Goal: Task Accomplishment & Management: Manage account settings

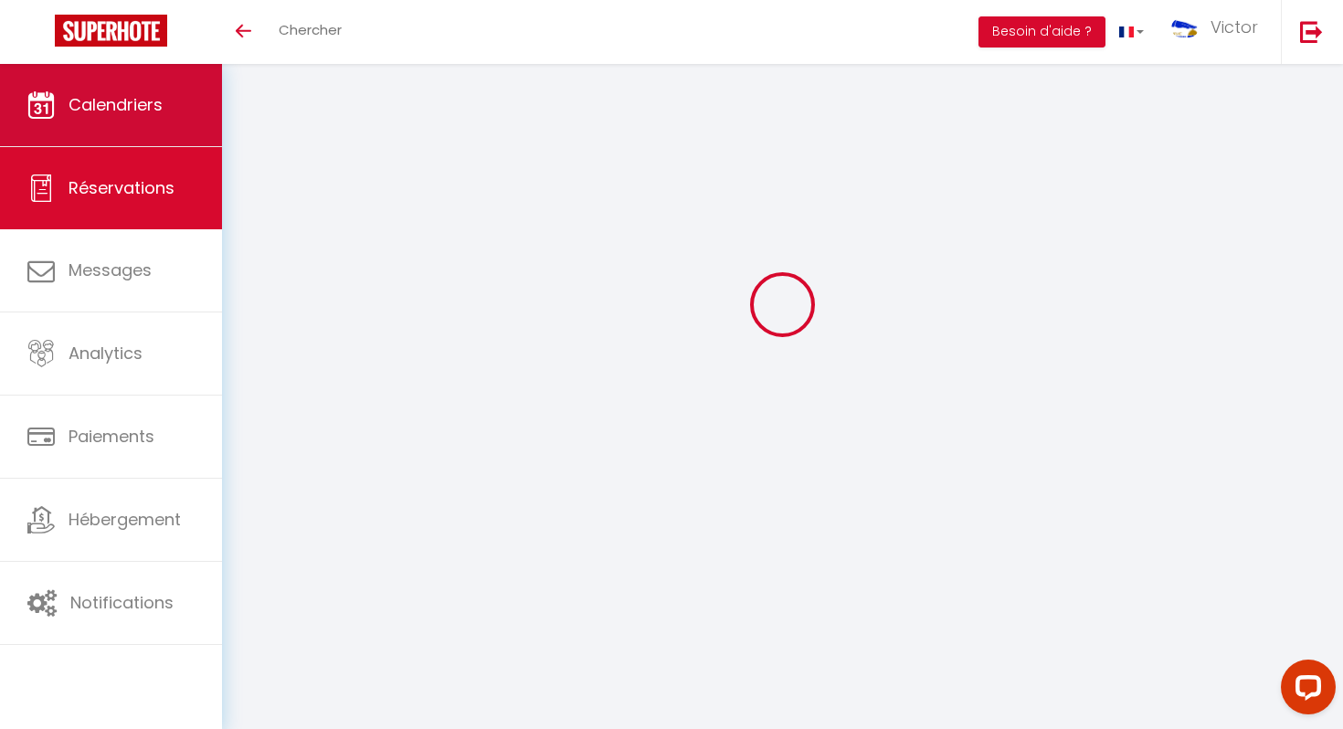
click at [164, 106] on link "Calendriers" at bounding box center [111, 105] width 222 height 82
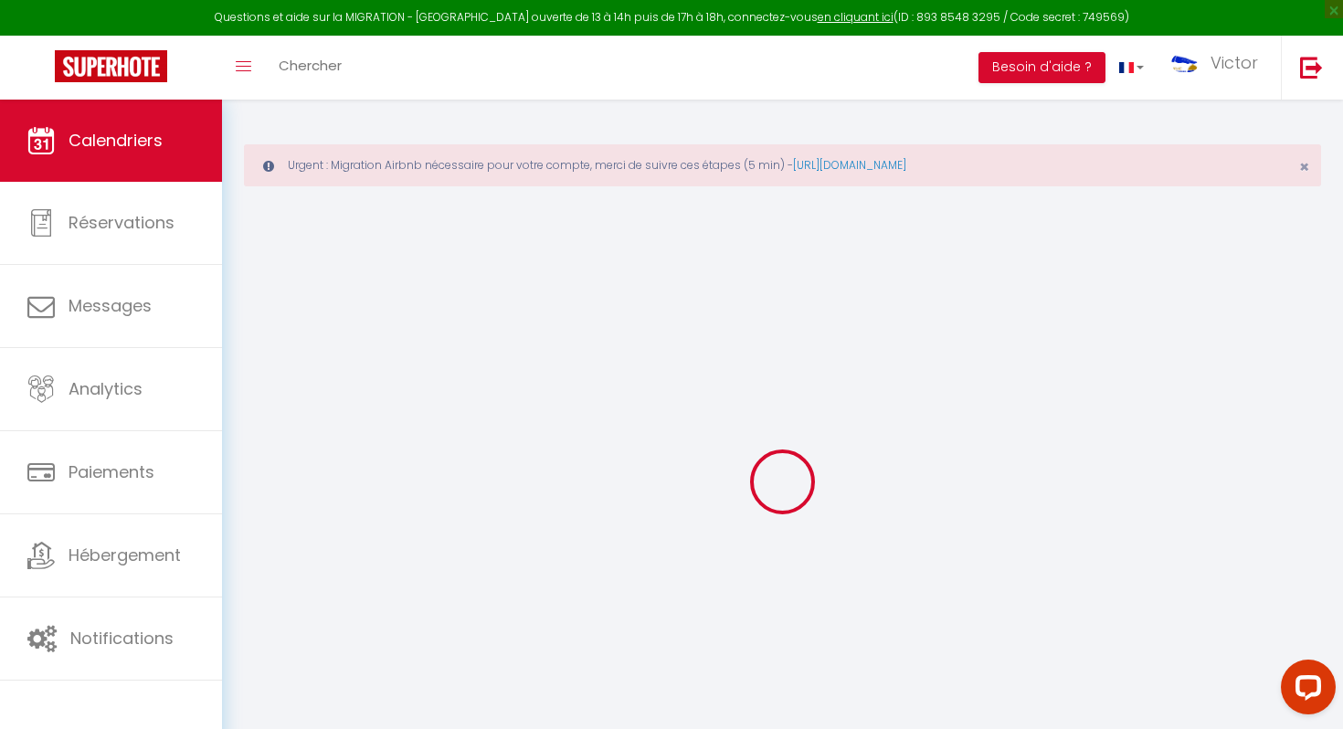
select select
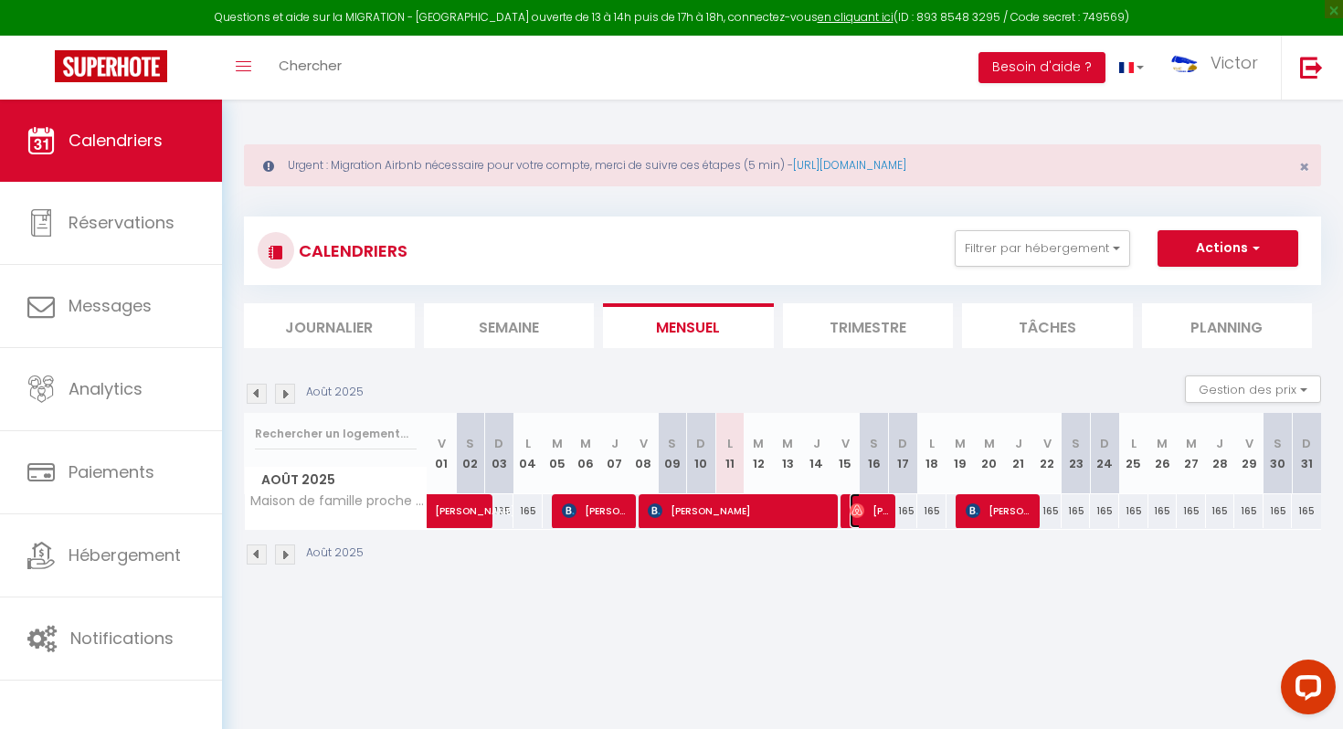
click at [873, 515] on span "Victor Nguyen" at bounding box center [869, 510] width 39 height 35
select select "OK"
select select "0"
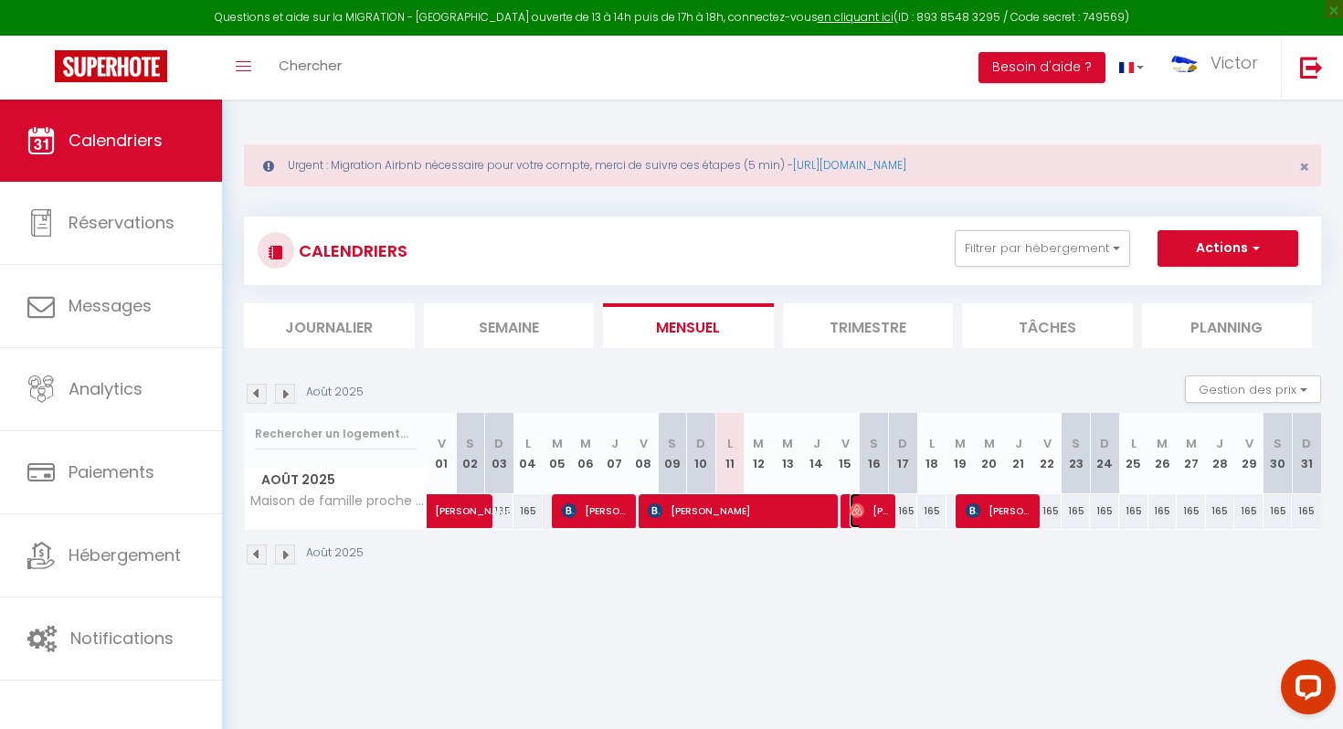
select select "1"
select select
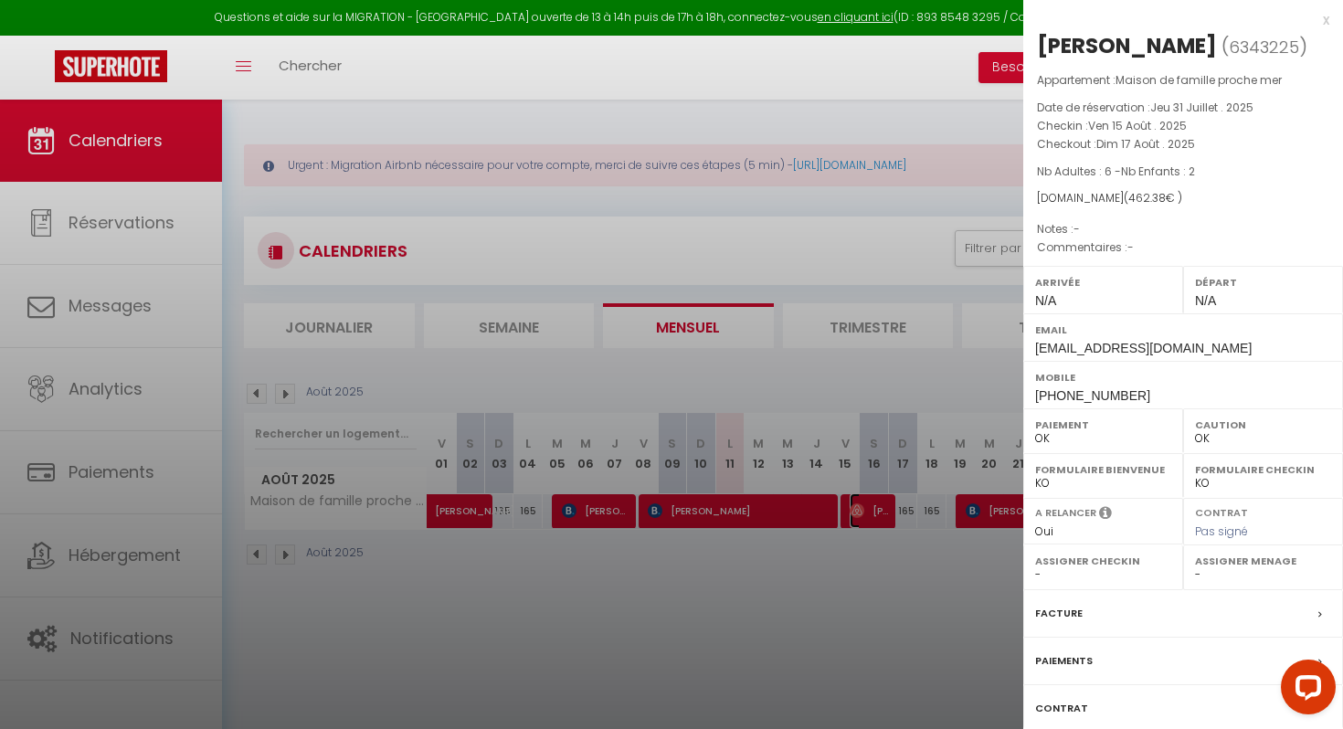
scroll to position [122, 0]
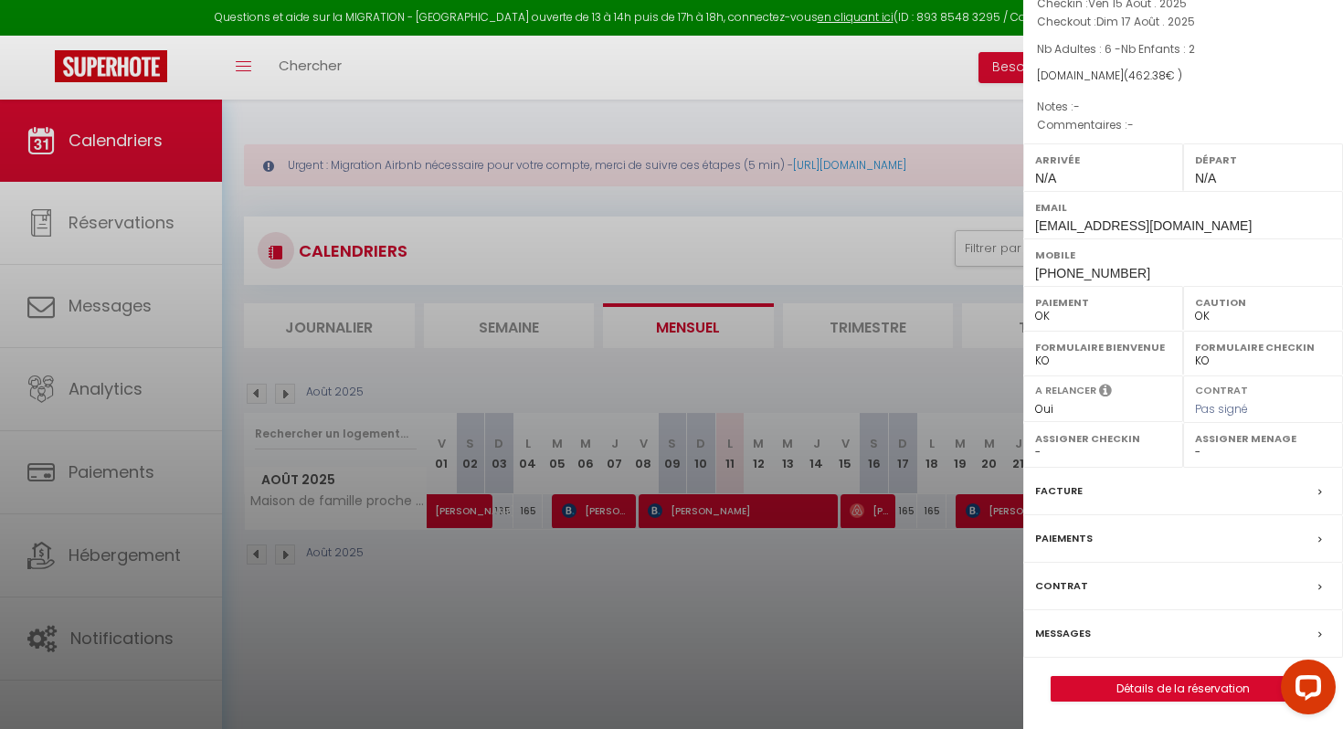
click at [1074, 626] on label "Messages" at bounding box center [1063, 633] width 56 height 19
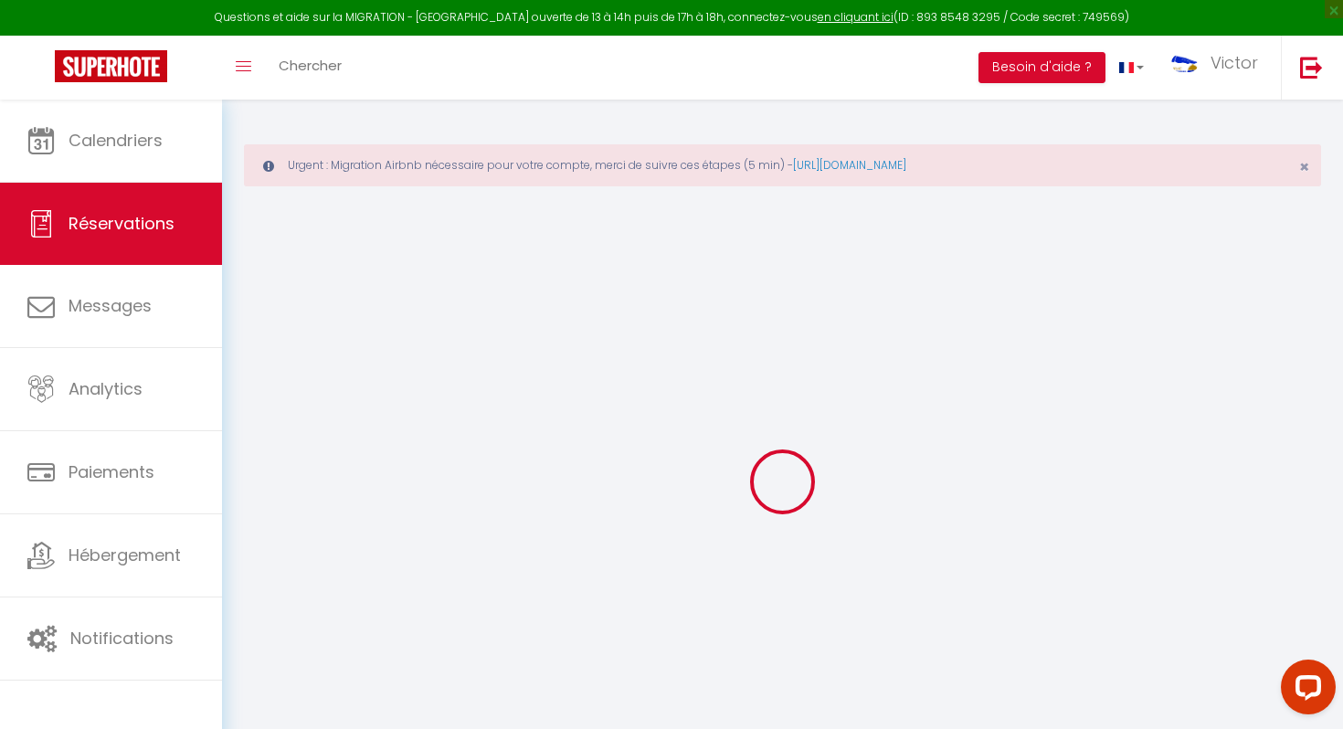
select select
checkbox input "false"
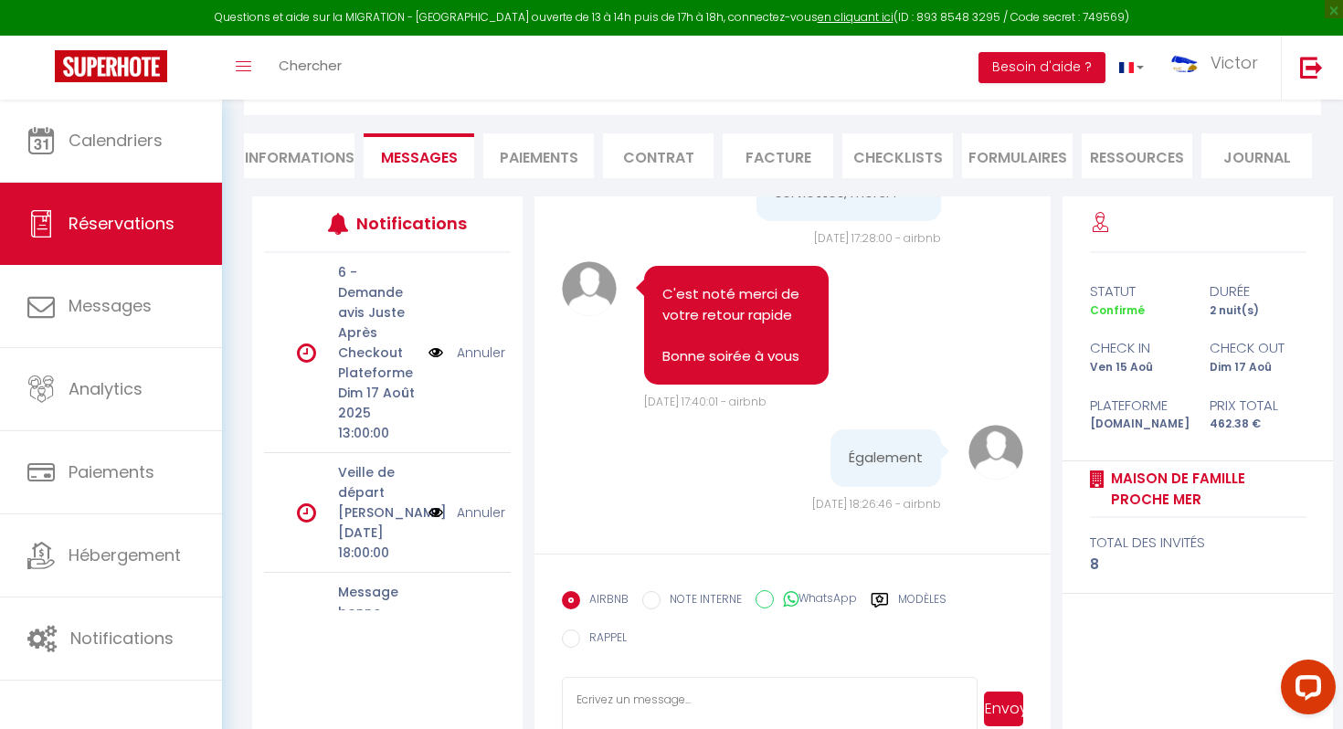
scroll to position [227, 0]
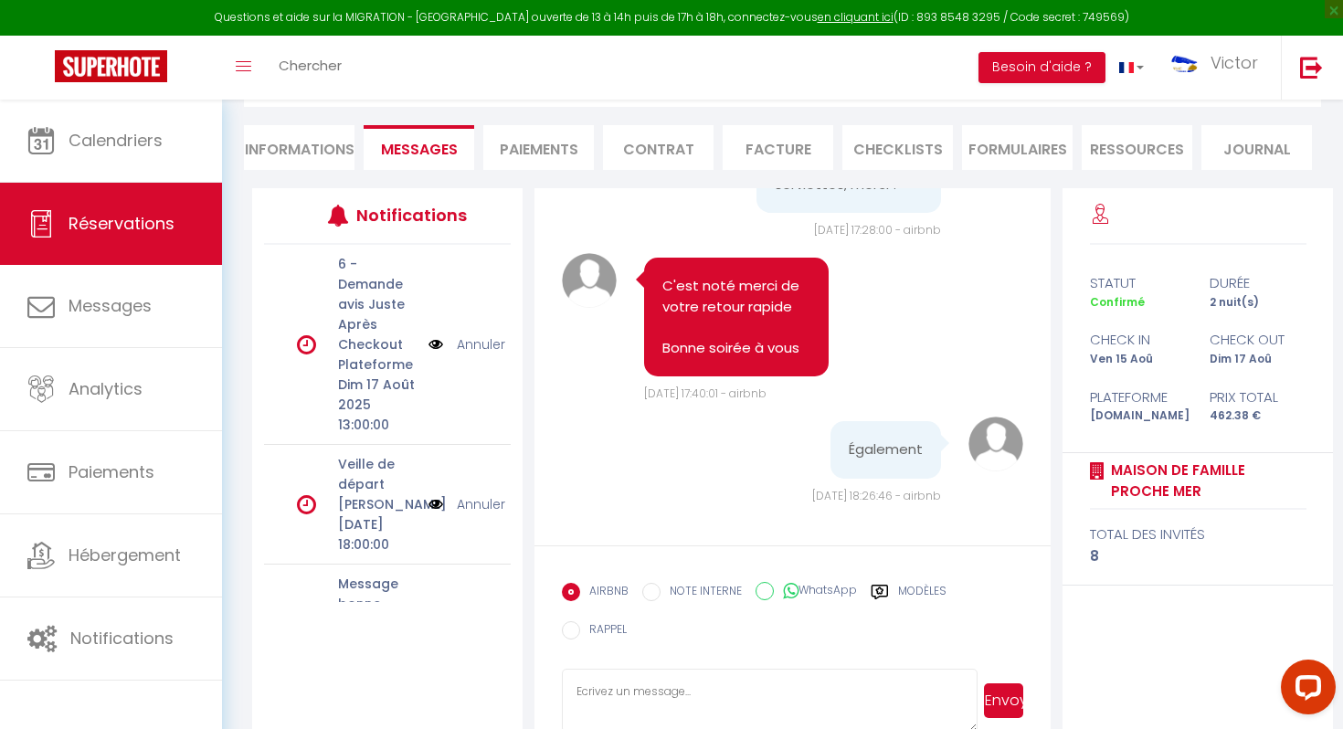
click at [746, 669] on textarea at bounding box center [770, 701] width 416 height 64
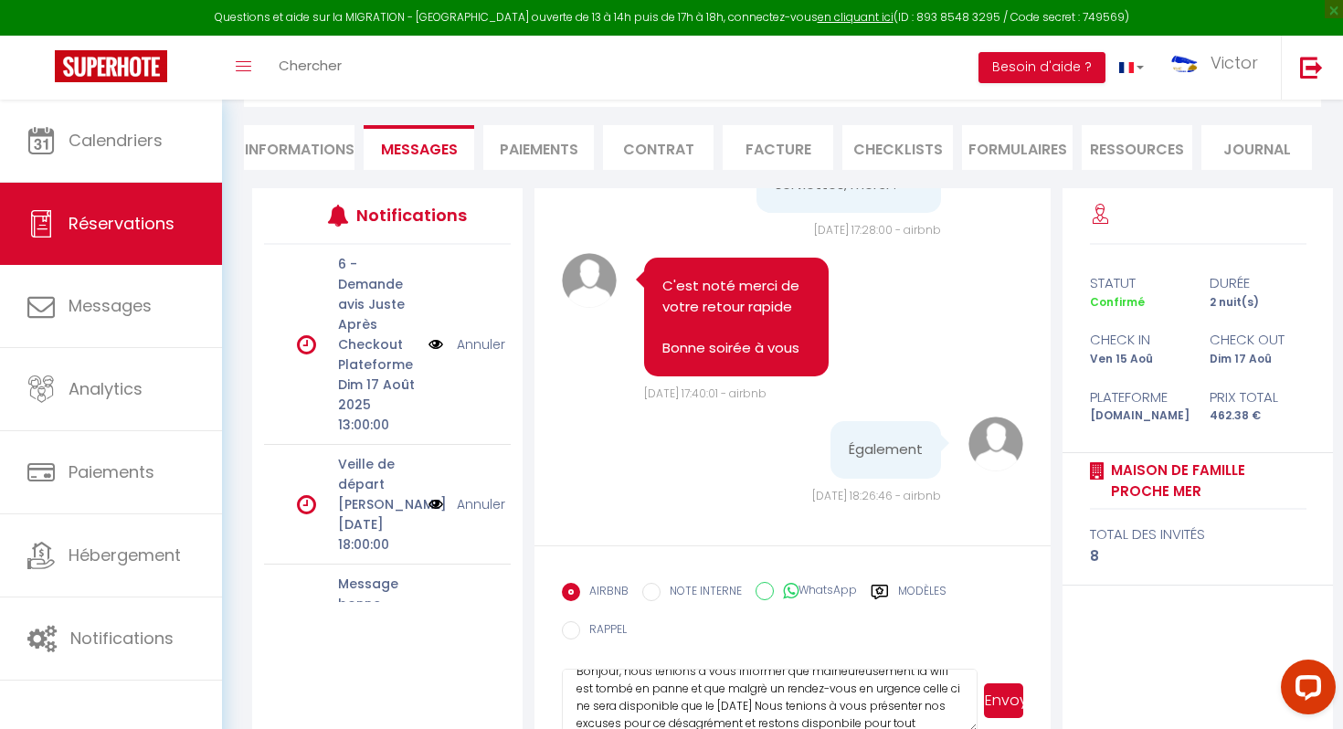
scroll to position [37, 0]
click at [710, 692] on textarea "Bonjour, nous tenions à vous informer que malheureusement la wifi est tombé en …" at bounding box center [770, 701] width 416 height 64
type textarea "Bonjour, nous tenions à vous informer que malheureusement la wifi est tombé en …"
click at [987, 683] on button "Envoyer" at bounding box center [1003, 700] width 39 height 35
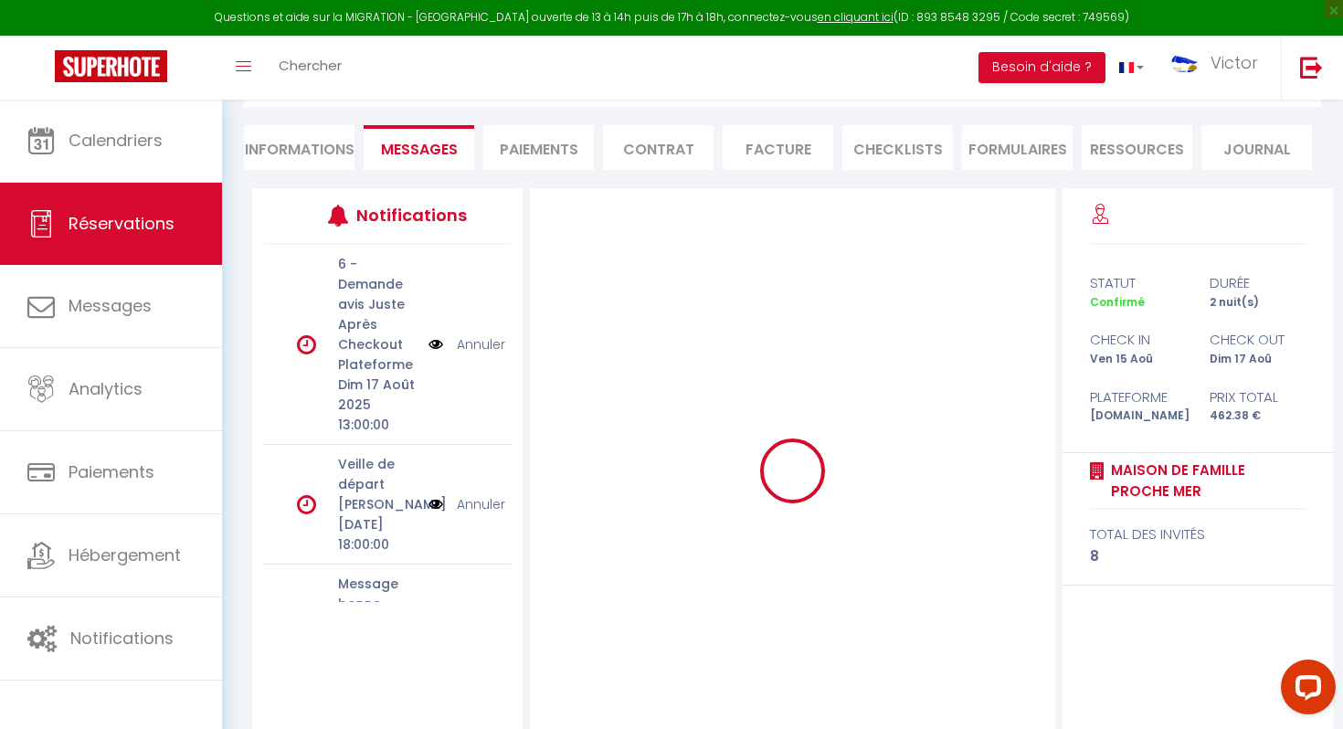
scroll to position [0, 0]
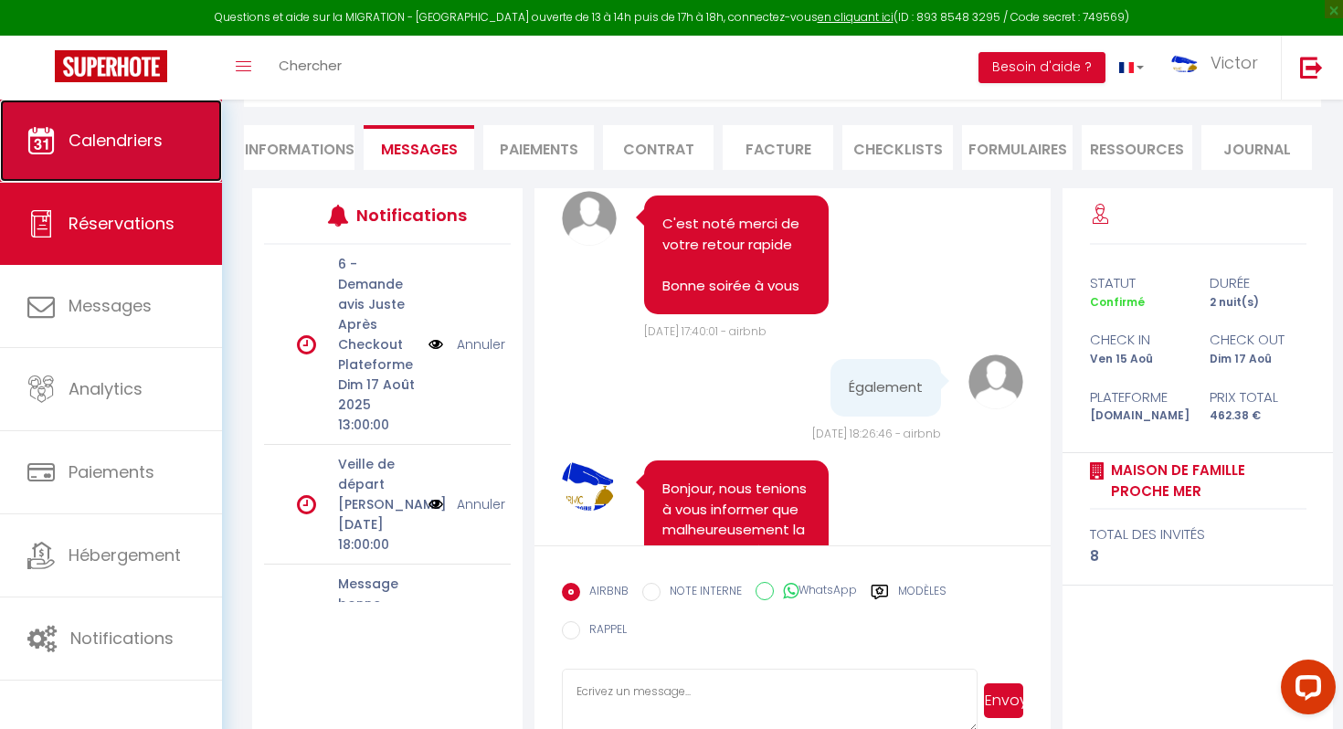
click at [133, 139] on span "Calendriers" at bounding box center [116, 140] width 94 height 23
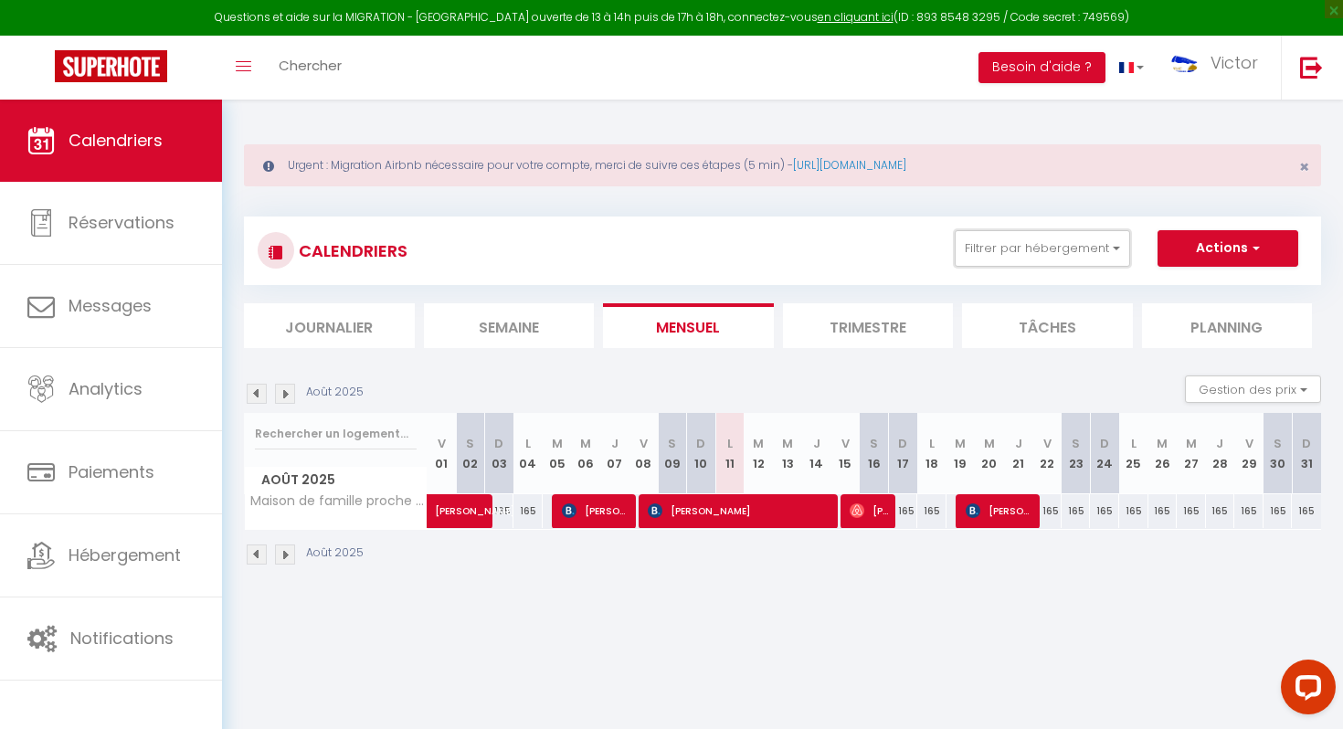
click at [1071, 241] on button "Filtrer par hébergement" at bounding box center [1042, 248] width 175 height 37
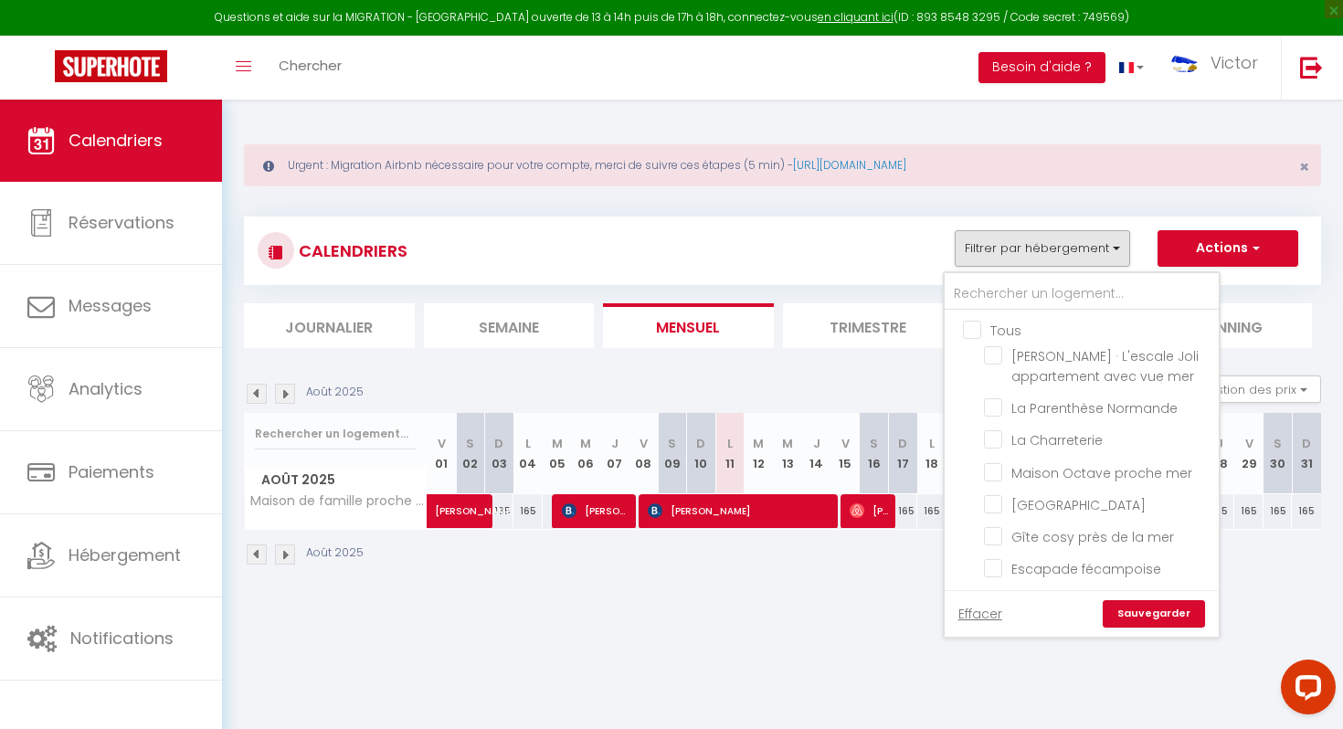
click at [972, 326] on input "Tous" at bounding box center [1100, 329] width 274 height 18
checkbox input "true"
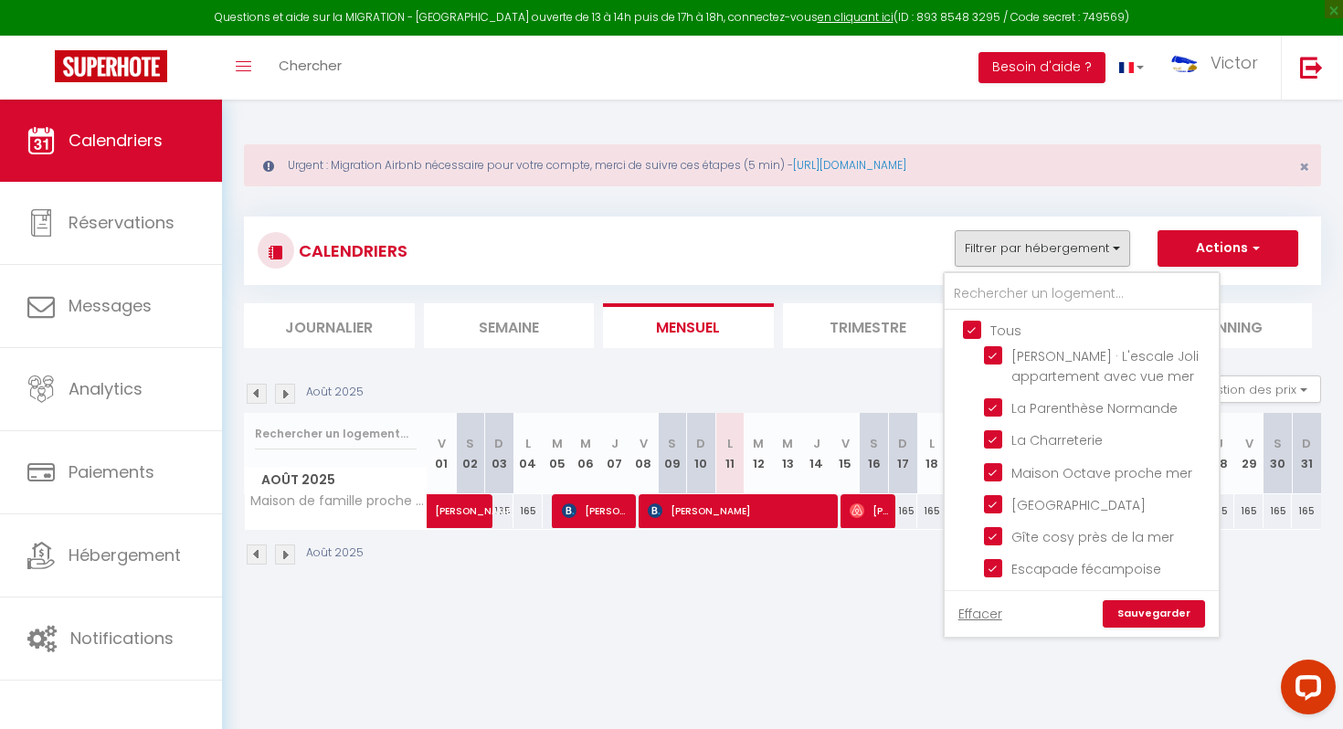
checkbox input "true"
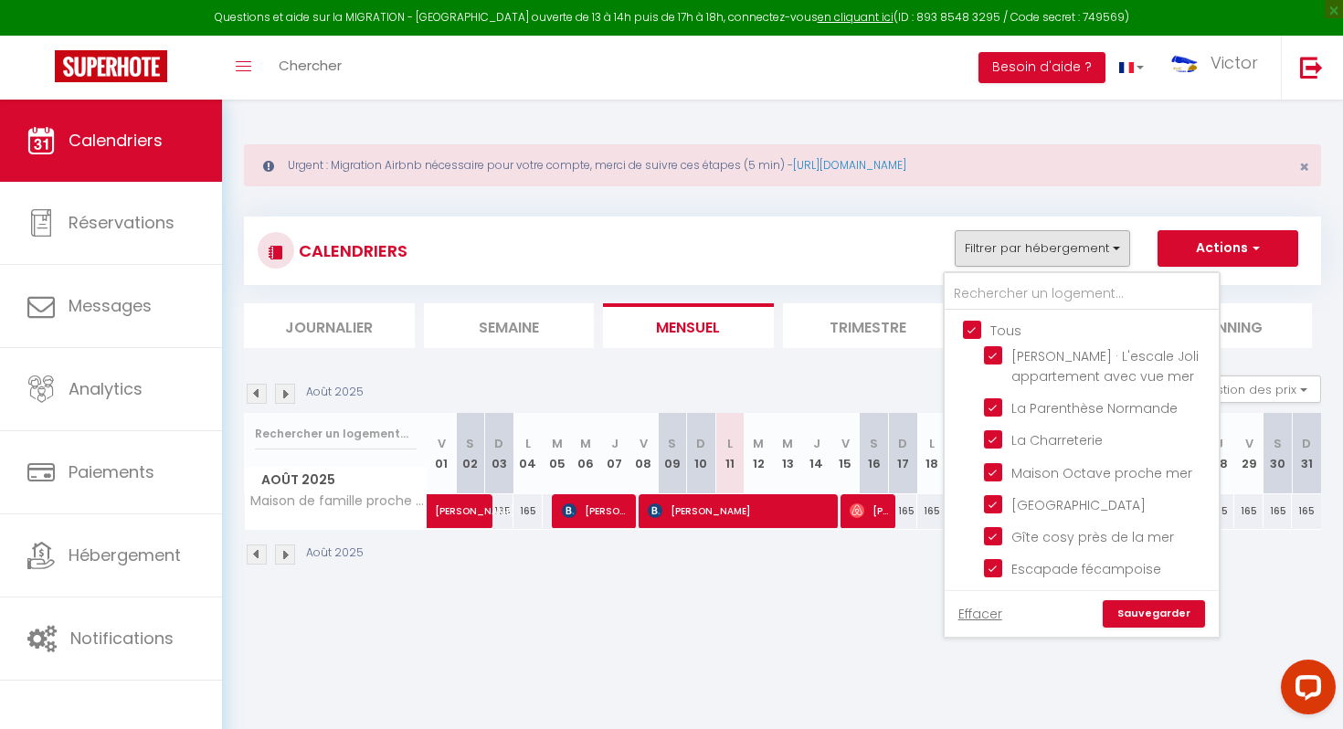
checkbox input "true"
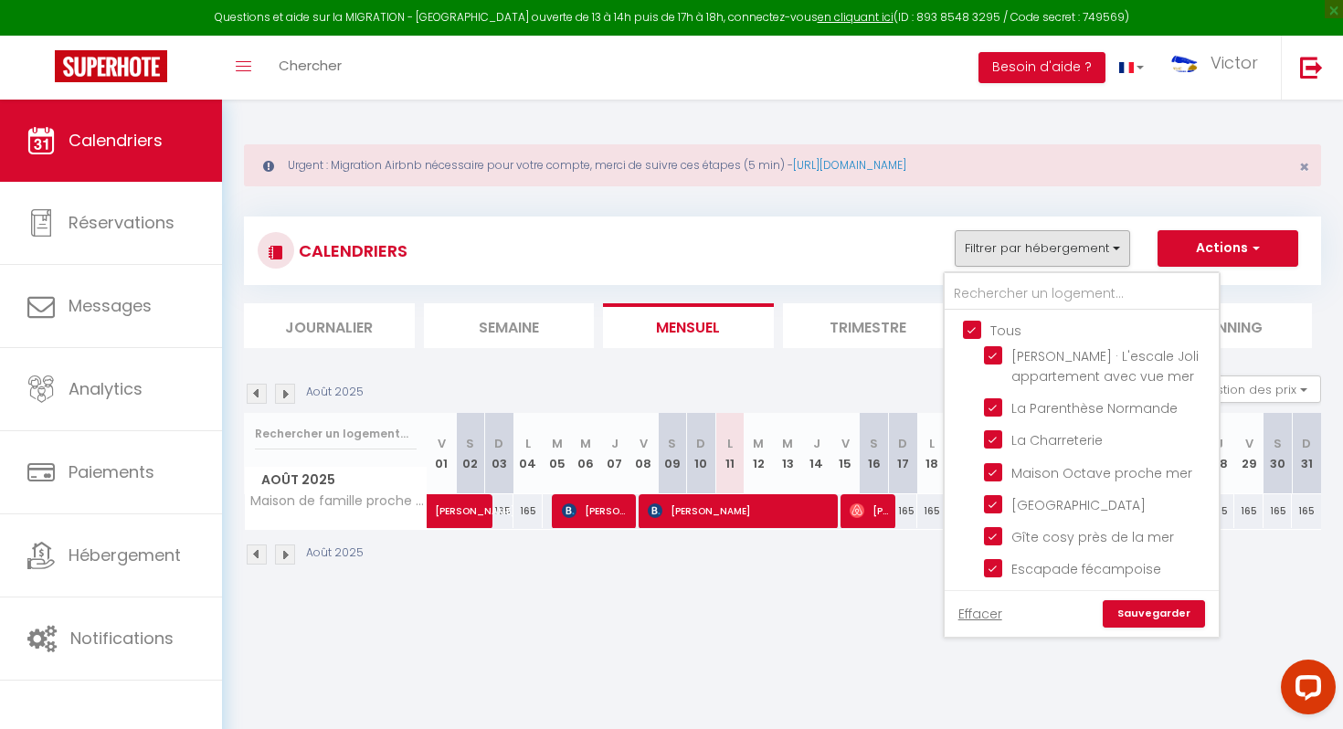
checkbox input "true"
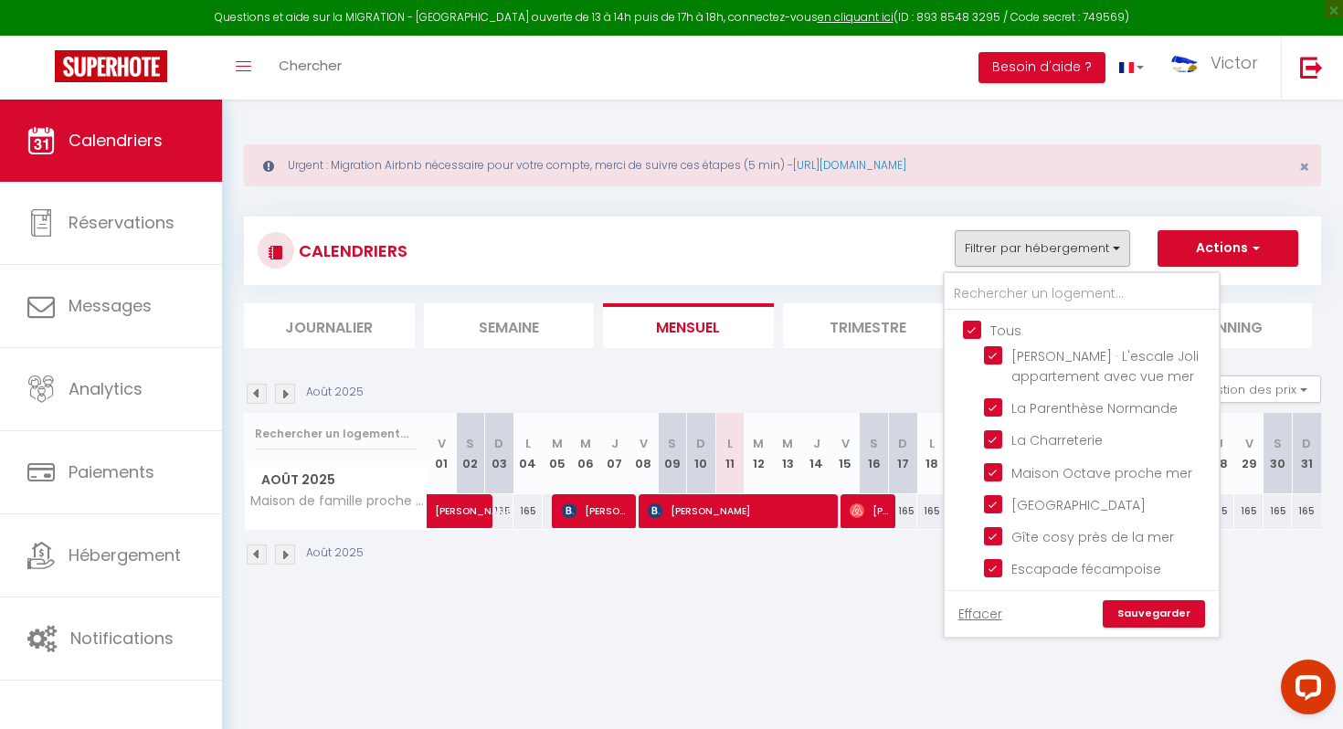
checkbox input "true"
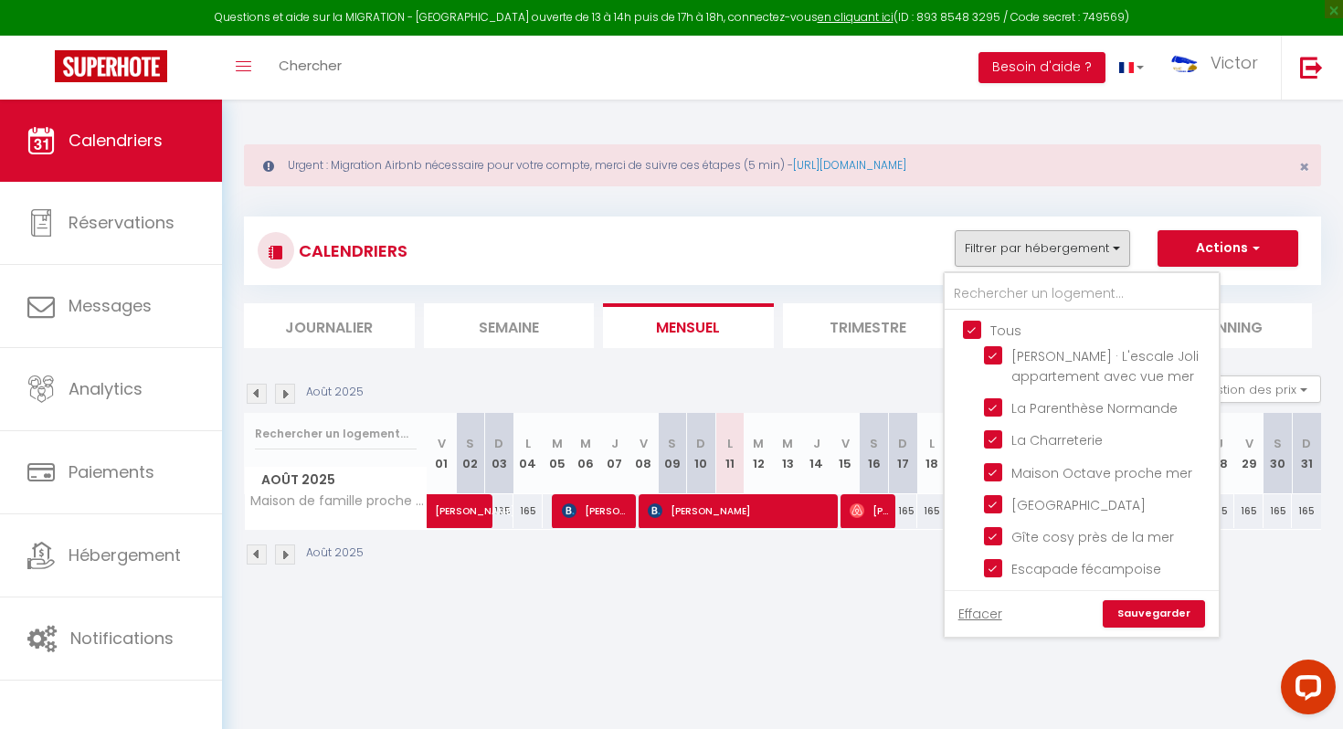
checkbox input "true"
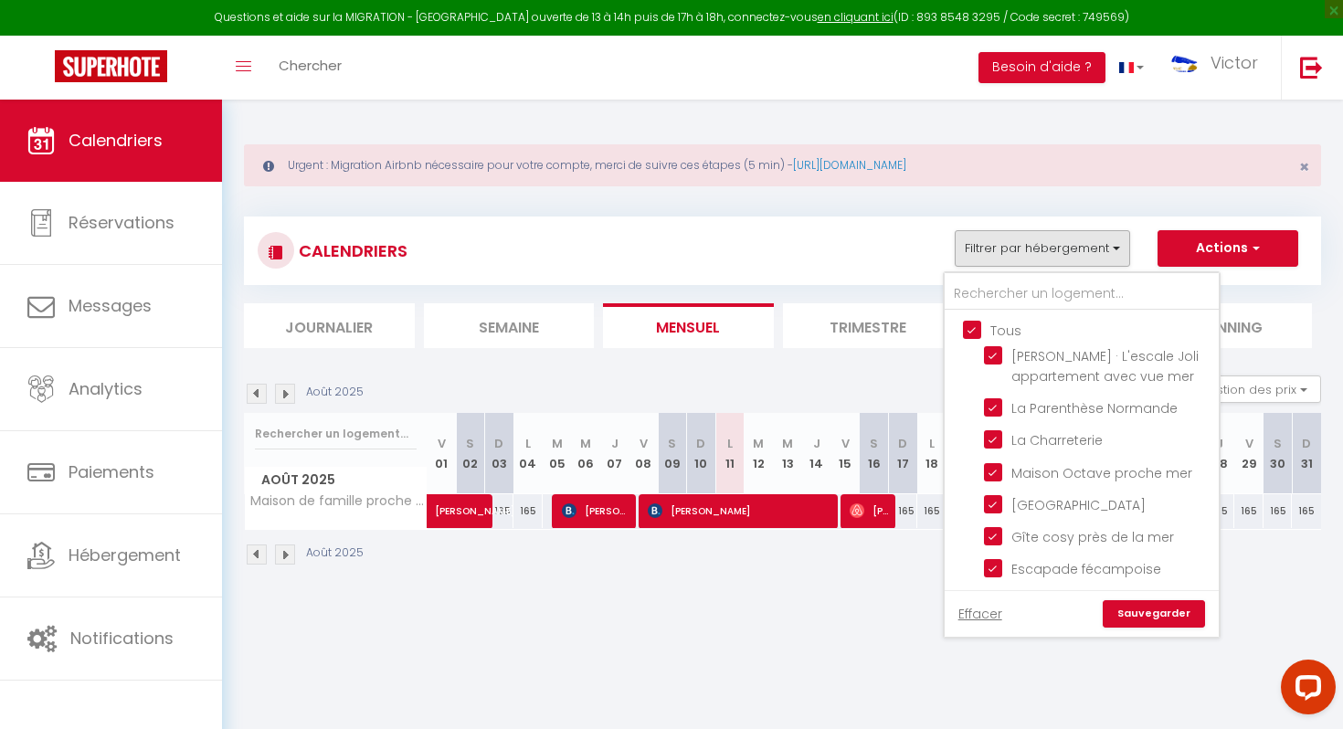
checkbox input "true"
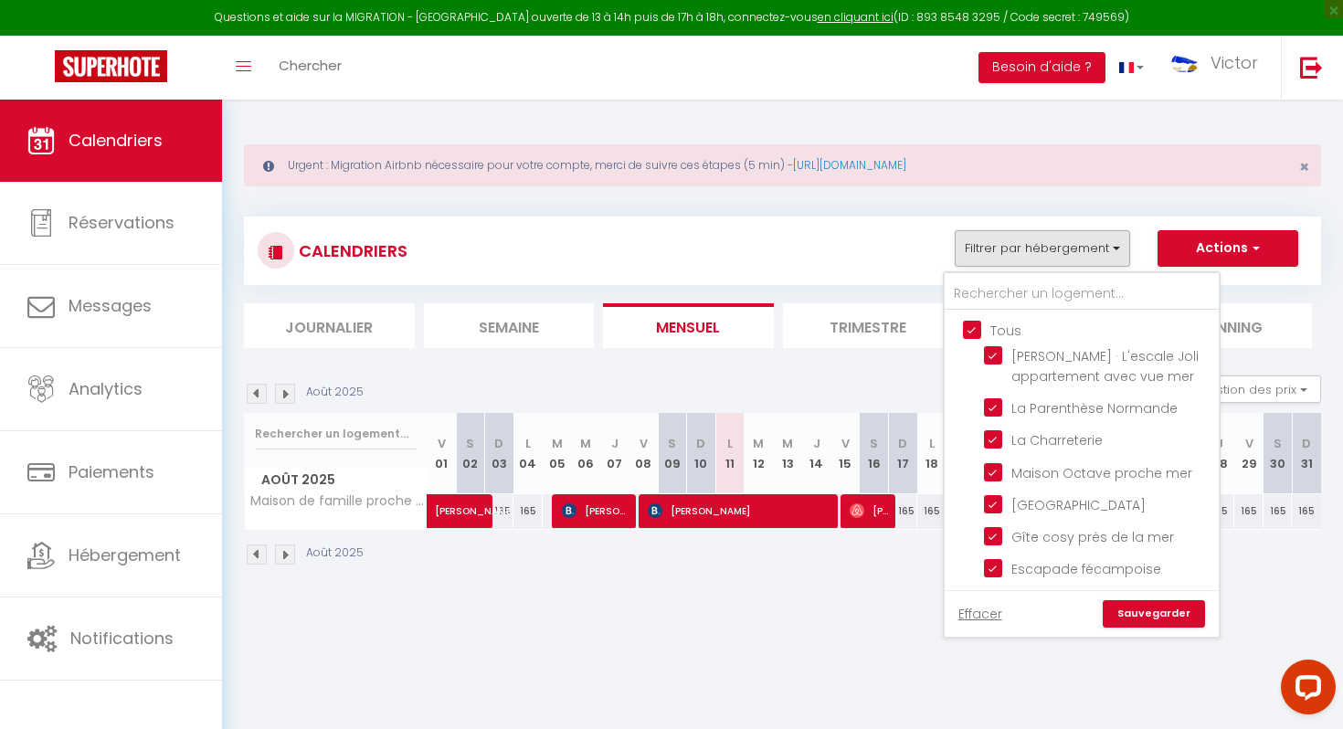
checkbox input "true"
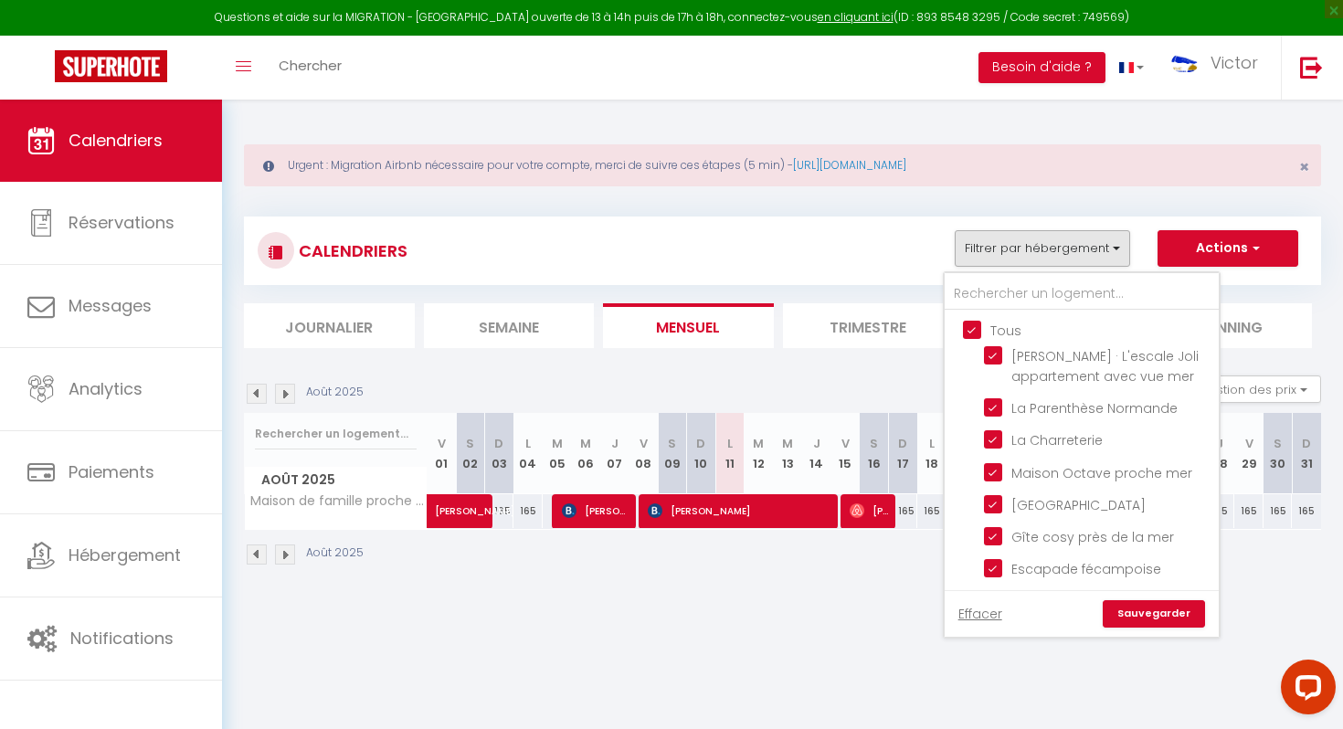
checkbox input "true"
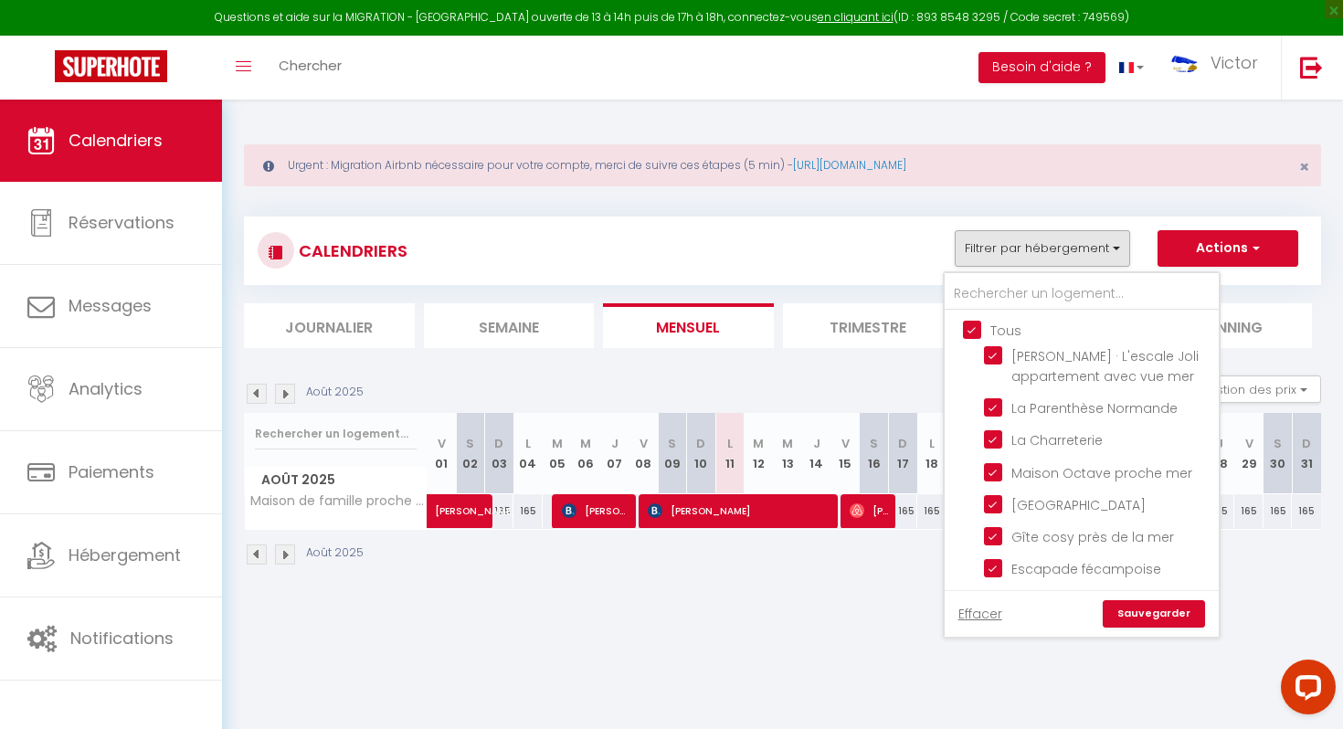
checkbox input "true"
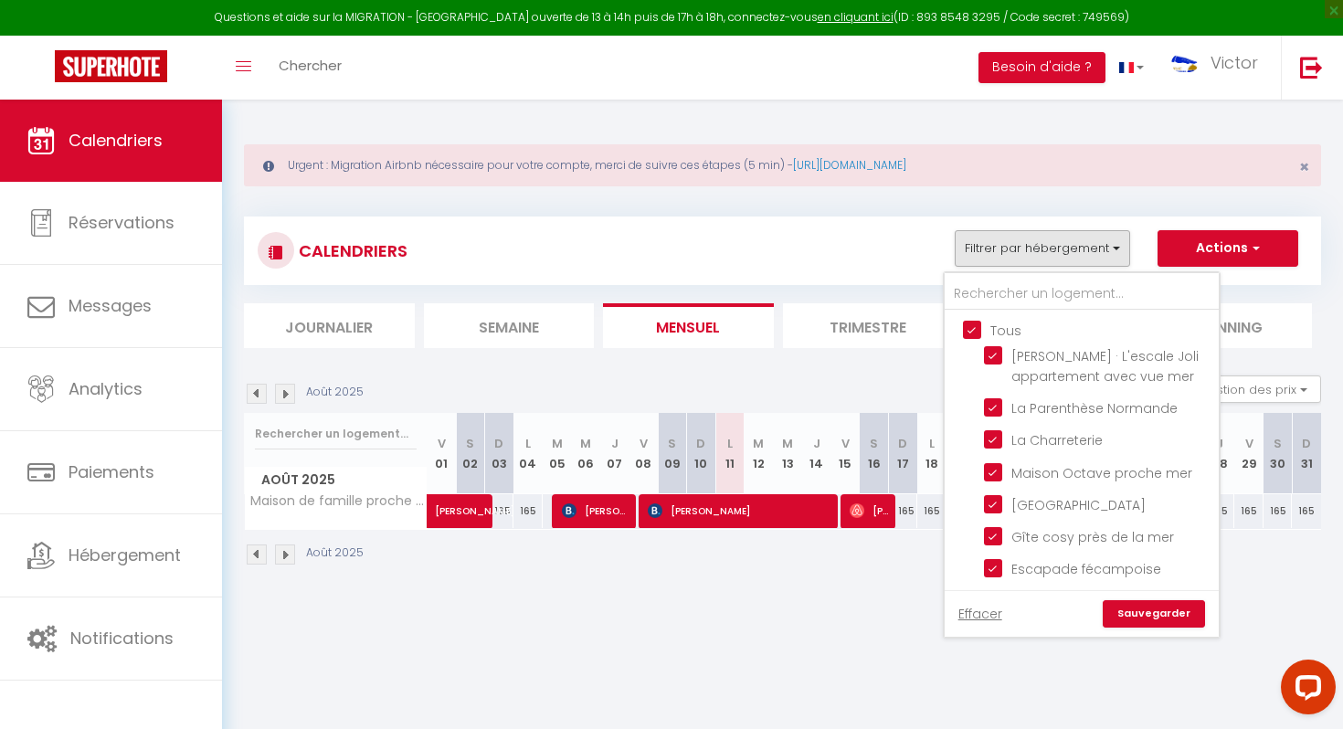
checkbox input "true"
click at [972, 326] on input "Tous" at bounding box center [1100, 329] width 274 height 18
checkbox input "false"
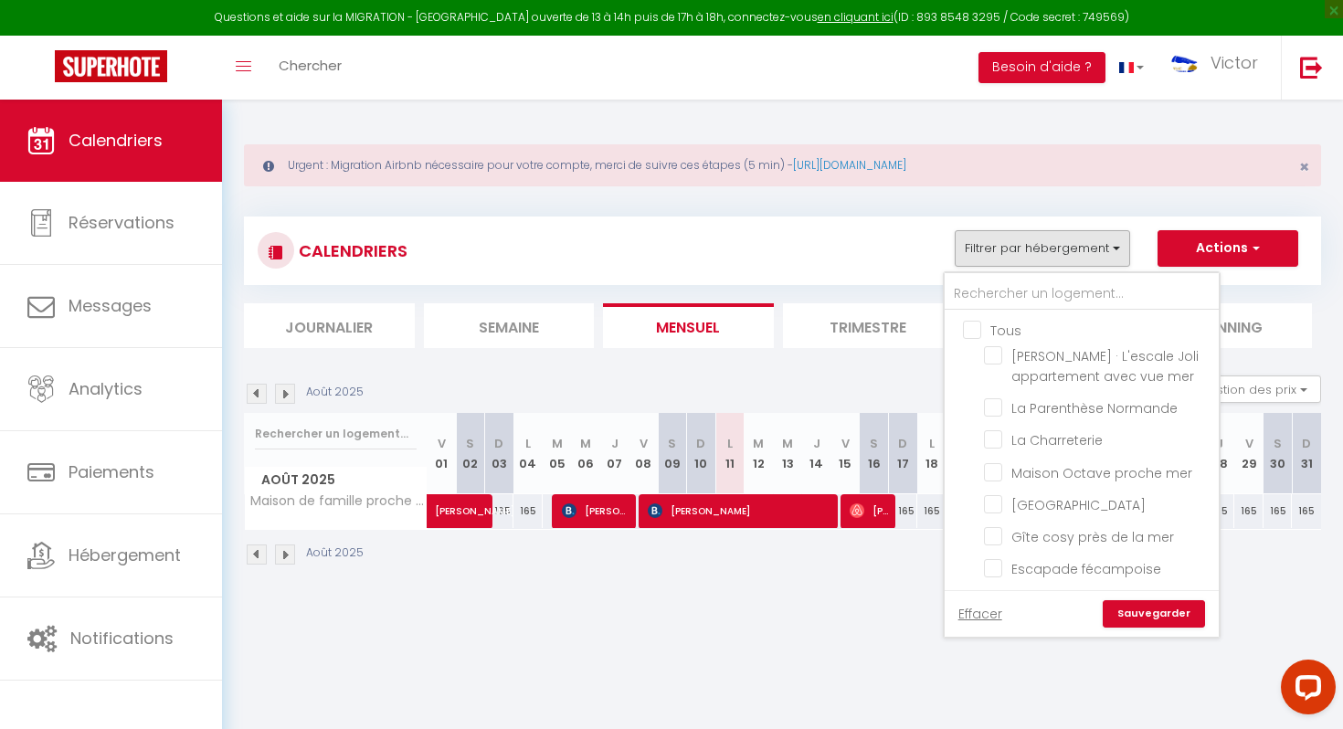
checkbox input "false"
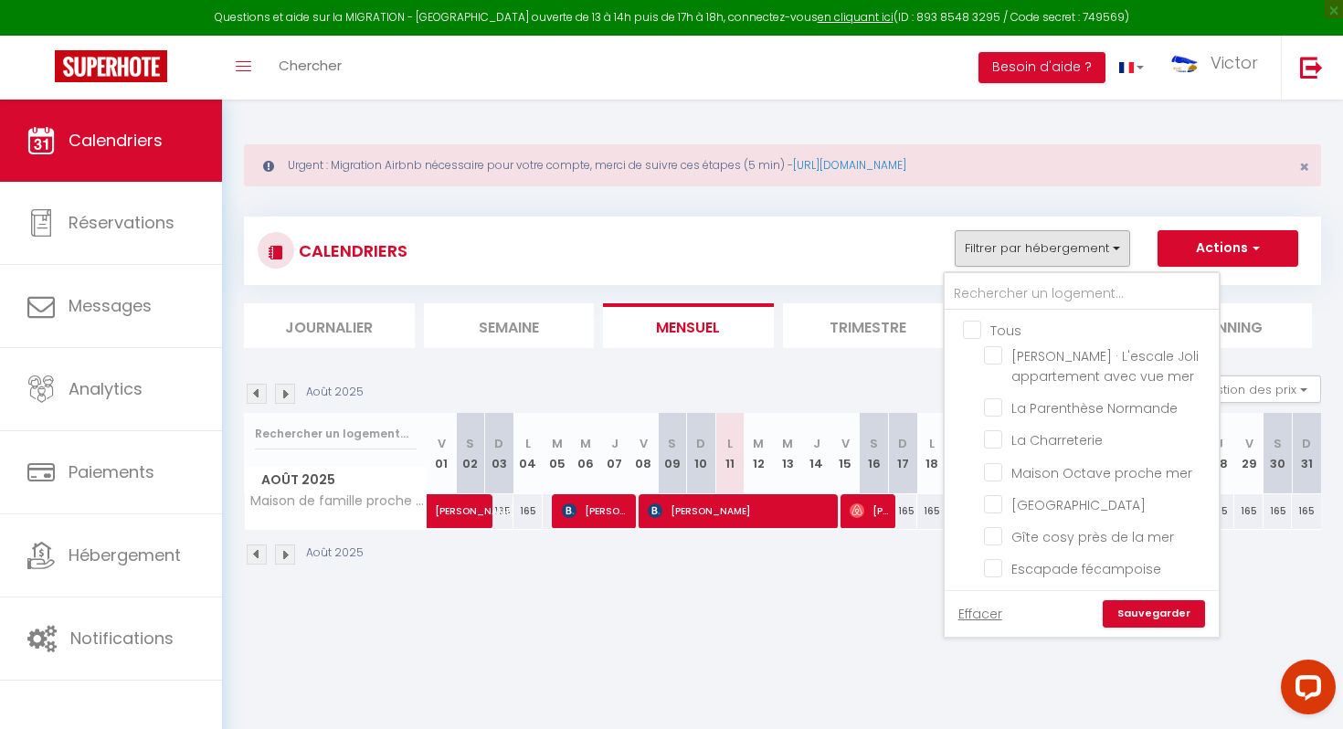
checkbox input "false"
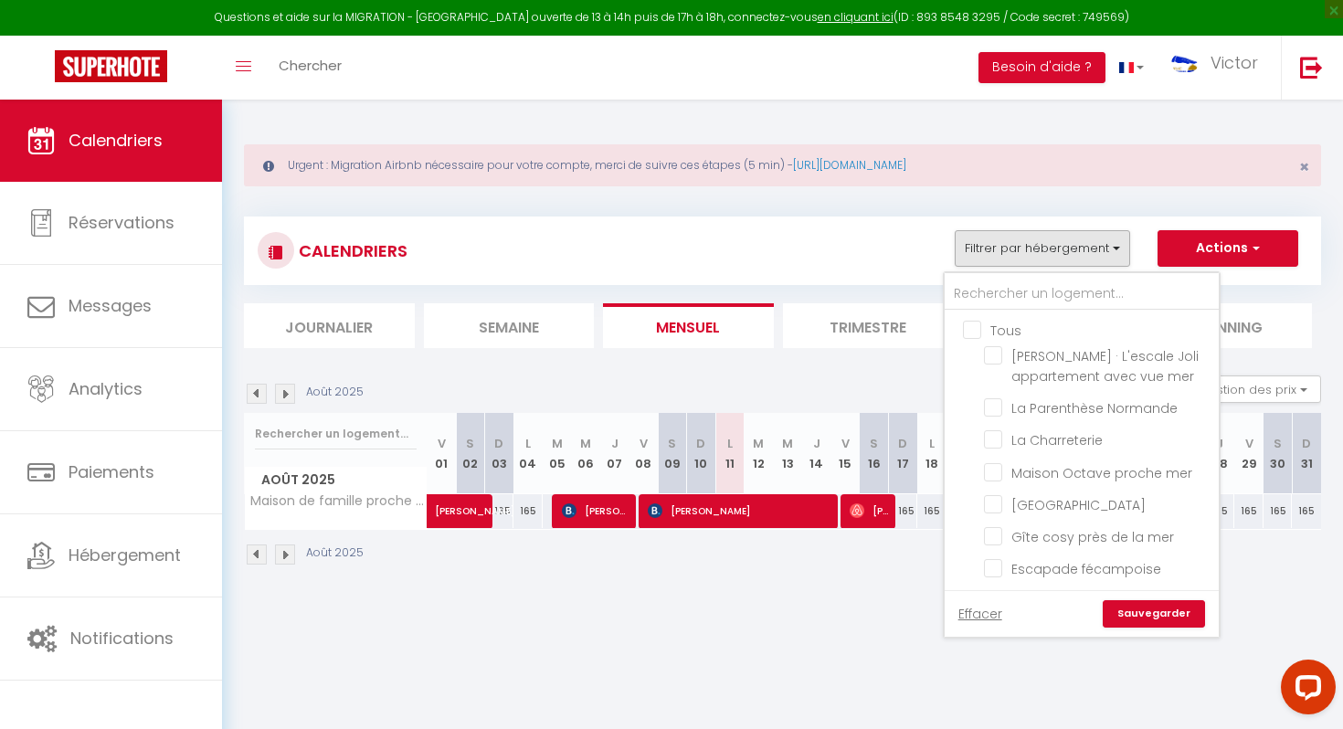
checkbox input "false"
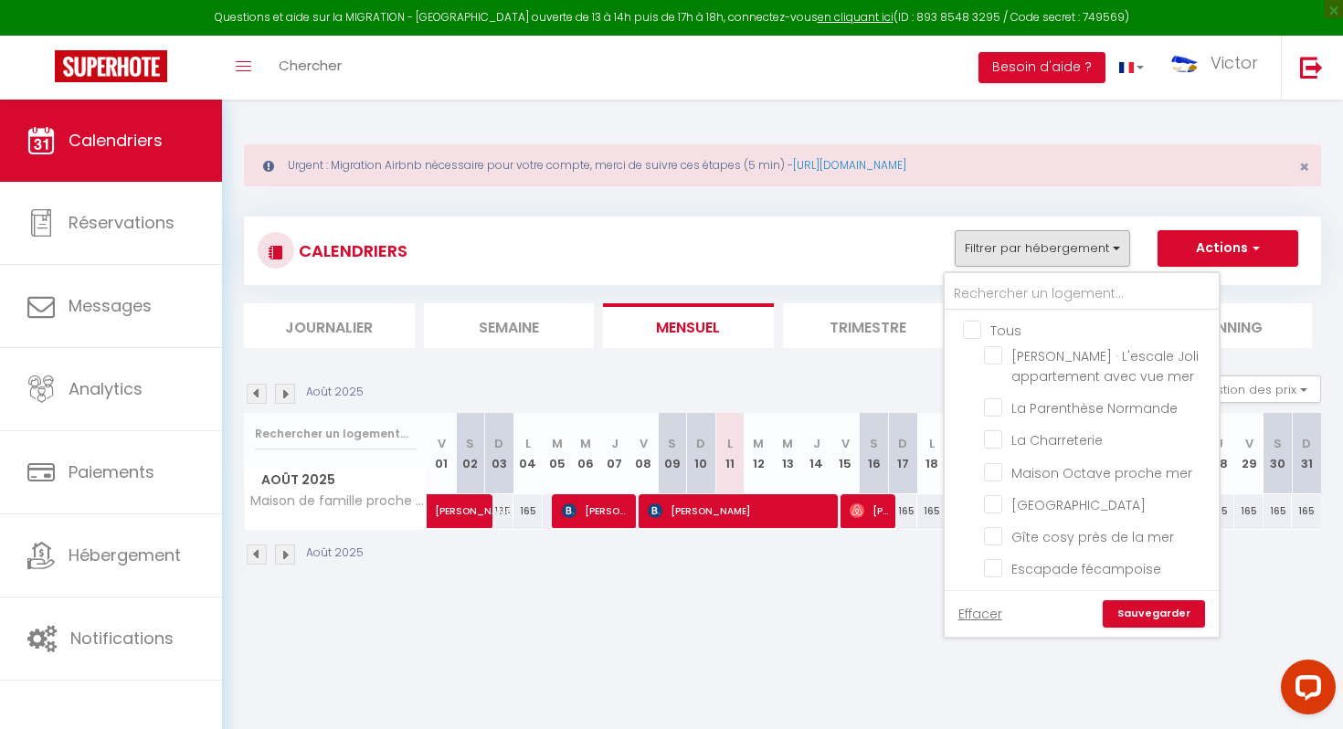
checkbox input "false"
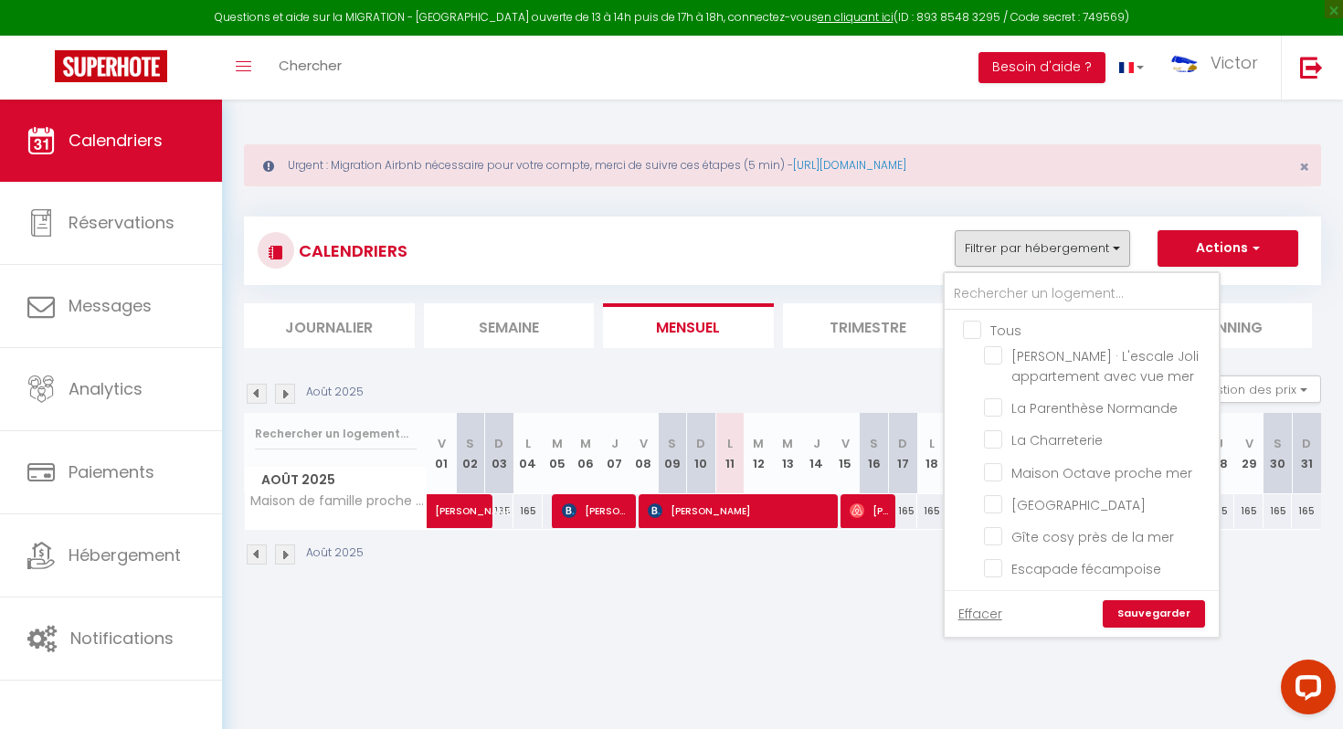
checkbox input "false"
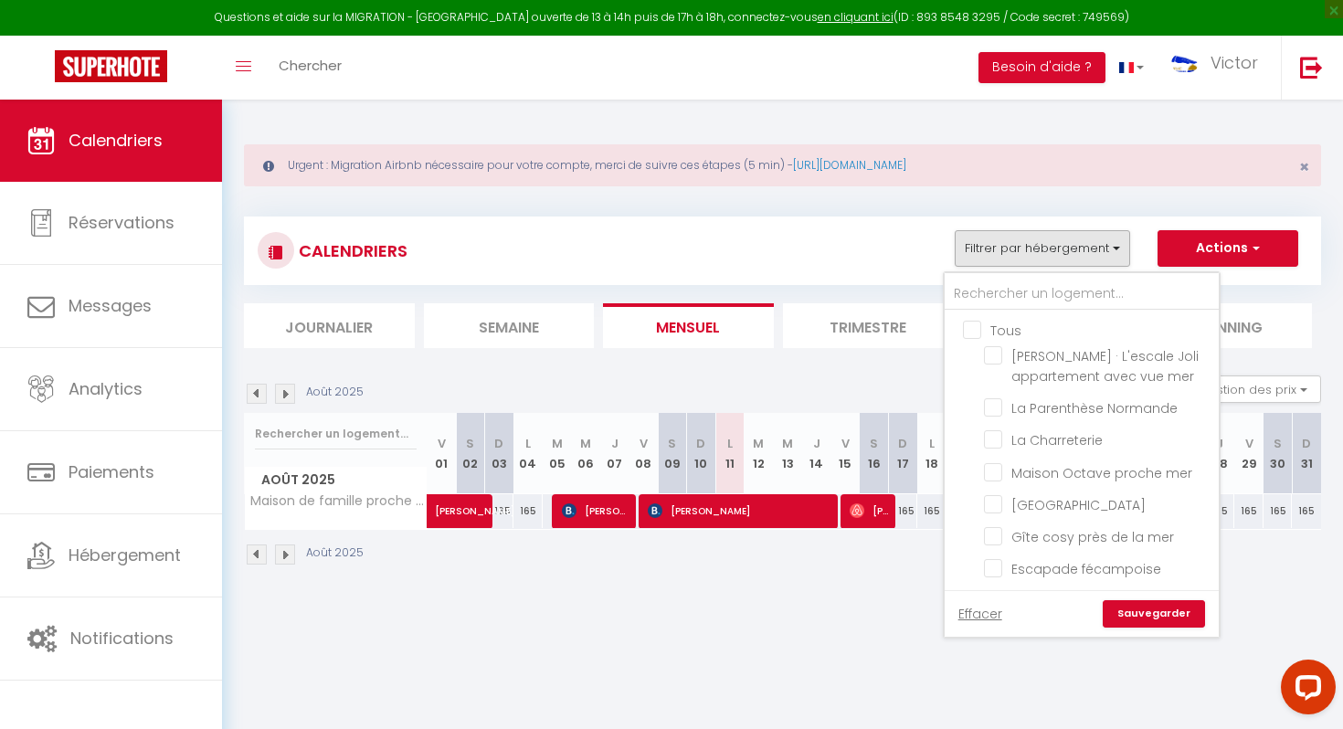
checkbox input "false"
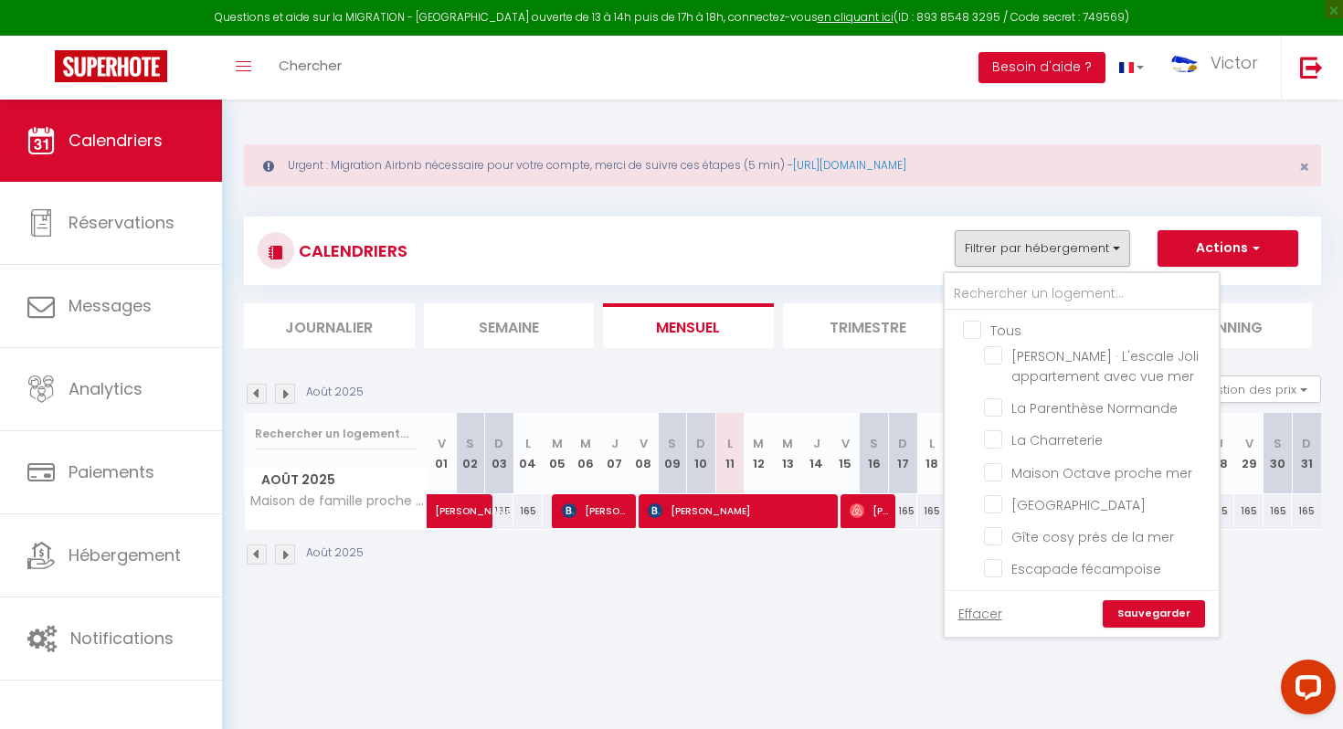
checkbox input "false"
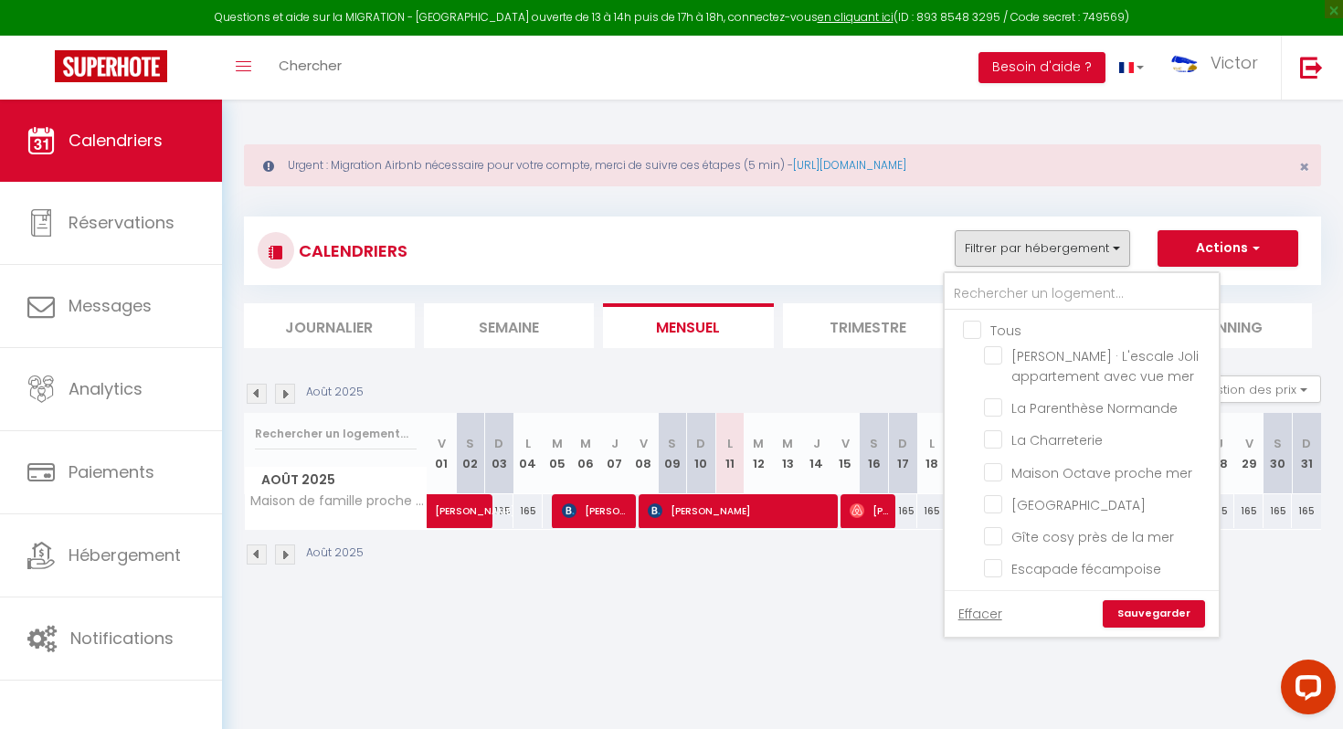
checkbox input "false"
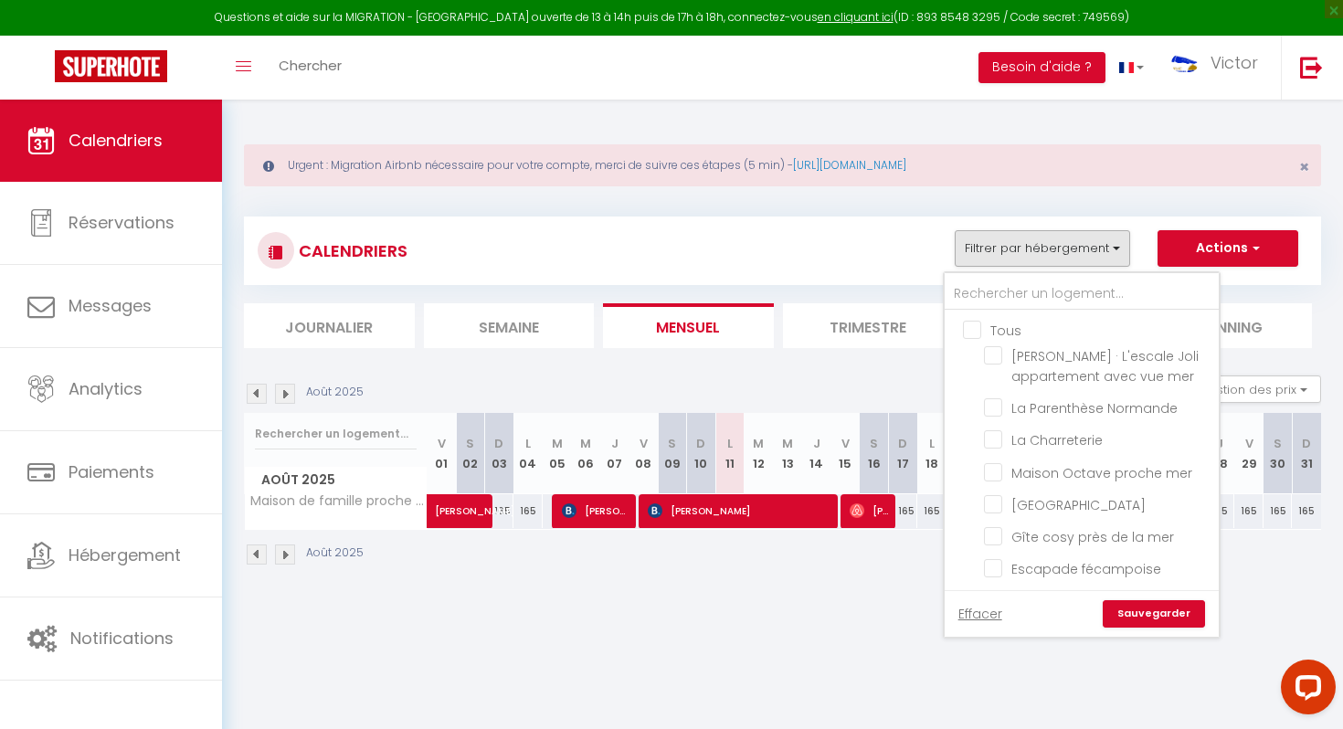
checkbox input "false"
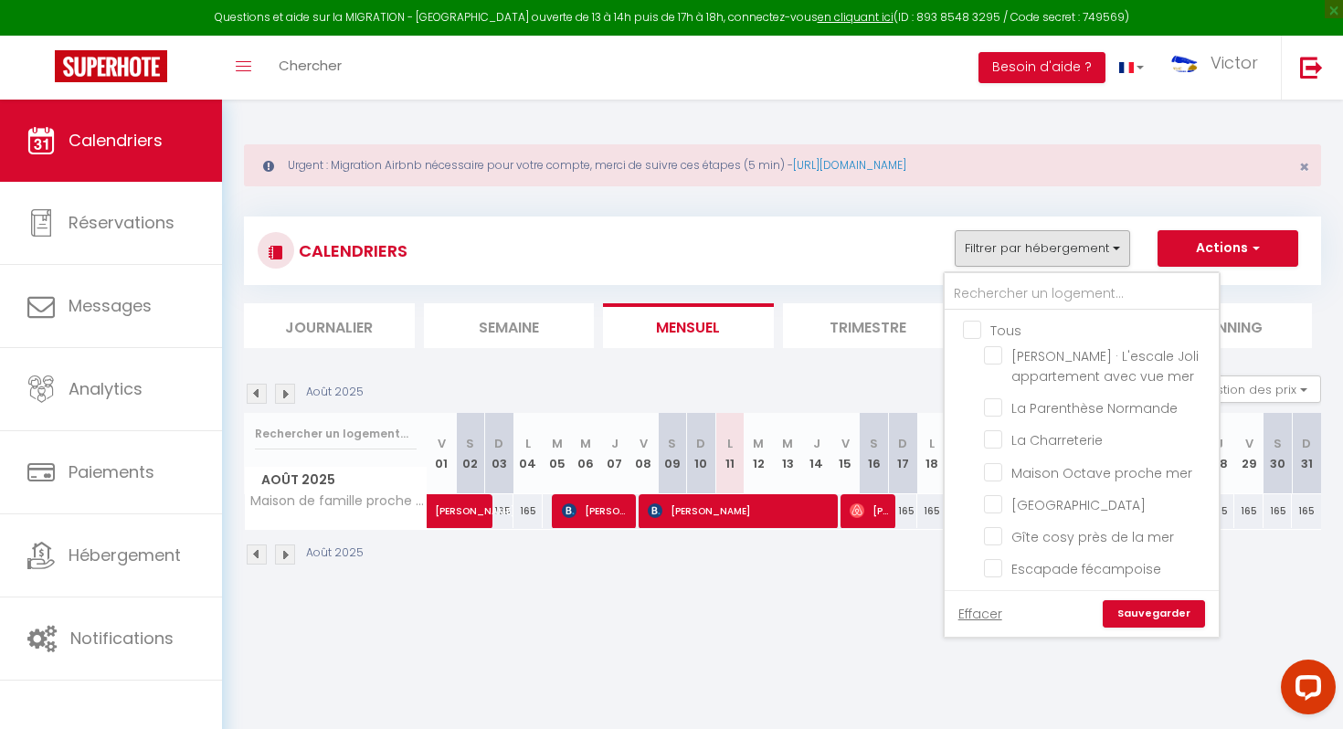
checkbox input "false"
click at [999, 295] on input "text" at bounding box center [1082, 294] width 274 height 33
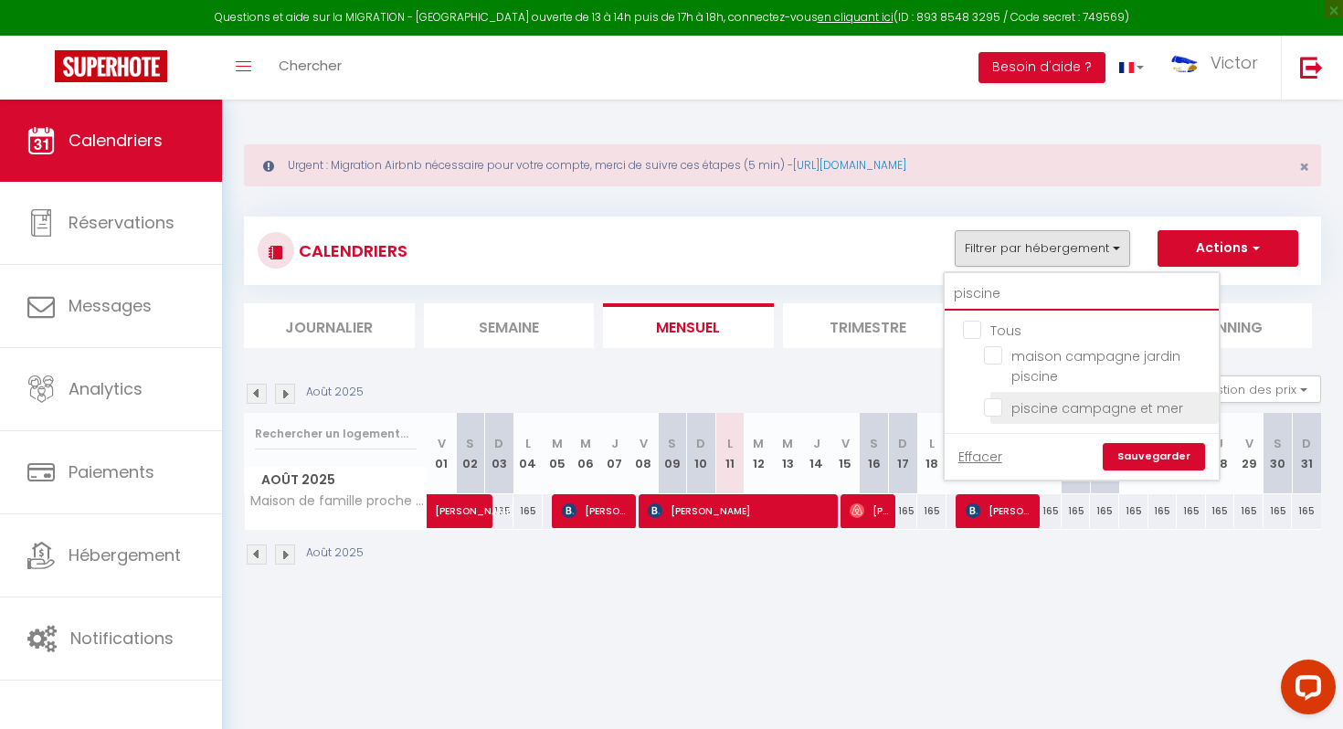
type input "piscine"
click at [993, 408] on input "piscine campagne et mer" at bounding box center [1098, 406] width 228 height 18
checkbox input "true"
click at [1148, 458] on link "Sauvegarder" at bounding box center [1154, 456] width 102 height 27
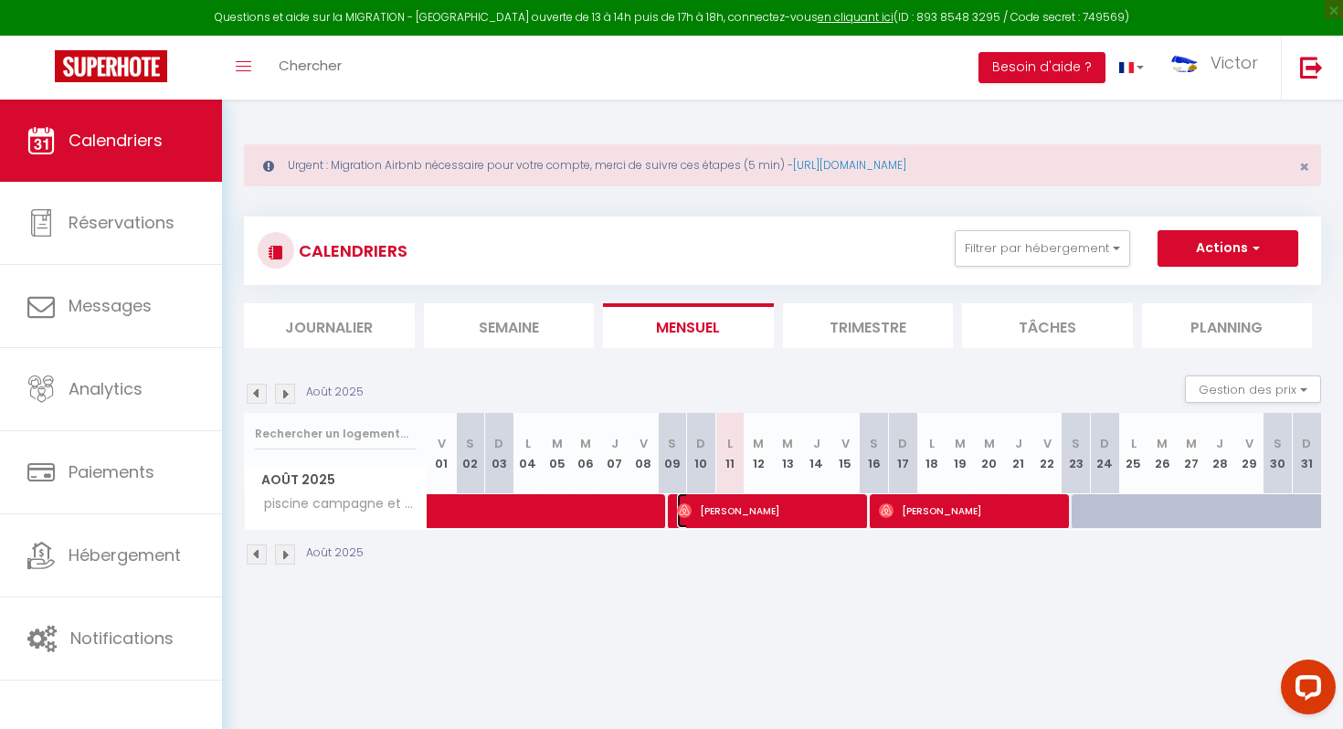
click at [783, 513] on span "Sebastian Scheer" at bounding box center [769, 510] width 185 height 35
select select "OK"
select select "0"
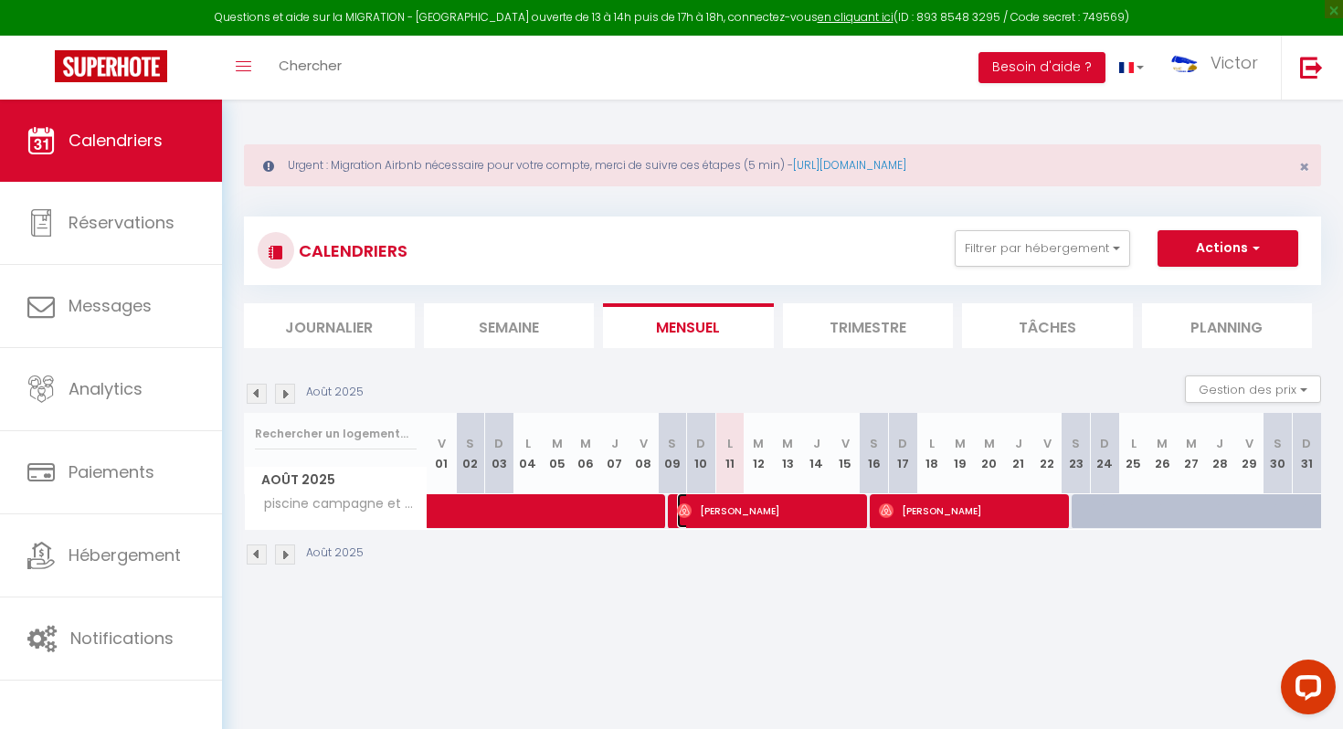
select select "1"
select select
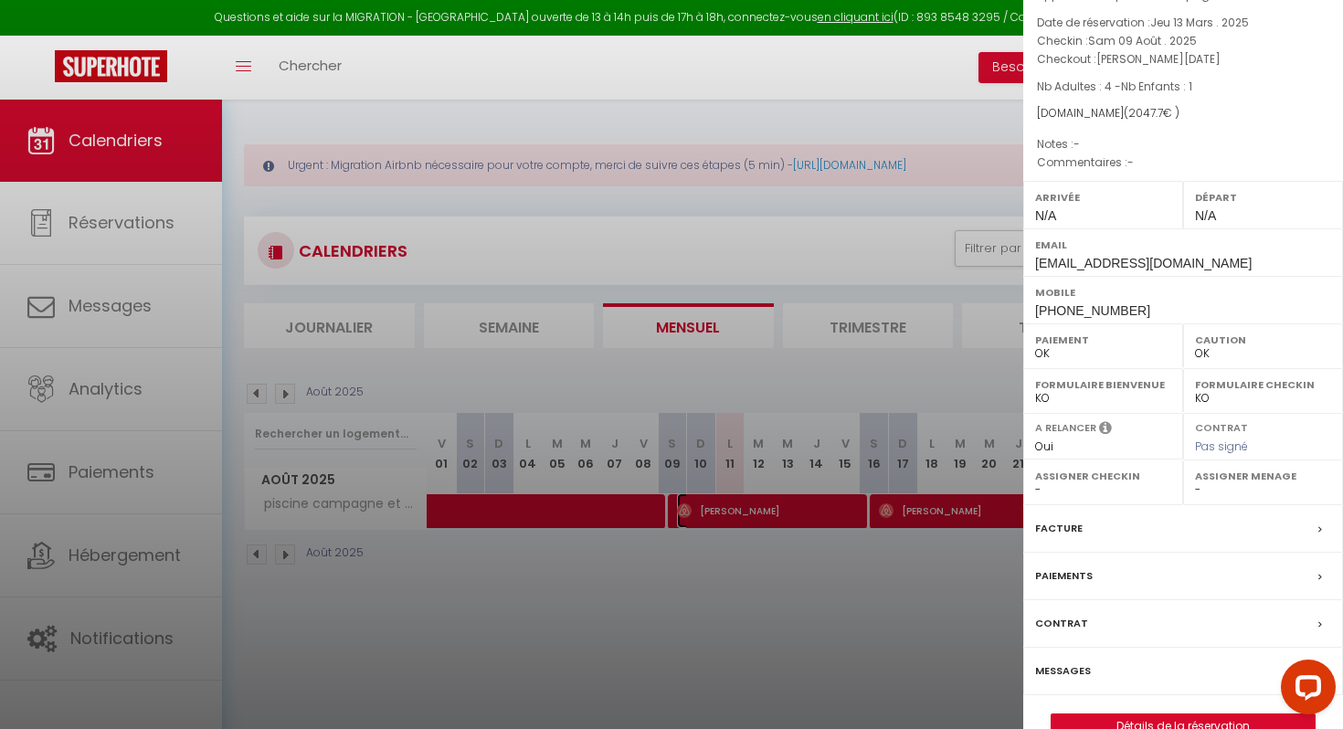
scroll to position [122, 0]
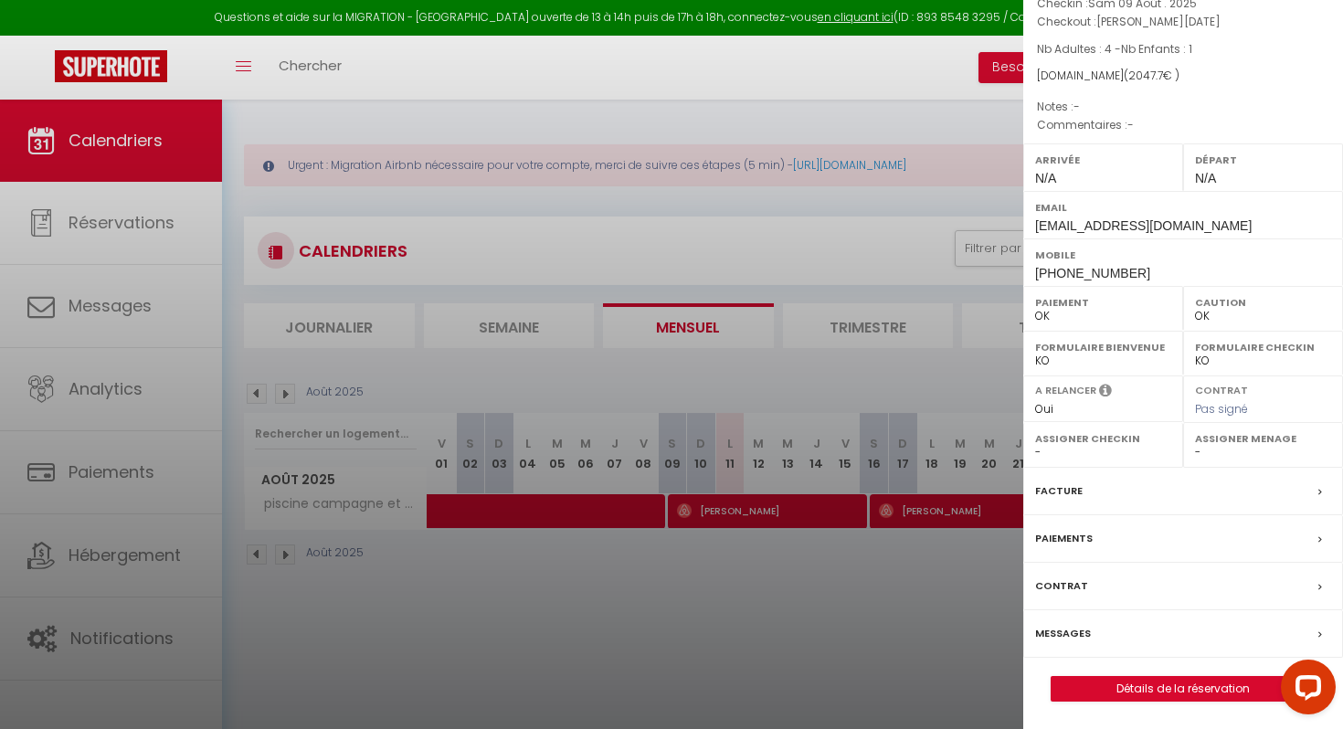
click at [1083, 630] on label "Messages" at bounding box center [1063, 633] width 56 height 19
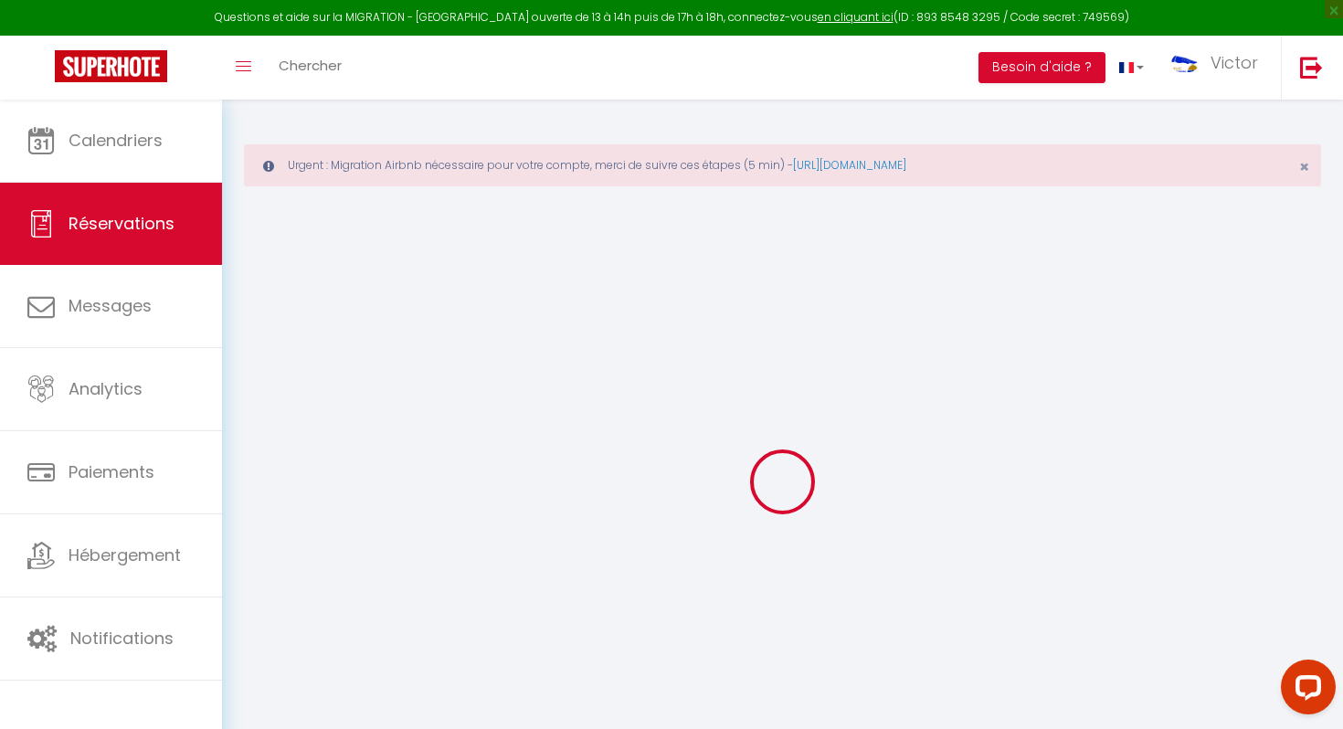
select select
checkbox input "false"
select select
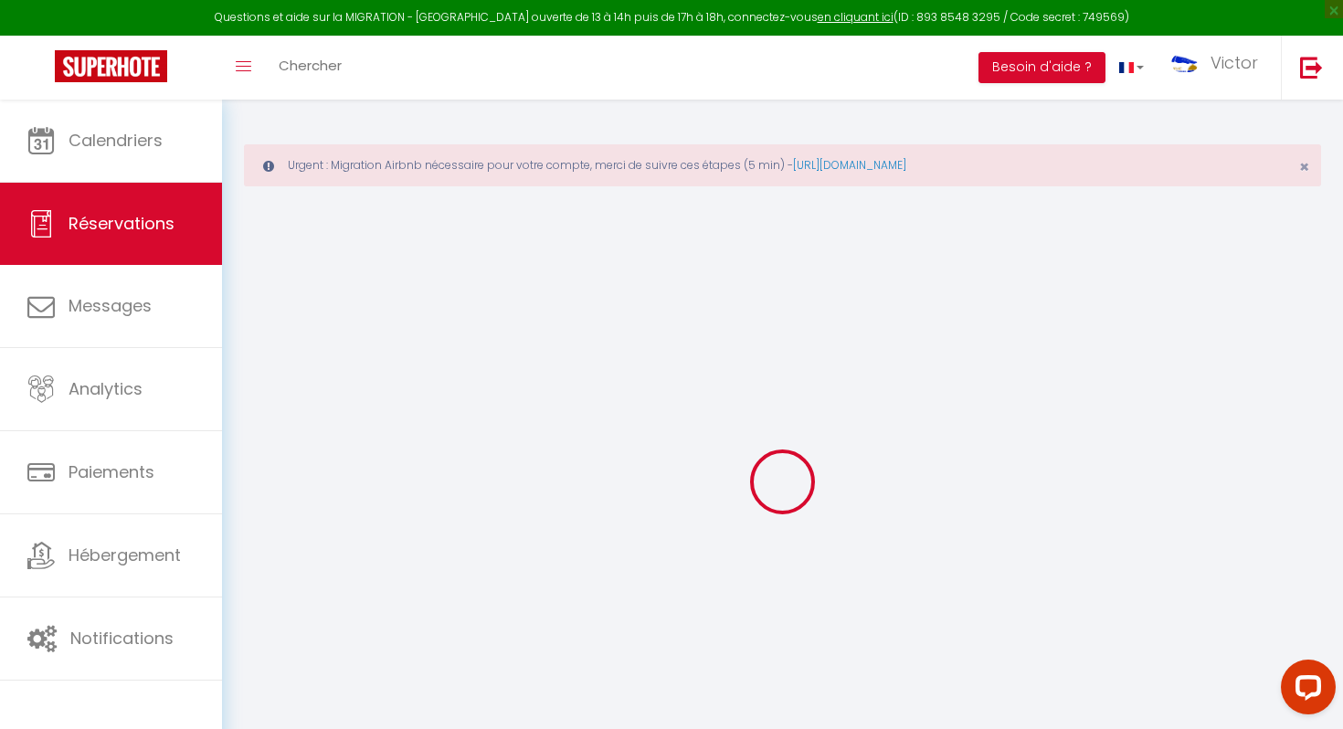
checkbox input "false"
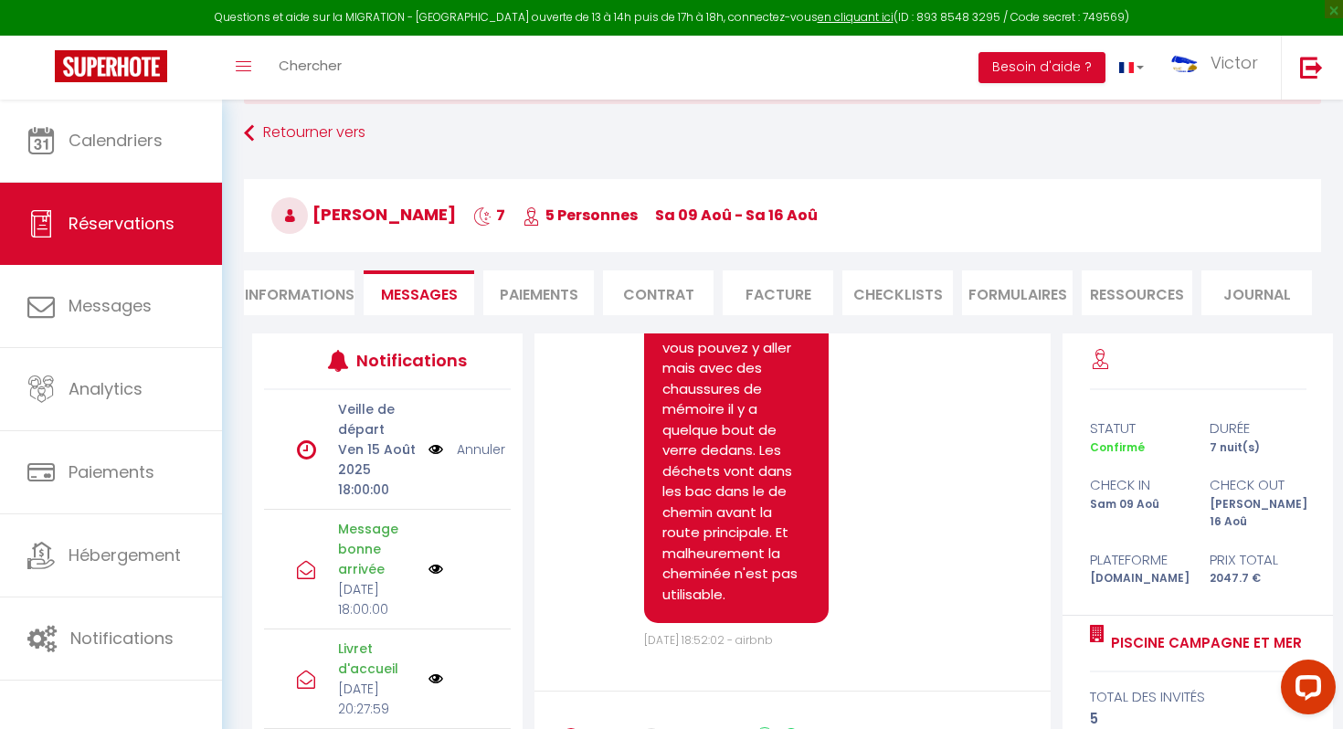
scroll to position [227, 0]
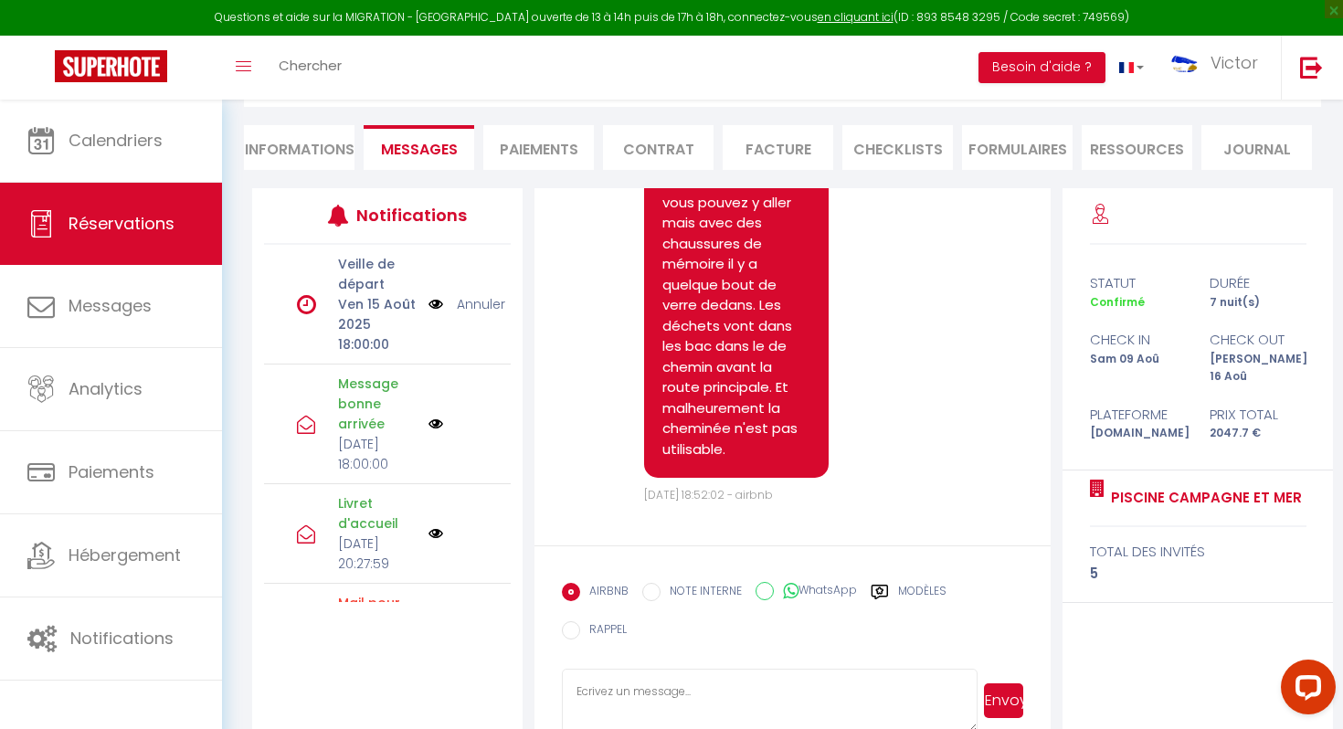
click at [624, 669] on textarea at bounding box center [770, 701] width 416 height 64
click at [642, 669] on textarea "Bonjour j'éspère que vous allez bien,." at bounding box center [770, 701] width 416 height 64
click at [790, 669] on textarea "Bonjour j'espère que vous allez bien,." at bounding box center [770, 701] width 416 height 64
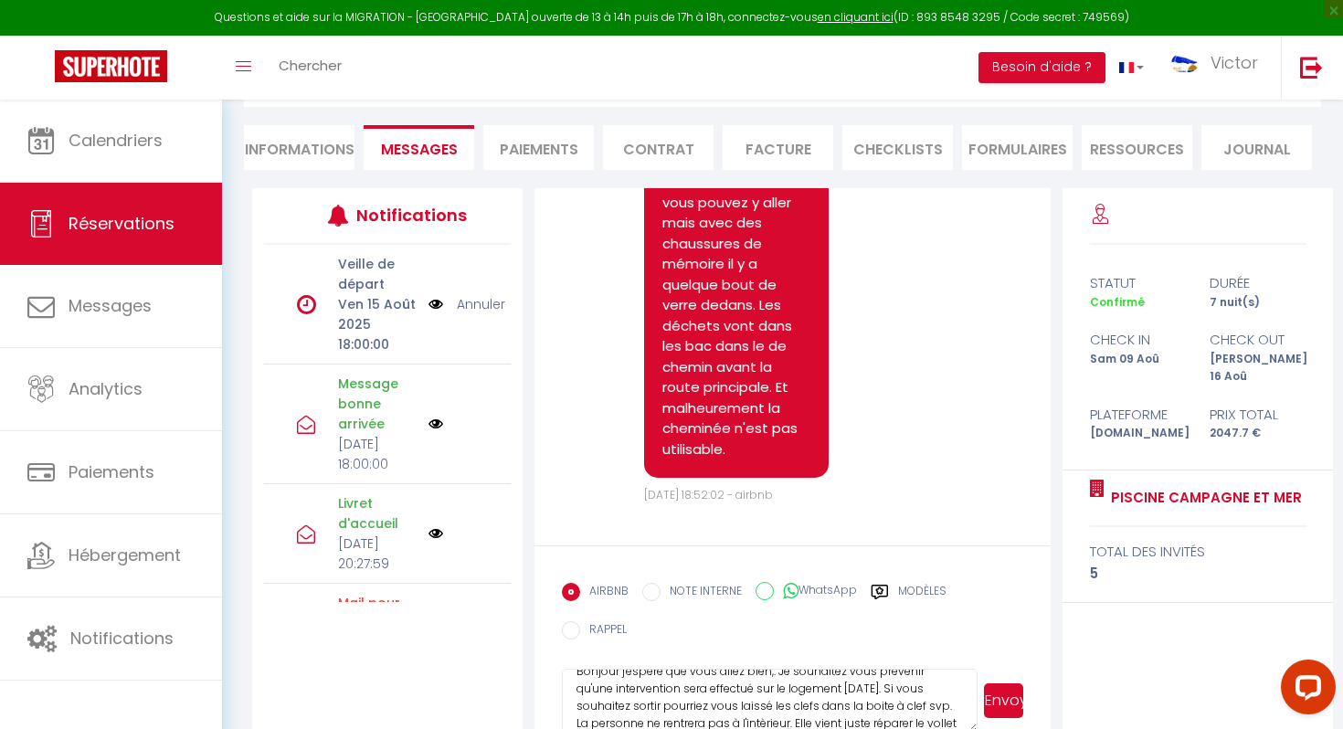
scroll to position [37, 0]
click at [693, 670] on textarea "Bonjour j'espère que vous allez bien,. Je souhaitez vous prévenir qu'une interv…" at bounding box center [770, 701] width 416 height 64
click at [692, 675] on textarea "Bonjour j'espère que vous allez bien,. Je souhaitez vous prévenir qu'une interv…" at bounding box center [770, 701] width 416 height 64
click at [975, 669] on textarea "Bonjour j'espère que vous allez bien,. Je souhaitez vous prévenir qu'une interv…" at bounding box center [770, 701] width 416 height 64
type textarea "Bonjour j'espère que vous allez bien,. Je souhaitez vous prévenir qu'une interv…"
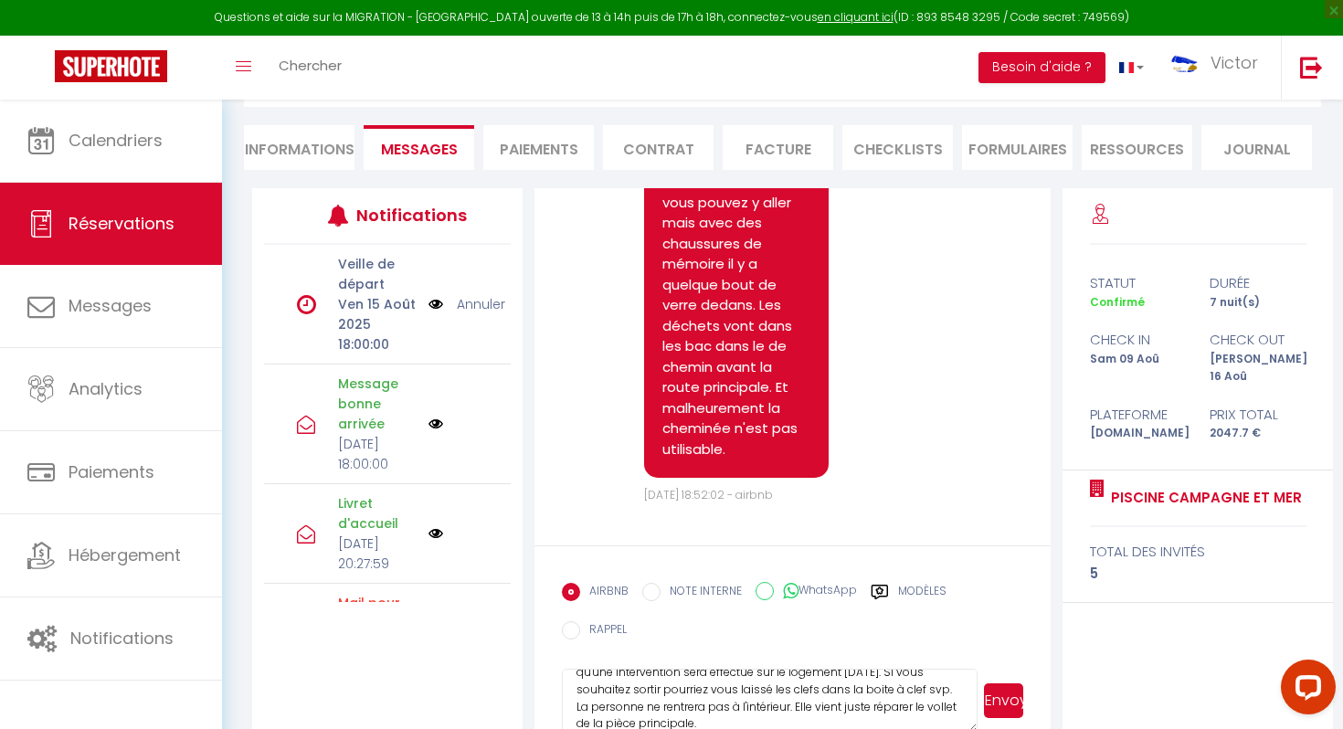
click at [1002, 683] on button "Envoyer" at bounding box center [1003, 700] width 39 height 35
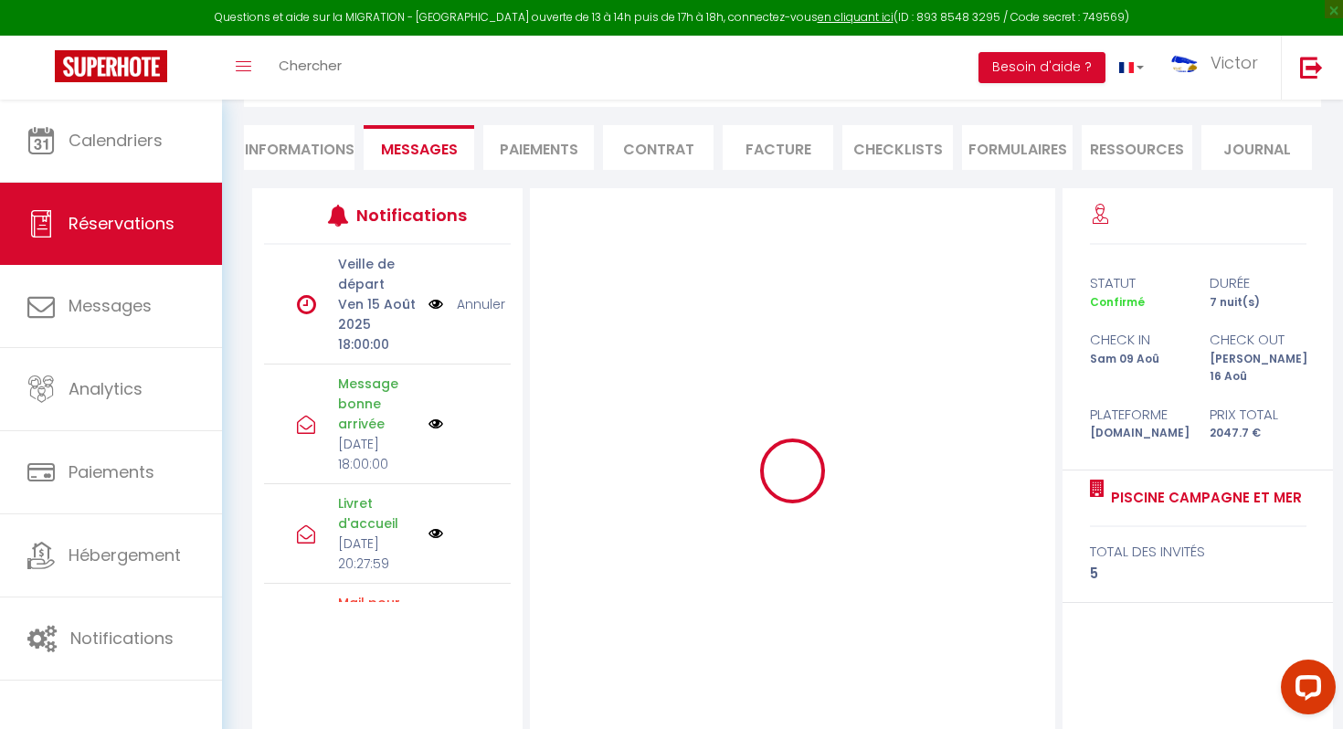
scroll to position [0, 0]
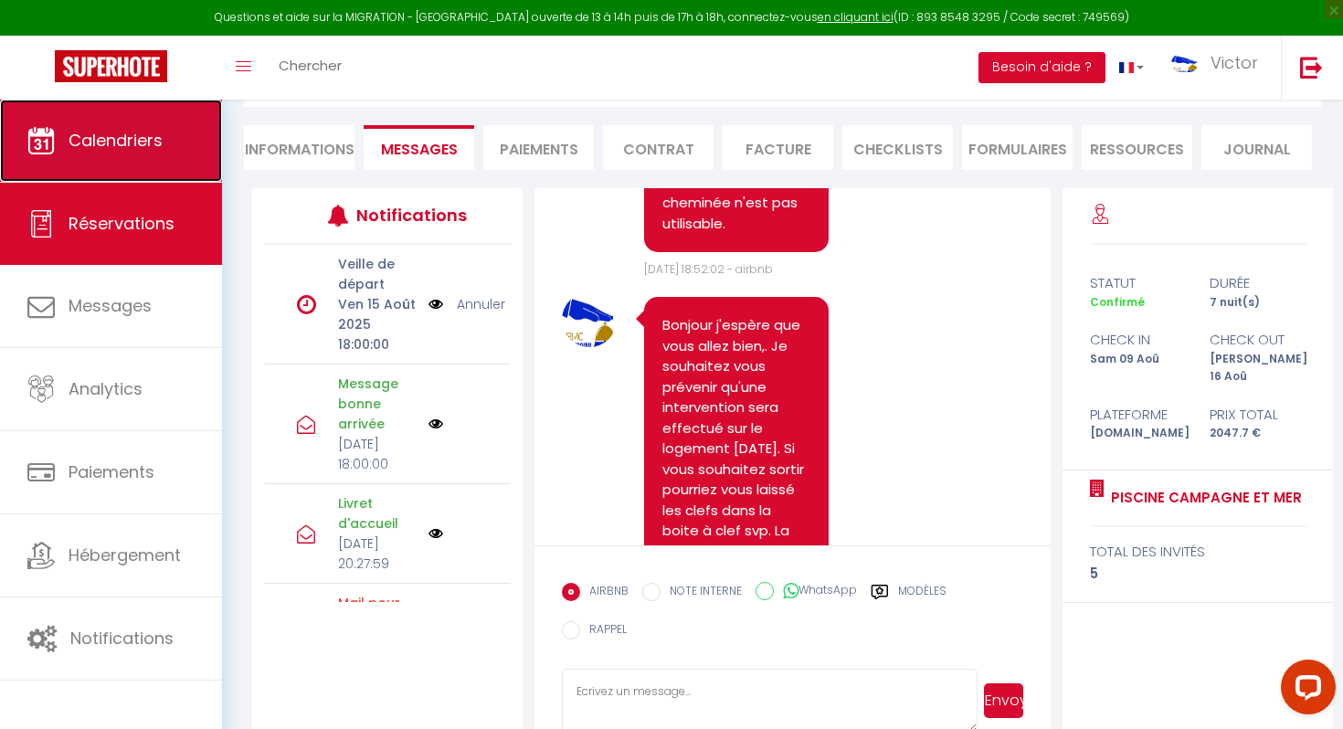
click at [142, 161] on link "Calendriers" at bounding box center [111, 141] width 222 height 82
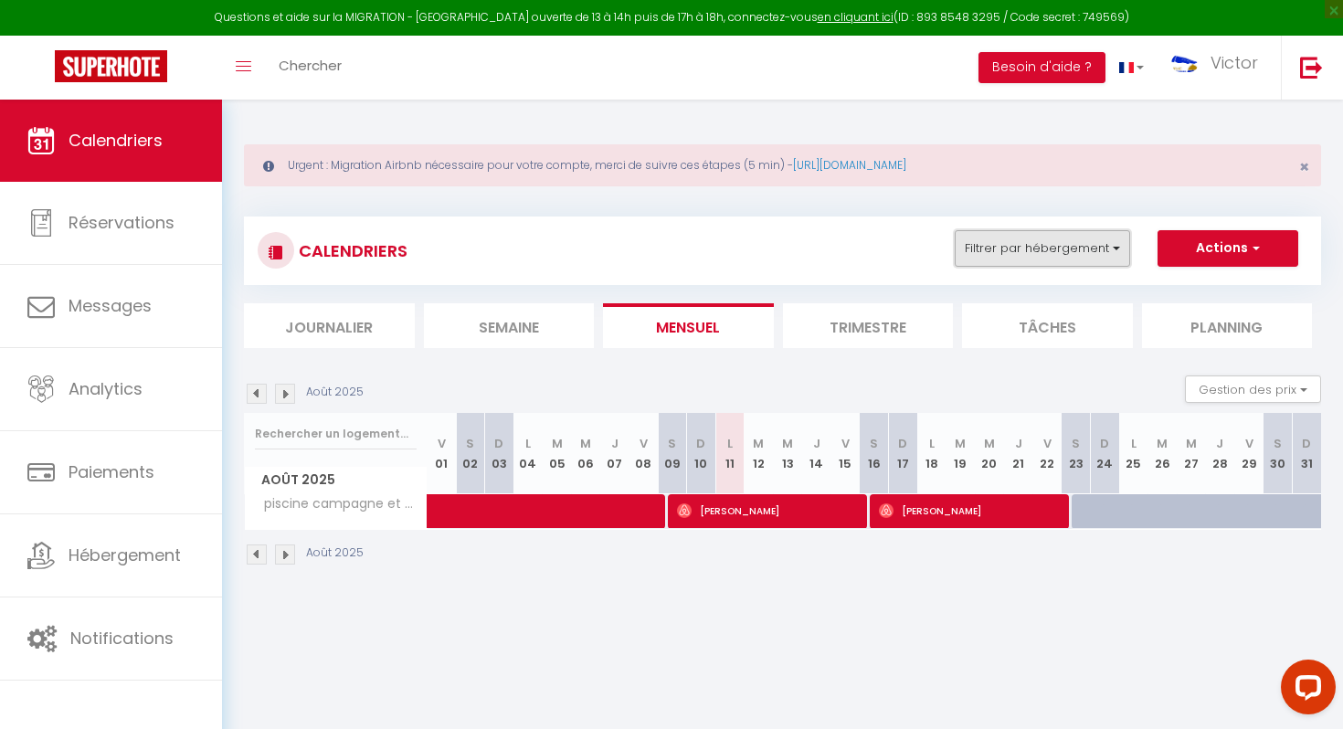
click at [1049, 233] on button "Filtrer par hébergement" at bounding box center [1042, 248] width 175 height 37
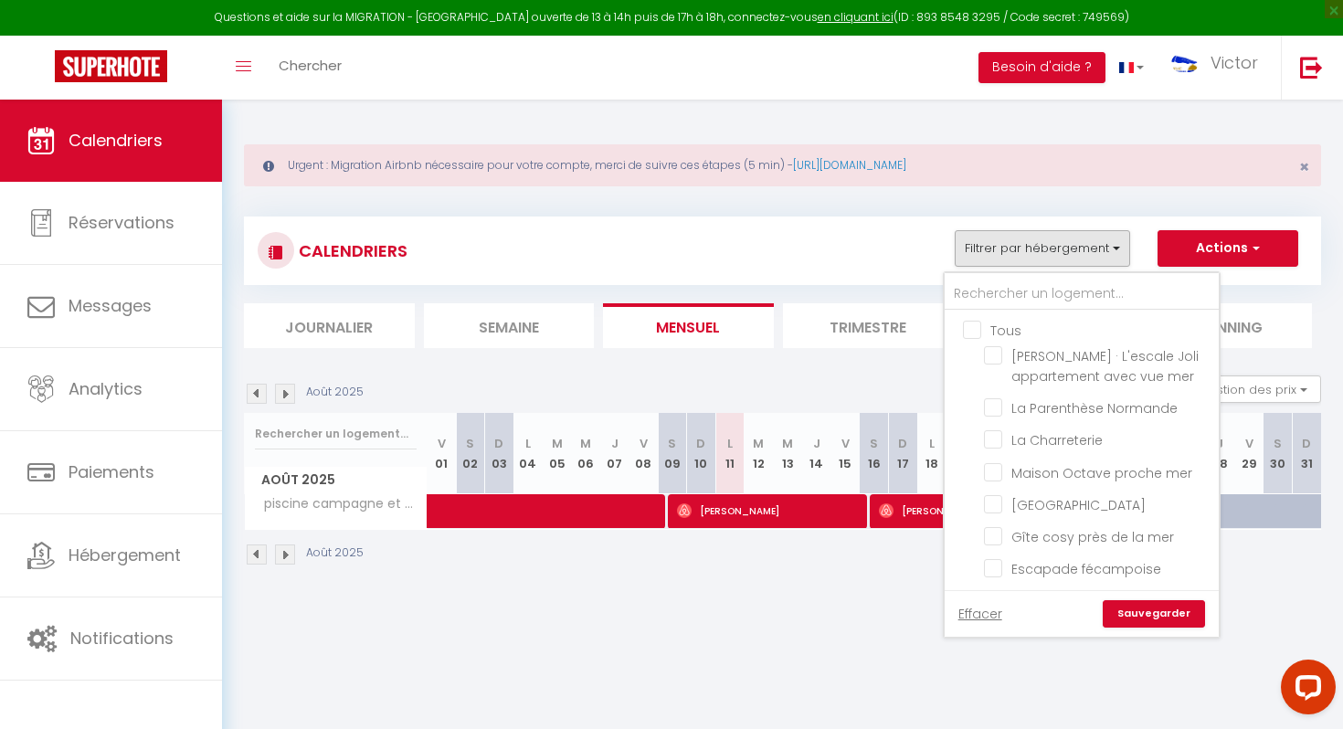
click at [972, 330] on input "Tous" at bounding box center [1100, 329] width 274 height 18
checkbox input "true"
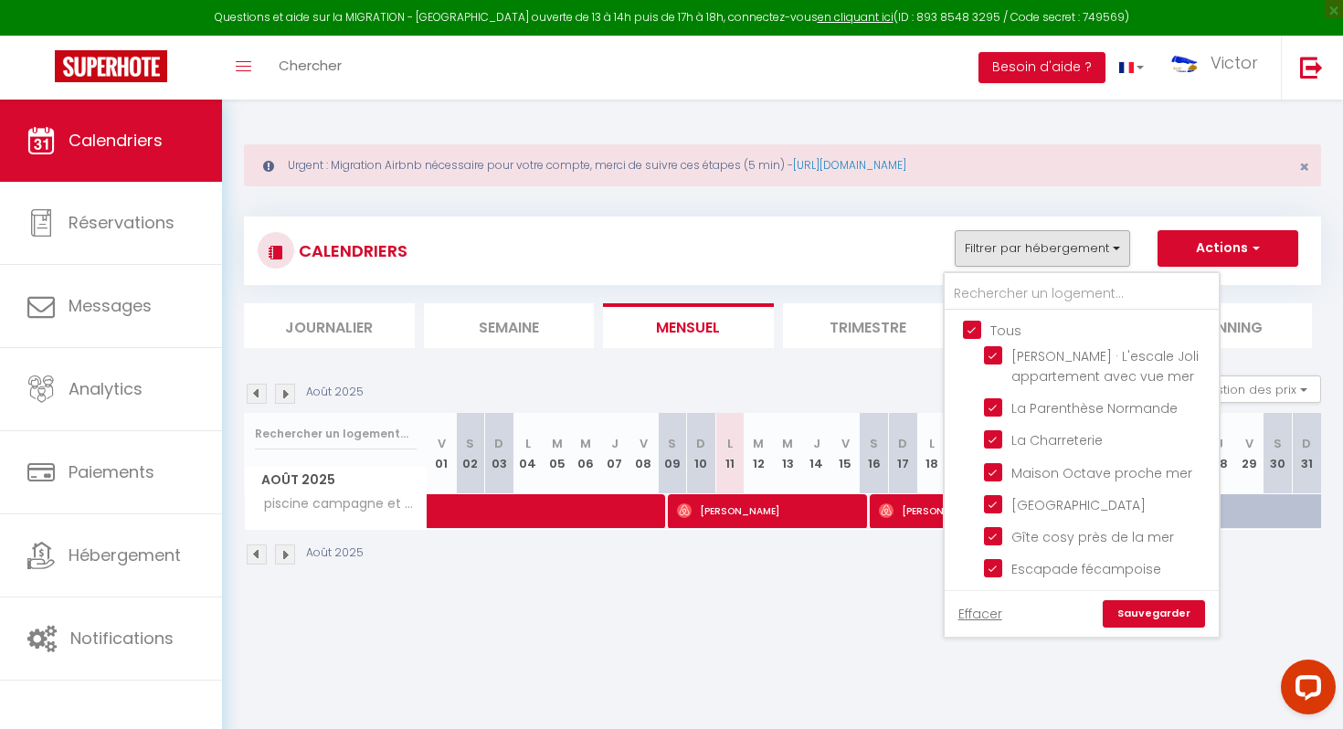
checkbox input "true"
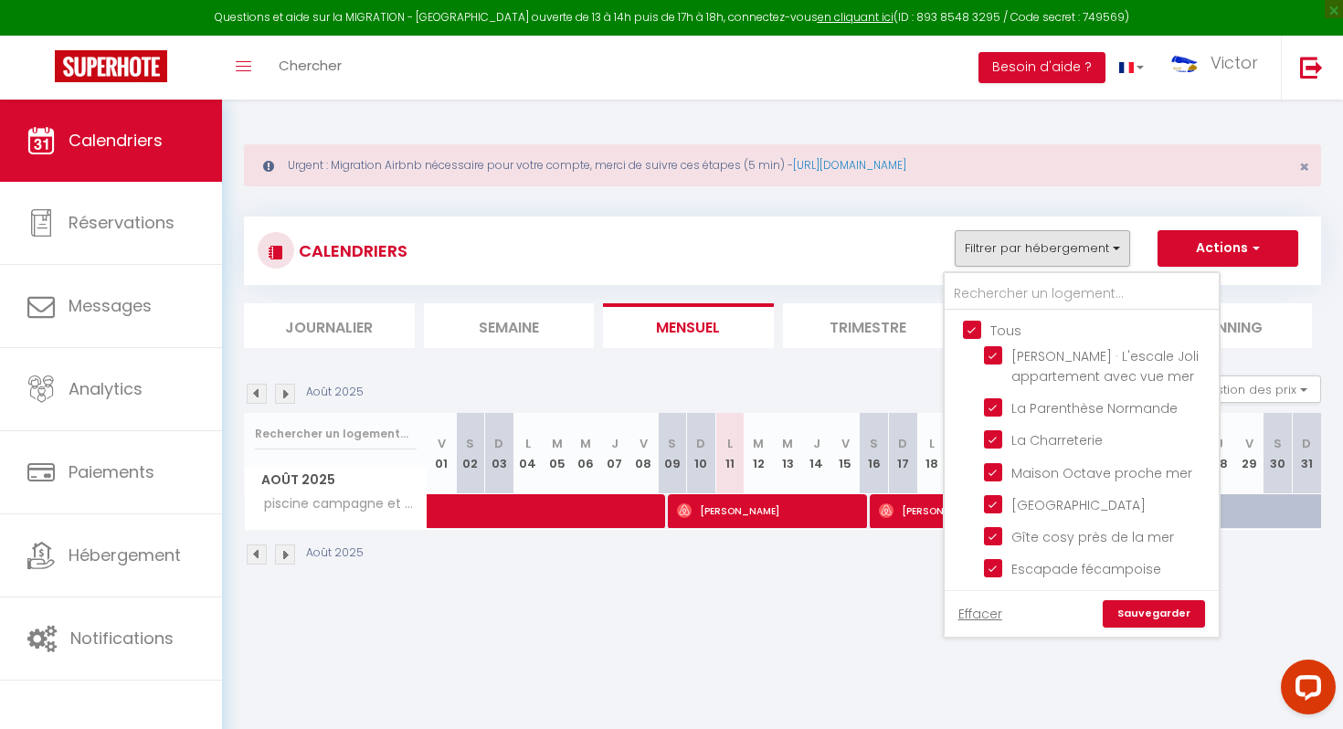
checkbox input "true"
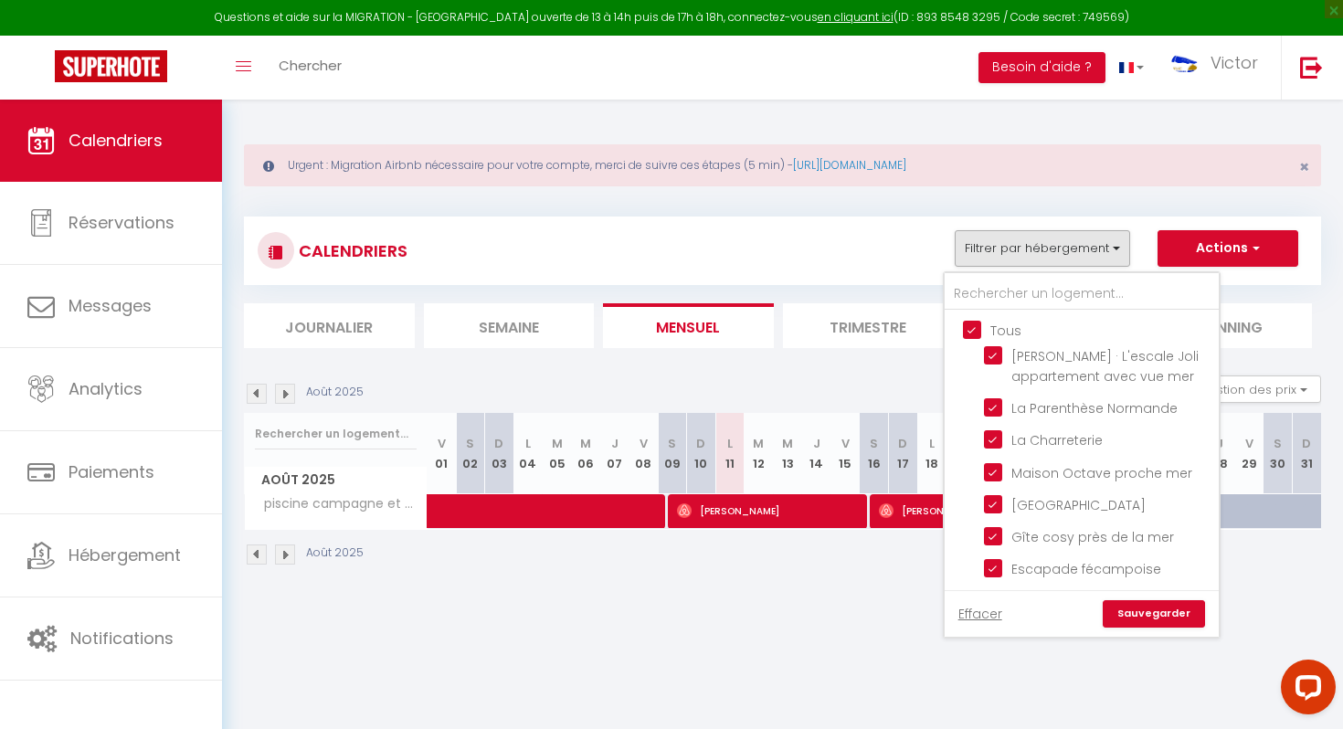
checkbox input "true"
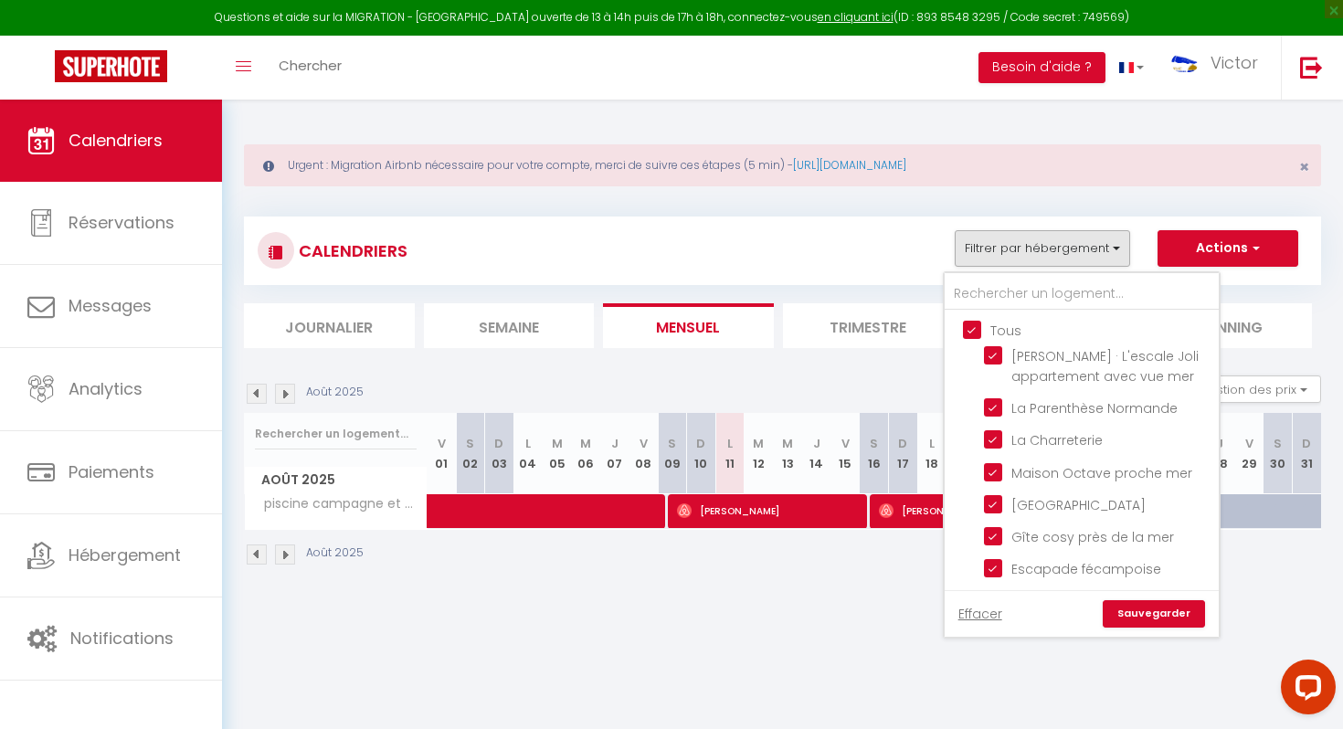
checkbox input "true"
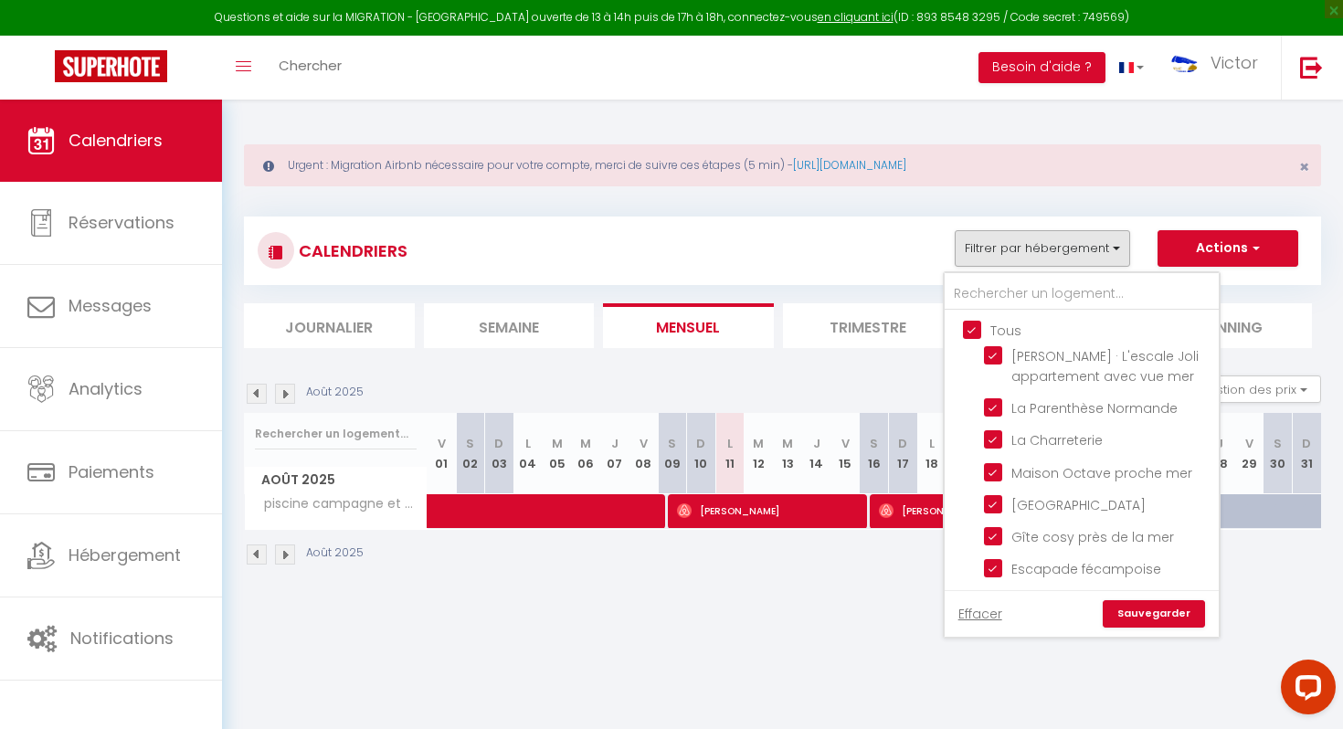
checkbox input "true"
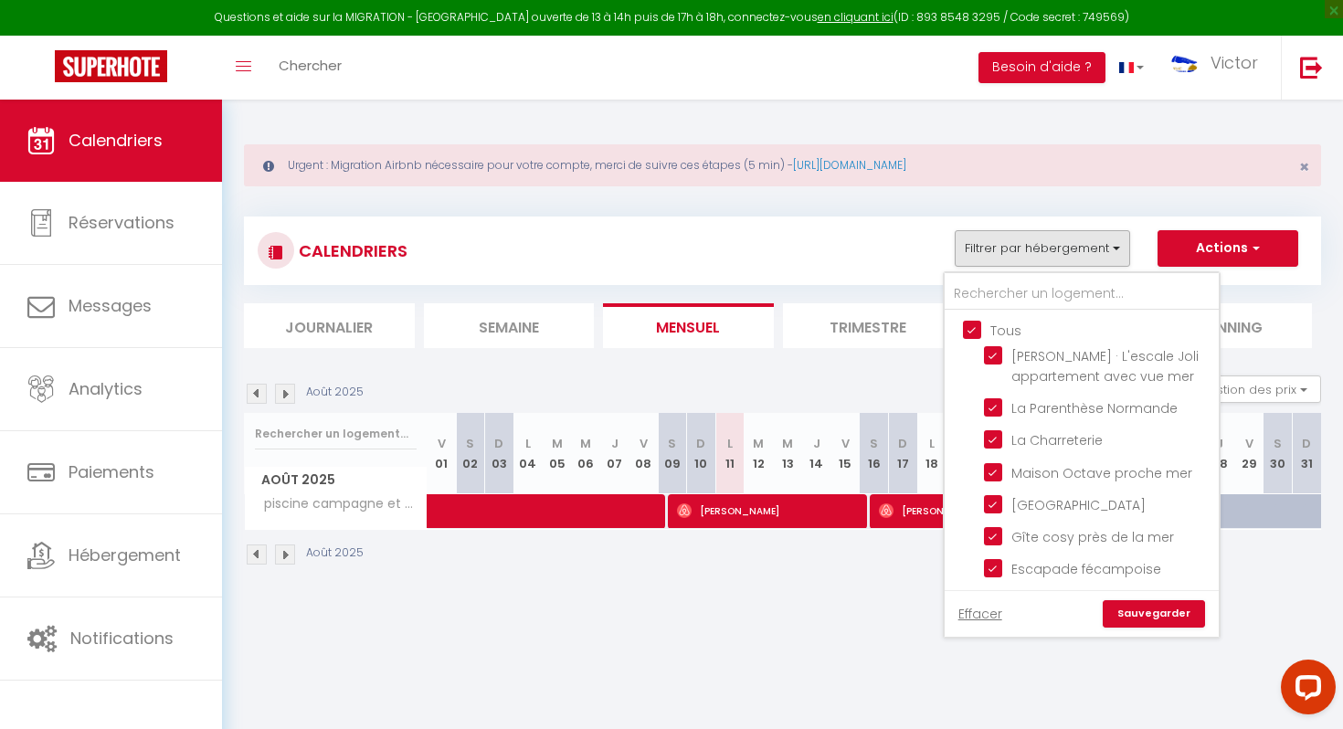
checkbox input "true"
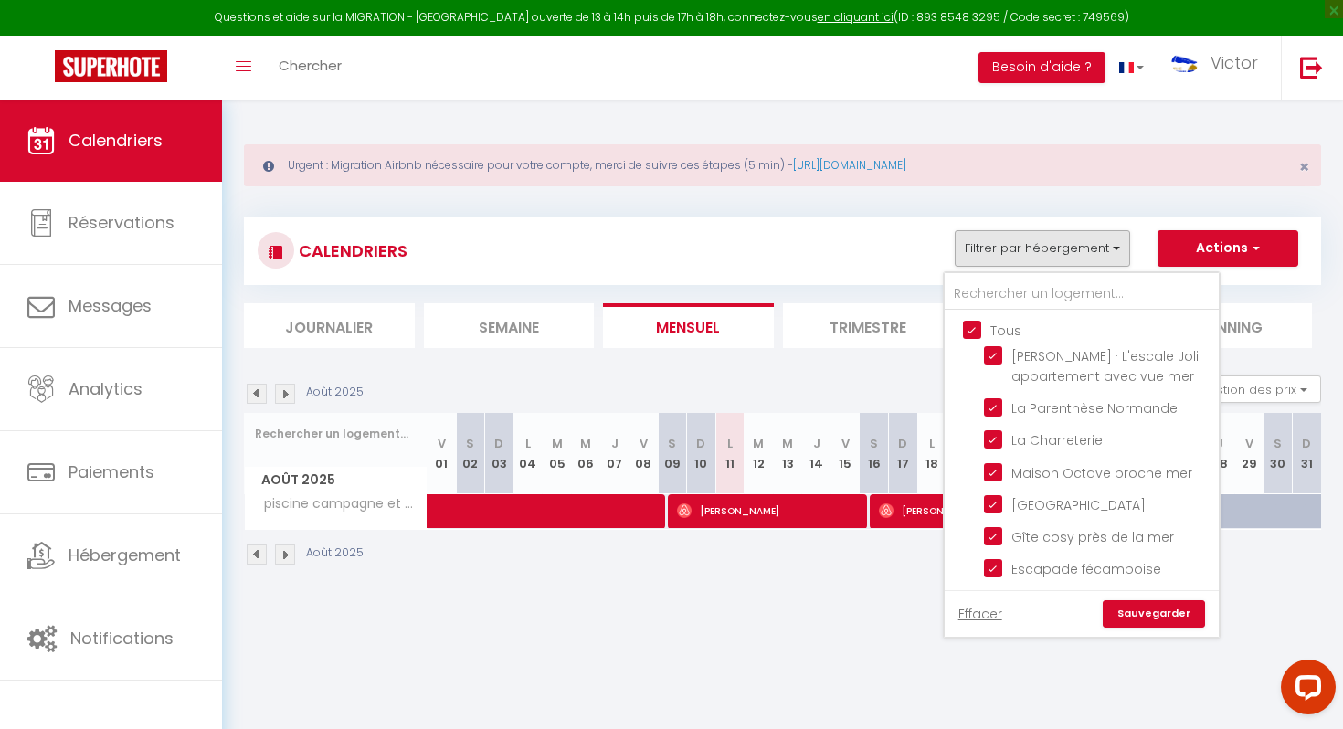
checkbox input "true"
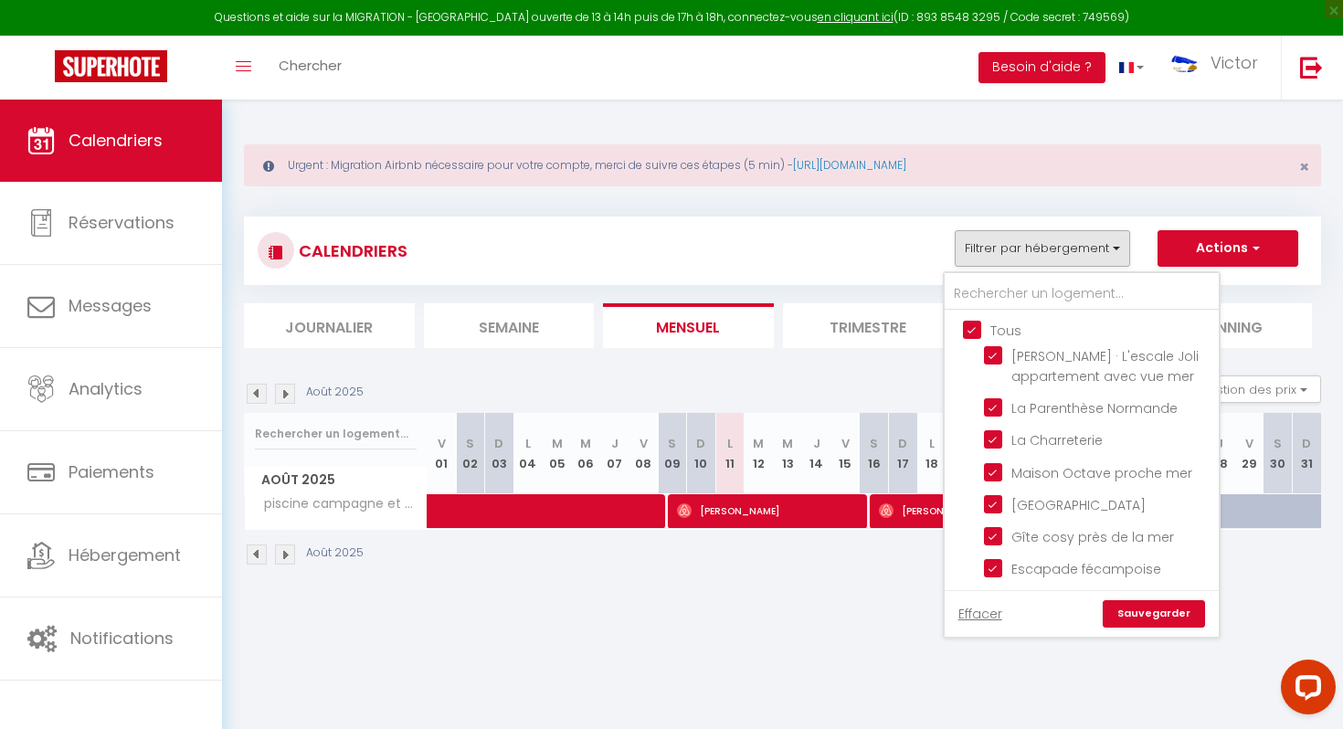
checkbox input "true"
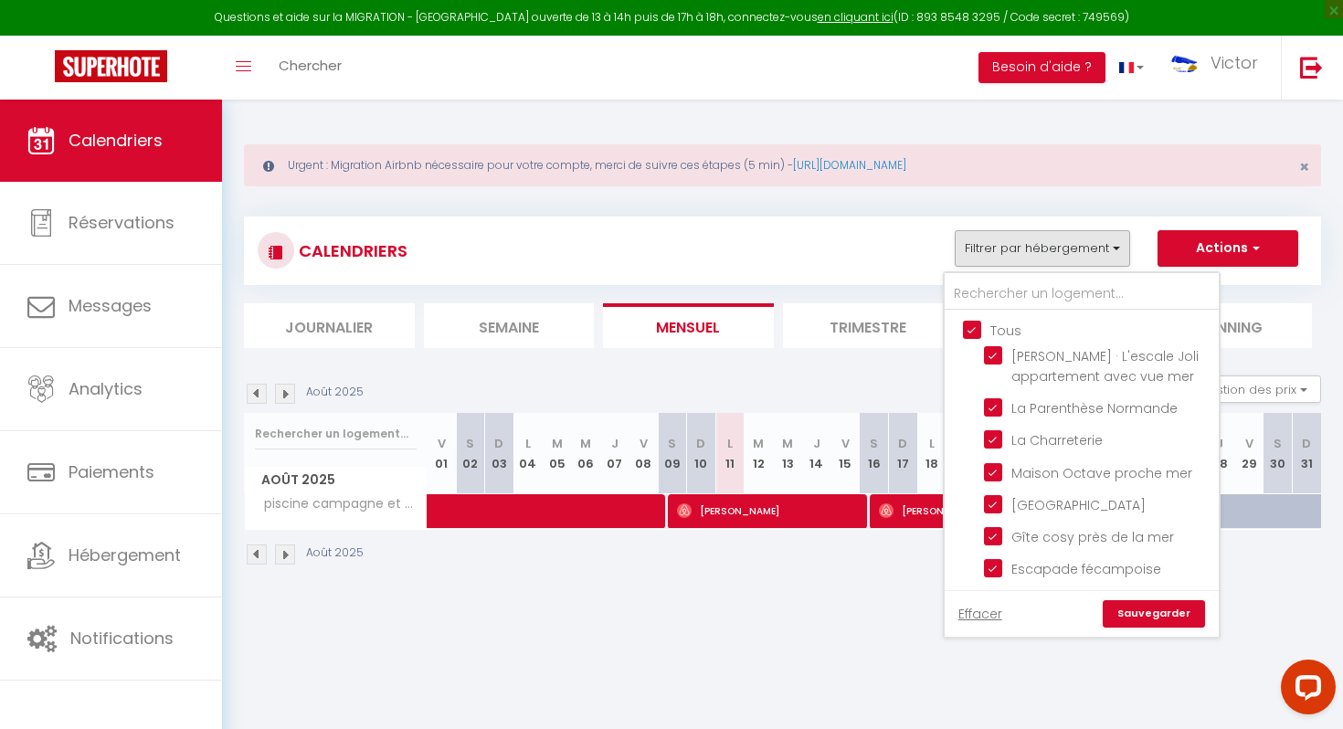
checkbox input "true"
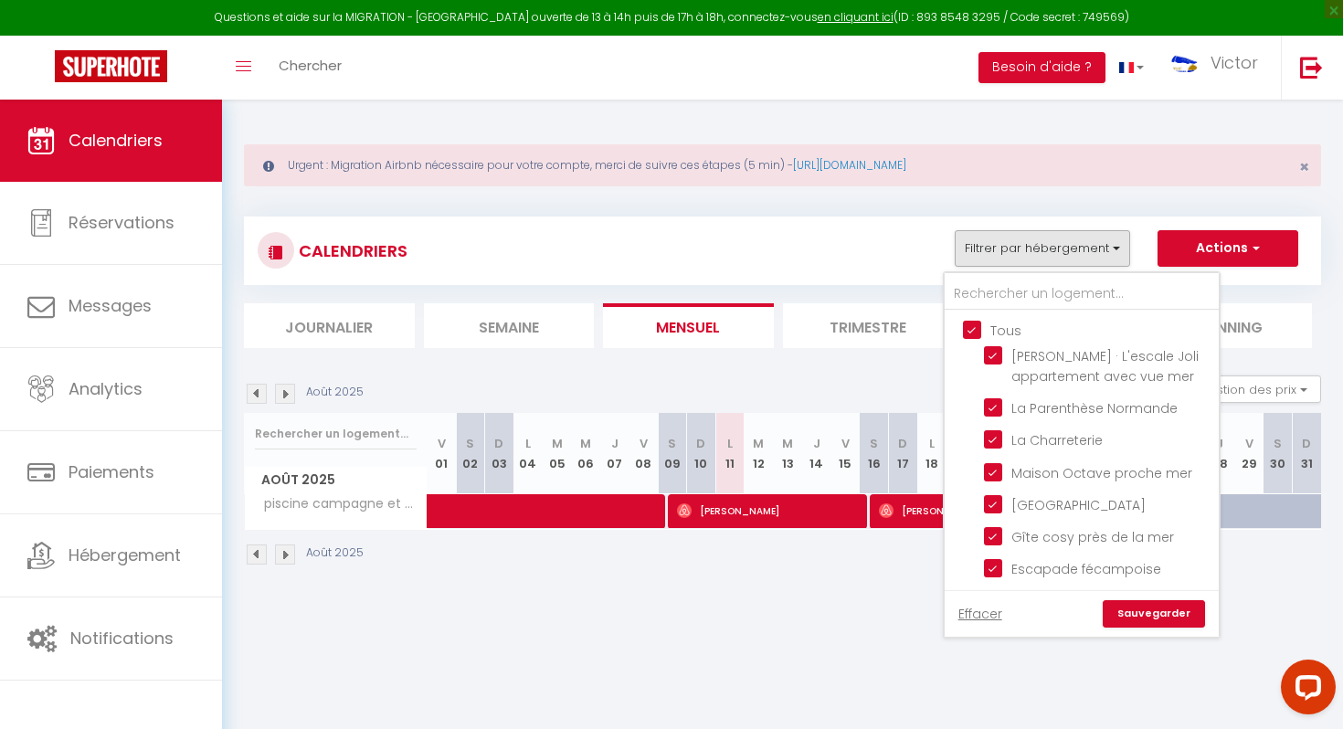
checkbox input "true"
click at [972, 330] on input "Tous" at bounding box center [1100, 329] width 274 height 18
checkbox input "false"
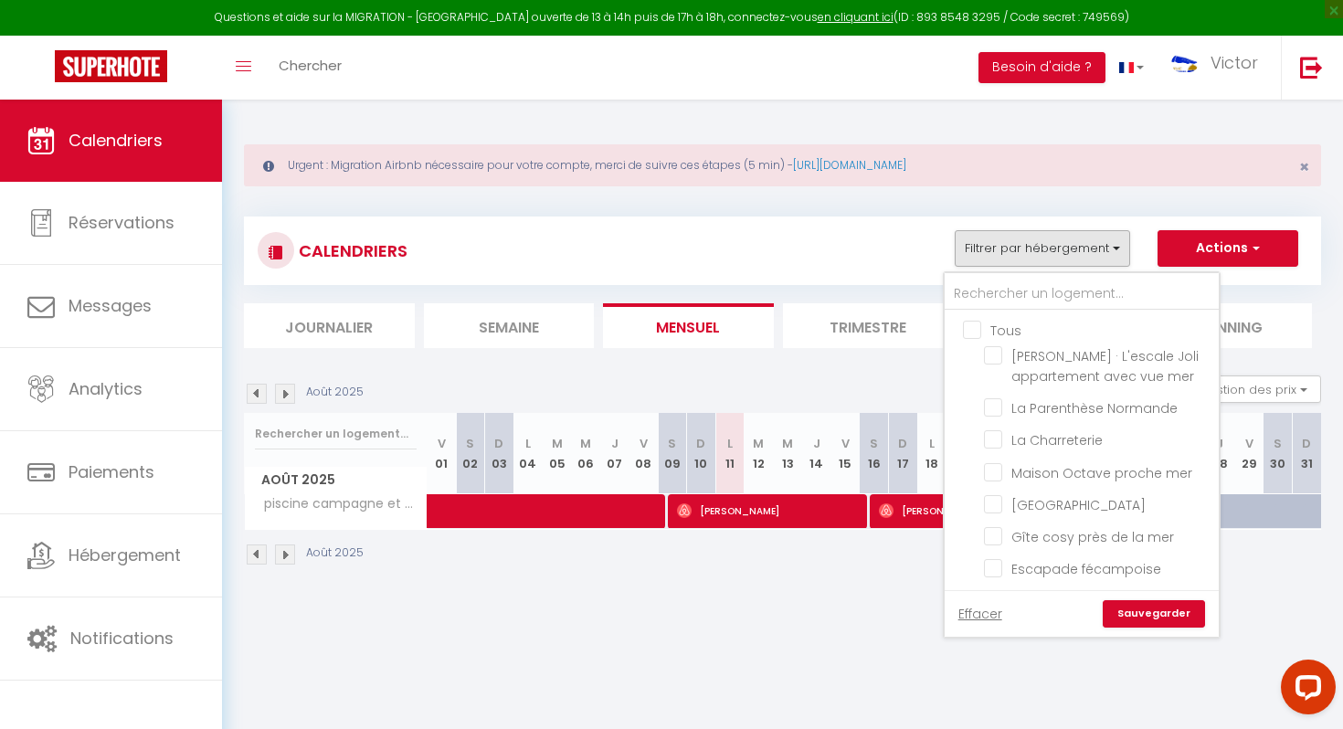
checkbox input "false"
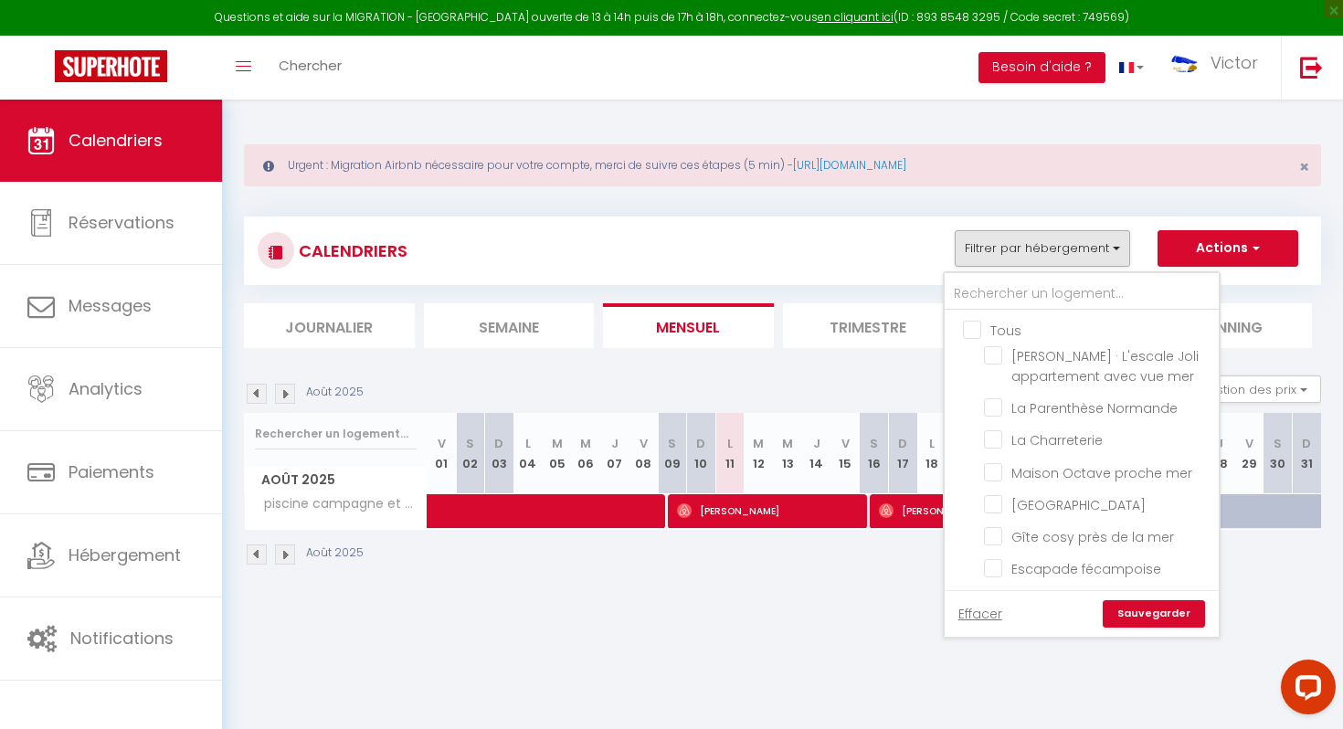
checkbox input "false"
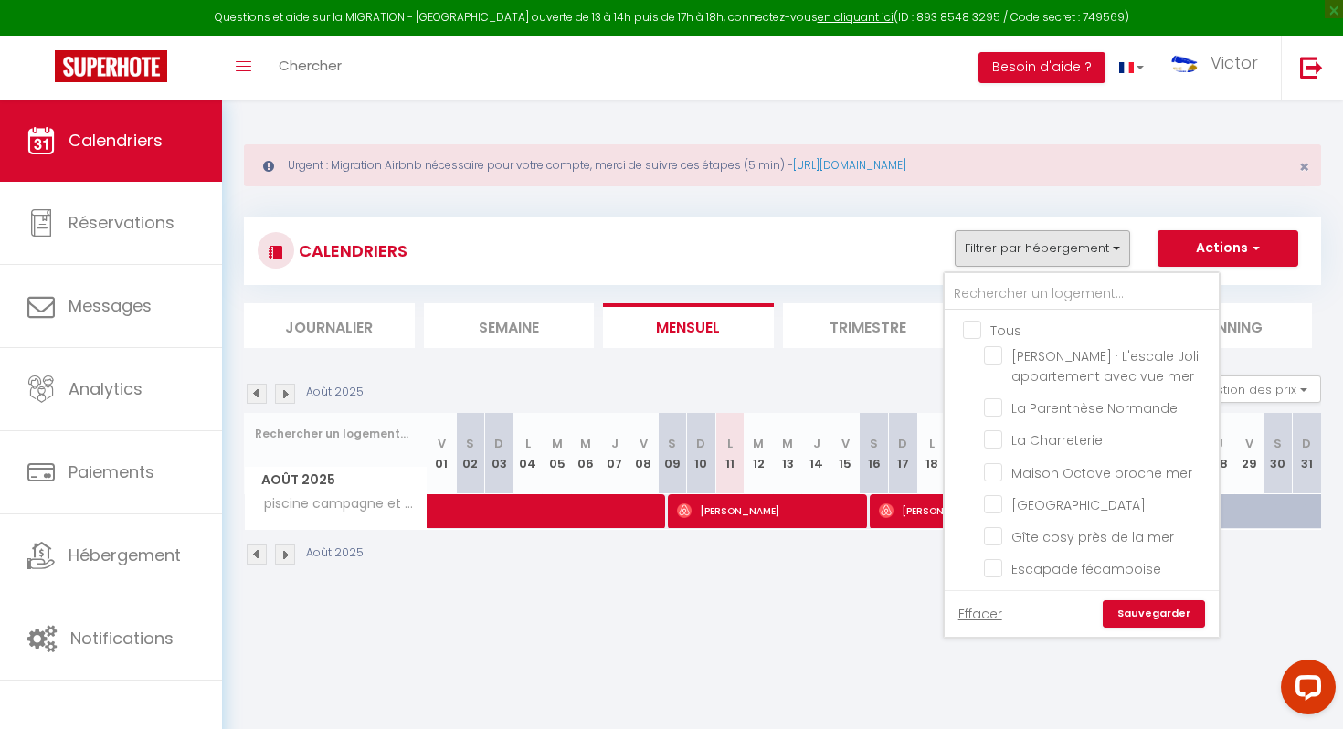
checkbox input "false"
click at [1006, 291] on input "text" at bounding box center [1082, 294] width 274 height 33
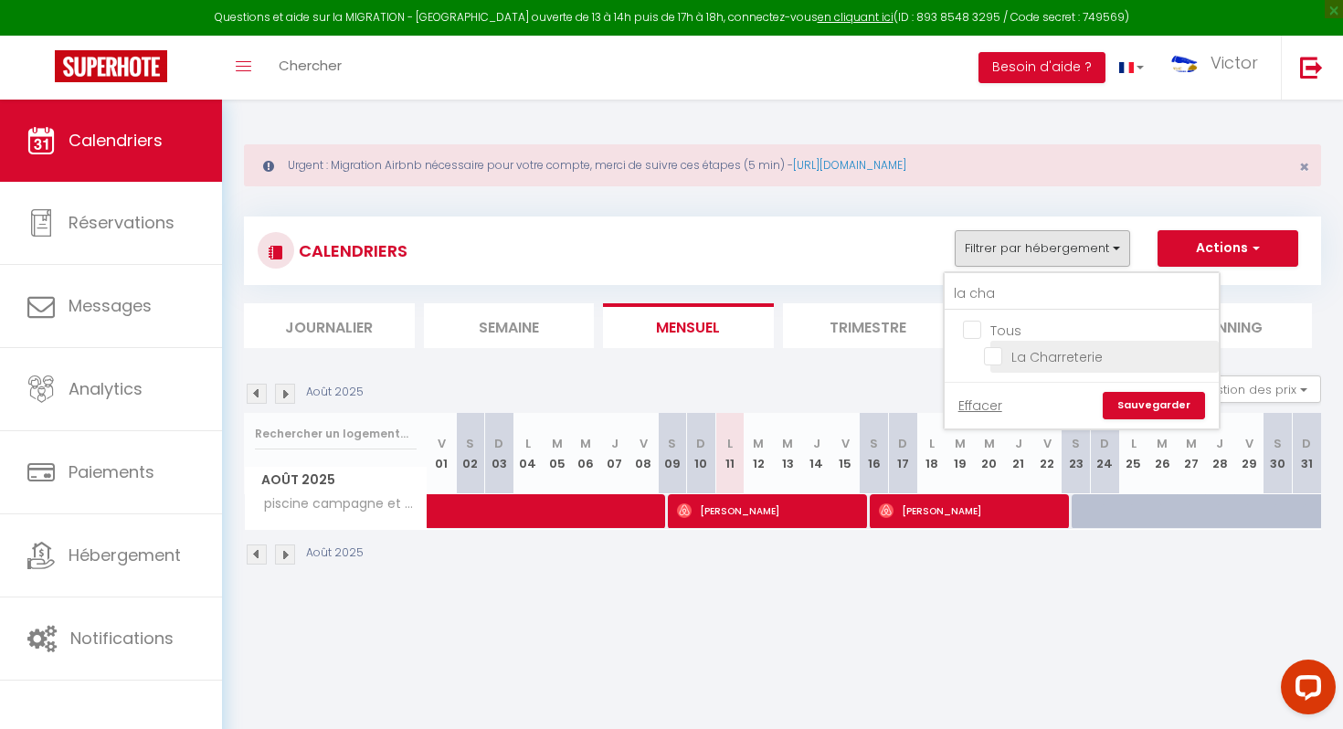
click at [996, 357] on input "La Charreterie" at bounding box center [1098, 355] width 228 height 18
click at [1152, 412] on link "Sauvegarder" at bounding box center [1154, 405] width 102 height 27
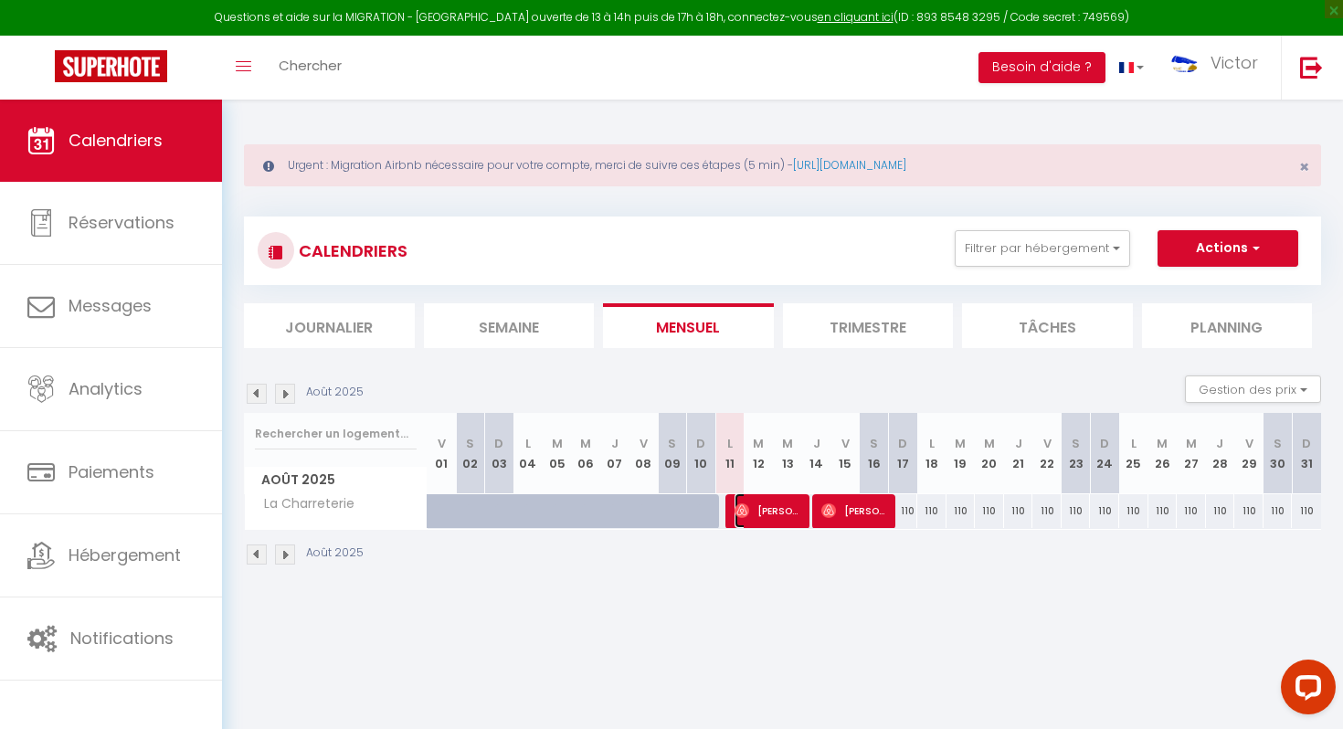
click at [771, 511] on span "Alina Mityushova" at bounding box center [769, 510] width 69 height 35
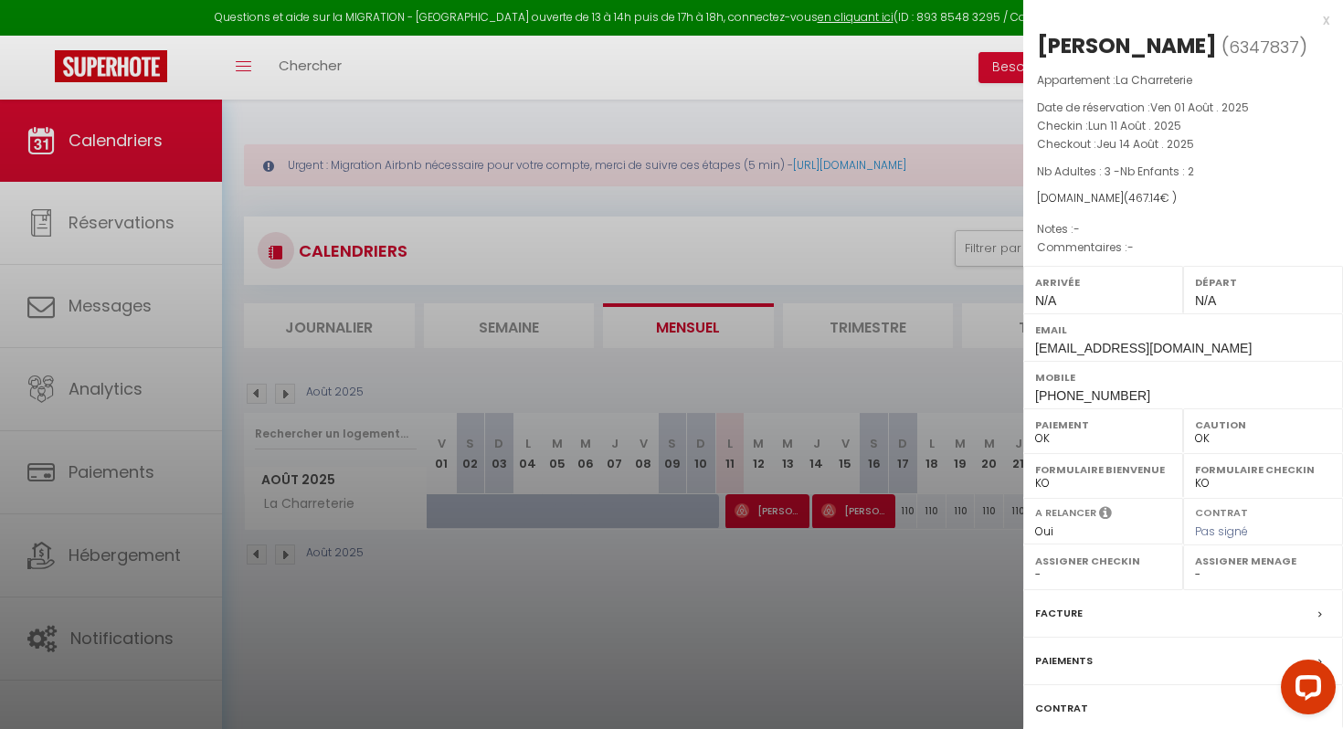
click at [1087, 621] on div "Facture" at bounding box center [1183, 614] width 320 height 48
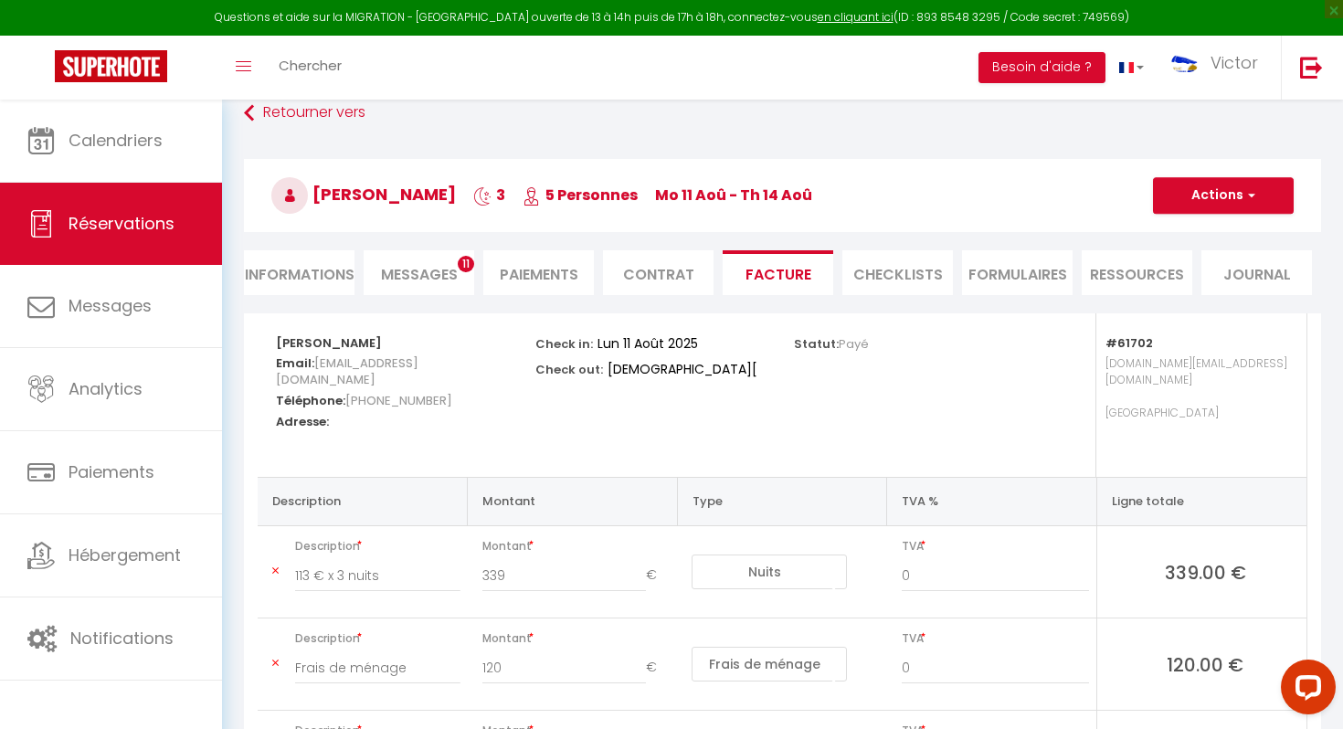
scroll to position [103, 0]
click at [410, 278] on span "Messages" at bounding box center [419, 273] width 77 height 21
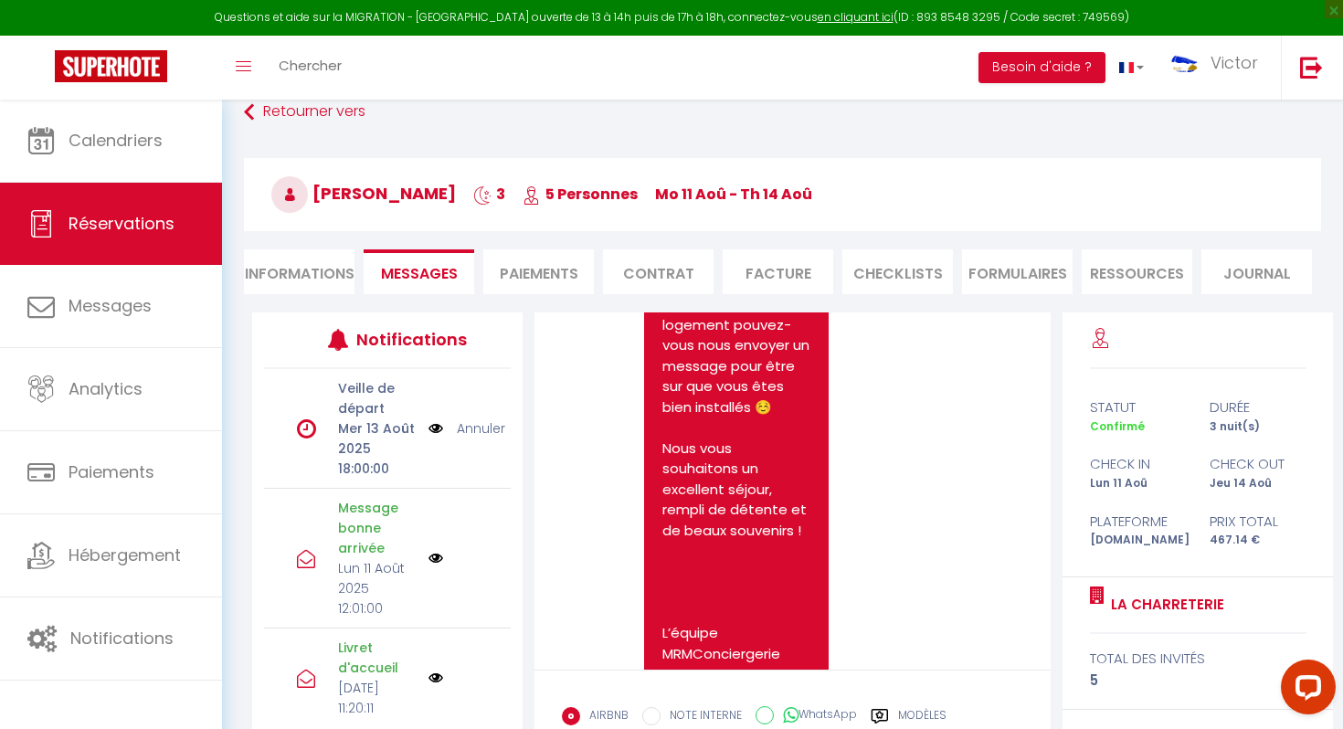
scroll to position [5798, 0]
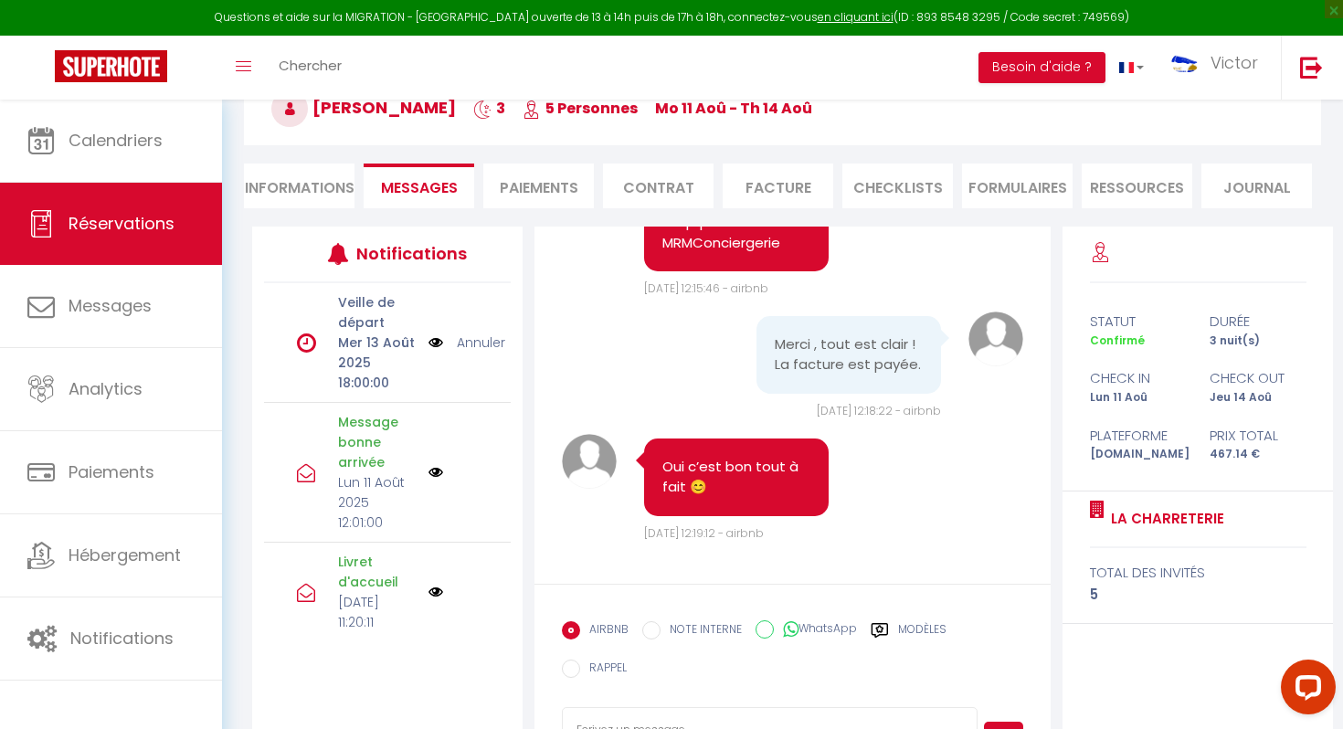
scroll to position [227, 0]
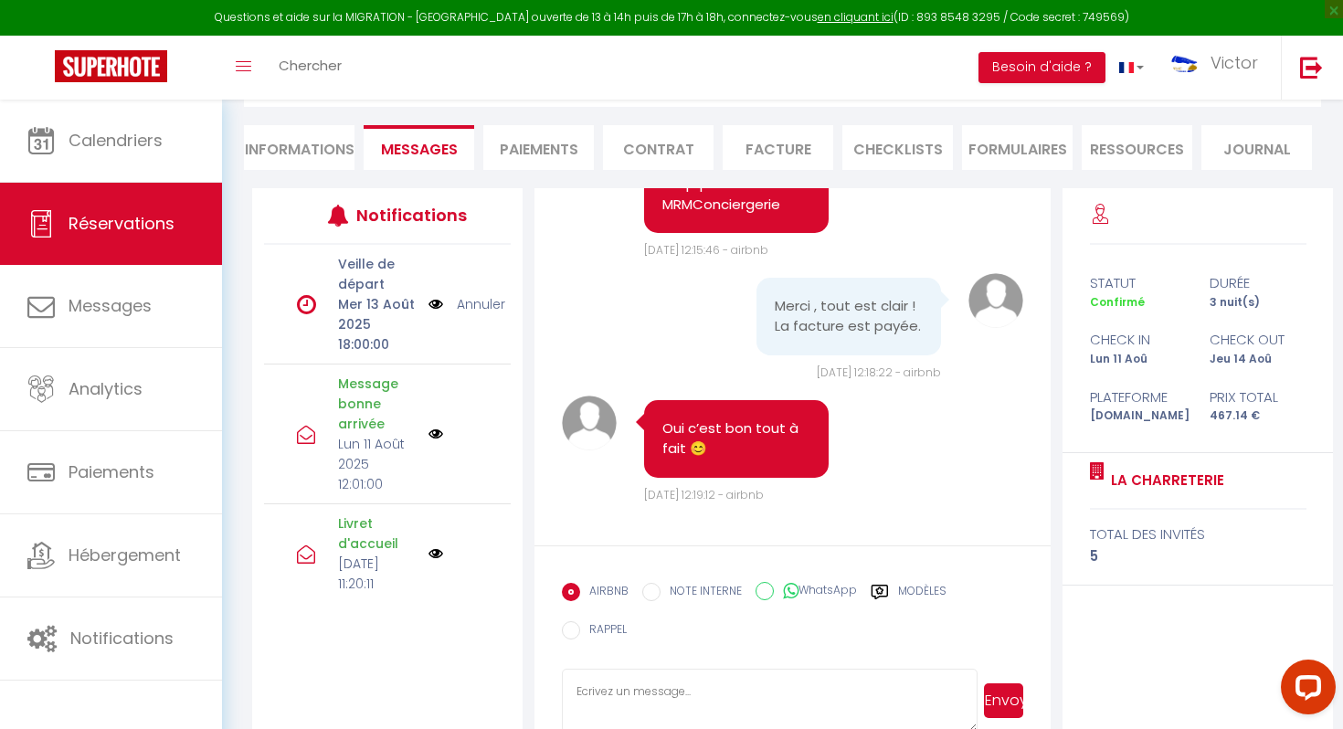
click at [677, 669] on textarea at bounding box center [770, 701] width 416 height 64
click at [806, 669] on textarea "Bonjour le logement est prêt à vous acceuillir." at bounding box center [770, 701] width 416 height 64
click at [1014, 683] on button "Envoyer" at bounding box center [1003, 700] width 39 height 35
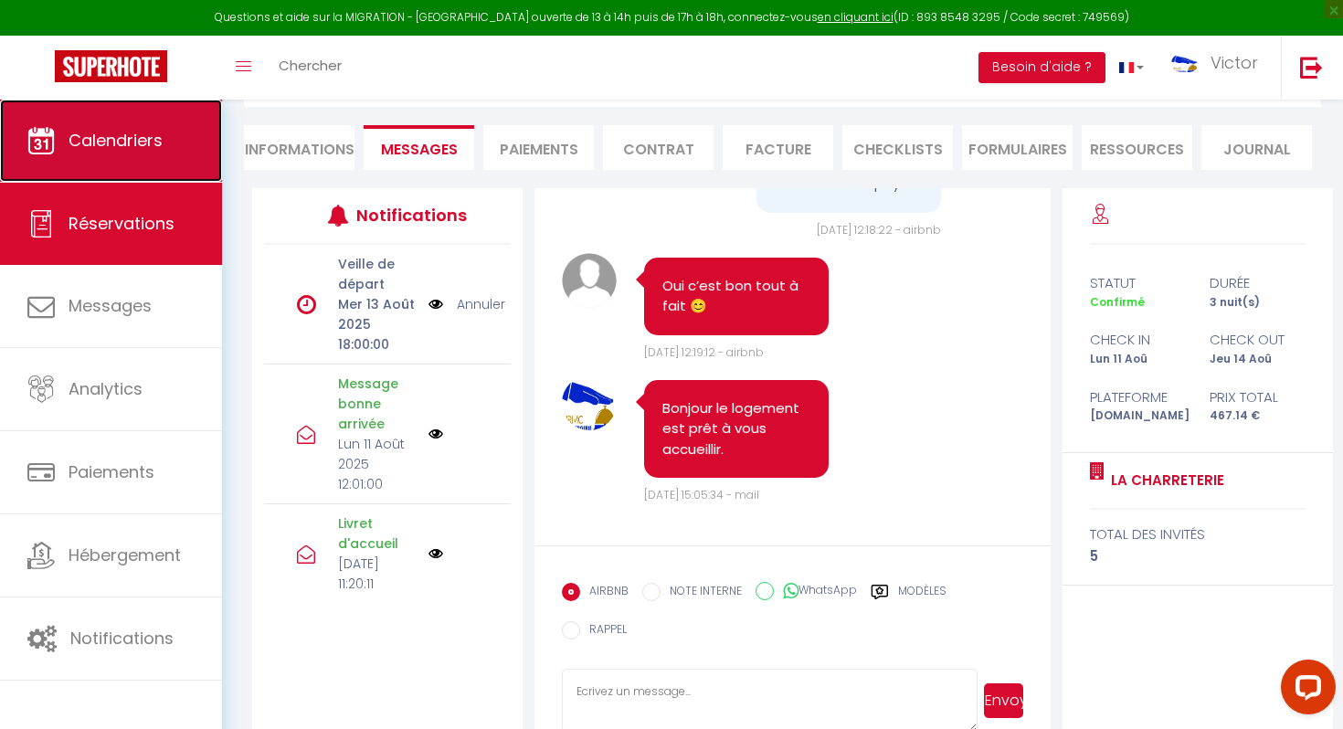
click at [124, 117] on link "Calendriers" at bounding box center [111, 141] width 222 height 82
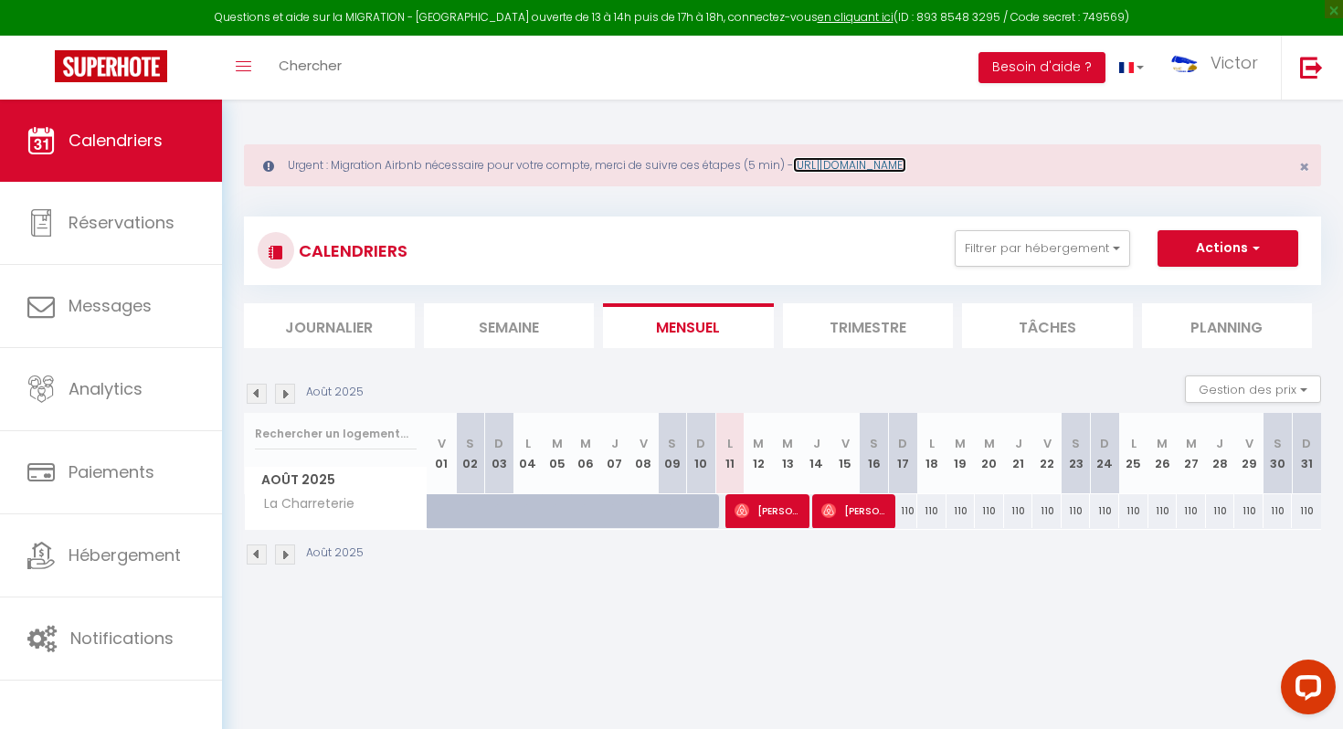
click at [902, 170] on link "https://superhote.com/migration-airbnb" at bounding box center [849, 165] width 113 height 16
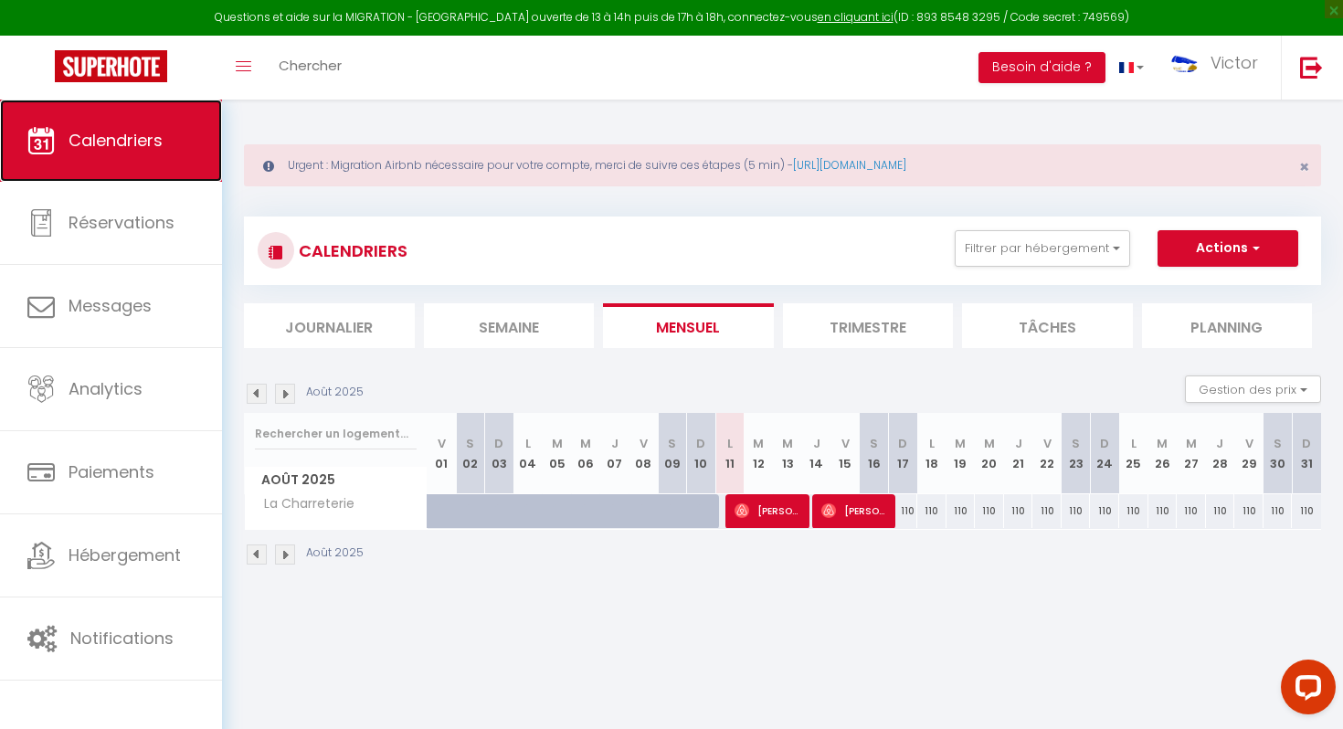
click at [143, 149] on span "Calendriers" at bounding box center [116, 140] width 94 height 23
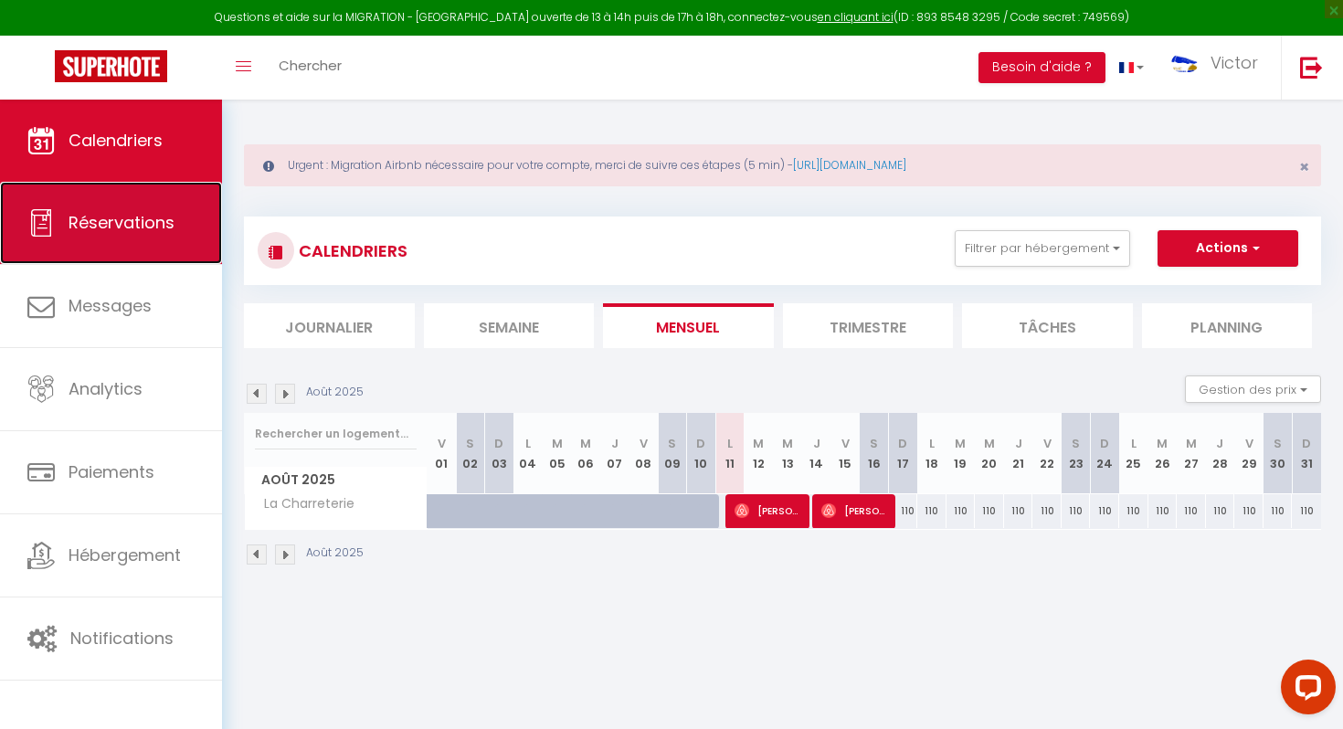
click at [139, 231] on span "Réservations" at bounding box center [122, 222] width 106 height 23
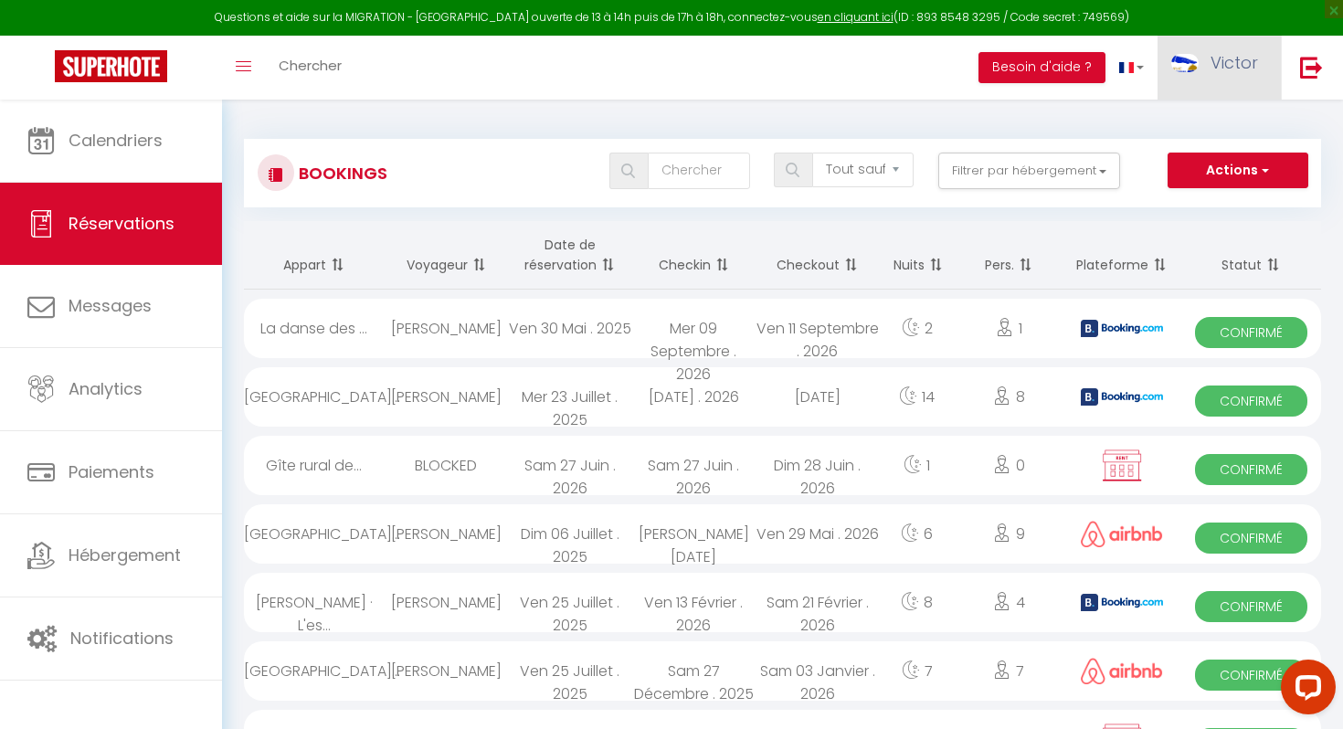
click at [1231, 62] on span "Victor" at bounding box center [1235, 62] width 48 height 23
click at [1191, 131] on link "Paramètres" at bounding box center [1207, 126] width 135 height 31
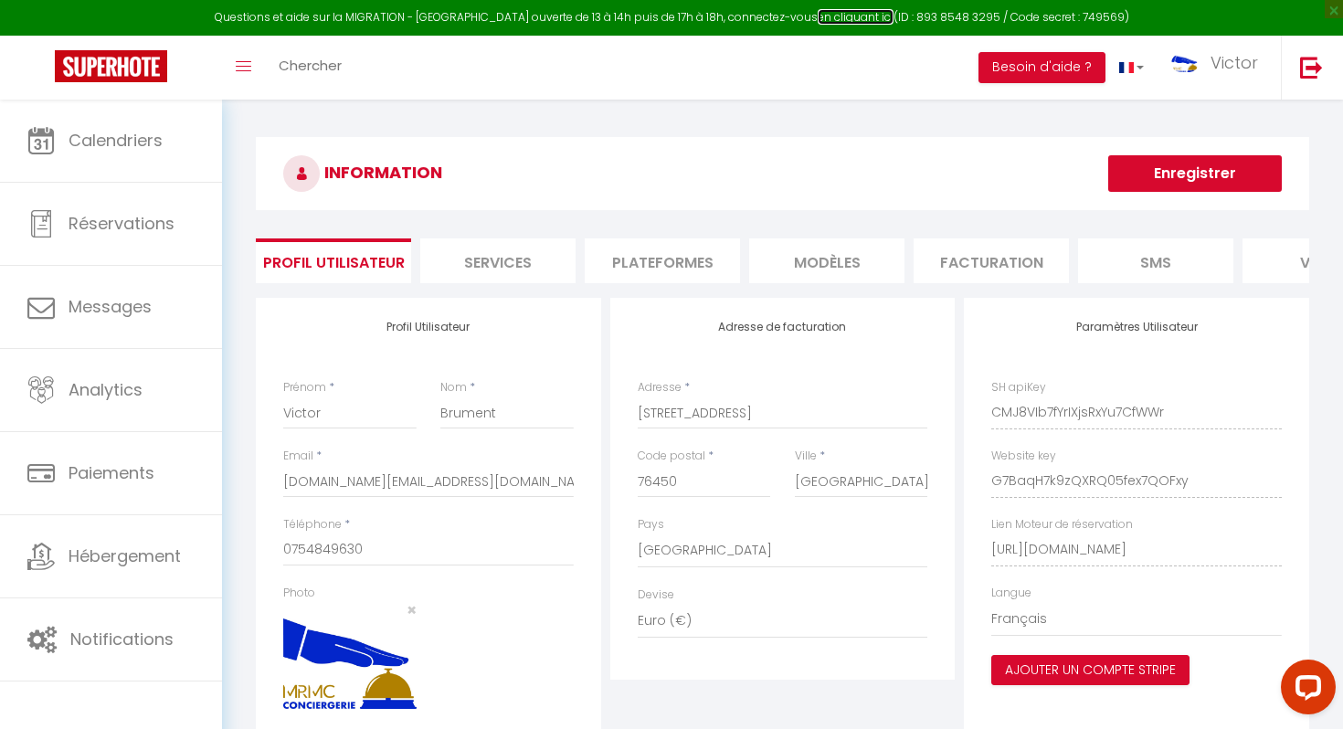
click at [828, 11] on link "en cliquant ici" at bounding box center [856, 17] width 76 height 16
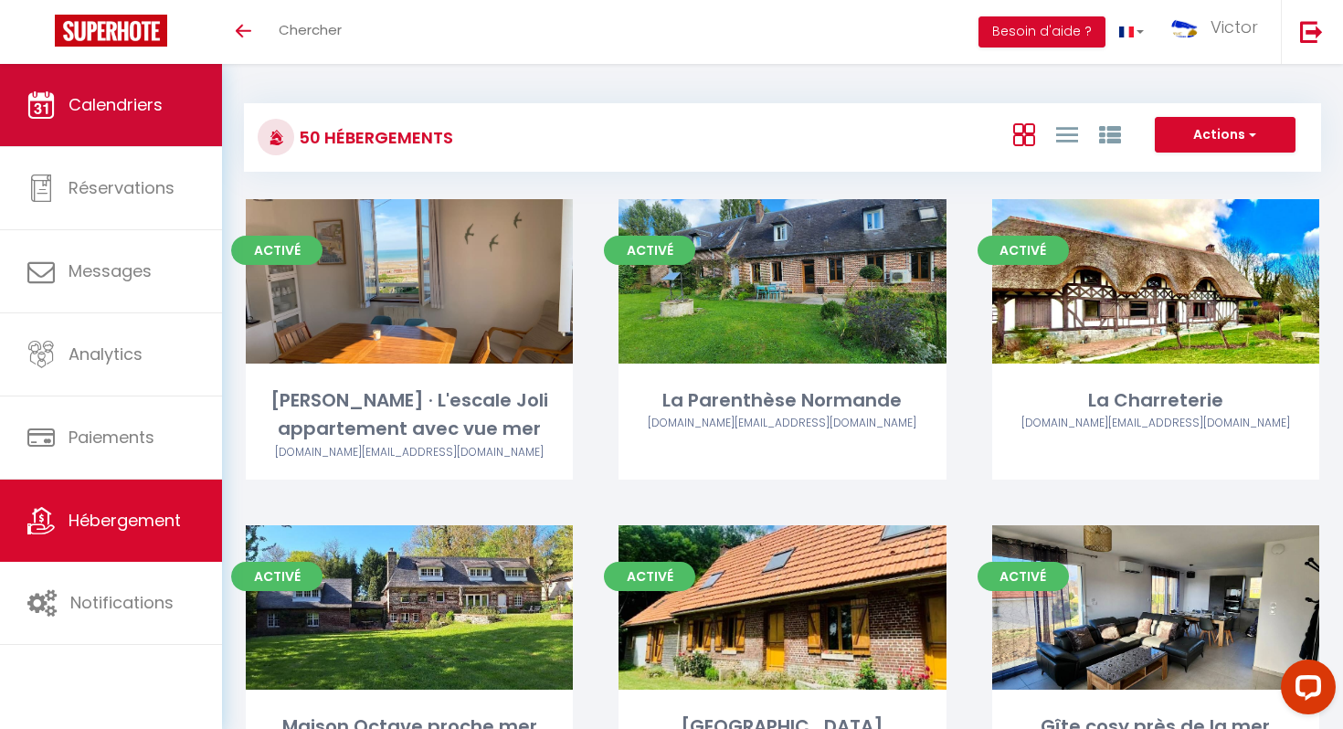
click at [183, 108] on link "Calendriers" at bounding box center [111, 105] width 222 height 82
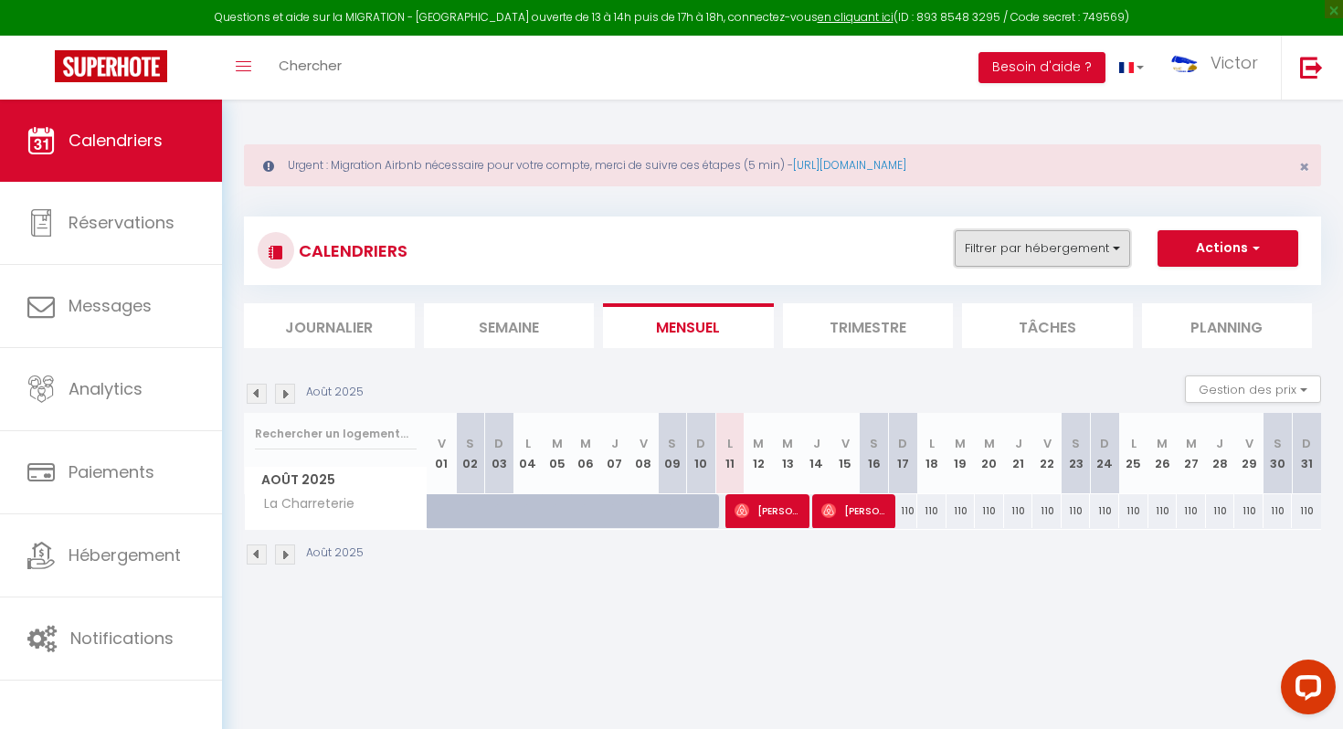
click at [1079, 258] on button "Filtrer par hébergement" at bounding box center [1042, 248] width 175 height 37
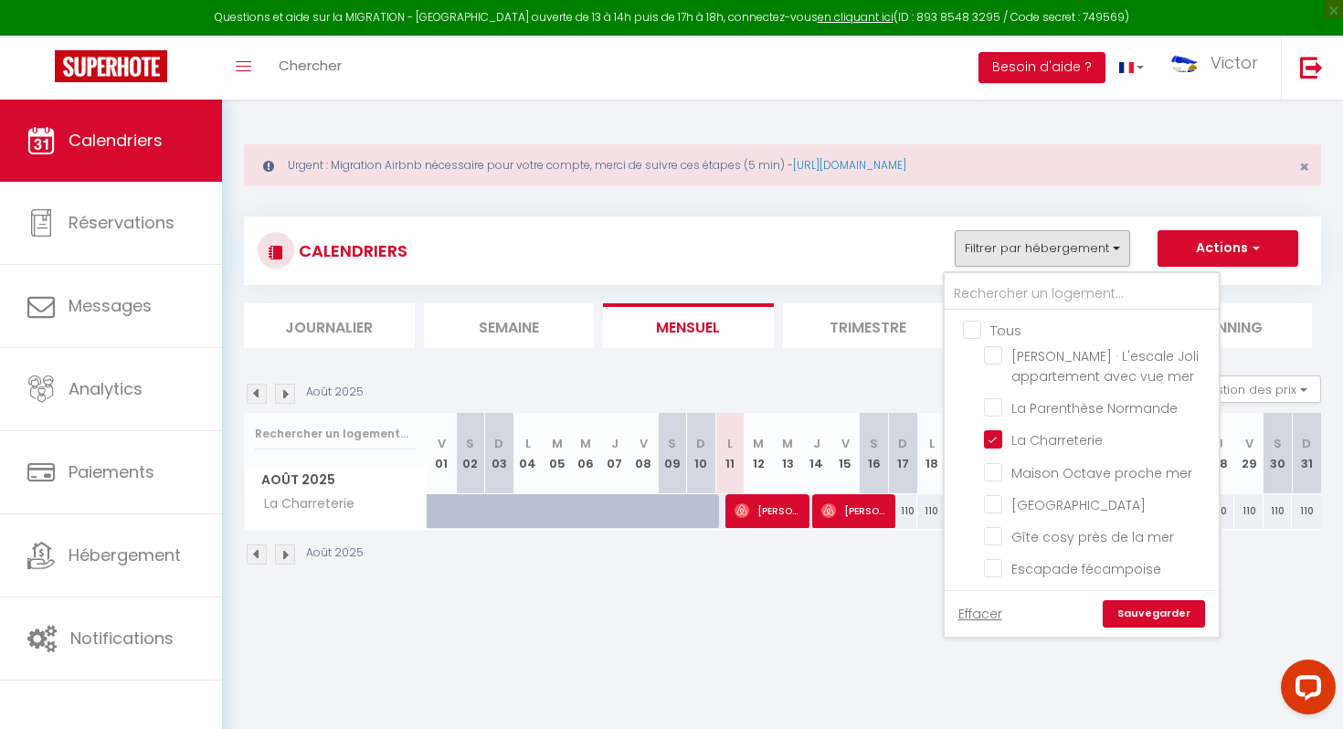
click at [972, 323] on input "Tous" at bounding box center [1100, 329] width 274 height 18
checkbox input "true"
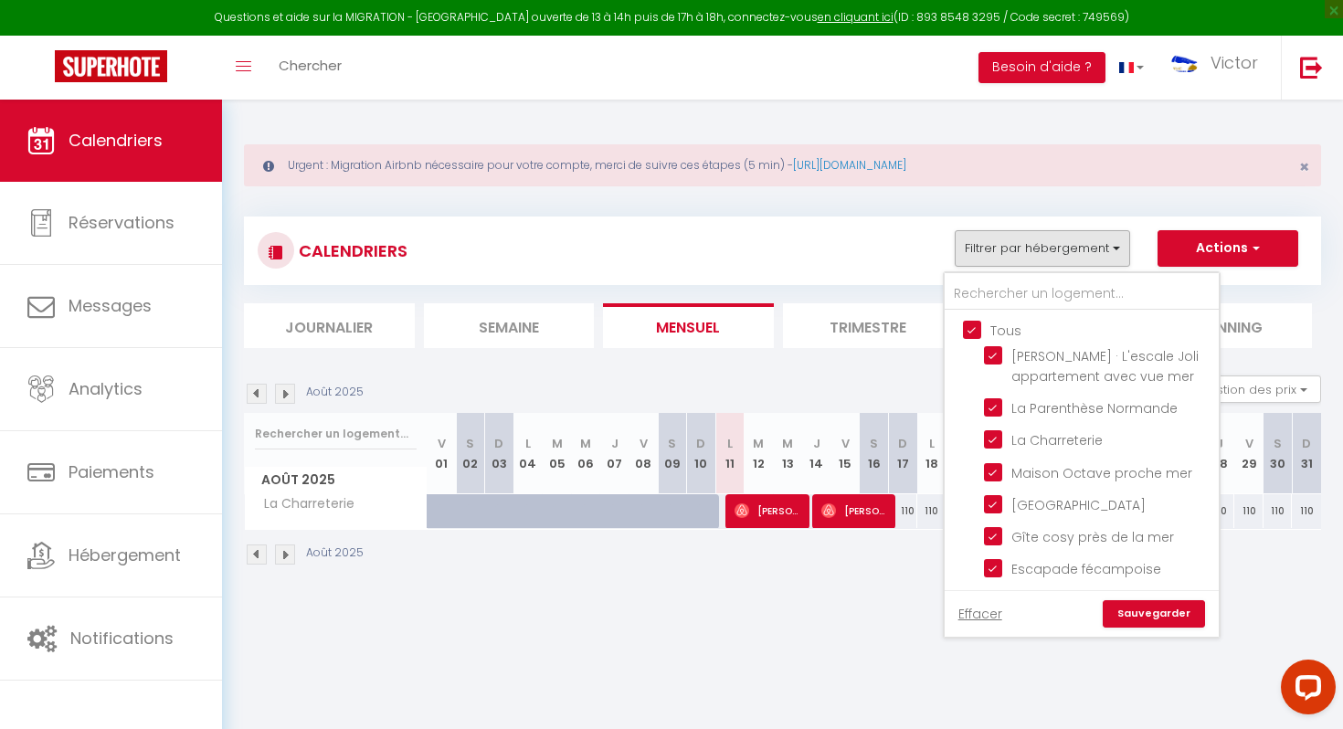
checkbox input "true"
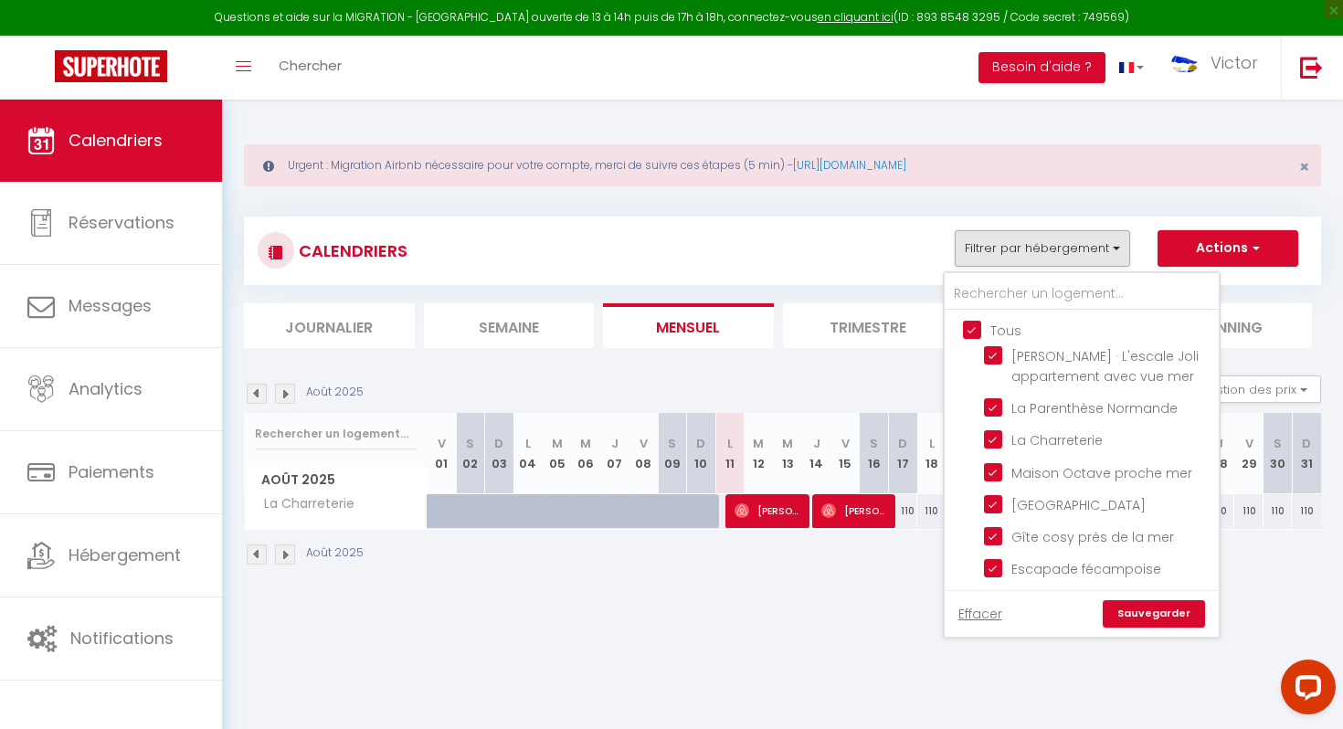
checkbox input "true"
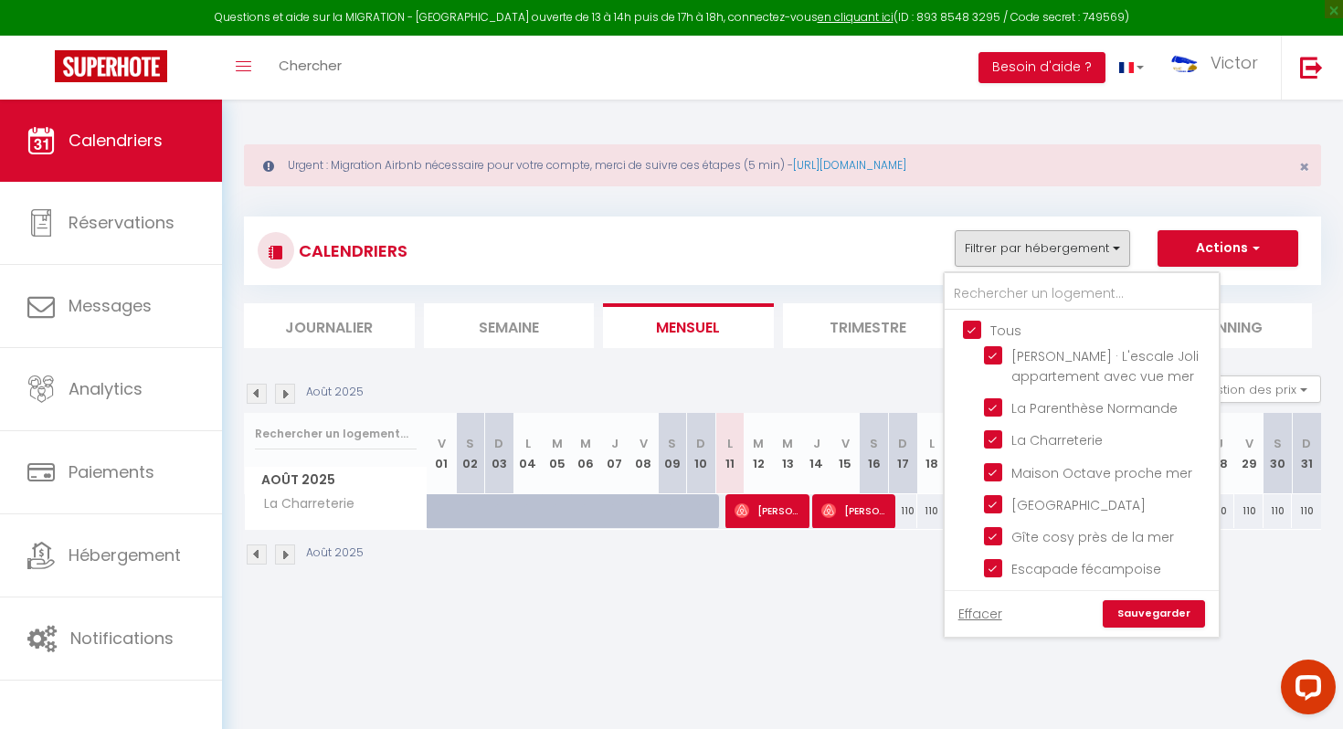
checkbox input "true"
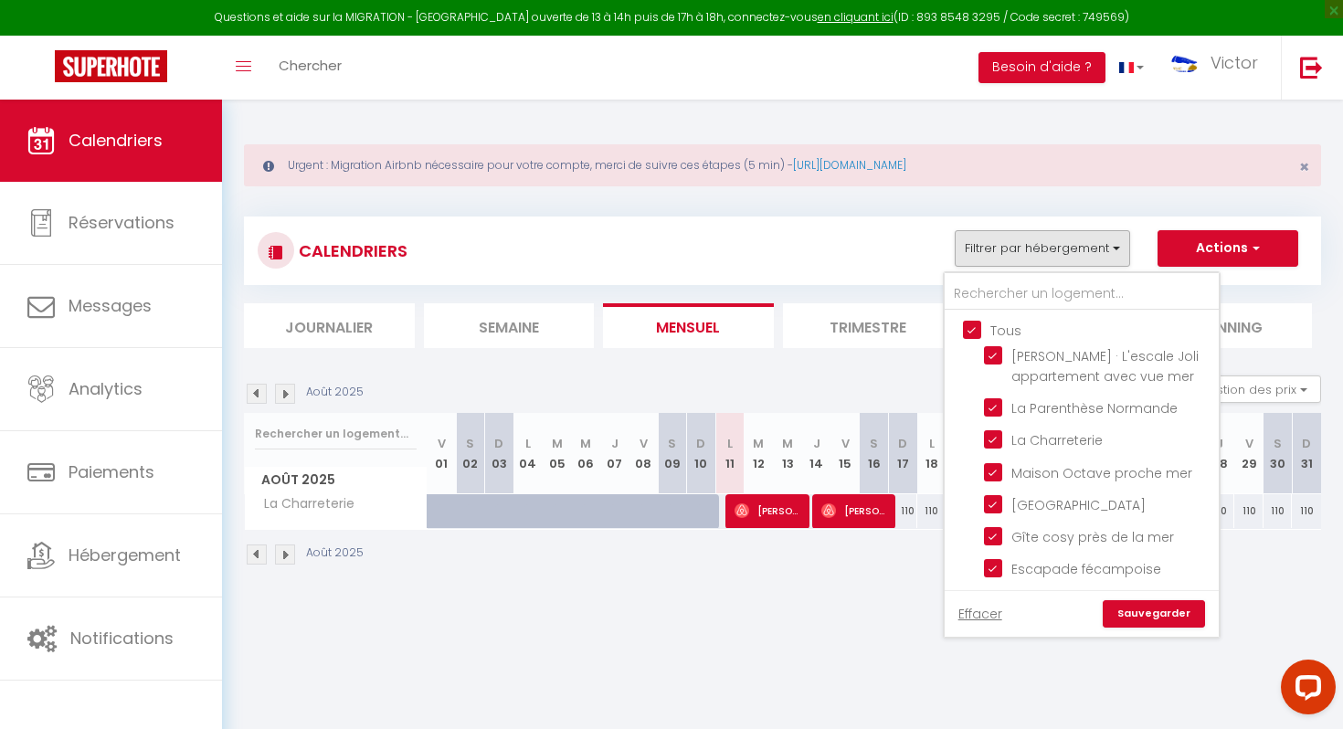
checkbox input "true"
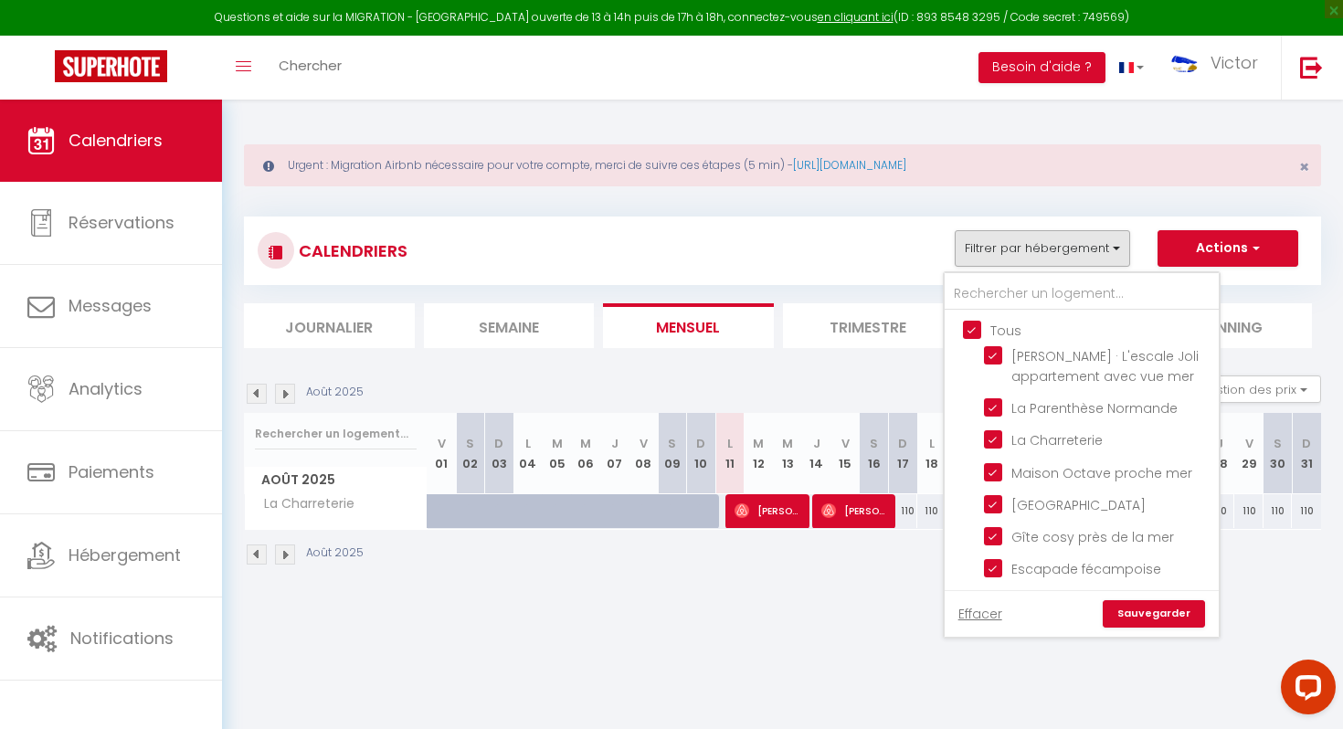
checkbox input "true"
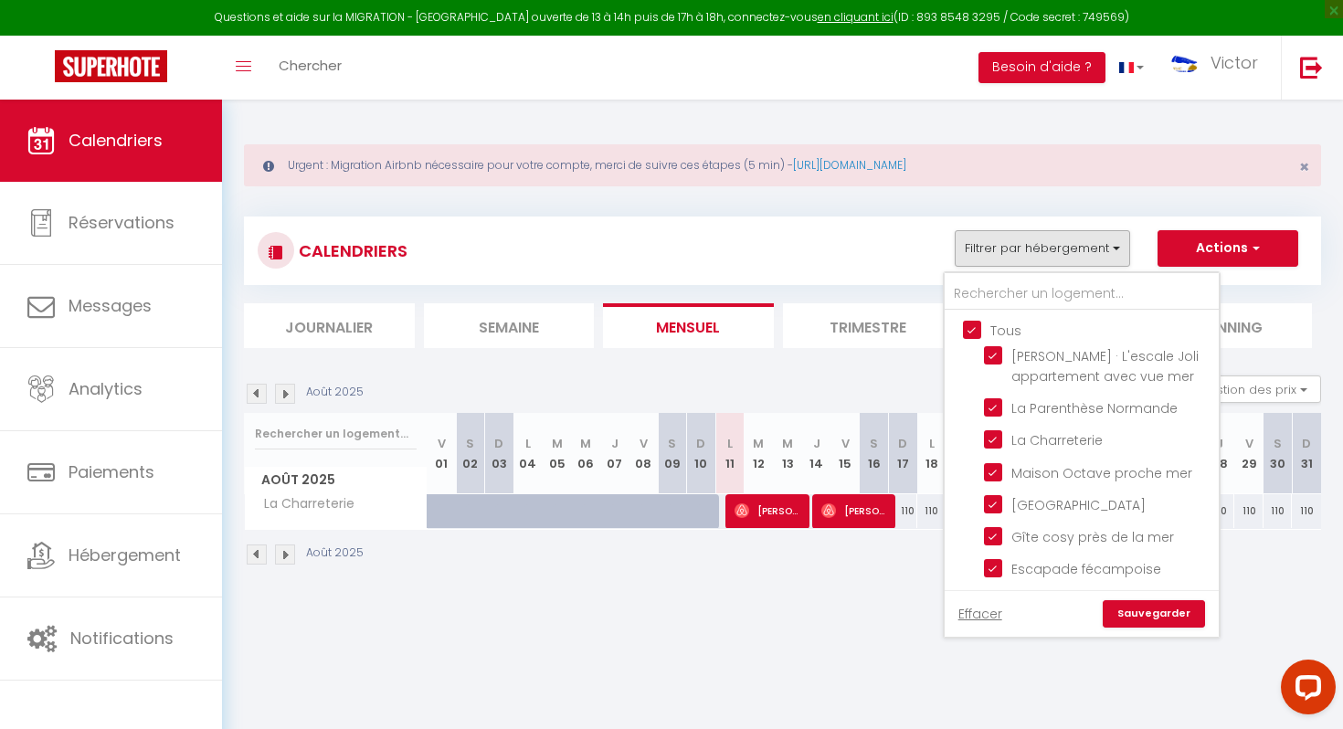
checkbox input "true"
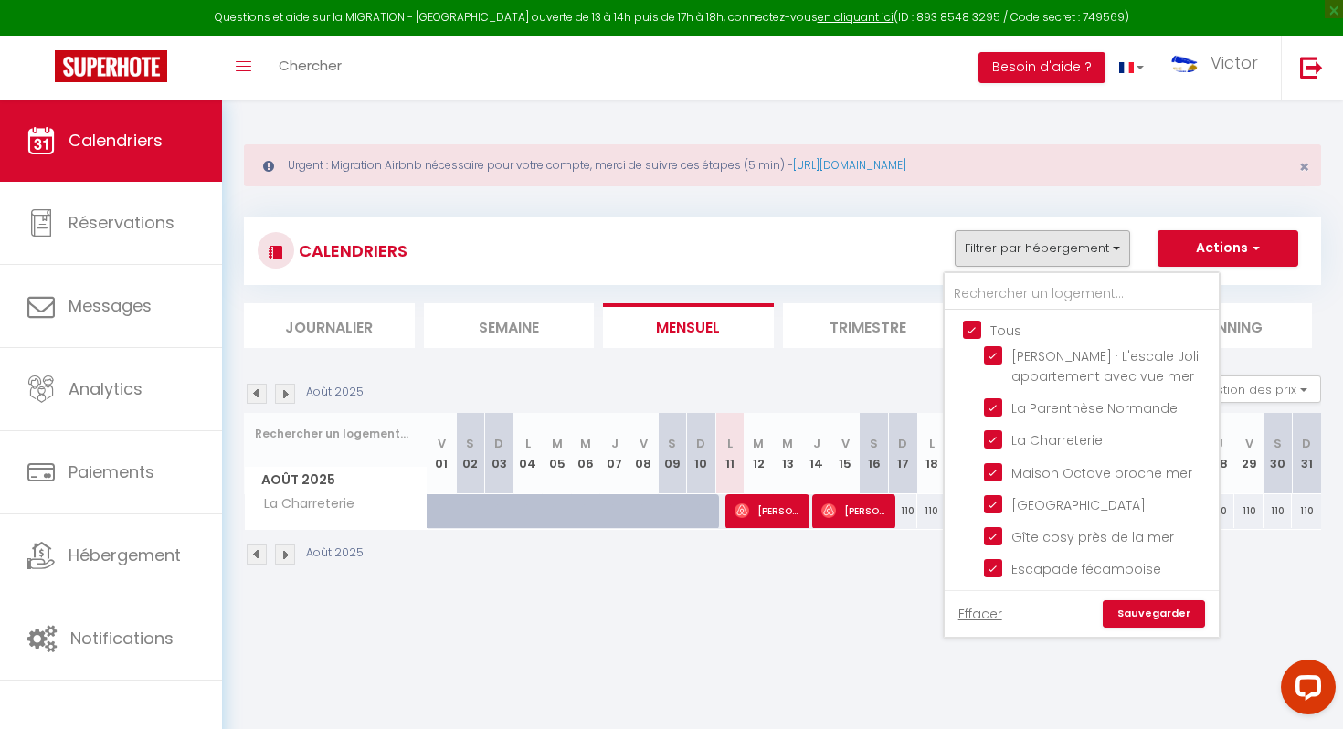
checkbox input "true"
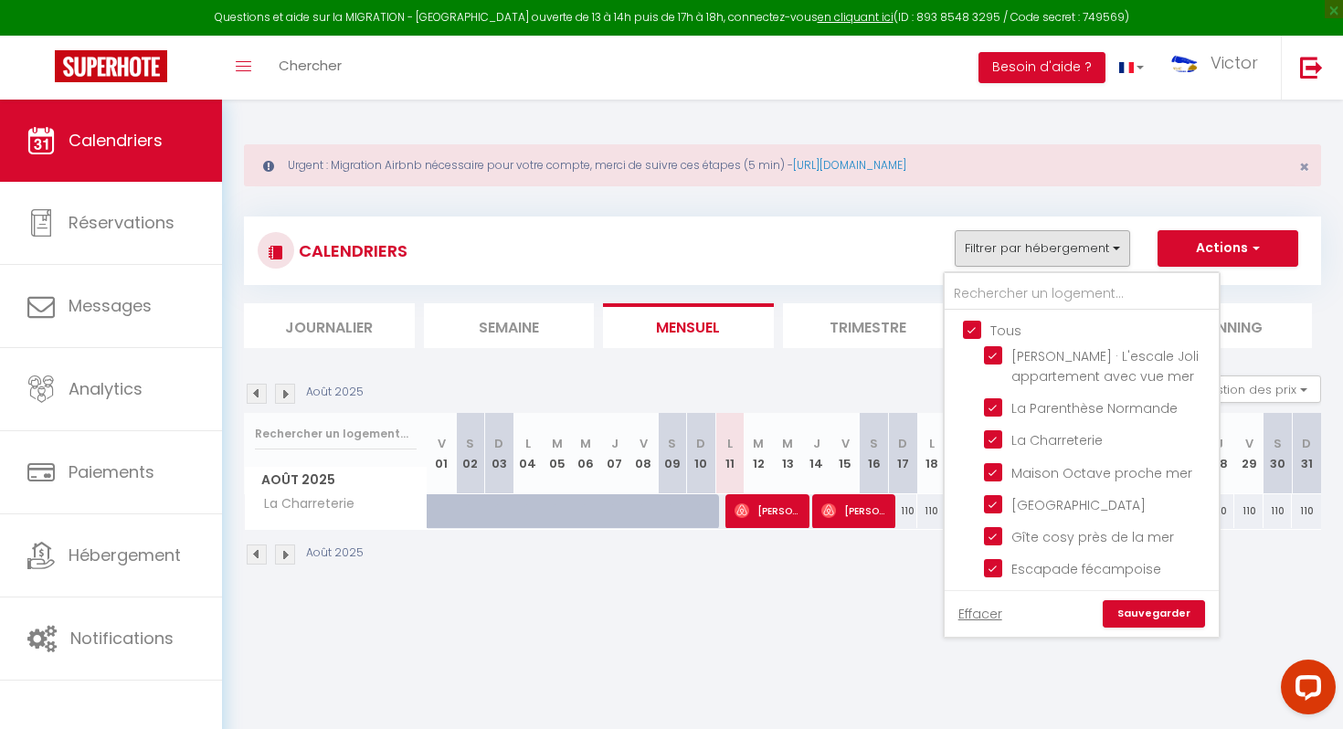
checkbox input "true"
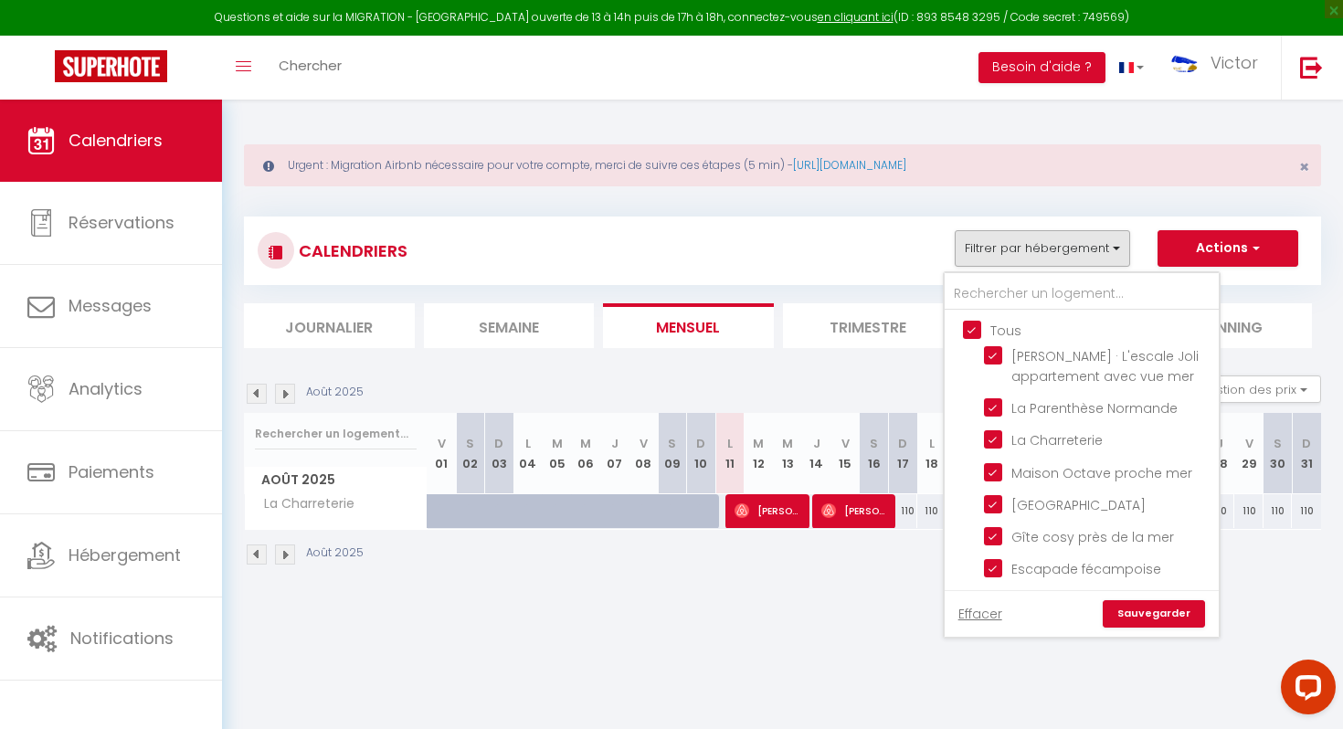
checkbox input "true"
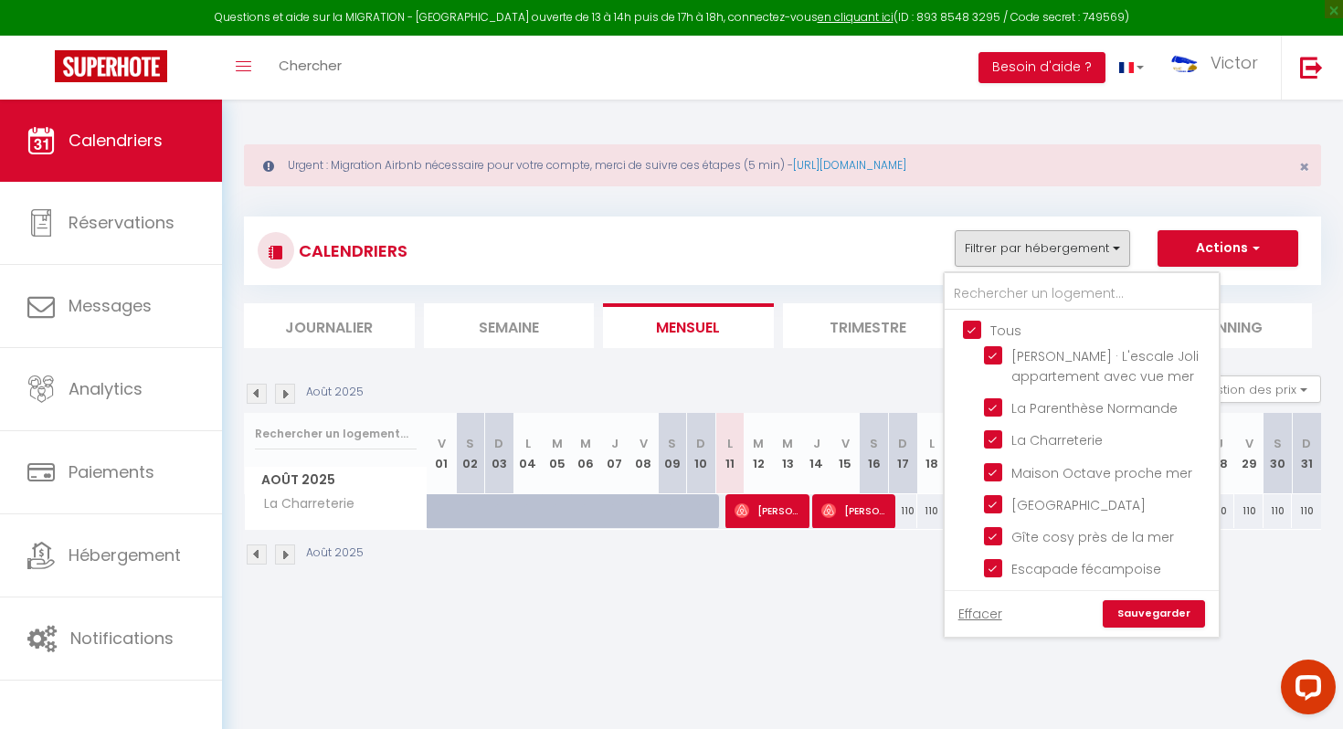
checkbox input "true"
click at [972, 323] on input "Tous" at bounding box center [1100, 329] width 274 height 18
checkbox input "false"
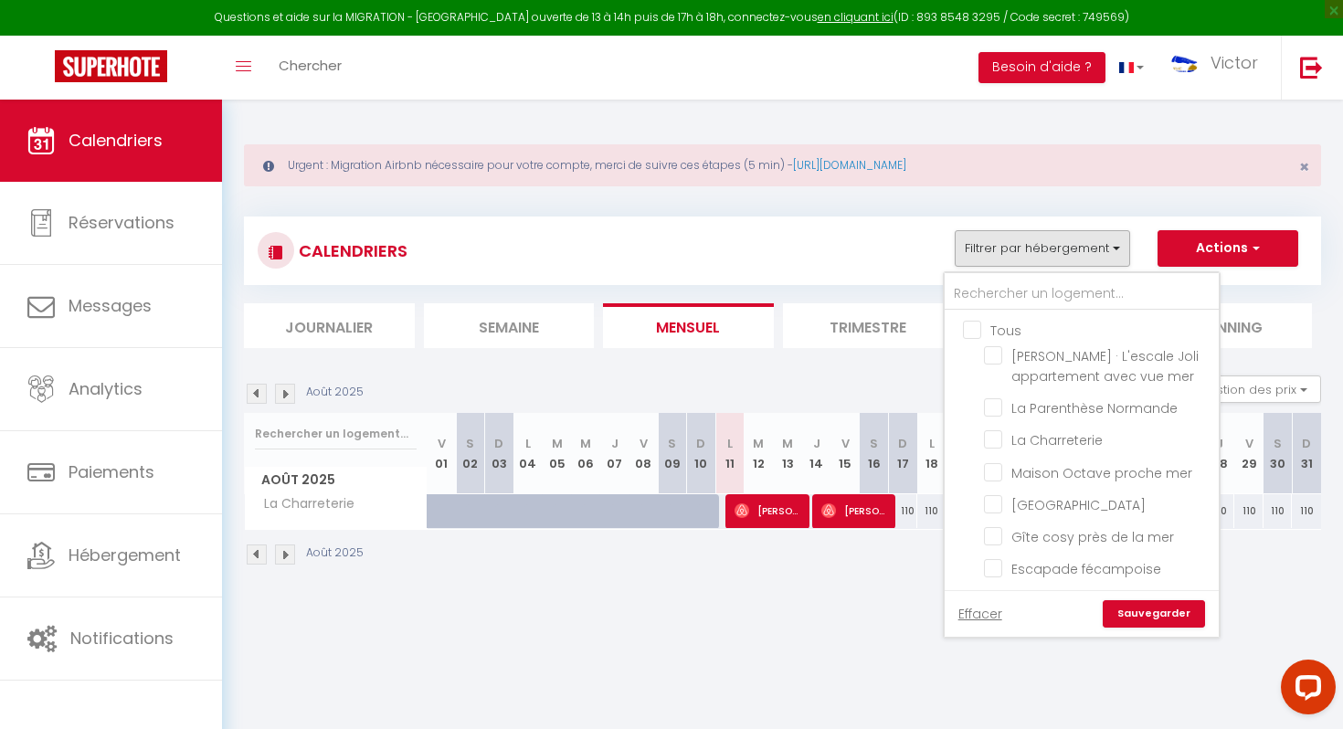
checkbox input "false"
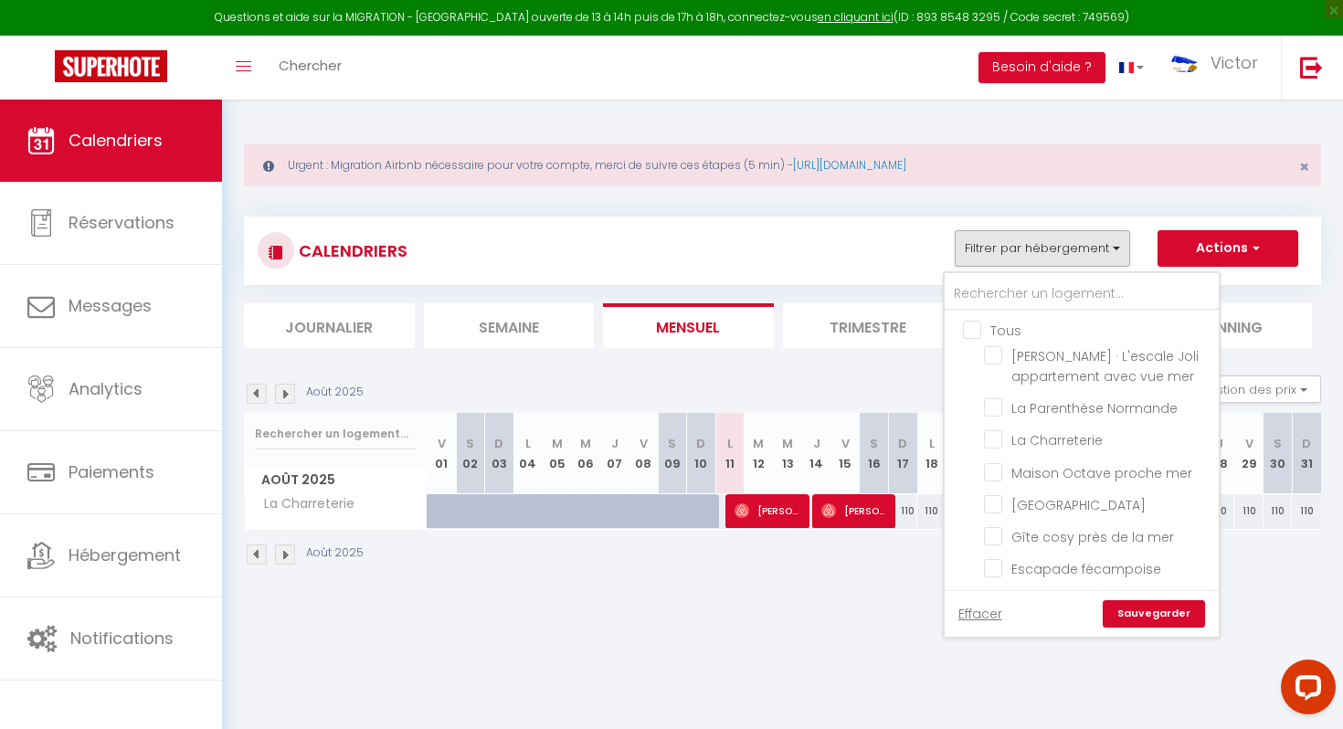
checkbox input "false"
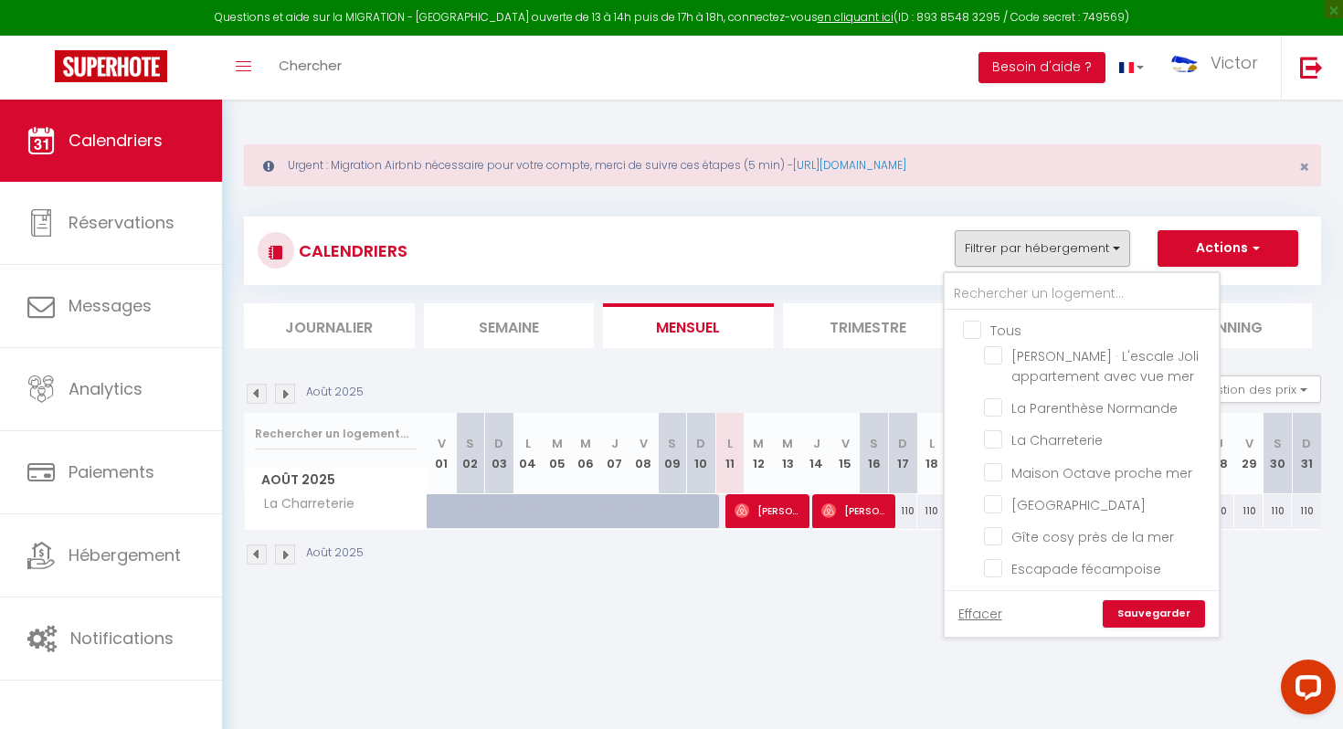
checkbox input "false"
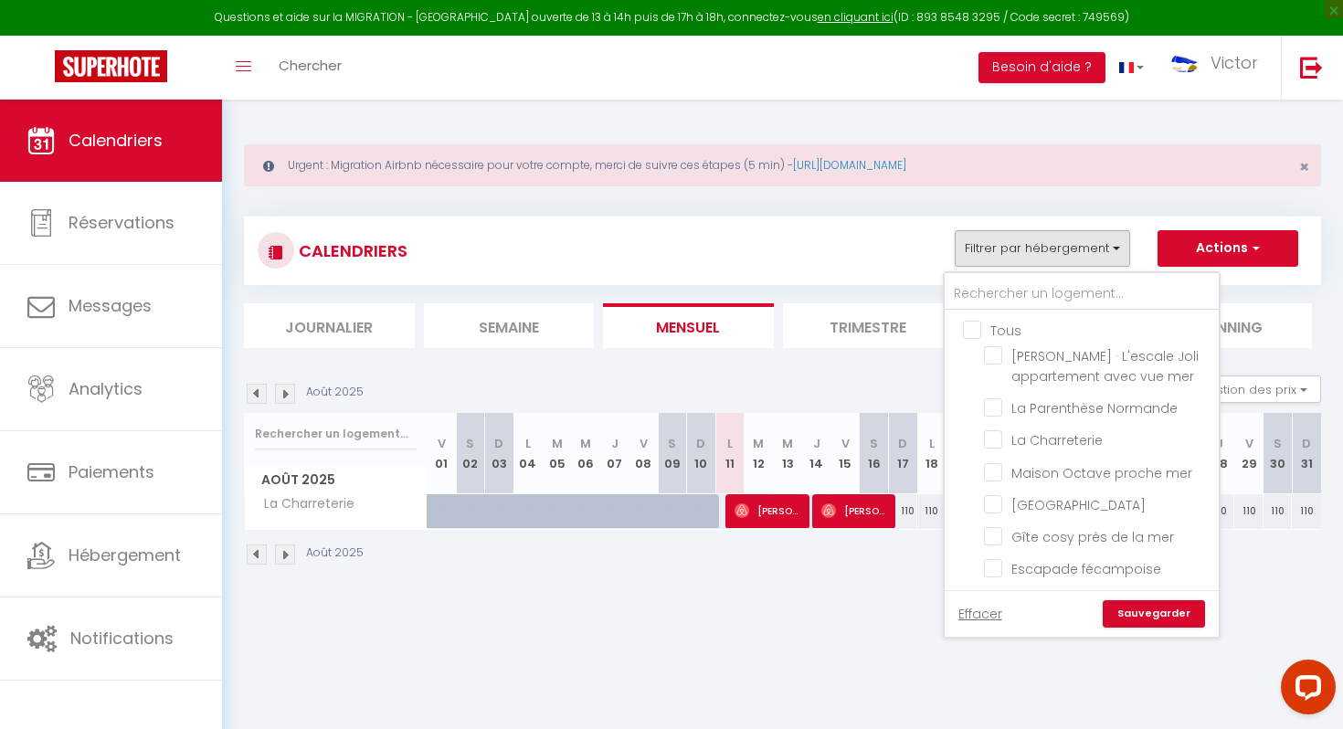
checkbox input "false"
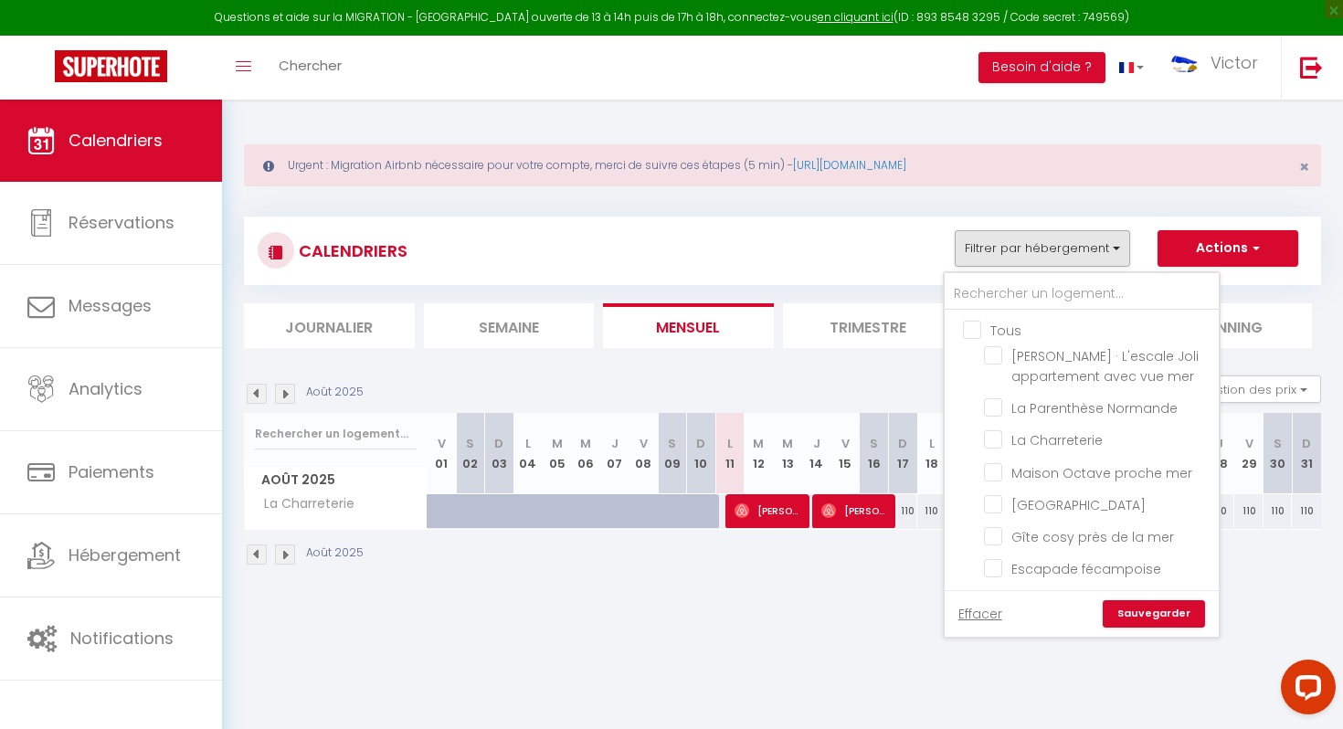
checkbox input "false"
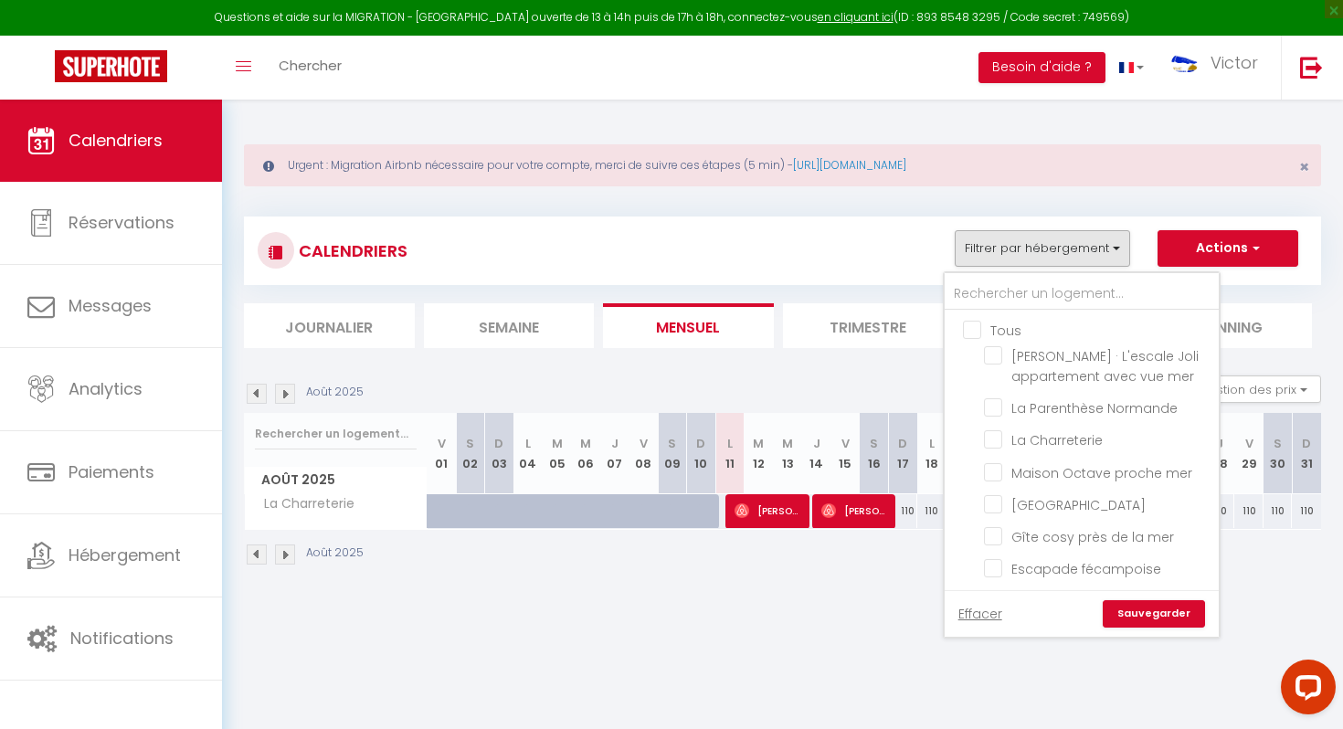
checkbox input "false"
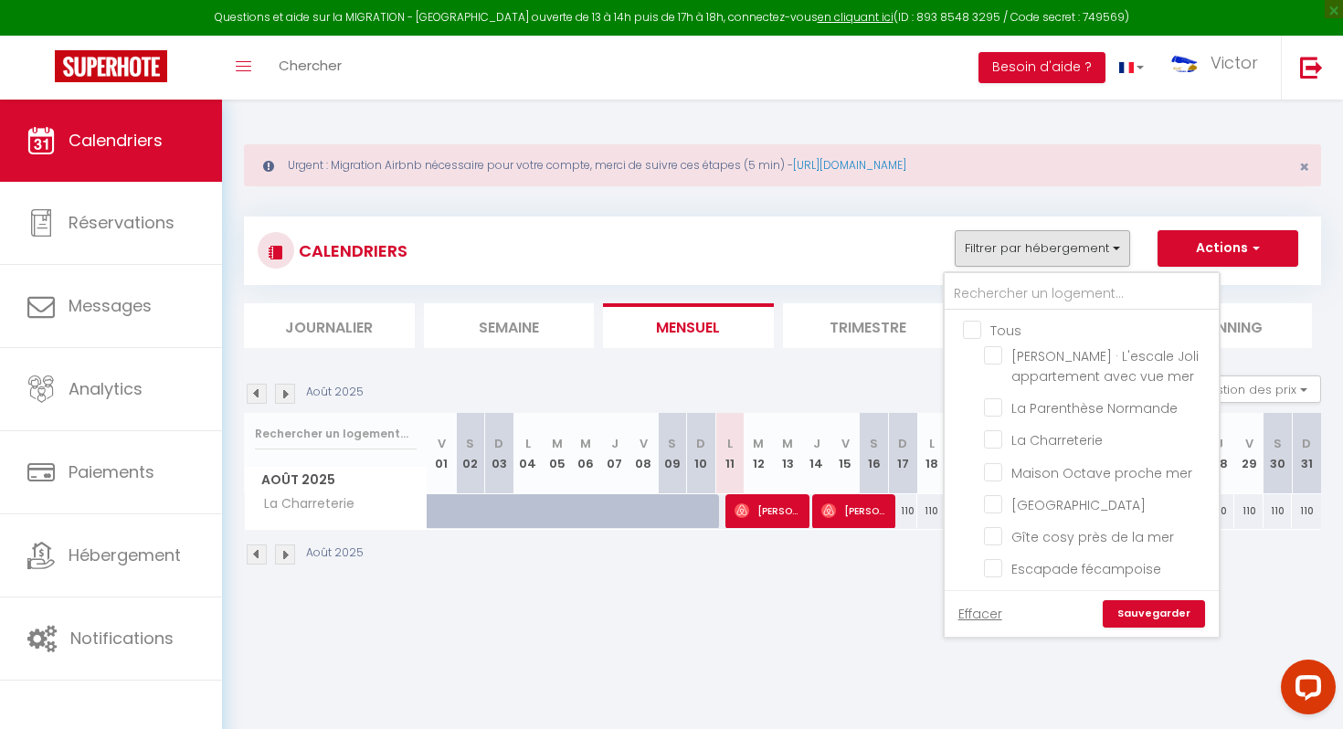
checkbox input "false"
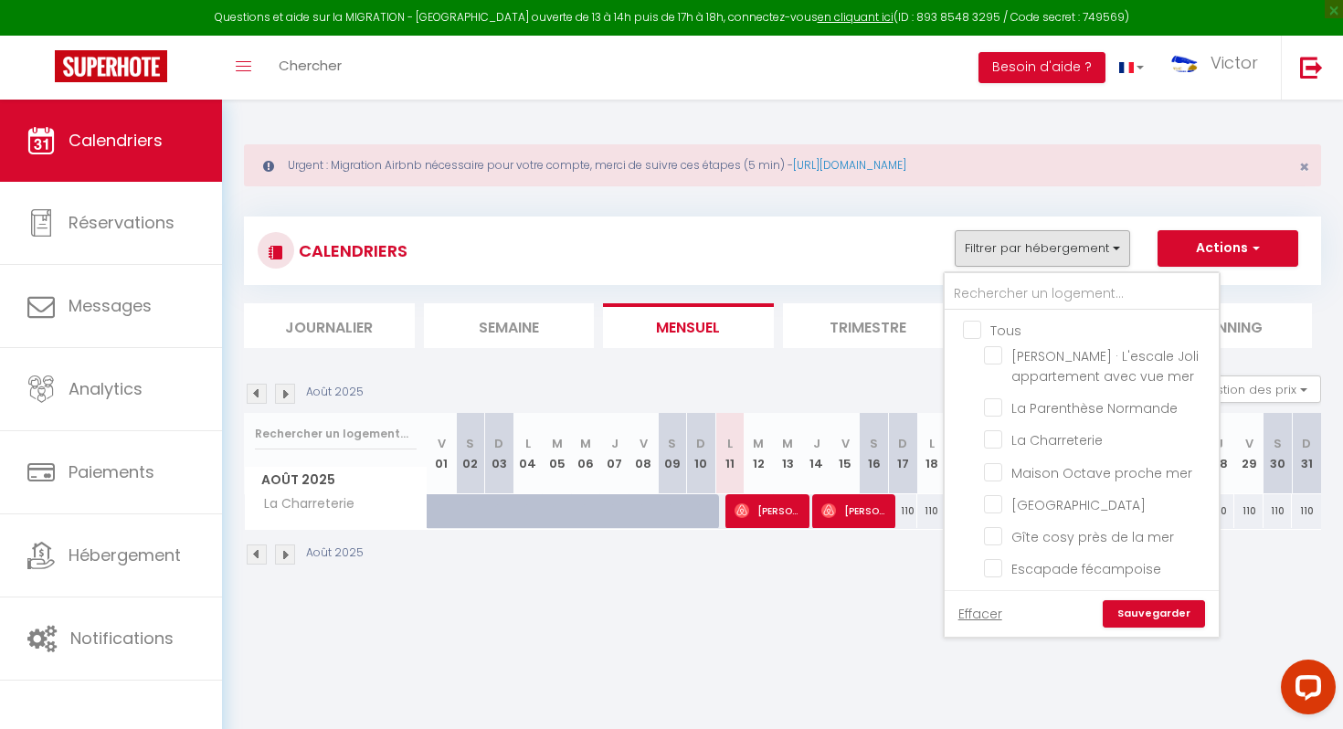
checkbox input "false"
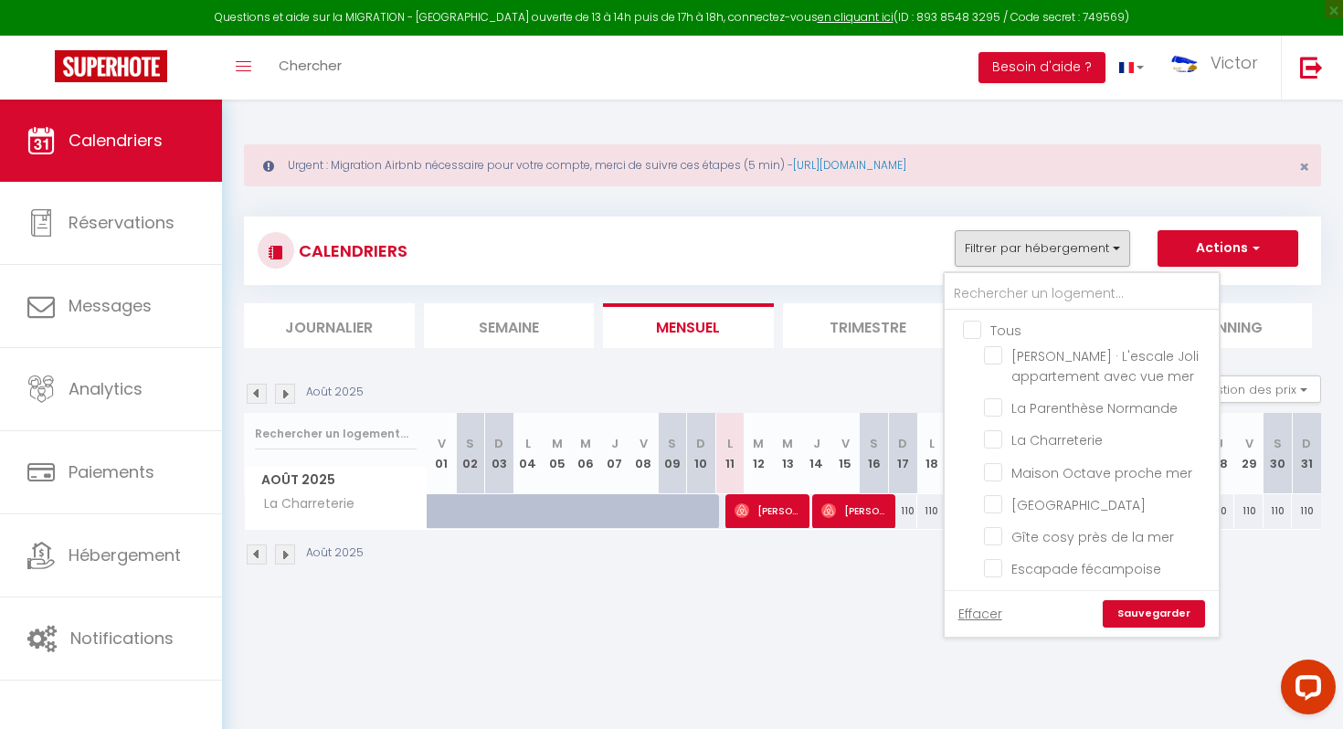
checkbox input "false"
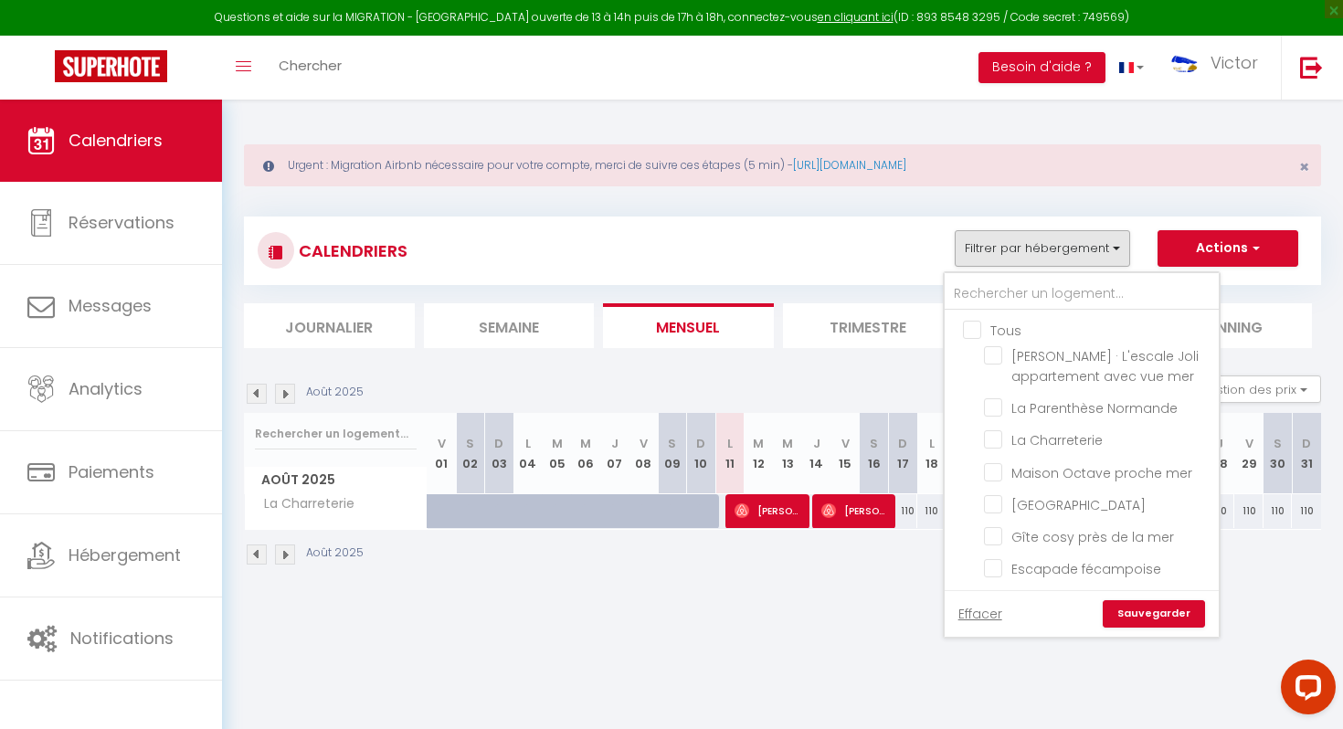
checkbox input "false"
click at [1011, 299] on input "text" at bounding box center [1082, 294] width 274 height 33
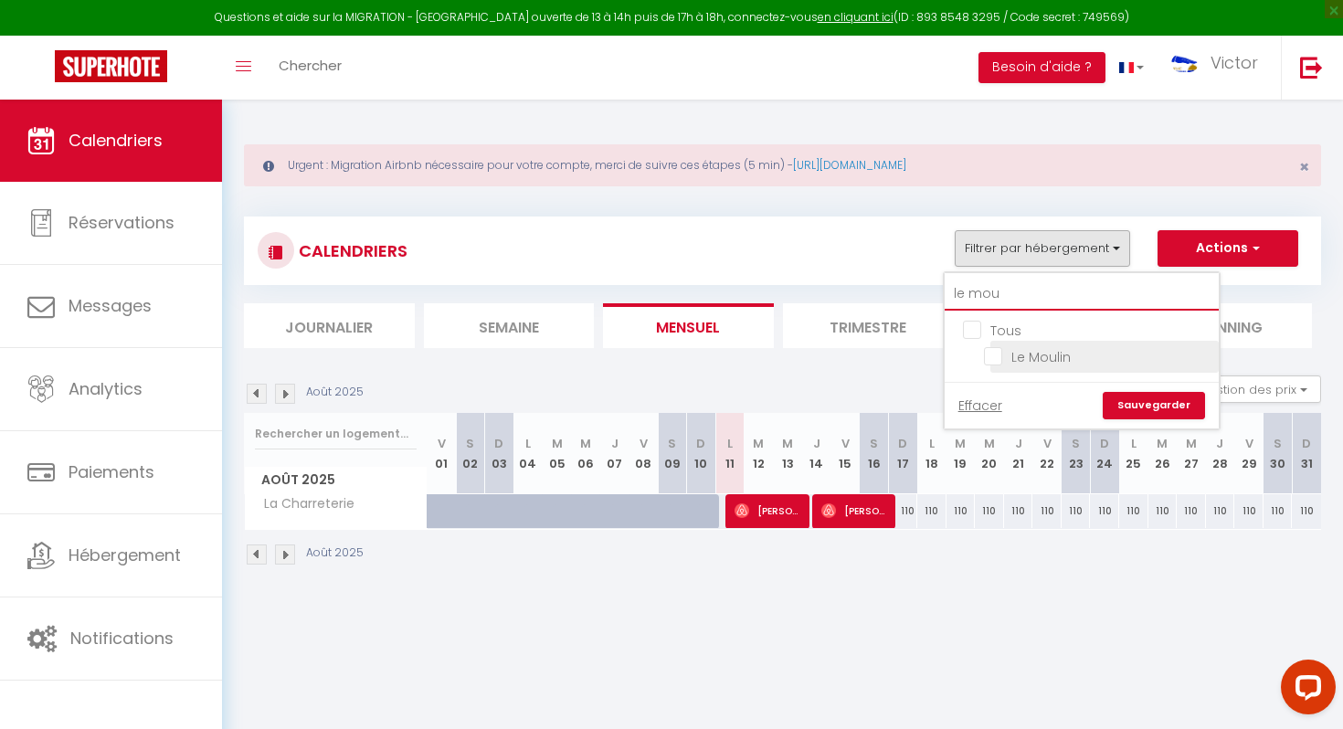
type input "le mou"
click at [1006, 361] on input "Le Moulin" at bounding box center [1098, 355] width 228 height 18
checkbox input "true"
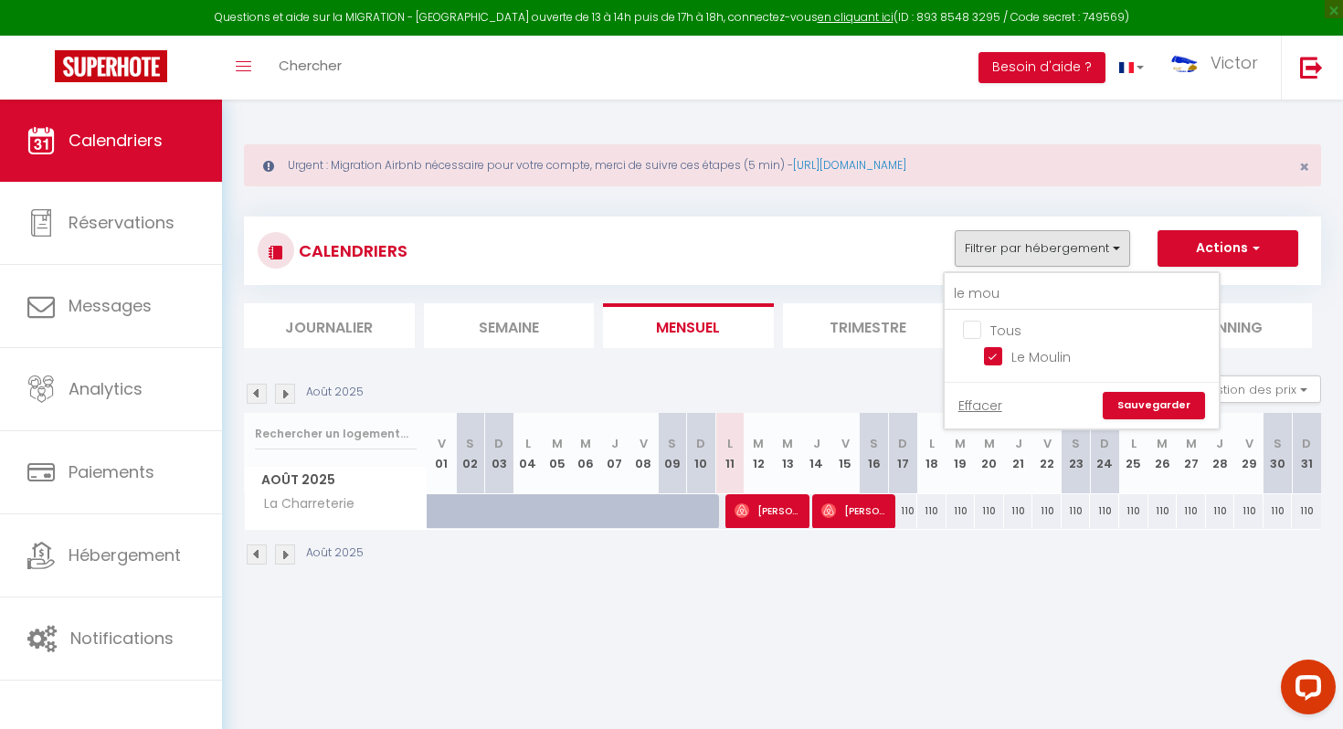
click at [1126, 411] on link "Sauvegarder" at bounding box center [1154, 405] width 102 height 27
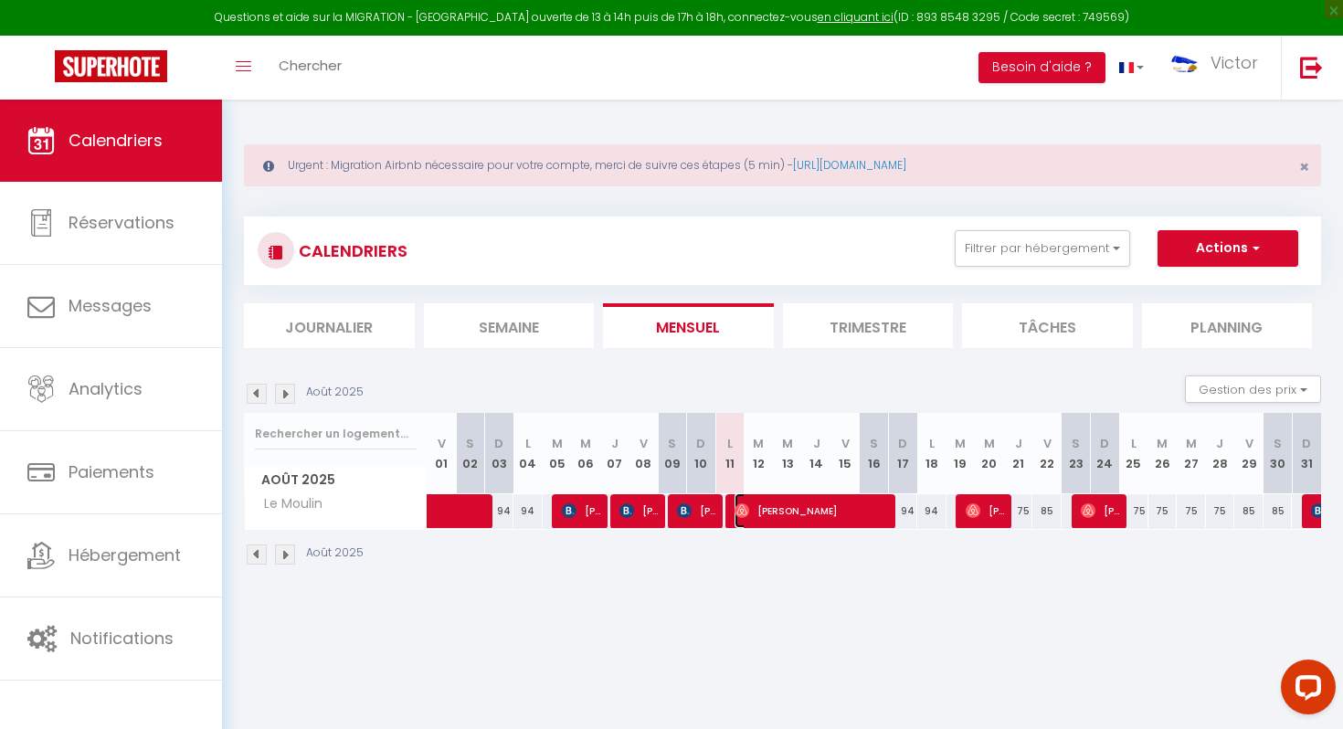
click at [752, 510] on span "Jose Duhamel" at bounding box center [813, 510] width 156 height 35
select select "OK"
select select "0"
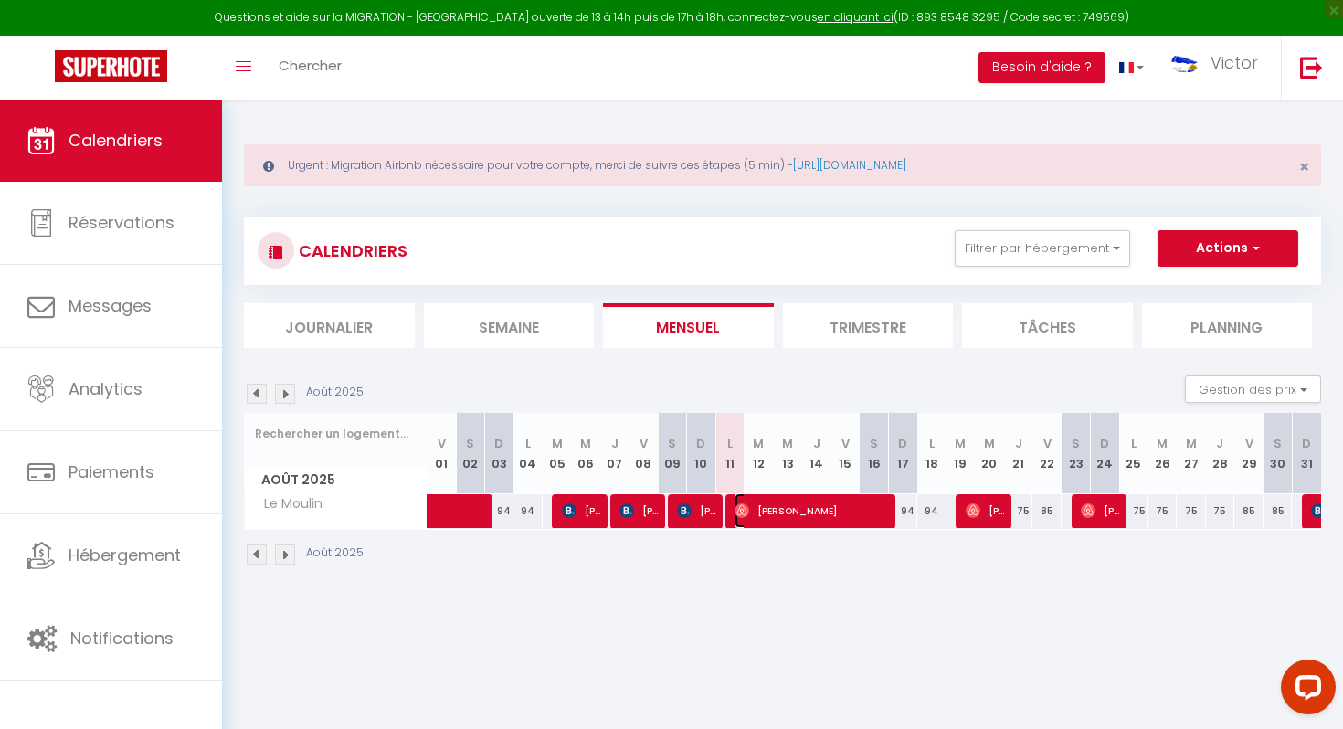
select select "1"
select select
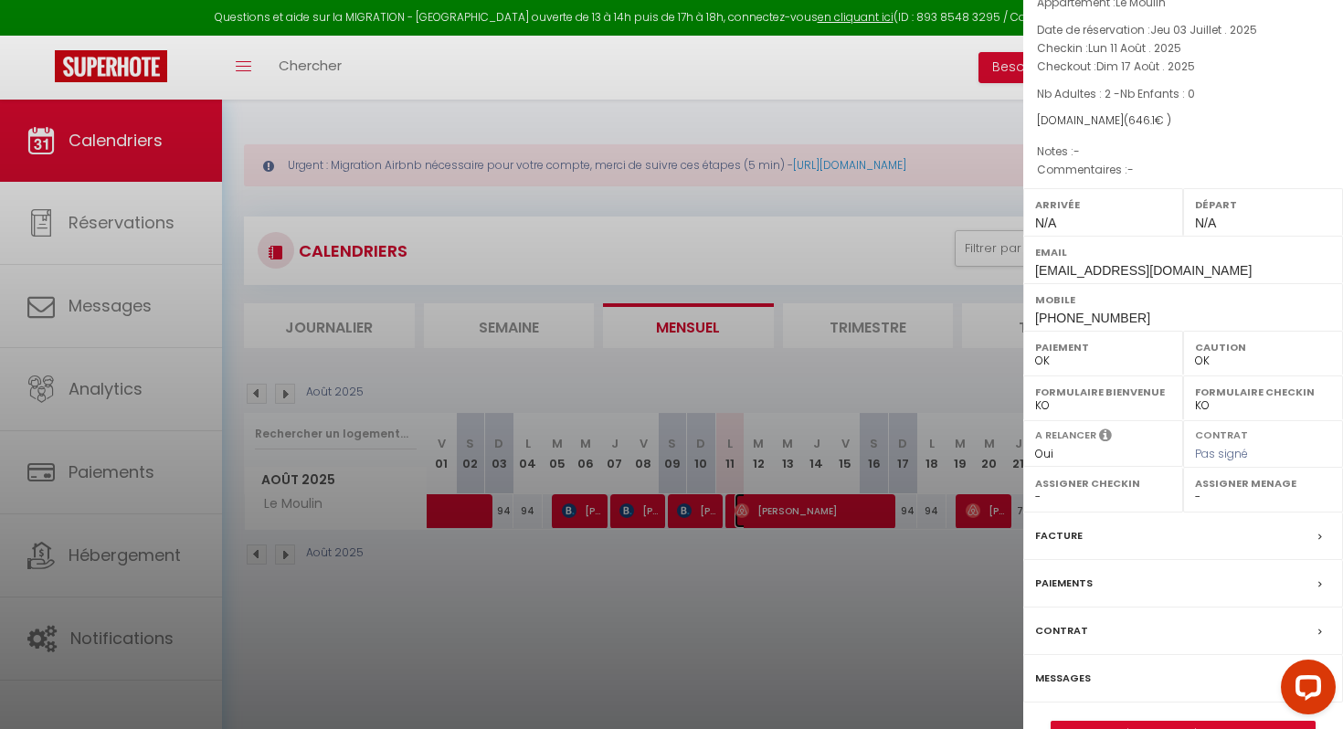
scroll to position [122, 0]
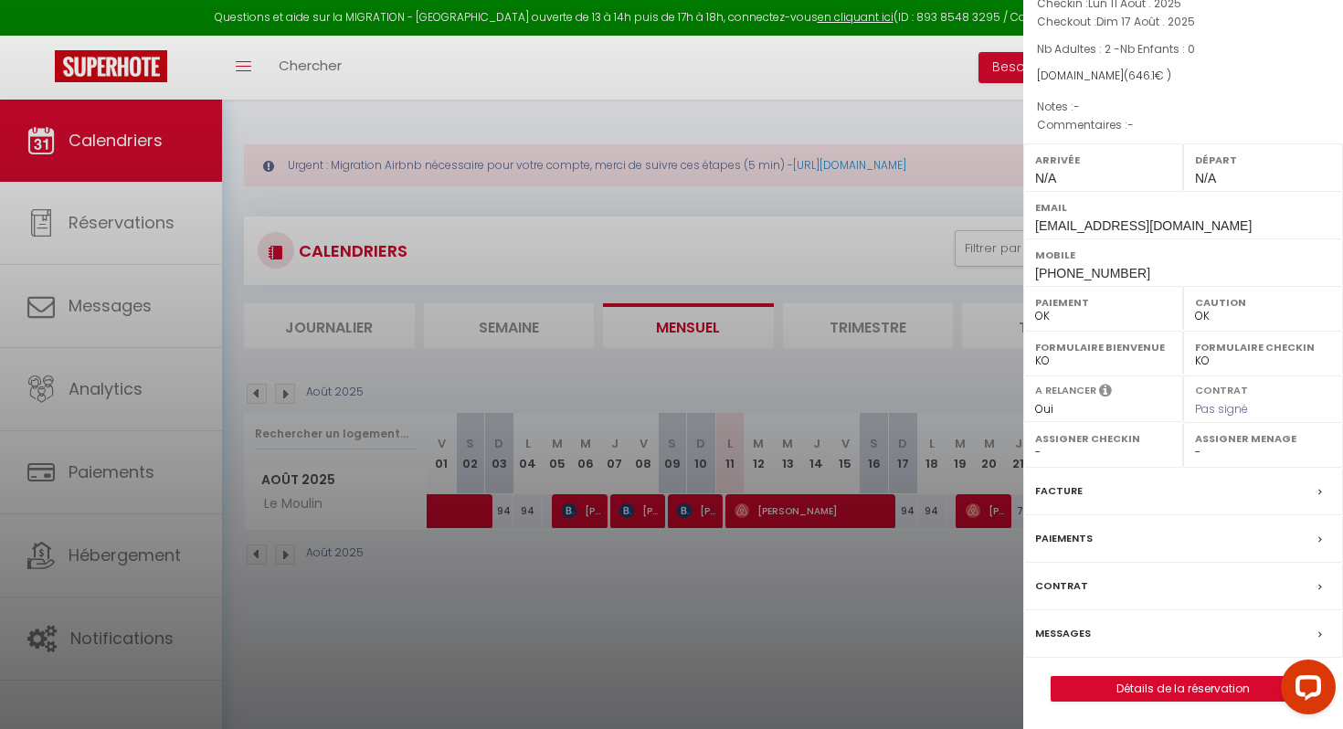
click at [1072, 624] on label "Messages" at bounding box center [1063, 633] width 56 height 19
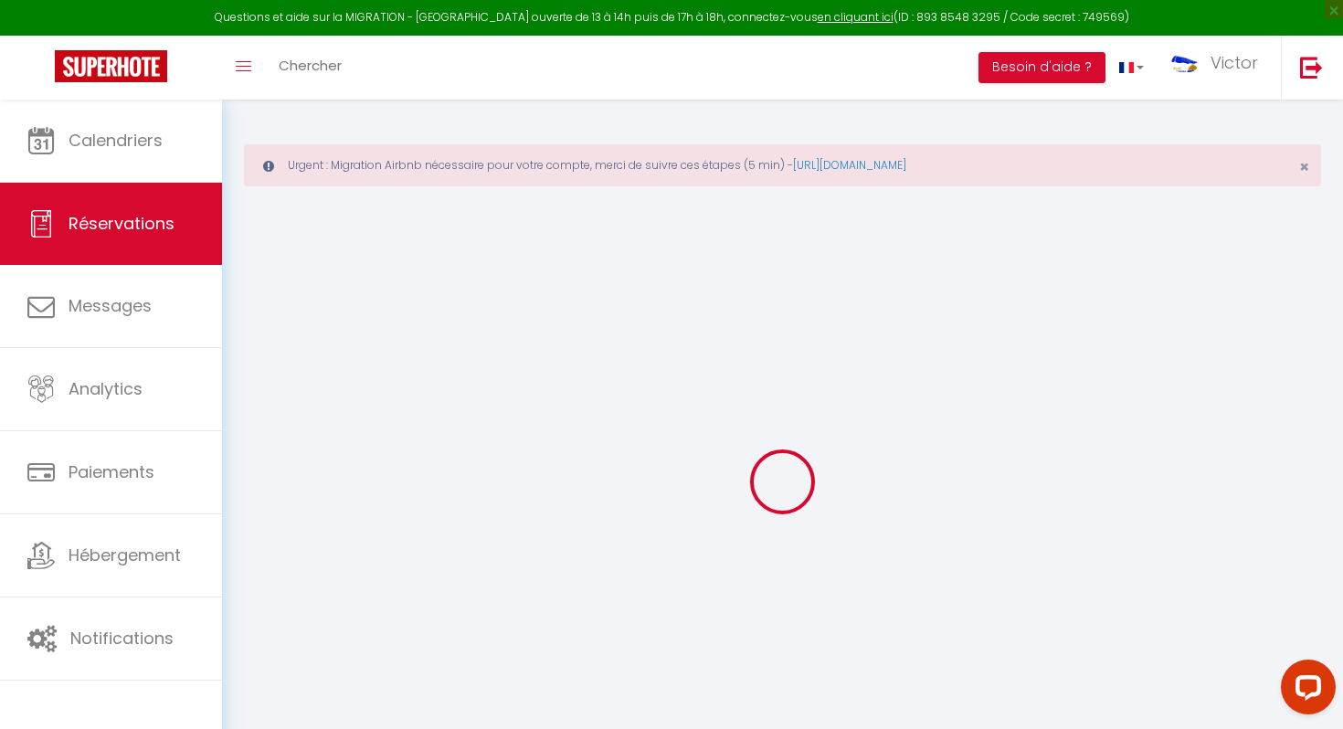
select select
checkbox input "false"
select select
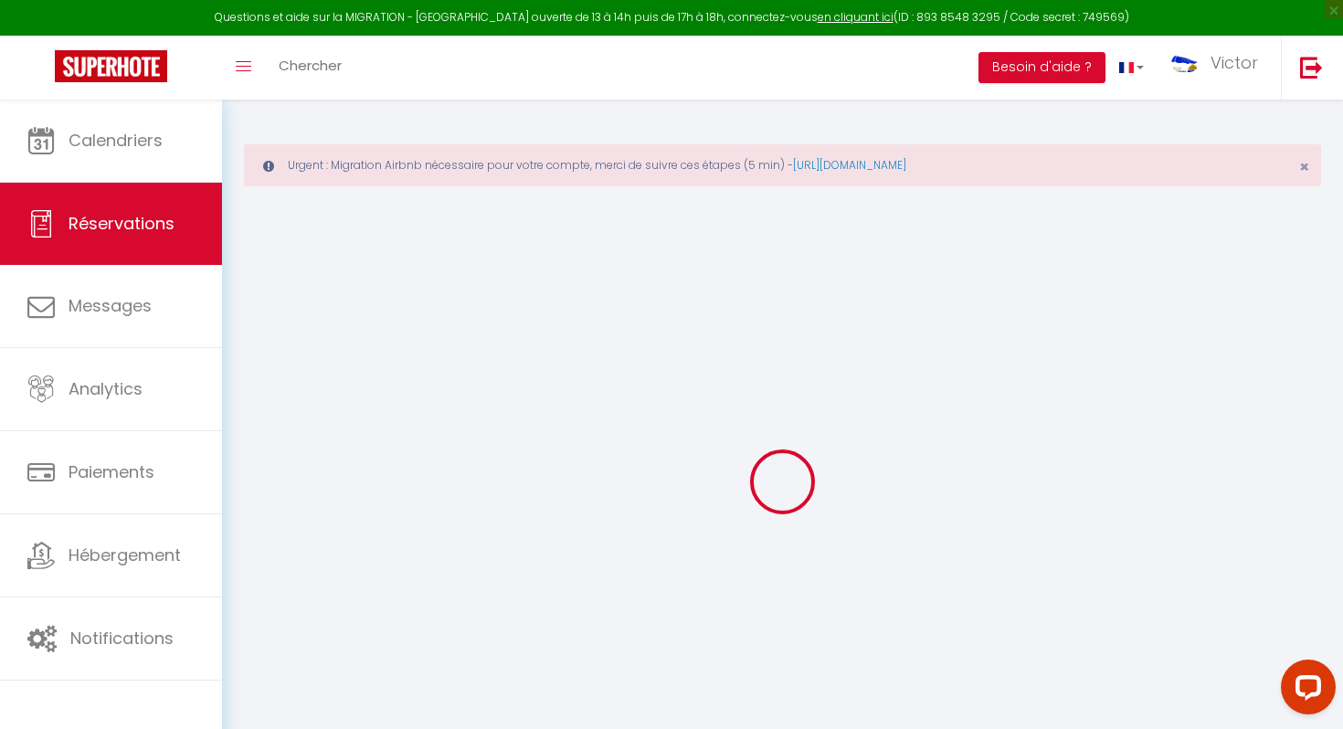
select select
checkbox input "false"
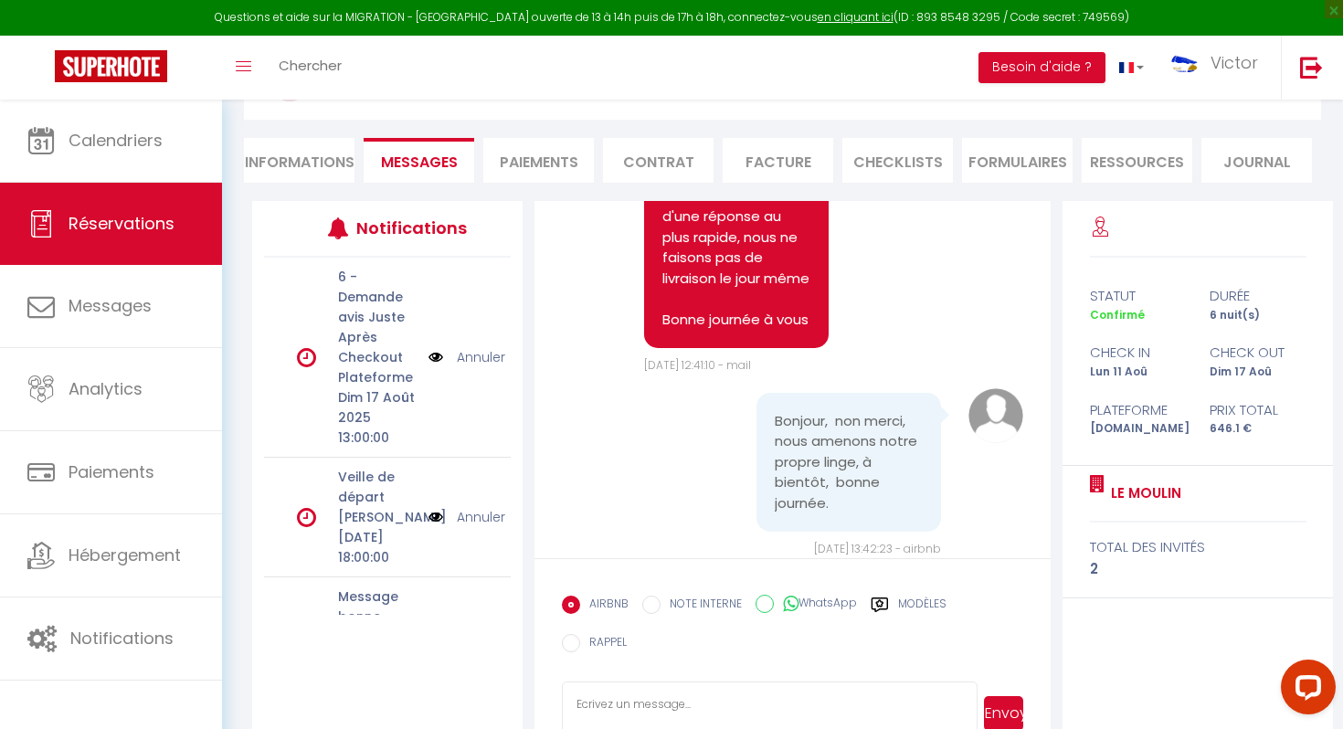
scroll to position [221, 0]
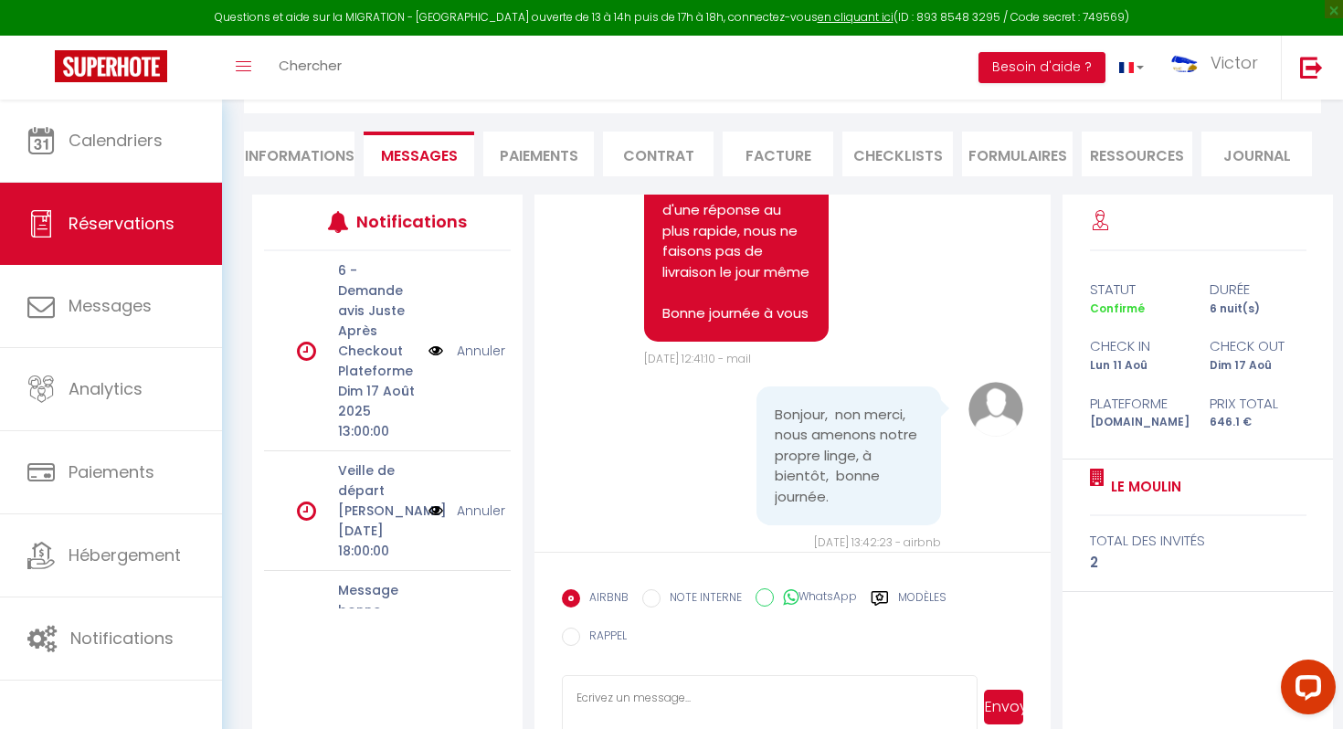
click at [668, 675] on textarea at bounding box center [770, 707] width 416 height 64
type textarea "Bonjour José, votre logement est prêt."
click at [992, 690] on button "Envoyer" at bounding box center [1003, 707] width 39 height 35
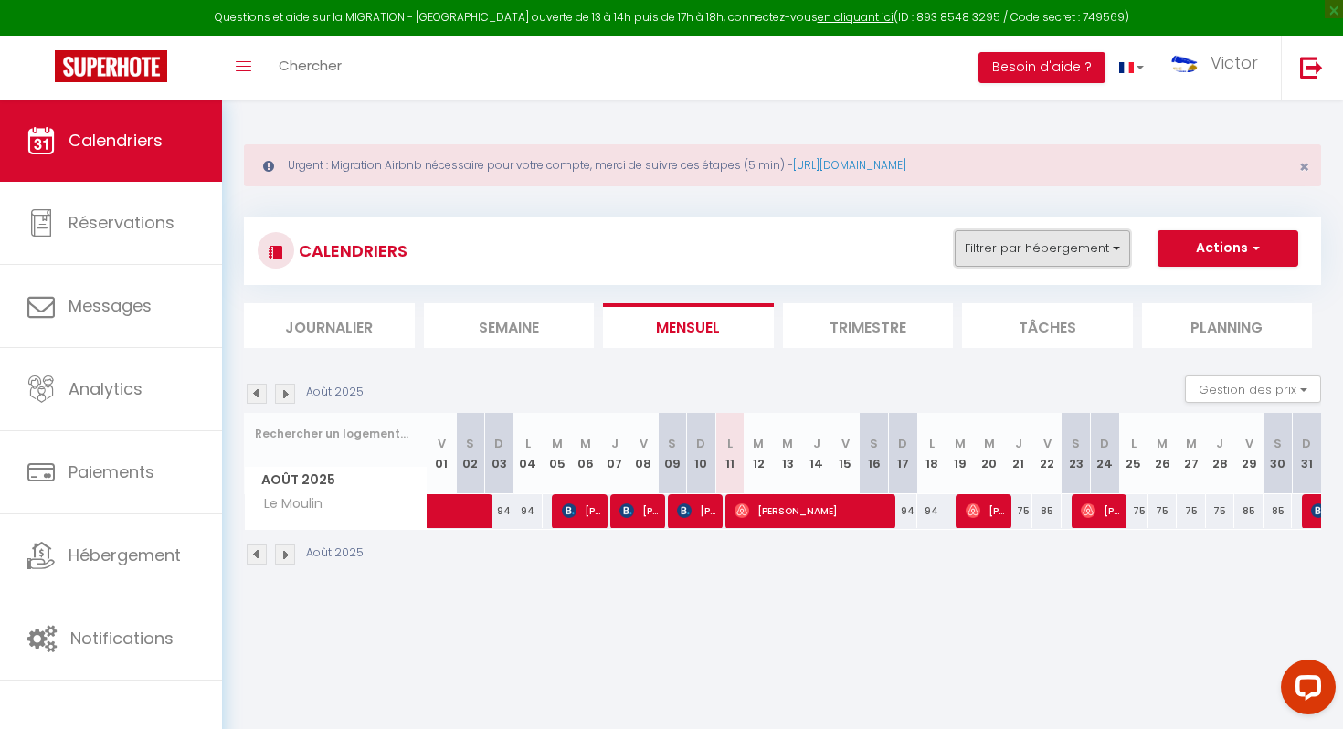
click at [1049, 240] on button "Filtrer par hébergement" at bounding box center [1042, 248] width 175 height 37
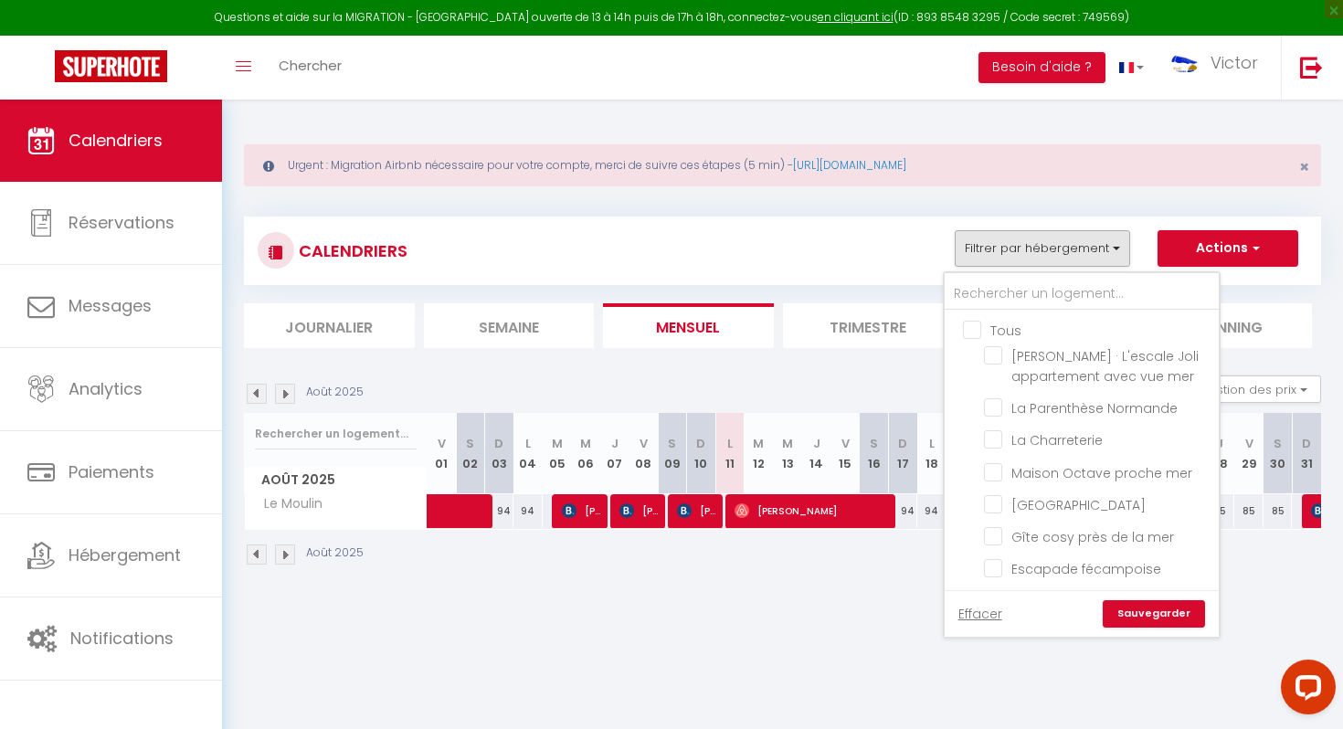
click at [976, 330] on input "Tous" at bounding box center [1100, 329] width 274 height 18
checkbox input "true"
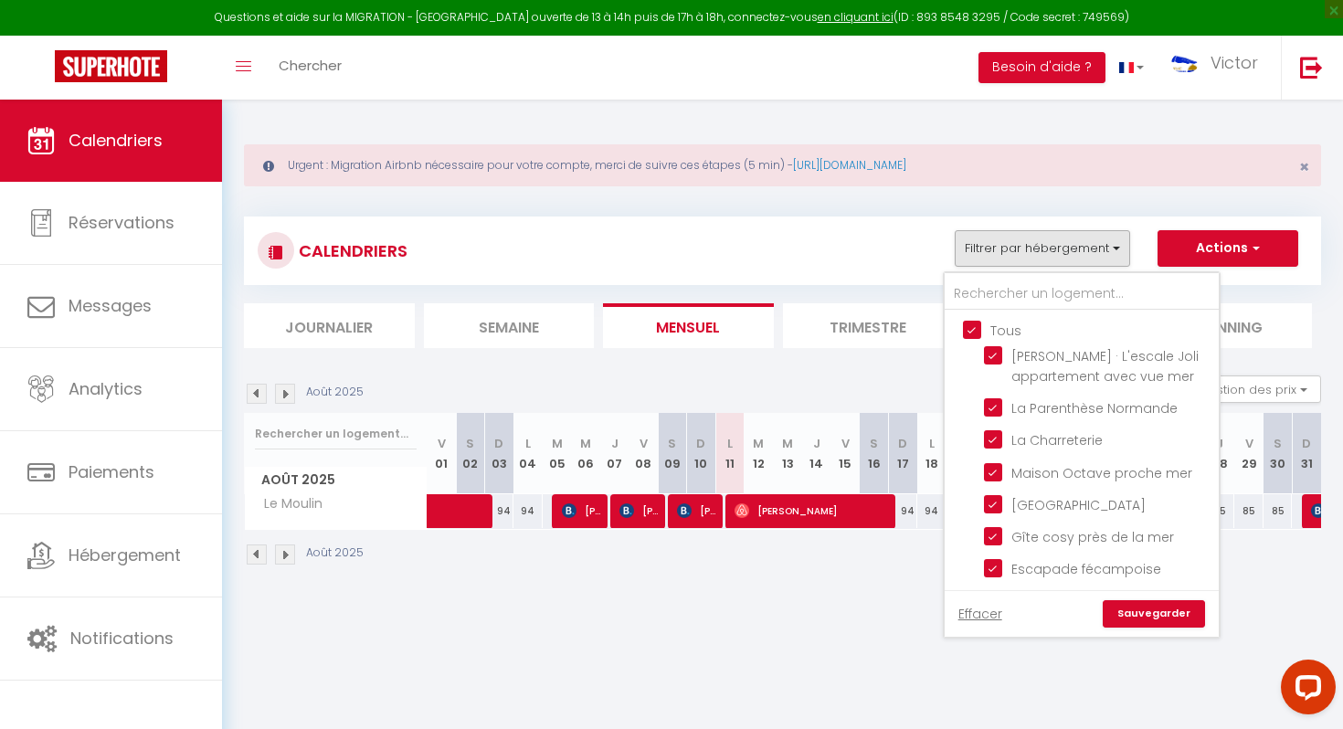
checkbox input "true"
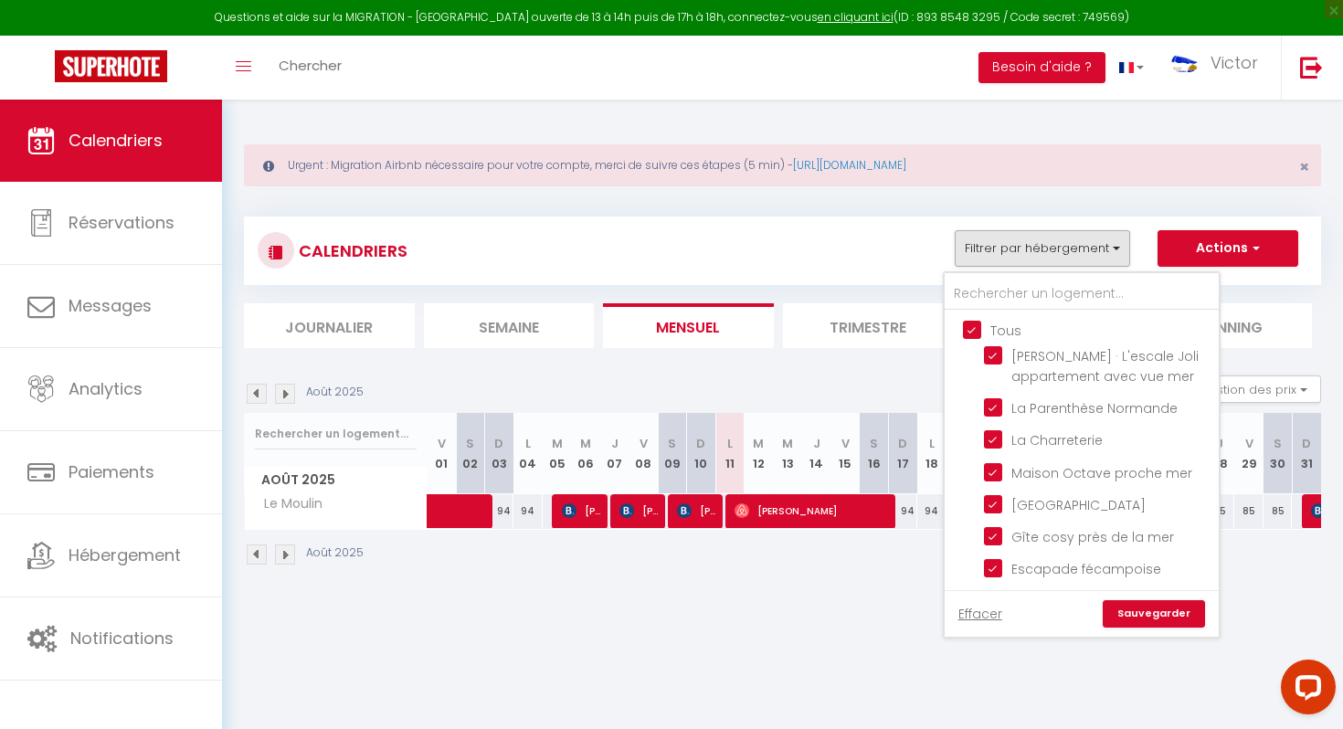
checkbox input "true"
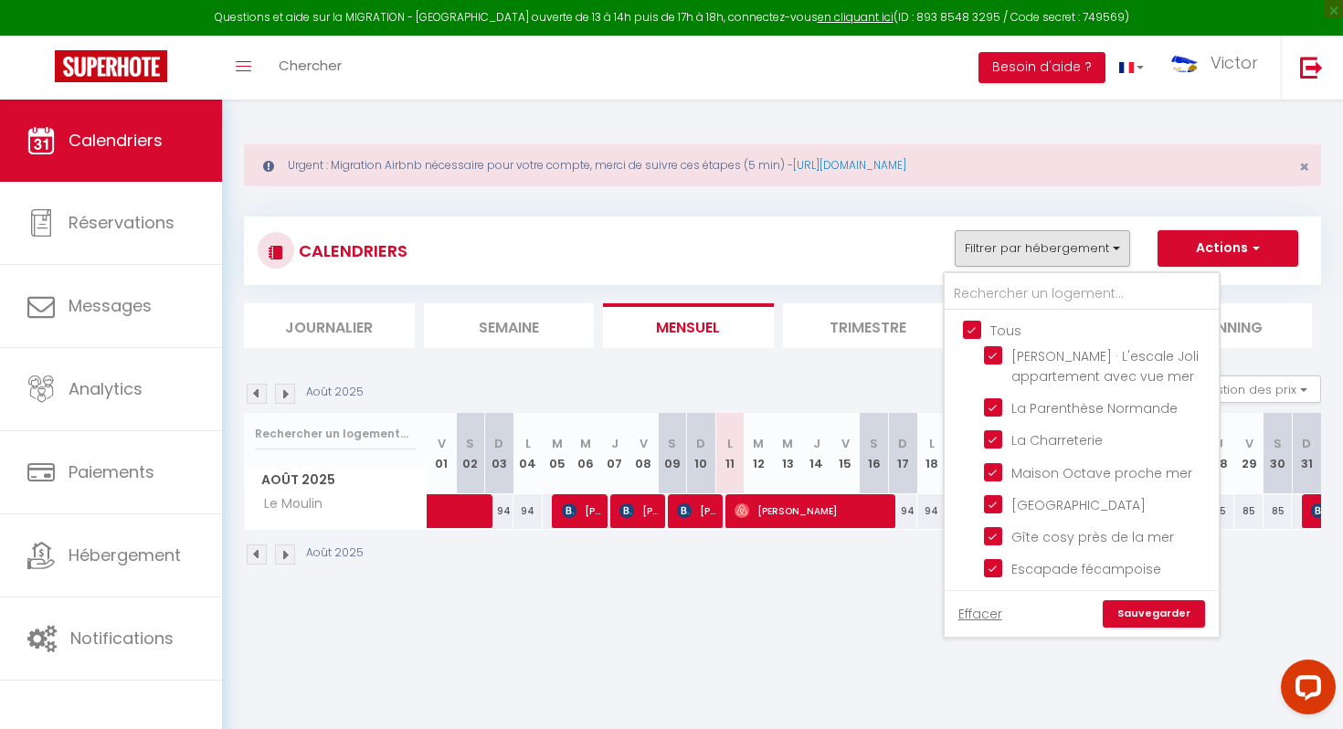
checkbox input "true"
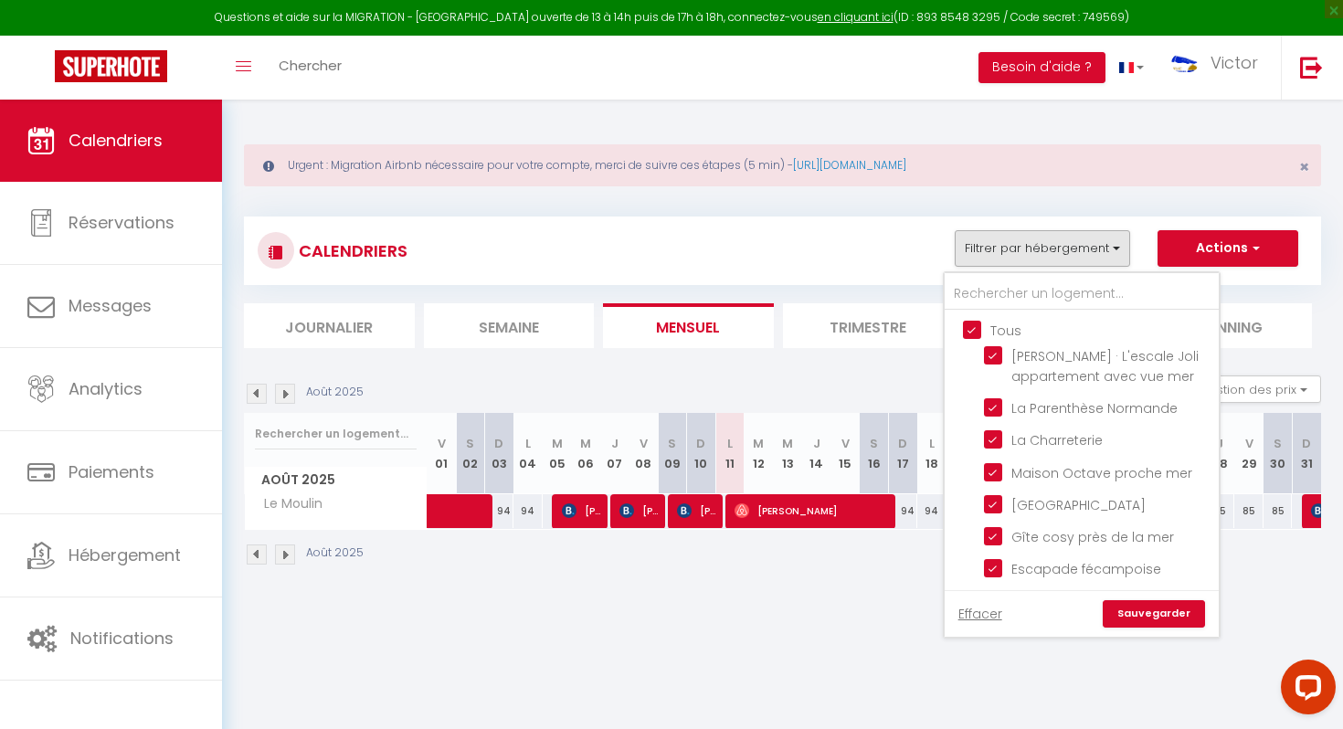
checkbox input "true"
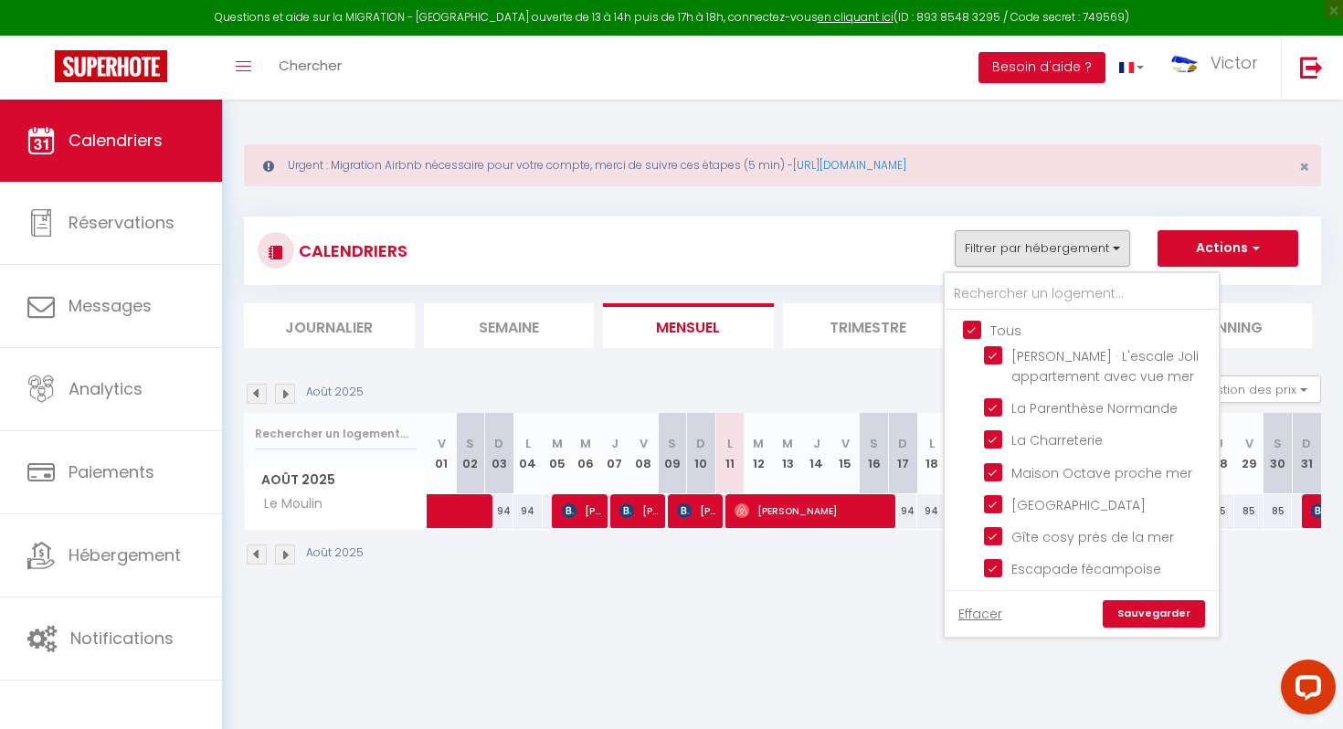
checkbox input "true"
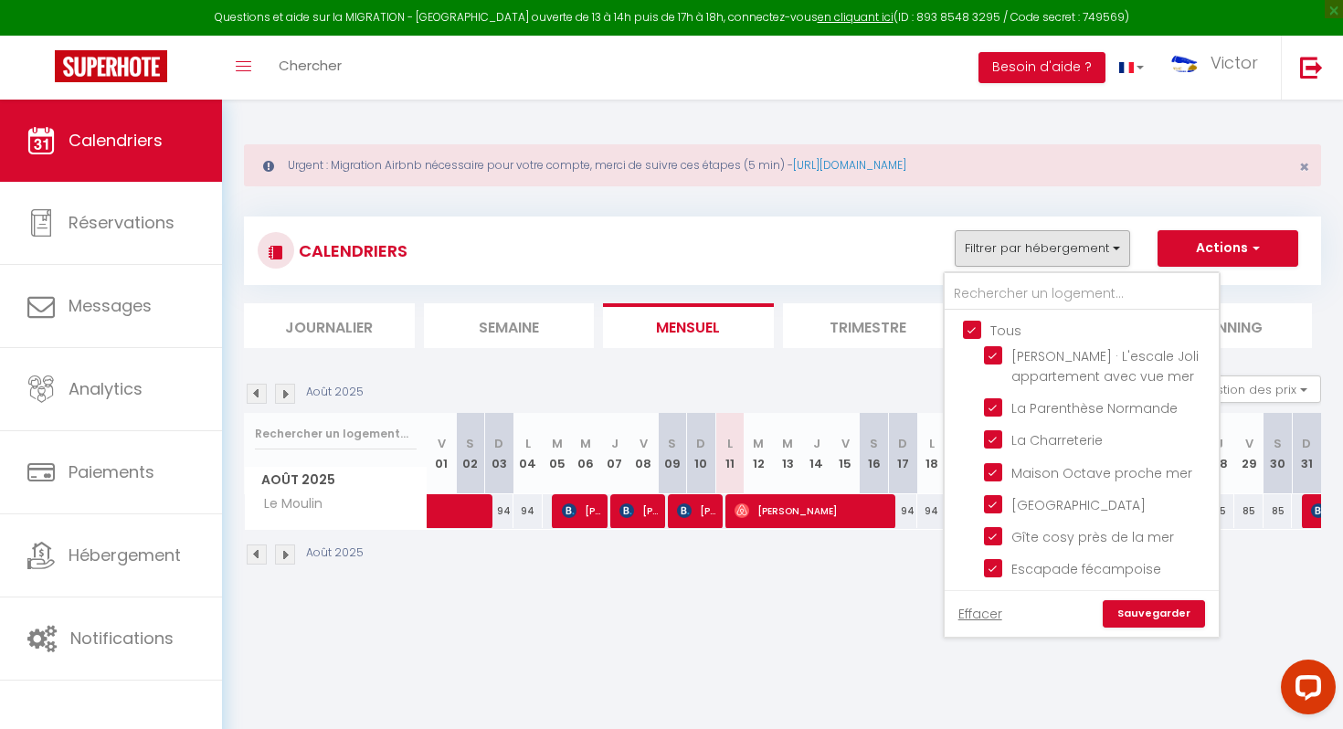
checkbox input "true"
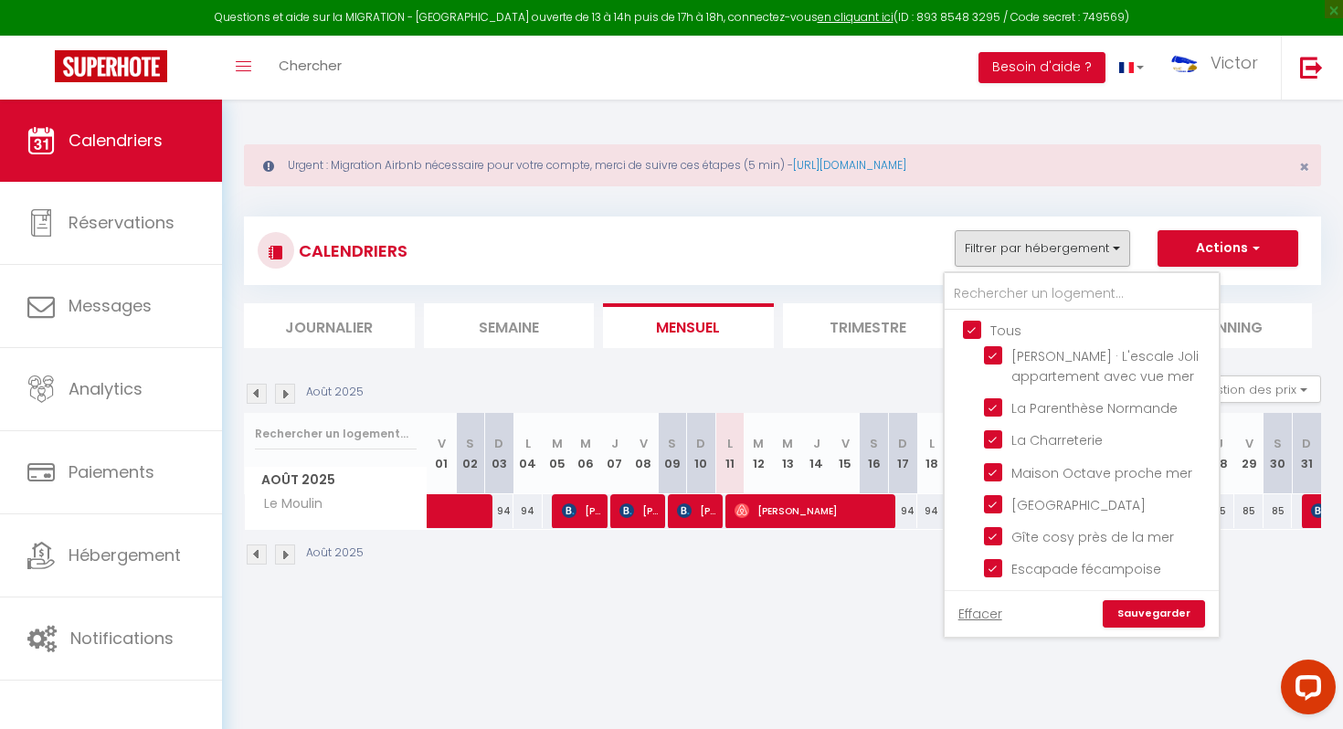
checkbox input "true"
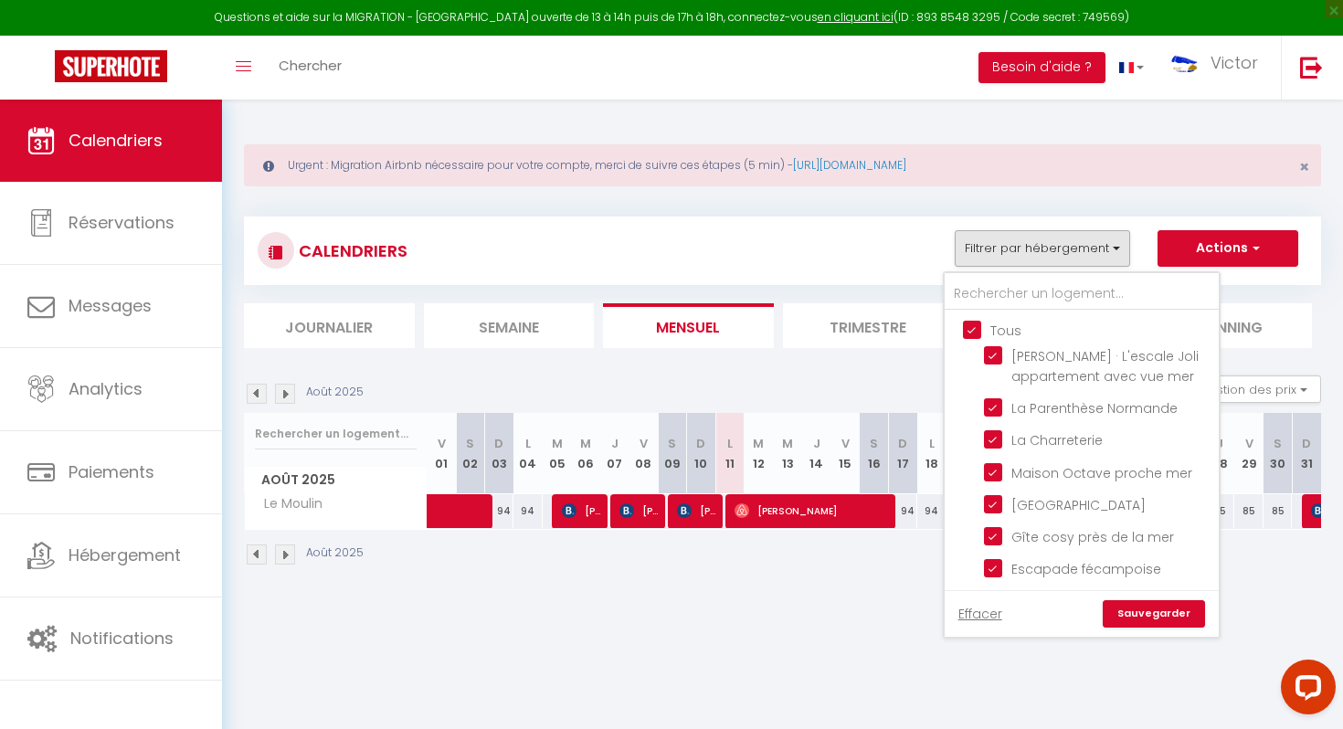
checkbox input "true"
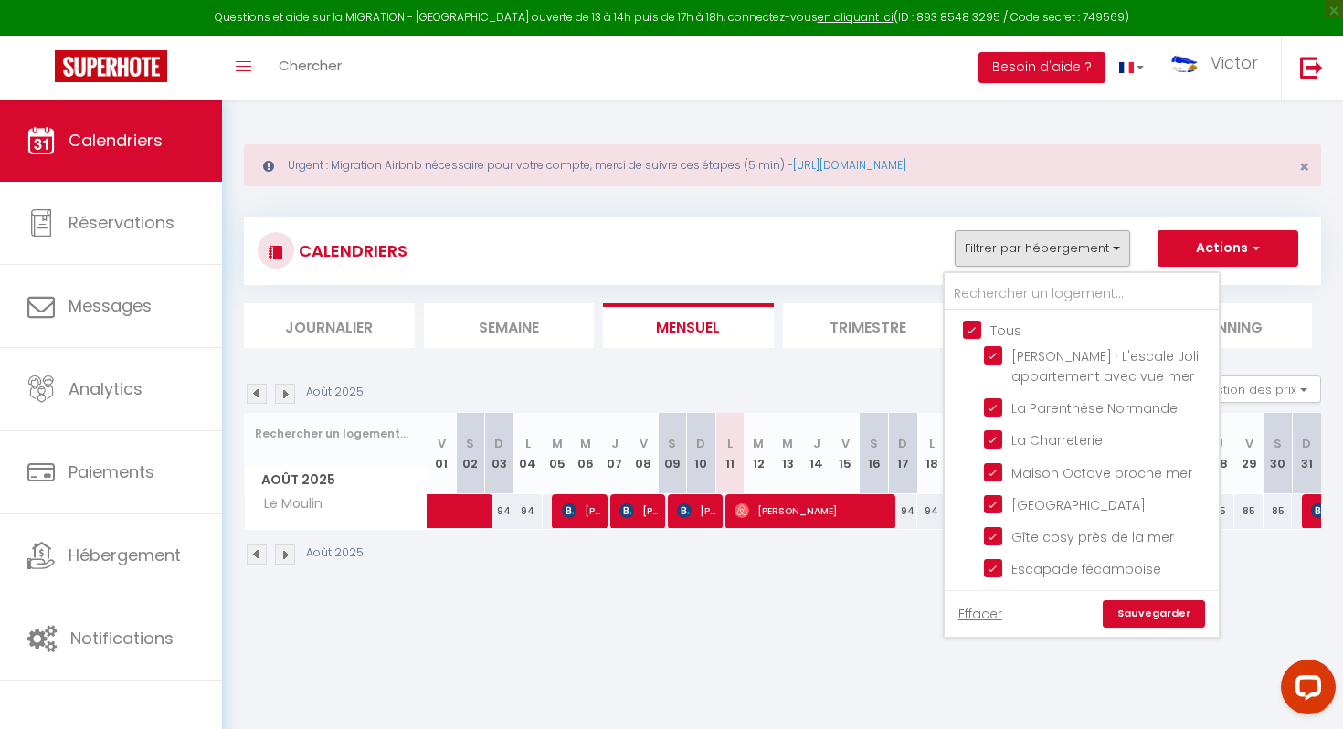
checkbox input "true"
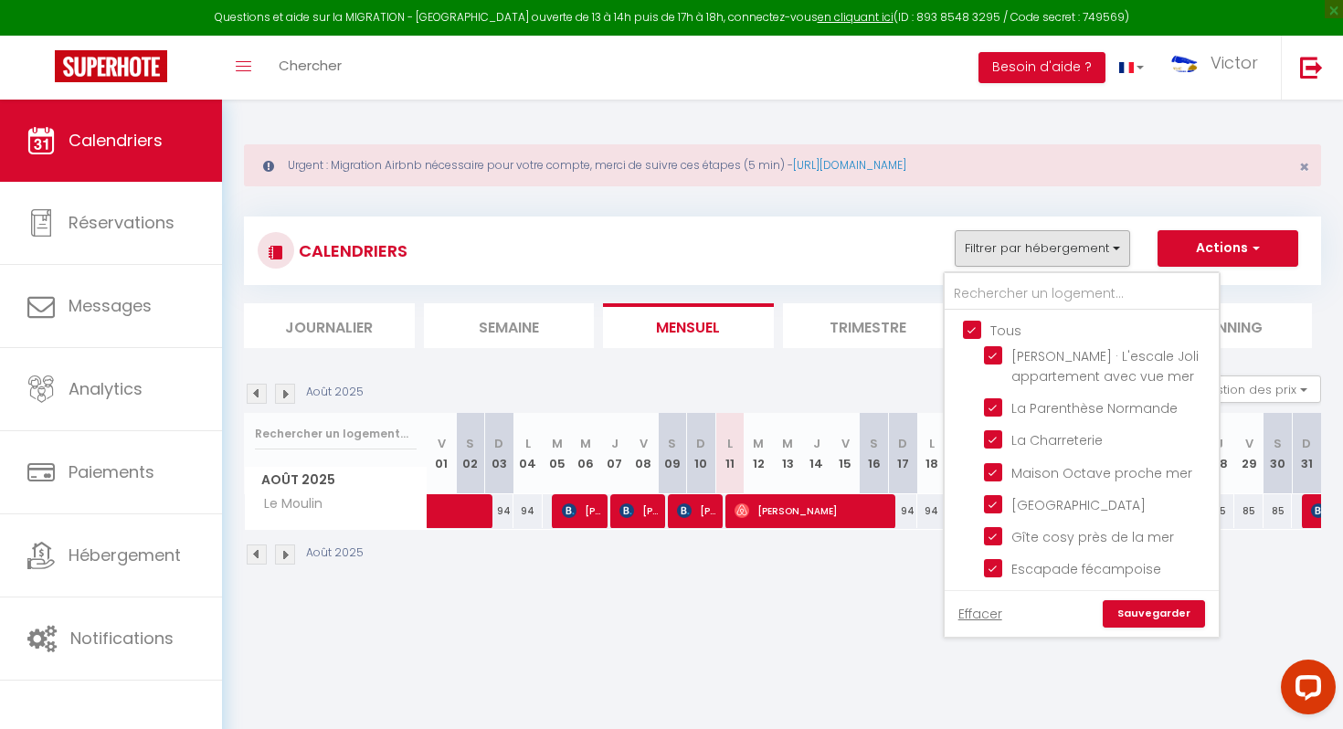
checkbox input "true"
click at [976, 330] on input "Tous" at bounding box center [1100, 329] width 274 height 18
checkbox input "false"
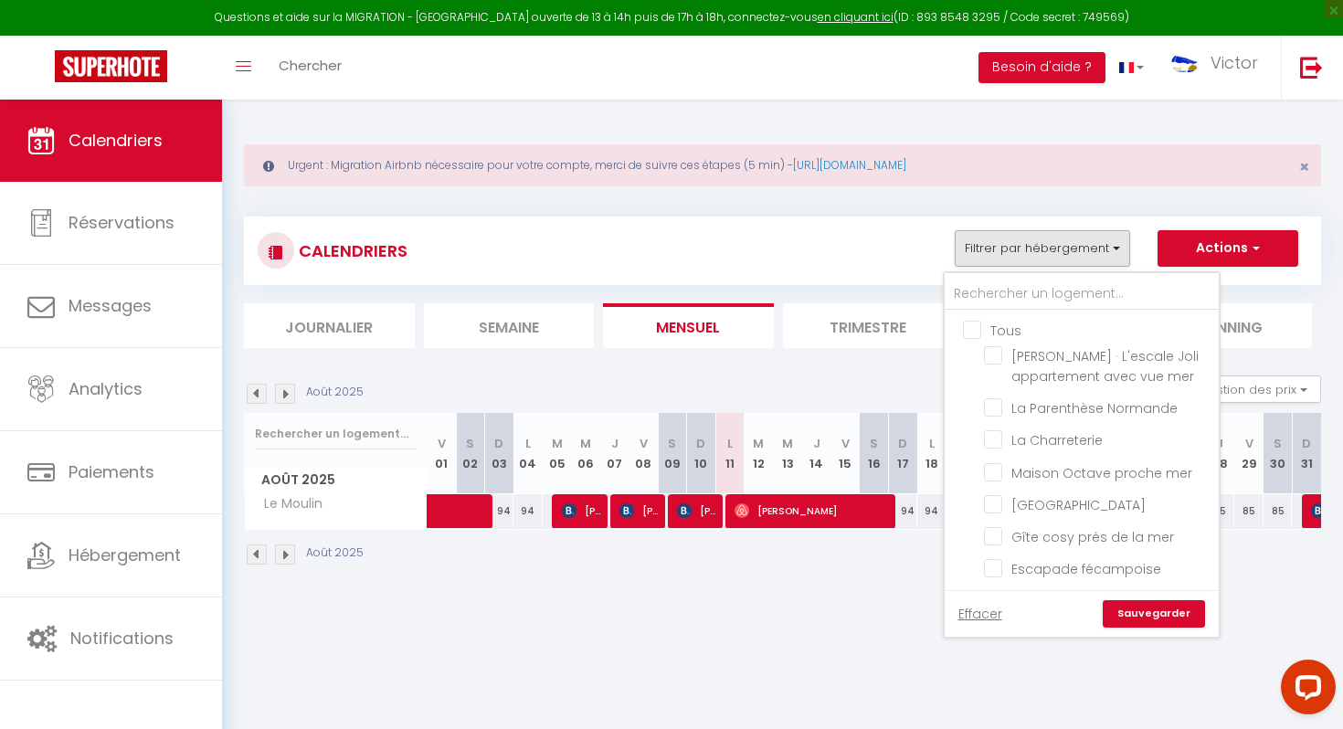
checkbox input "false"
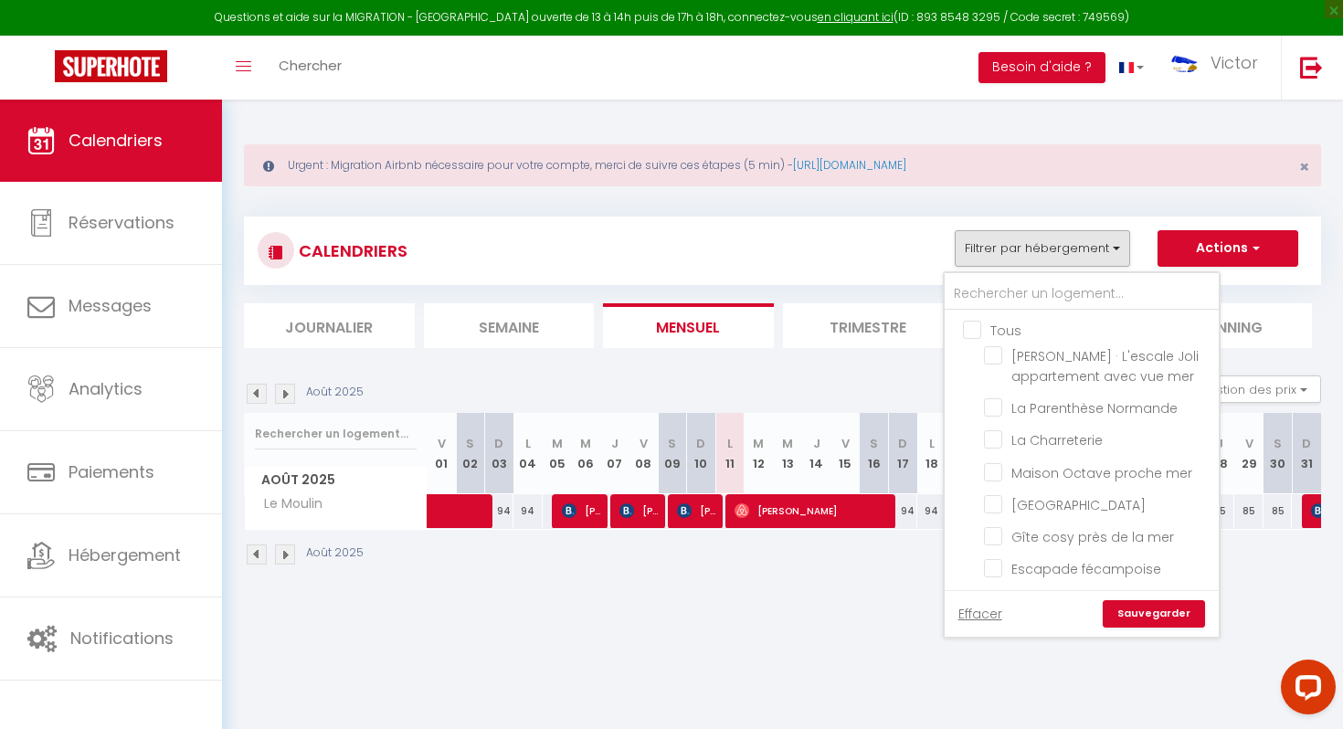
checkbox input "false"
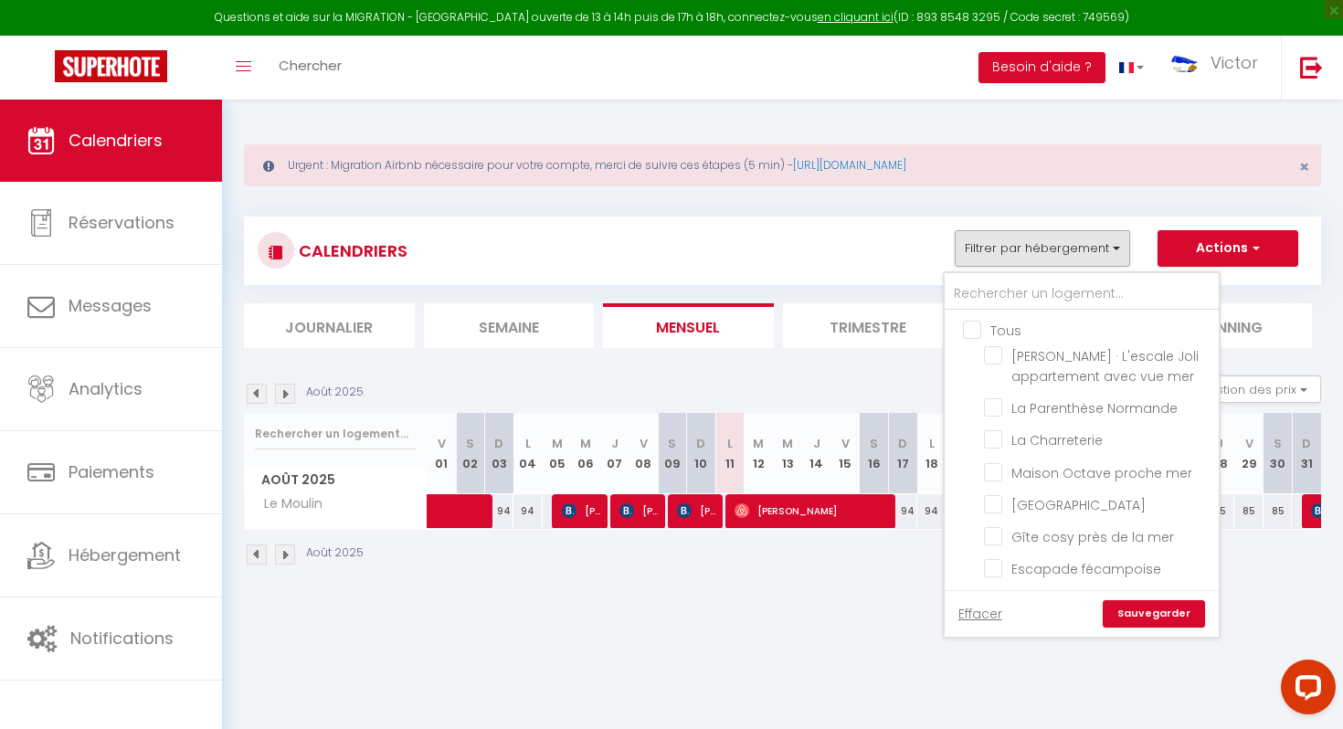
checkbox input "false"
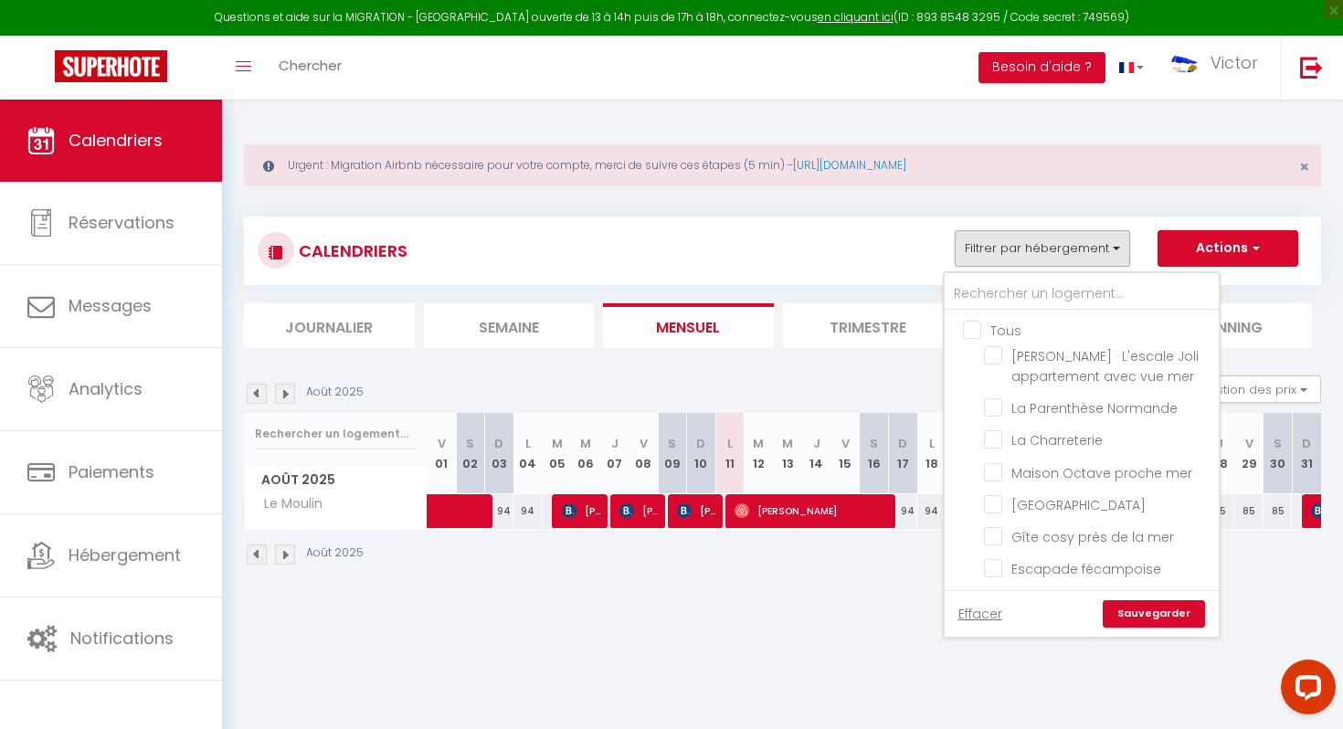
checkbox input "false"
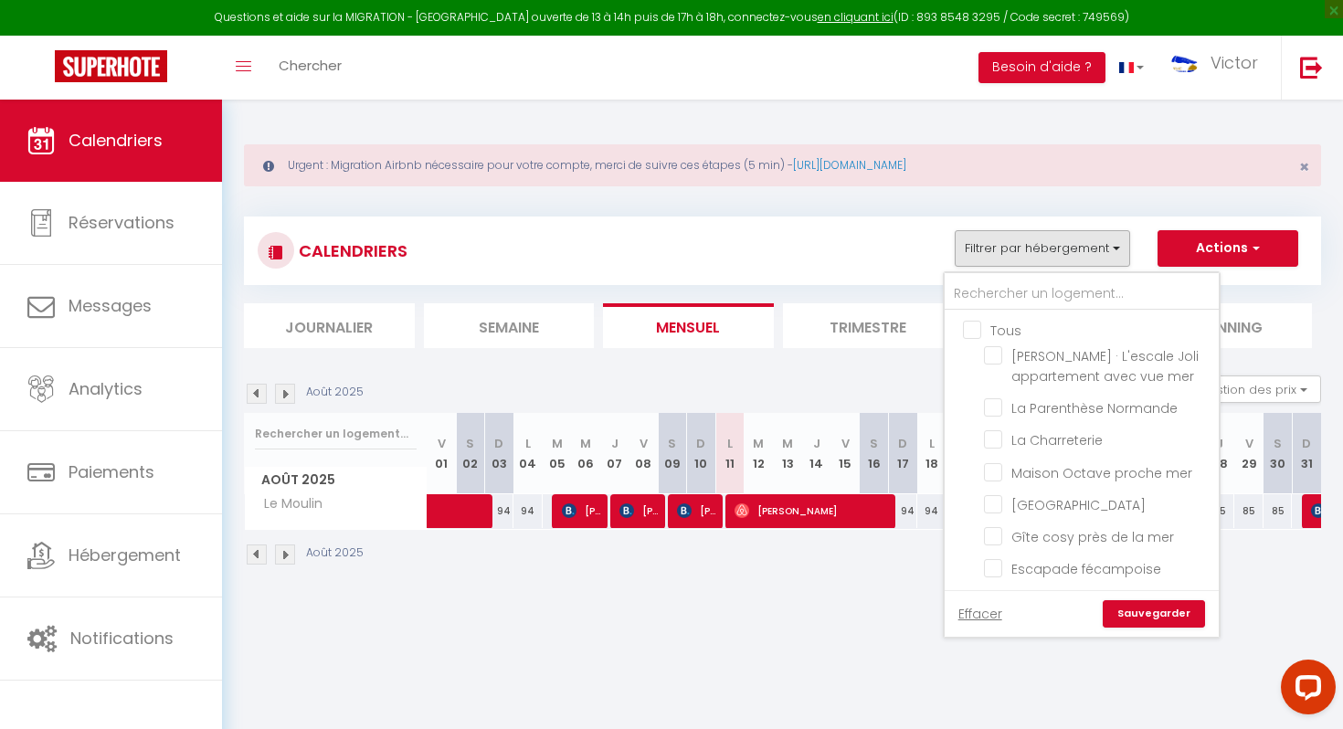
checkbox input "false"
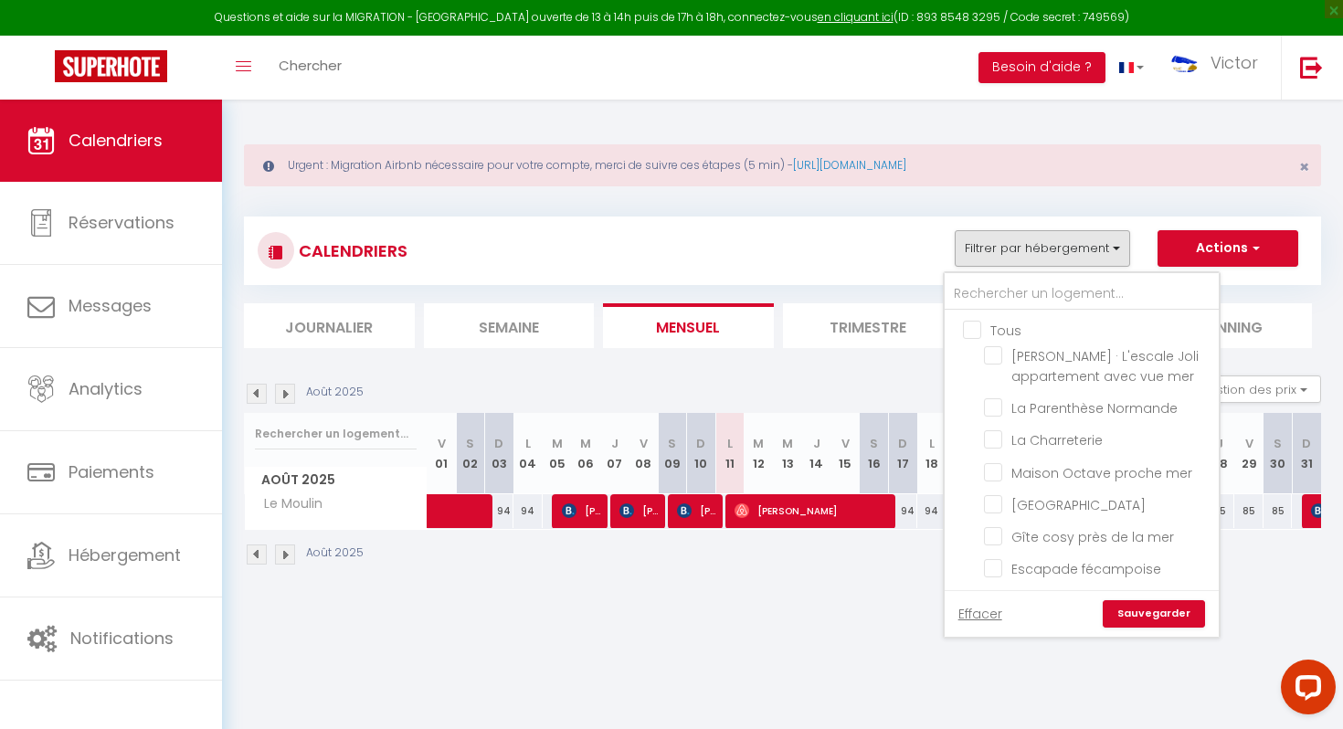
checkbox input "false"
click at [1000, 301] on input "text" at bounding box center [1082, 294] width 274 height 33
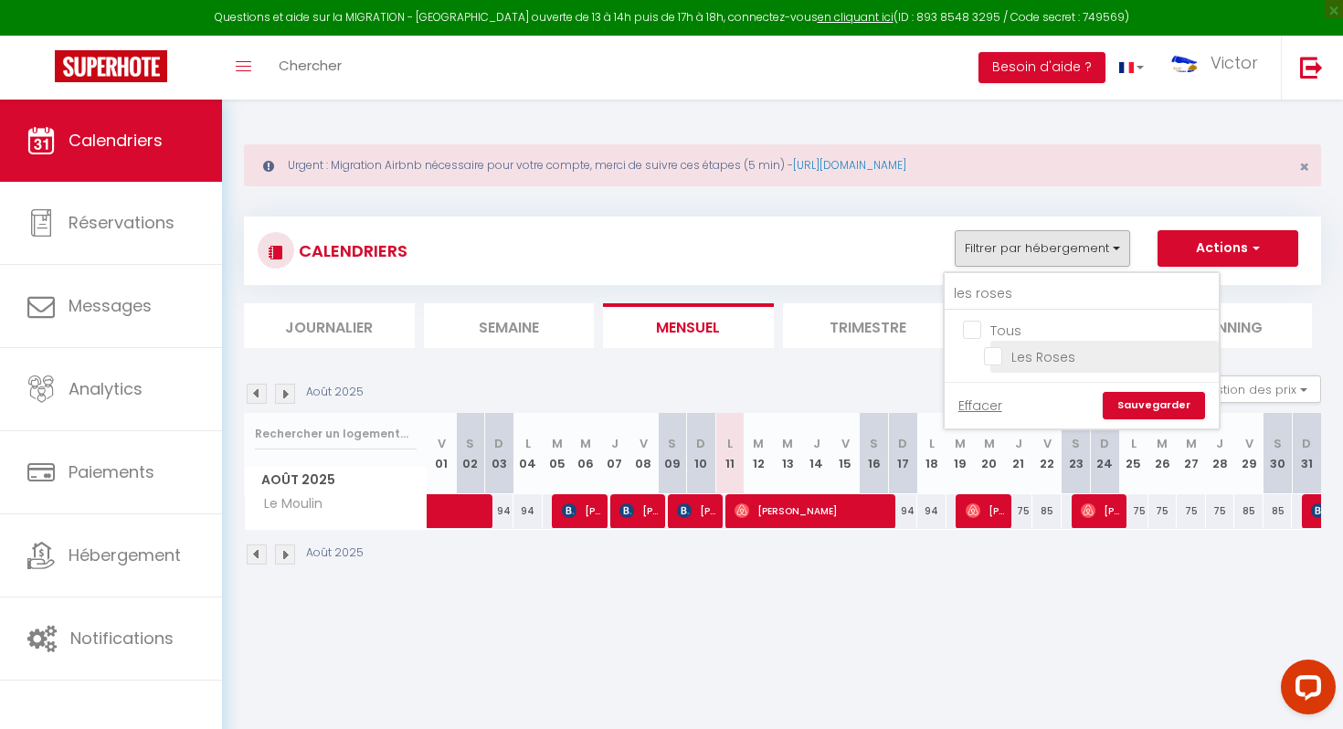
click at [994, 355] on input "Les Roses" at bounding box center [1098, 355] width 228 height 18
click at [1147, 412] on link "Sauvegarder" at bounding box center [1154, 405] width 102 height 27
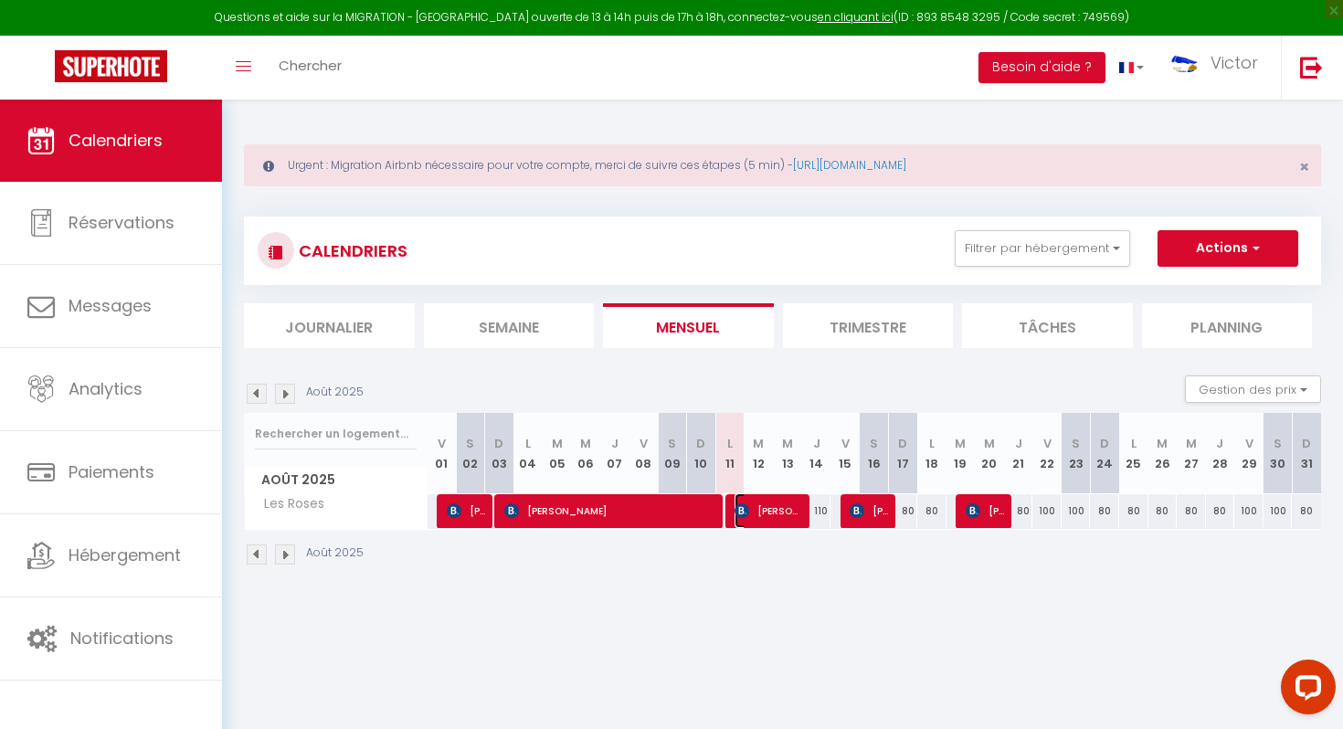
click at [777, 518] on span "Karine Lesage" at bounding box center [769, 510] width 69 height 35
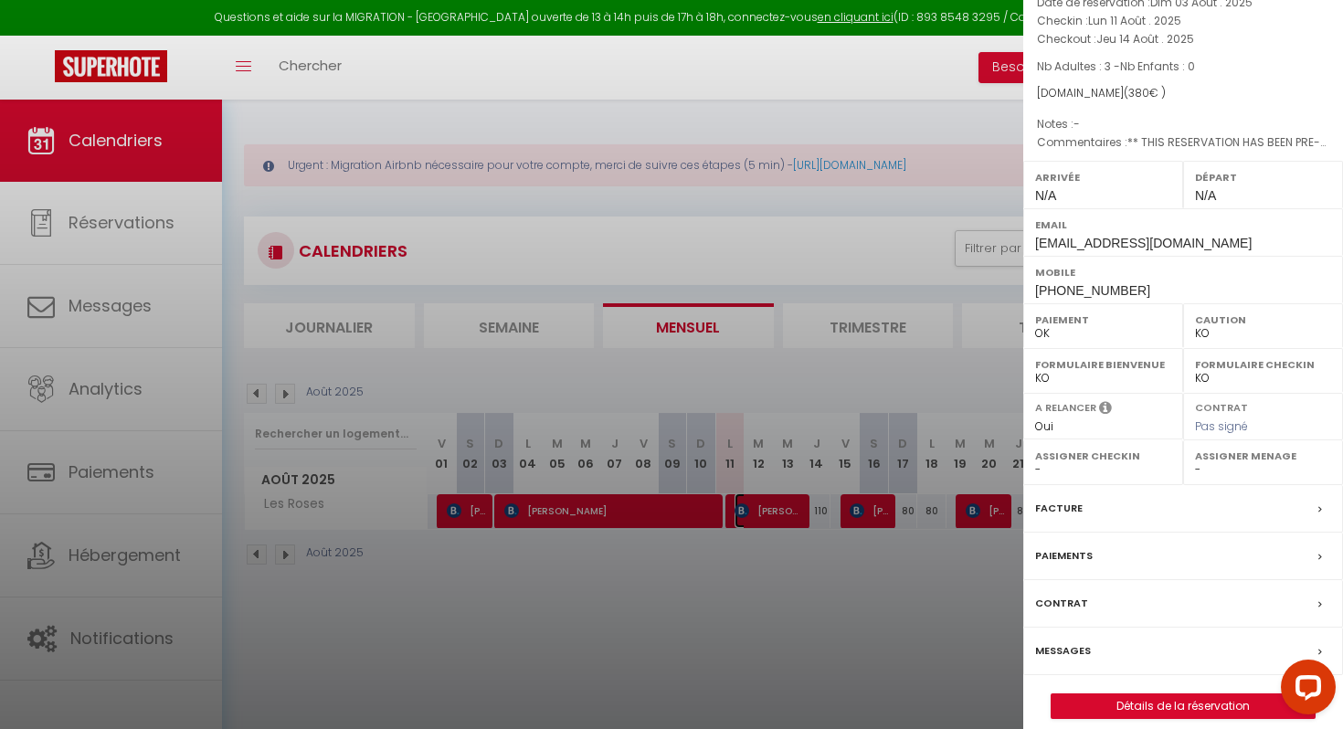
scroll to position [122, 0]
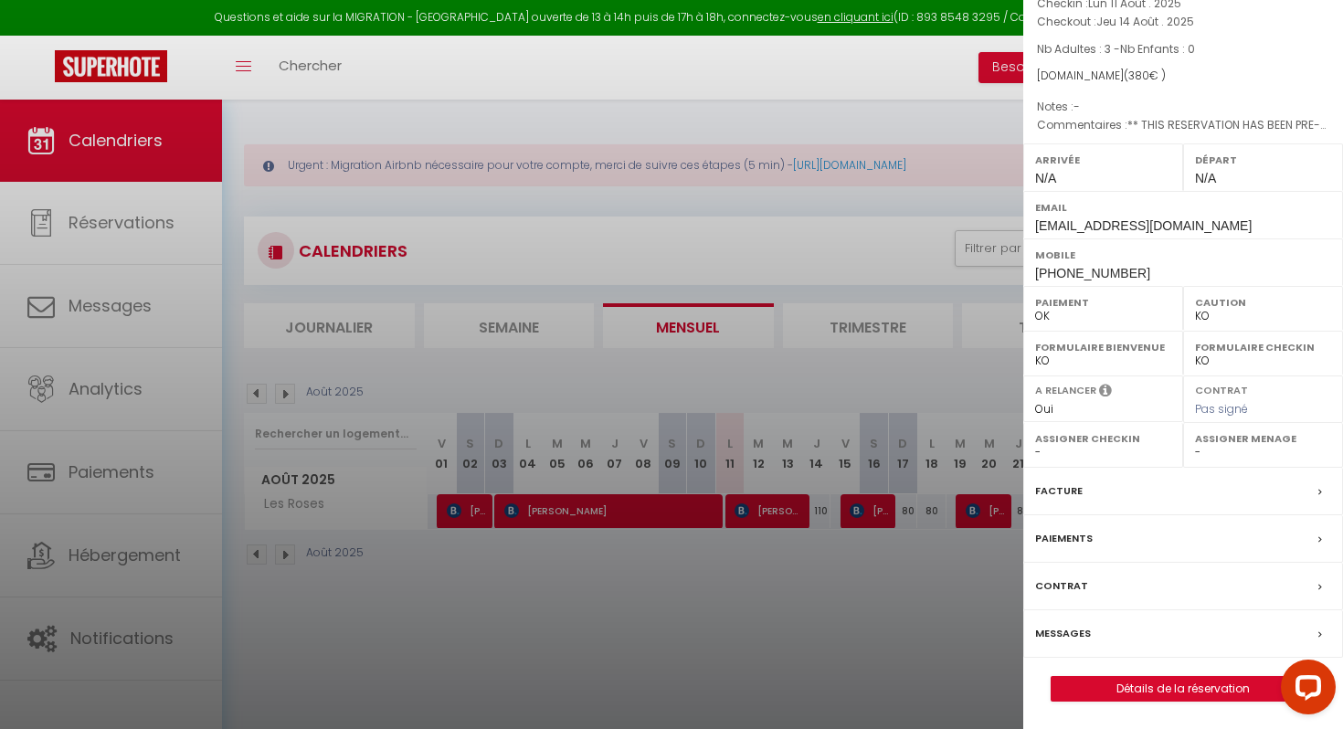
click at [1082, 634] on label "Messages" at bounding box center [1063, 633] width 56 height 19
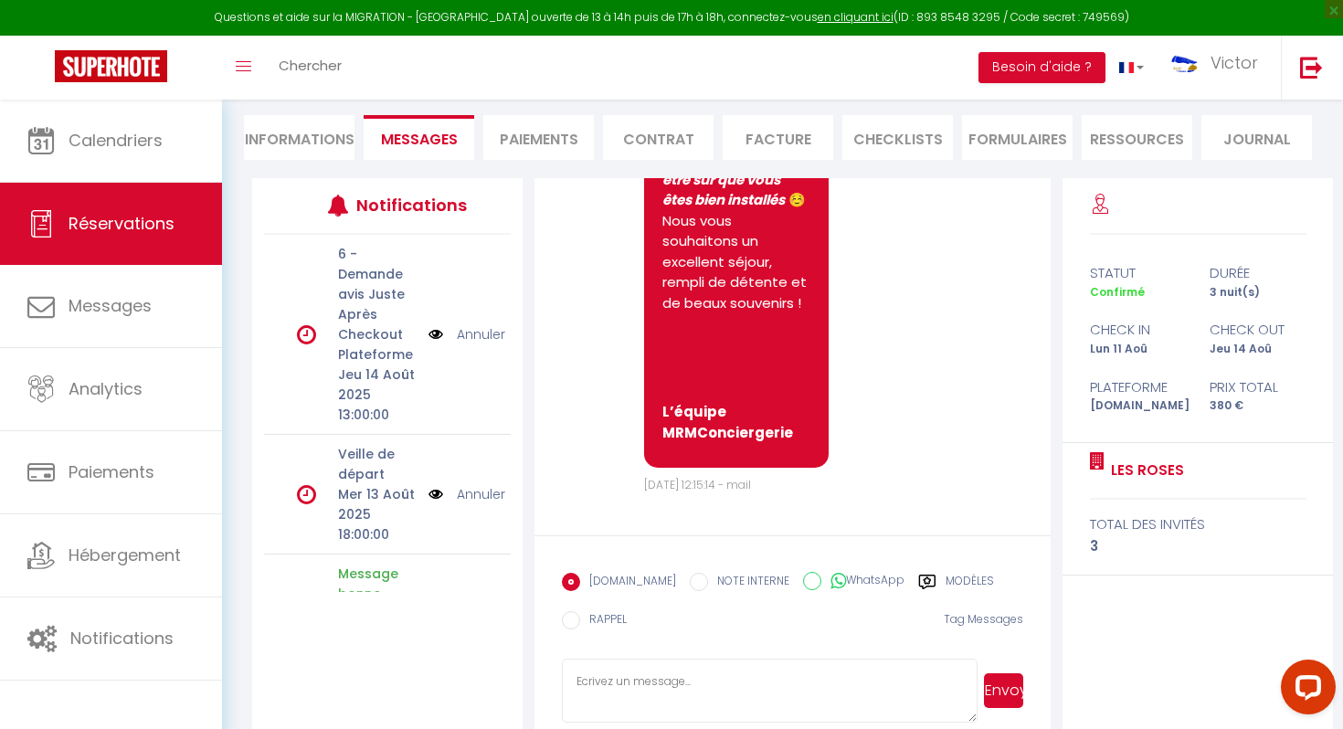
scroll to position [266, 0]
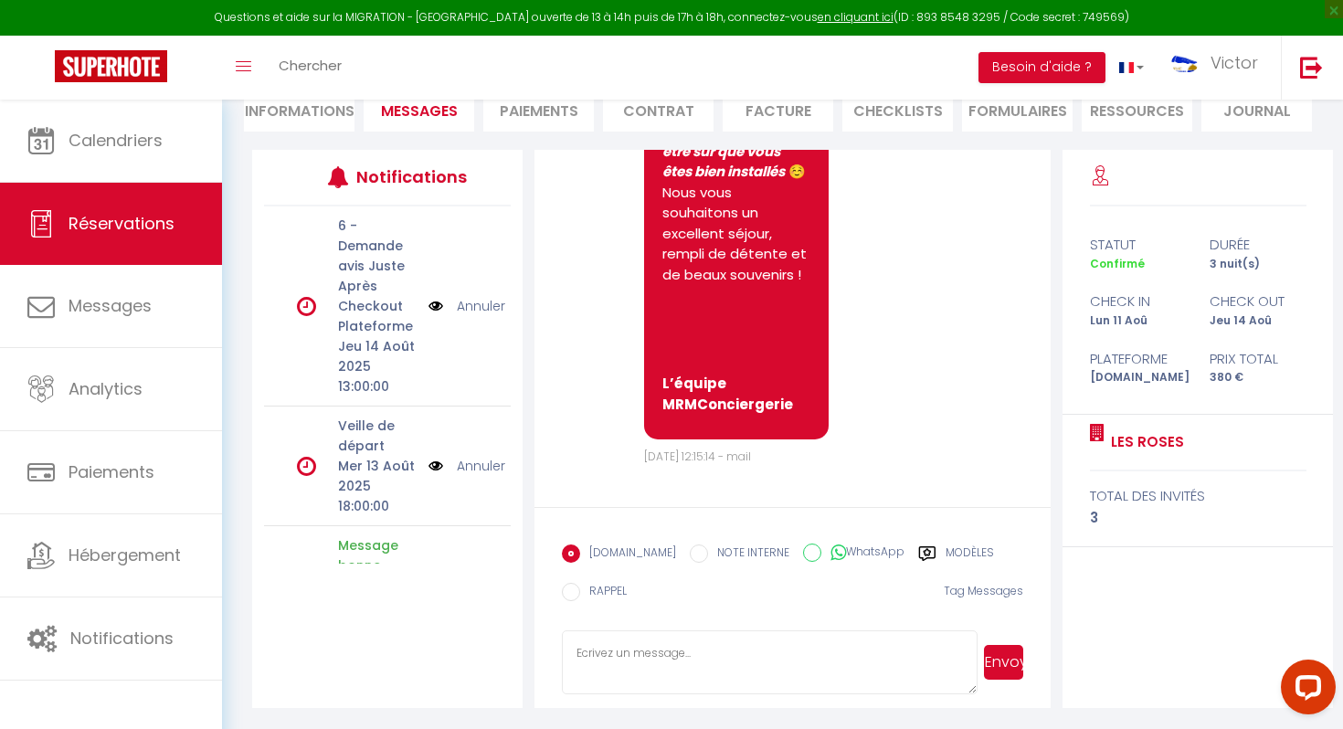
click at [666, 649] on textarea at bounding box center [770, 662] width 416 height 64
click at [1000, 660] on button "Envoyer" at bounding box center [1003, 662] width 39 height 35
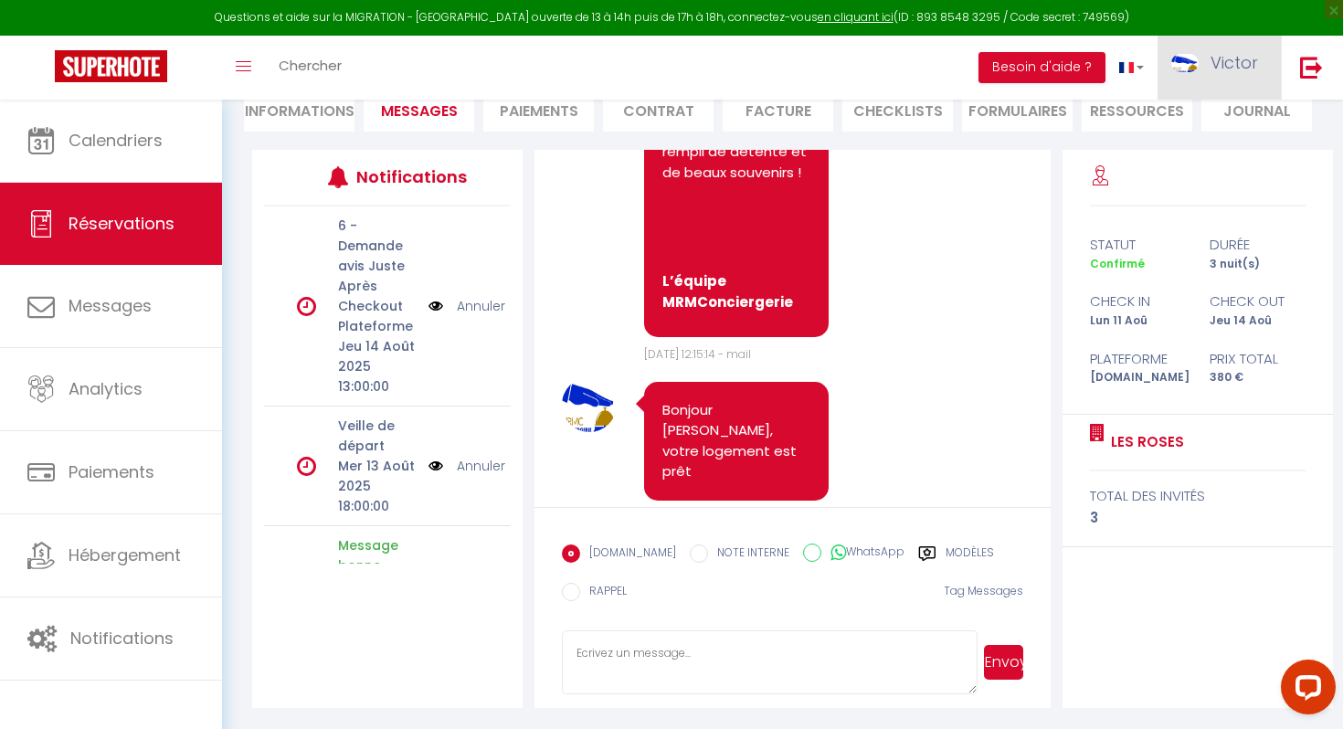
click at [1212, 68] on span "Victor" at bounding box center [1235, 62] width 48 height 23
click at [1205, 126] on link "Paramètres" at bounding box center [1207, 126] width 135 height 31
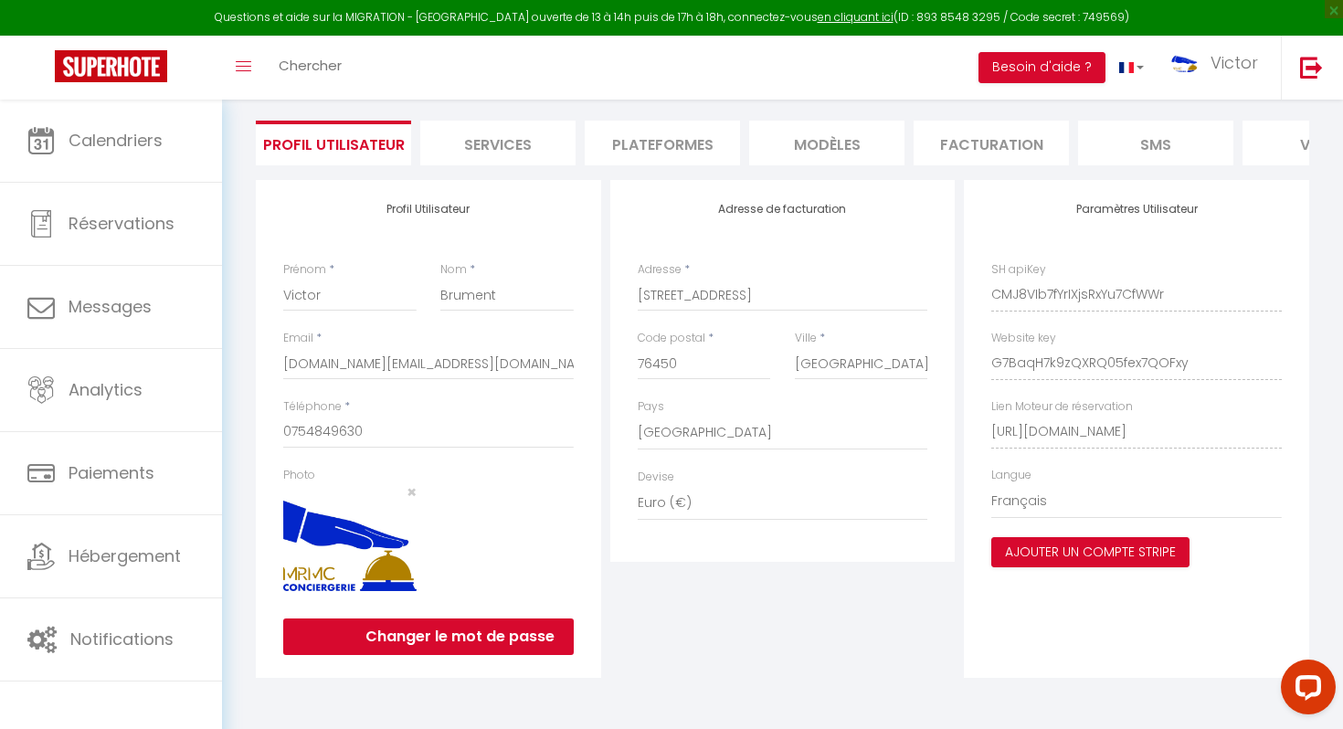
scroll to position [118, 0]
click at [1228, 69] on span "Victor" at bounding box center [1235, 62] width 48 height 23
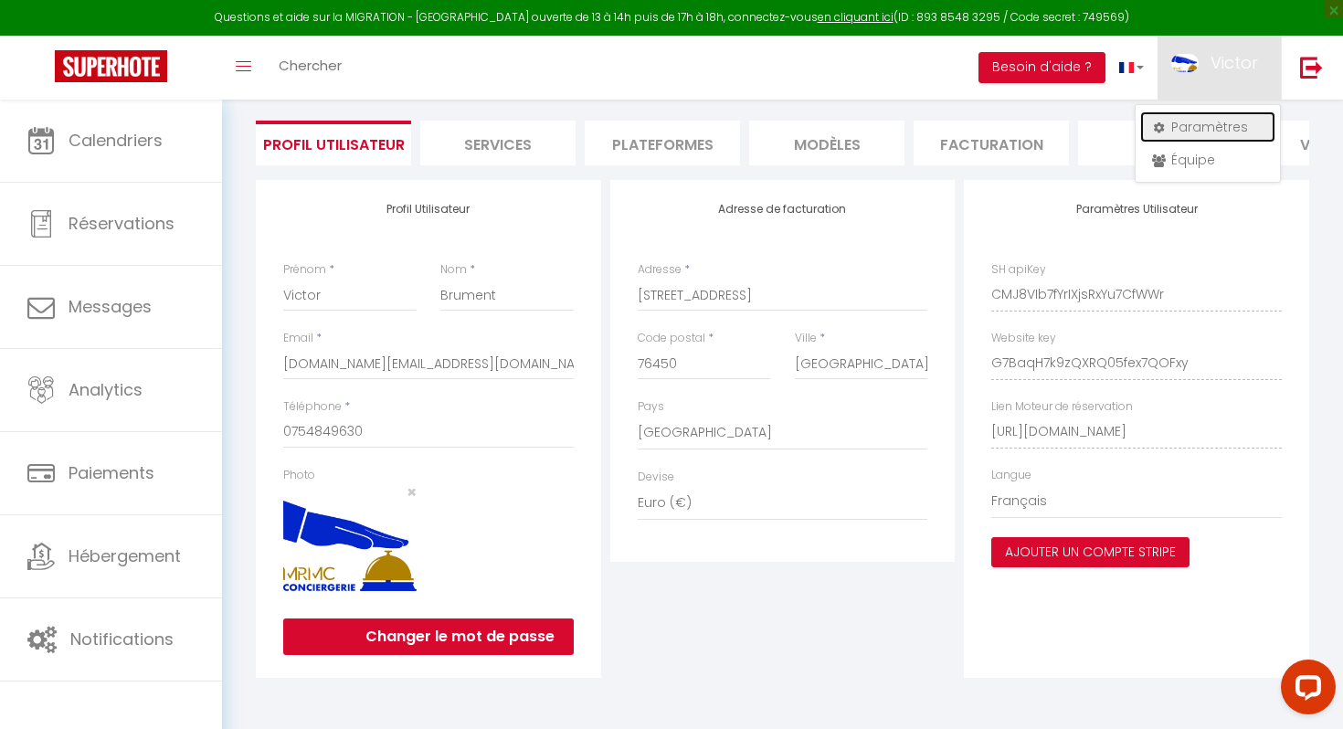
click at [1208, 129] on link "Paramètres" at bounding box center [1207, 126] width 135 height 31
click at [671, 150] on li "Plateformes" at bounding box center [662, 143] width 155 height 45
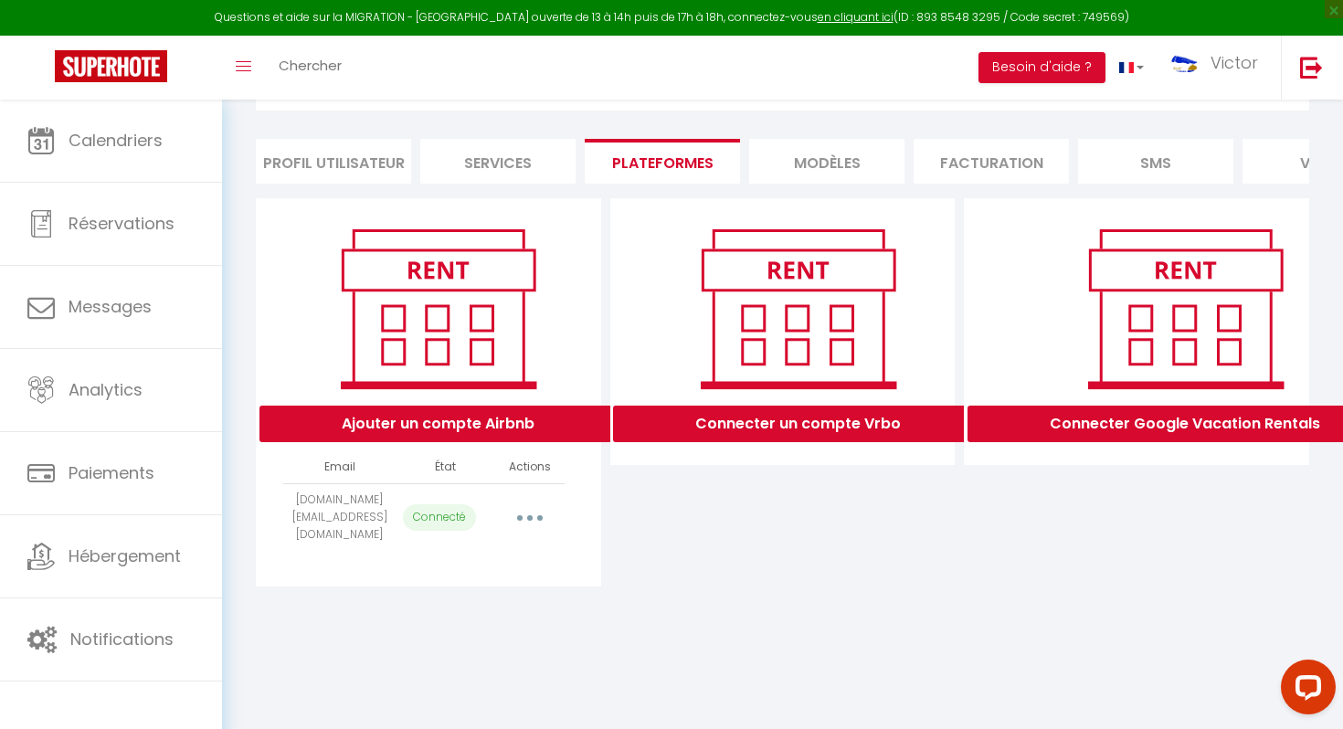
scroll to position [100, 0]
click at [516, 414] on button "Ajouter un compte Airbnb" at bounding box center [437, 424] width 357 height 37
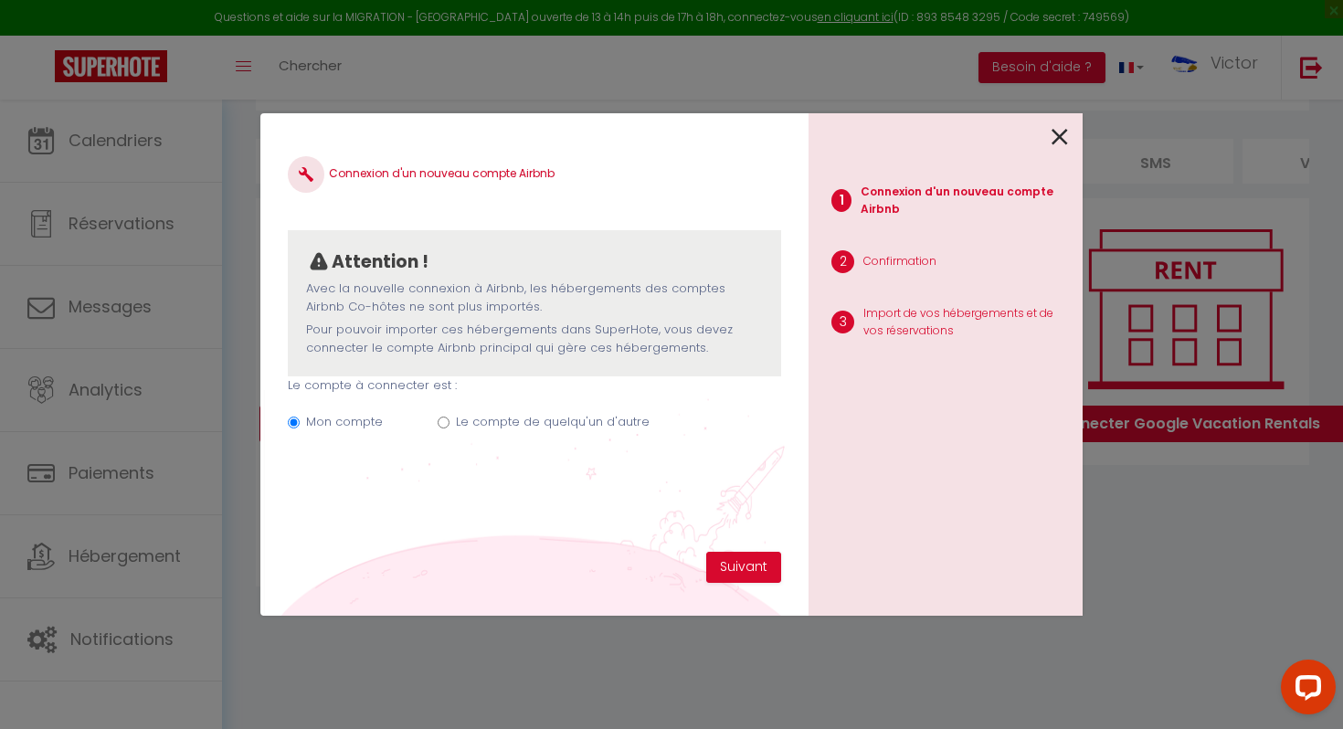
click at [440, 423] on input "Le compte de quelqu'un d'autre" at bounding box center [444, 423] width 12 height 12
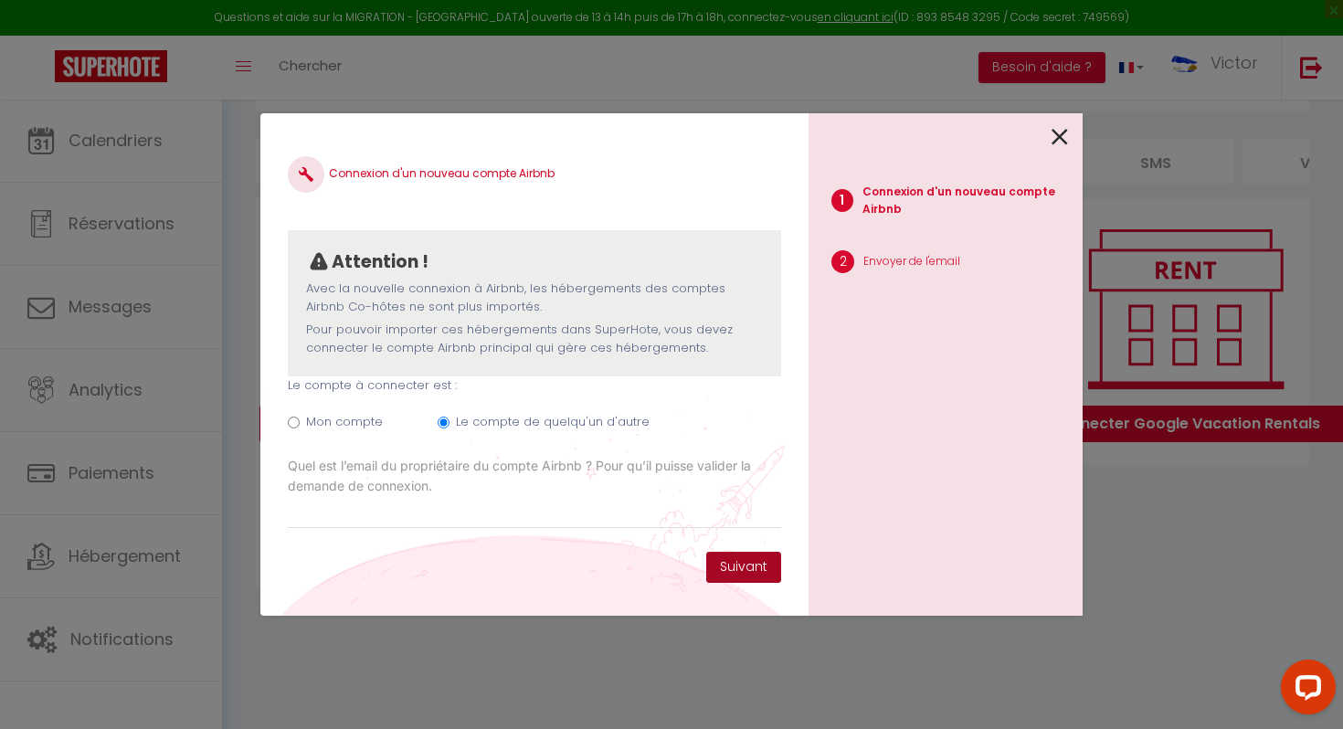
click at [744, 572] on button "Suivant" at bounding box center [743, 567] width 75 height 31
click at [764, 574] on button "Suivant" at bounding box center [743, 567] width 75 height 31
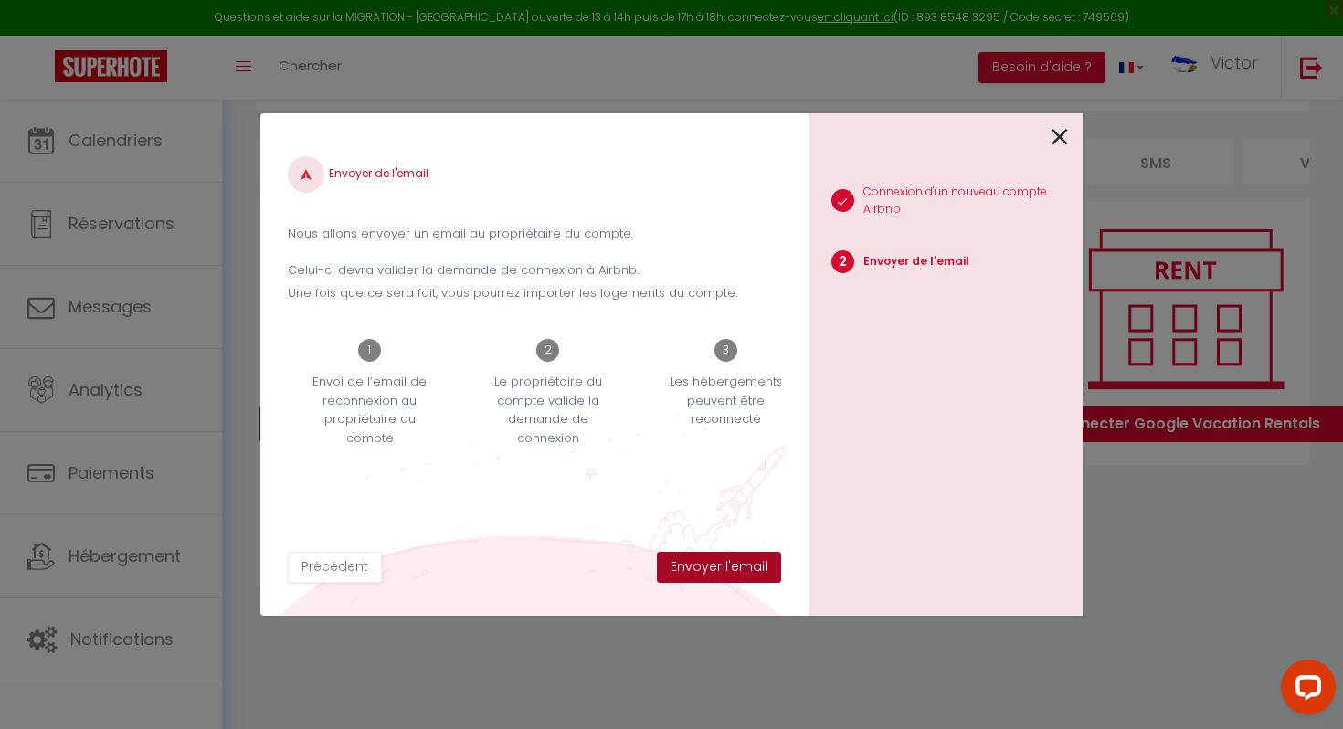
click at [685, 568] on button "Envoyer l'email" at bounding box center [719, 567] width 124 height 31
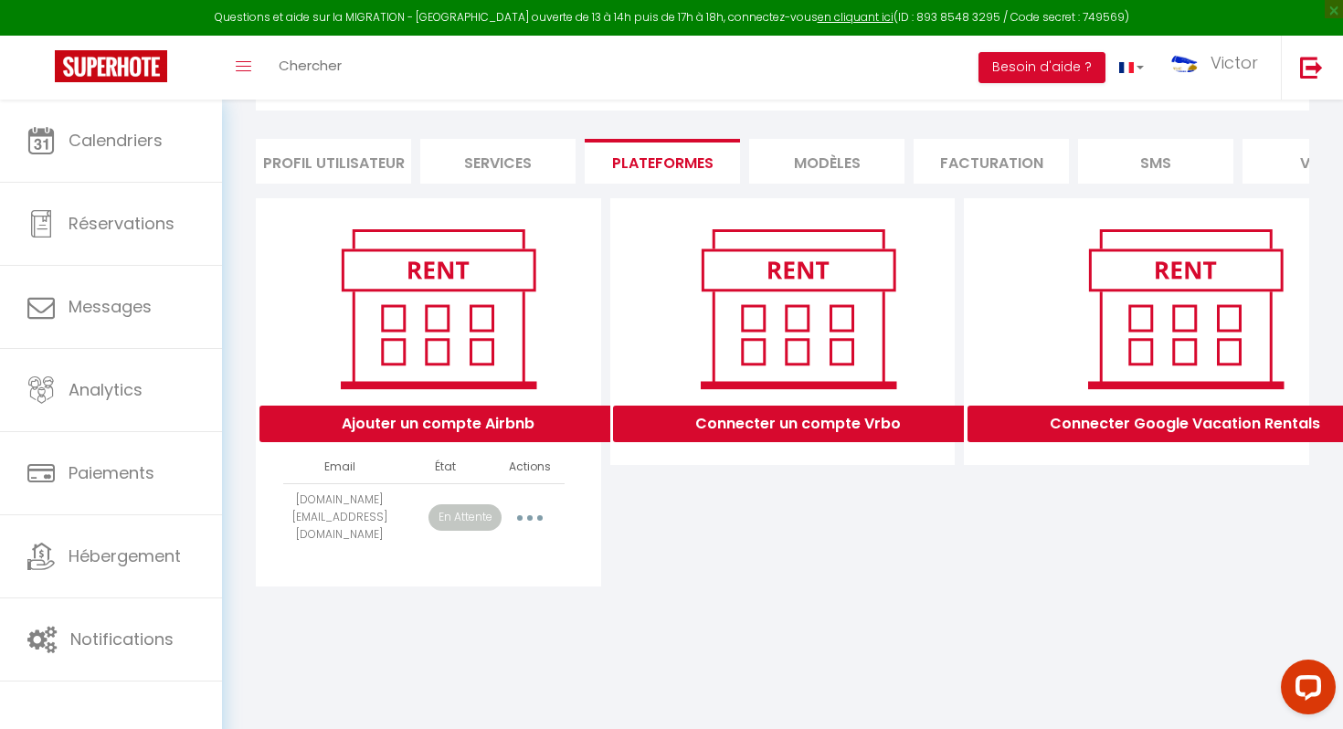
click at [534, 514] on button "button" at bounding box center [529, 516] width 51 height 29
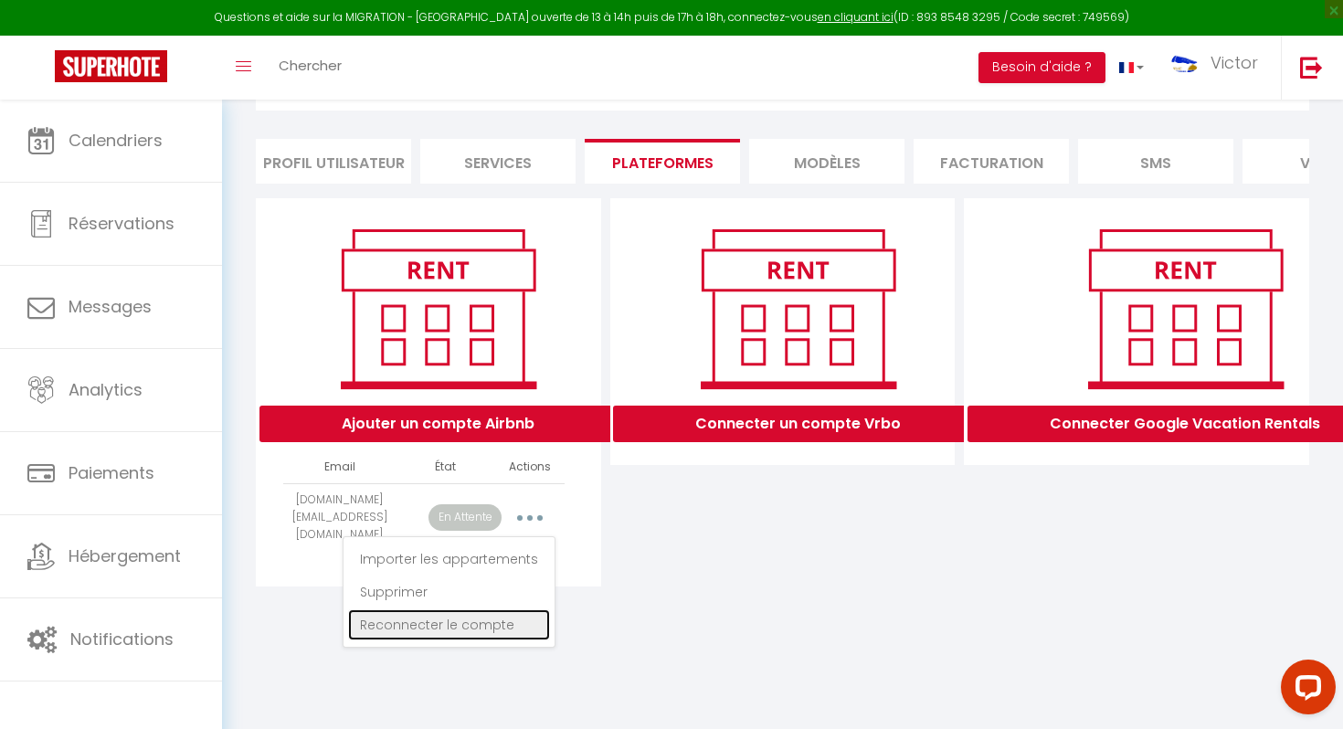
click at [484, 622] on link "Reconnecter le compte" at bounding box center [449, 624] width 202 height 31
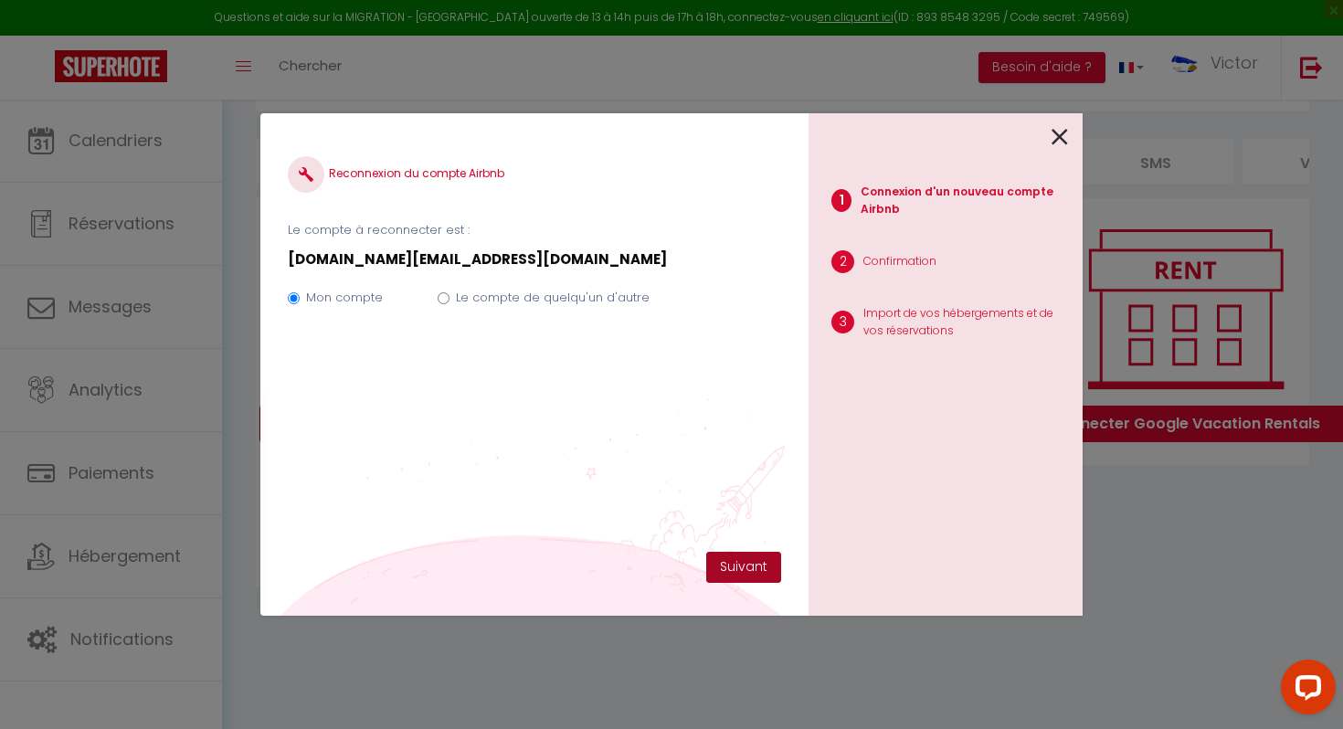
click at [727, 576] on button "Suivant" at bounding box center [743, 567] width 75 height 31
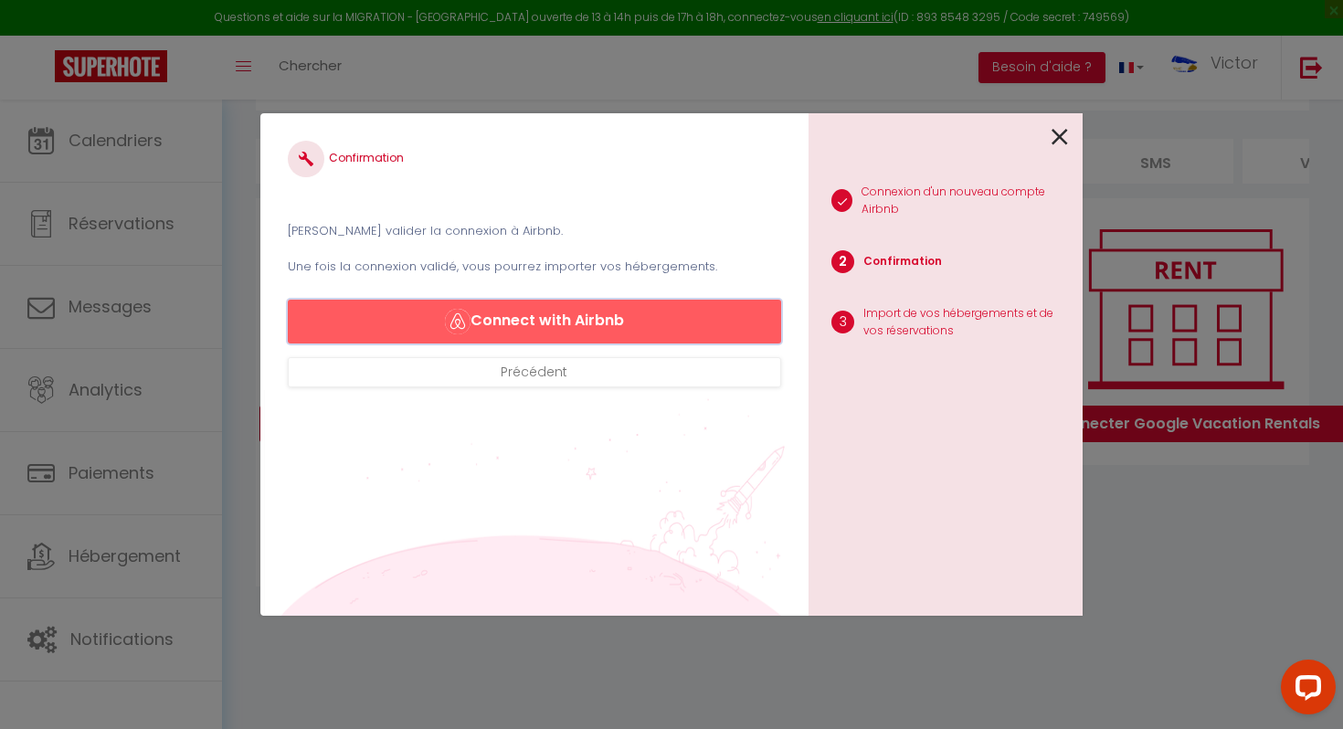
click at [682, 317] on button "Connect with Airbnb" at bounding box center [534, 322] width 493 height 44
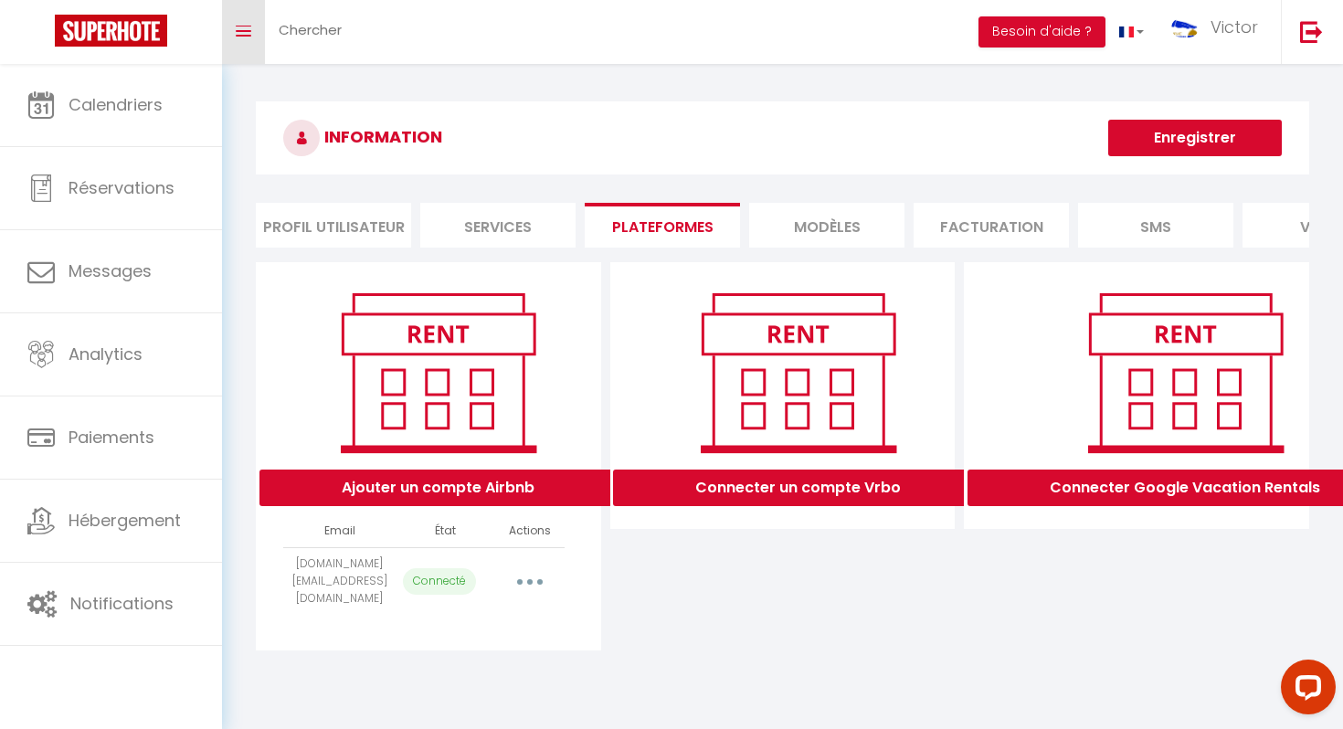
select select
select select "33863"
select select "33864"
select select "33866"
select select "33837"
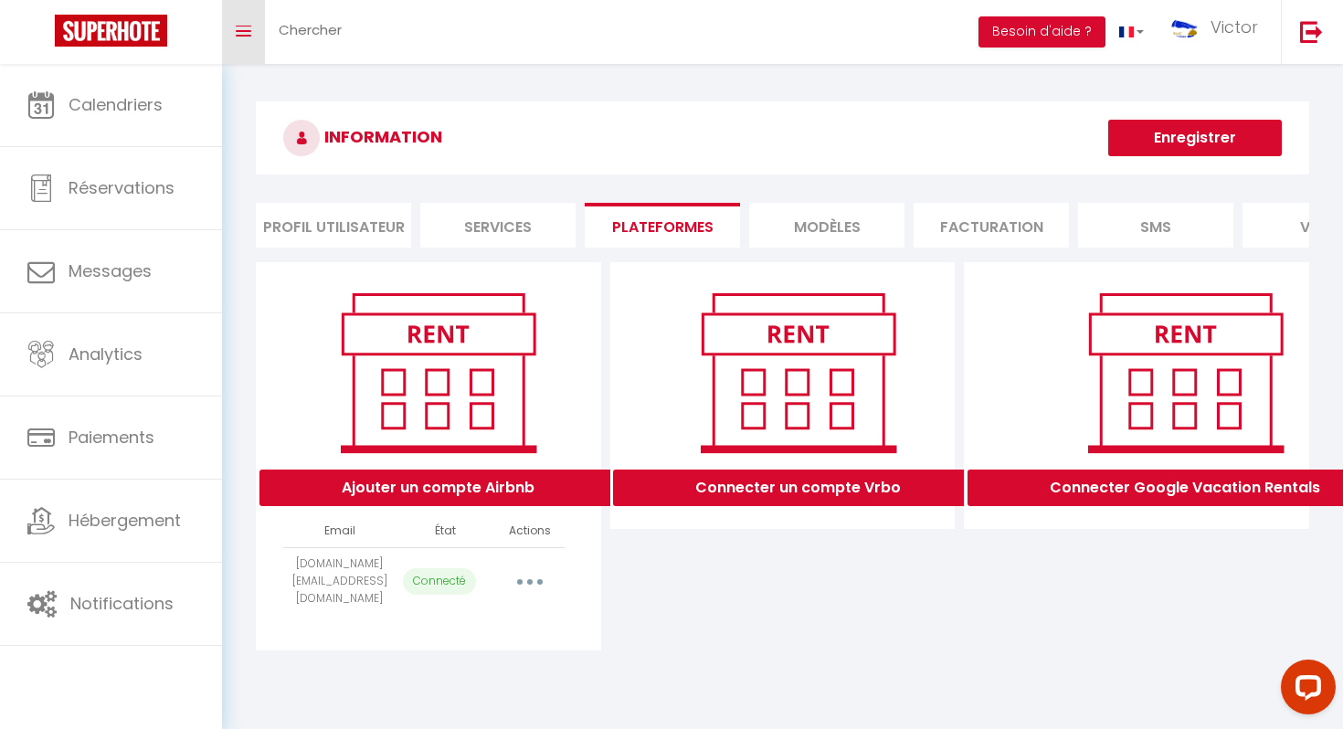
select select "34261"
select select "36347"
select select "41345"
select select "44775"
select select "47095"
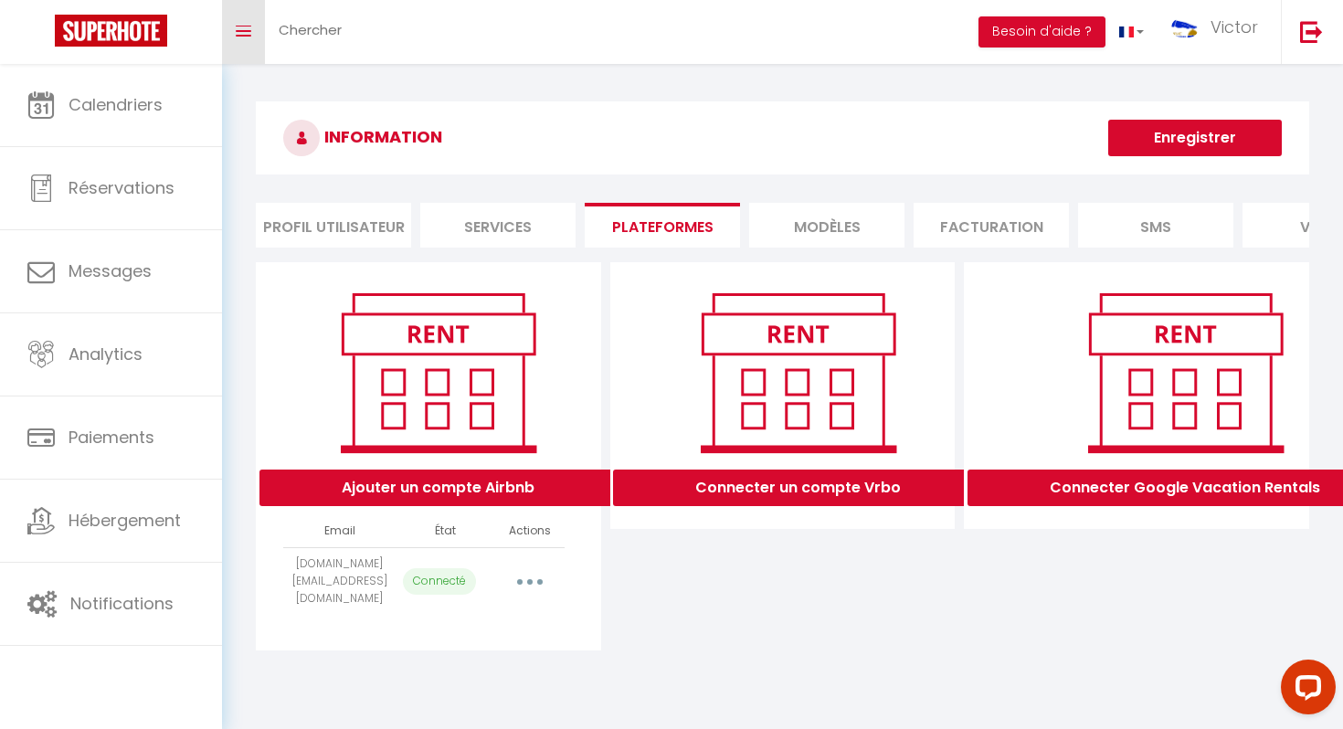
select select "48472"
select select "48493"
select select "50422"
select select "50950"
select select "51426"
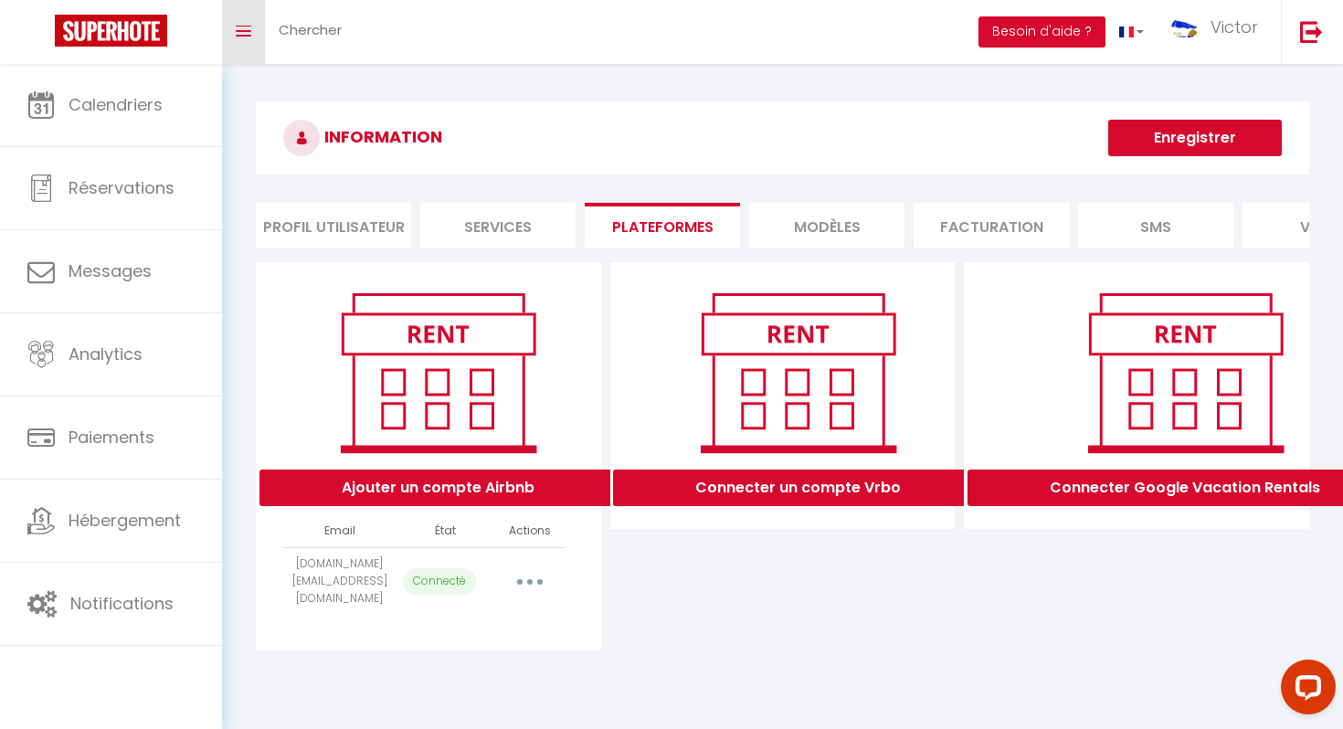
select select "55660"
select select "33950"
select select "59874"
select select "60936"
select select "60965"
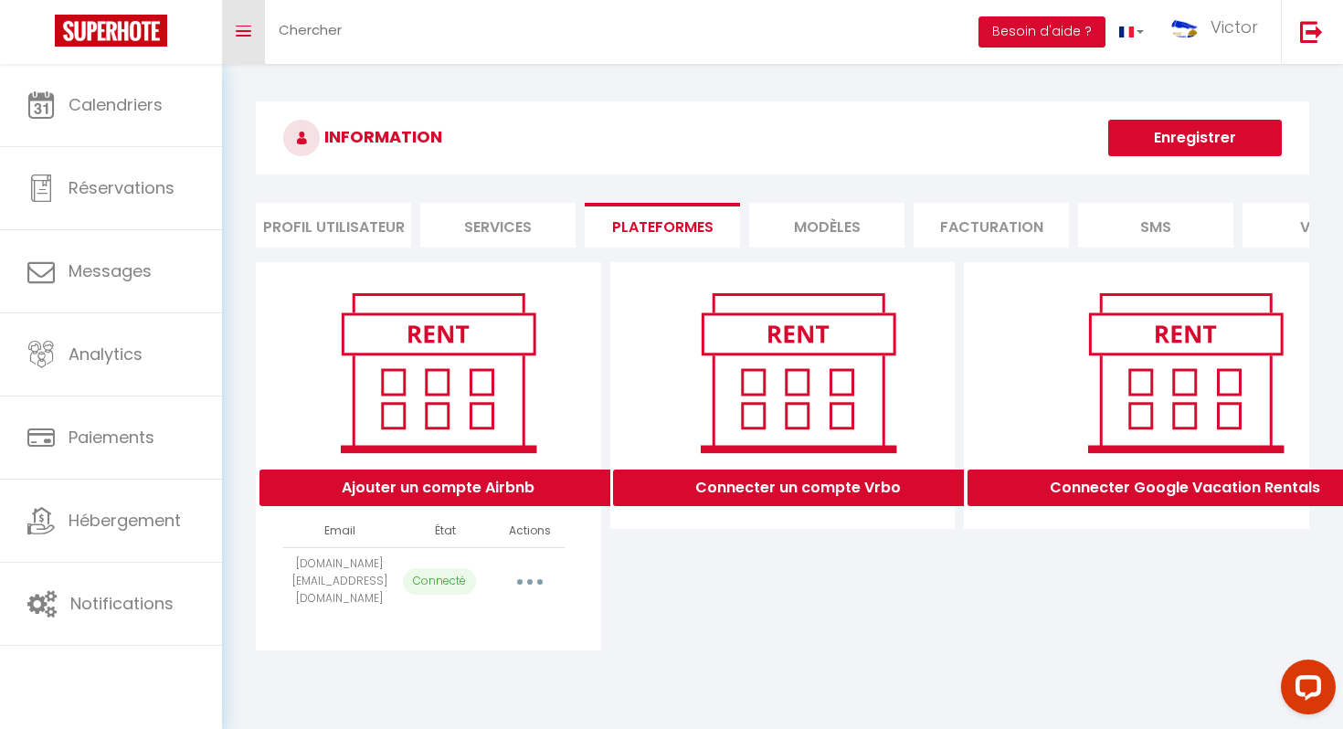
select select "61702"
select select "63979"
select select "64617"
select select "65003"
select select "65581"
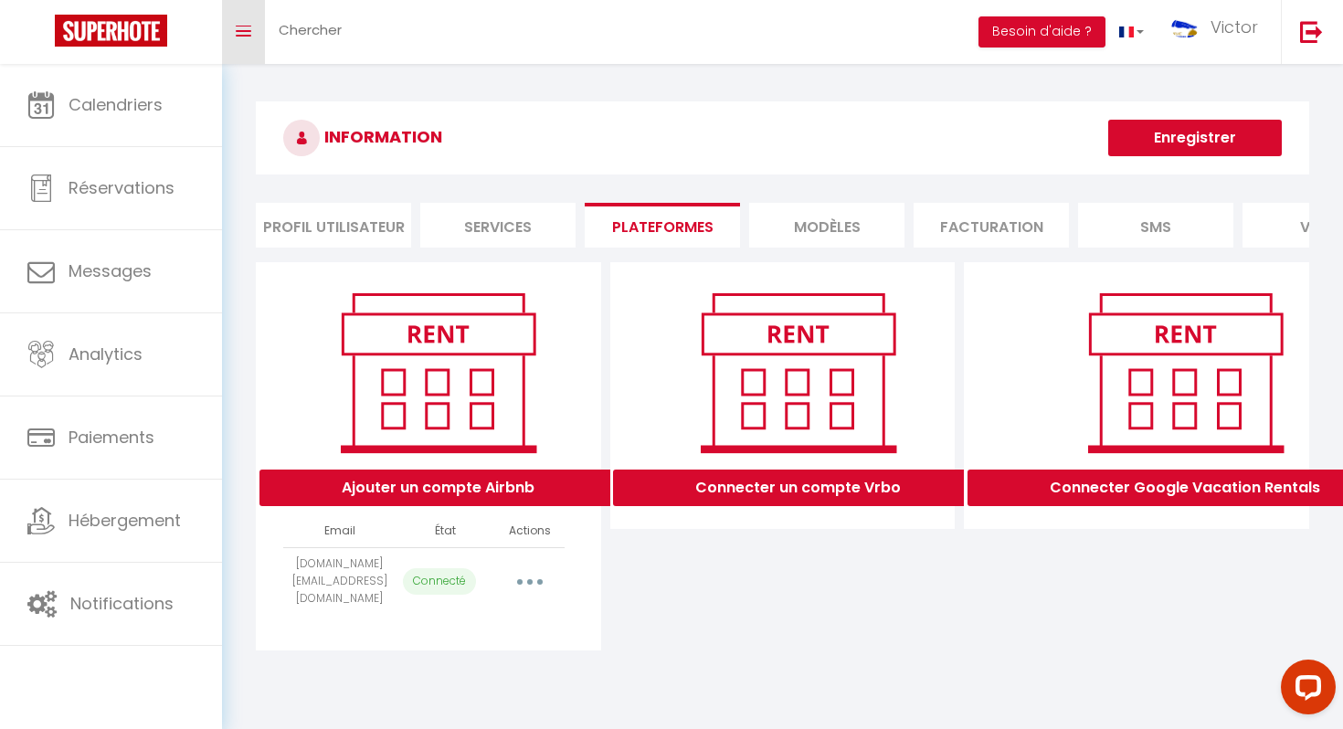
select select "65808"
select select "66474"
select select "67412"
select select "67414"
select select "68678"
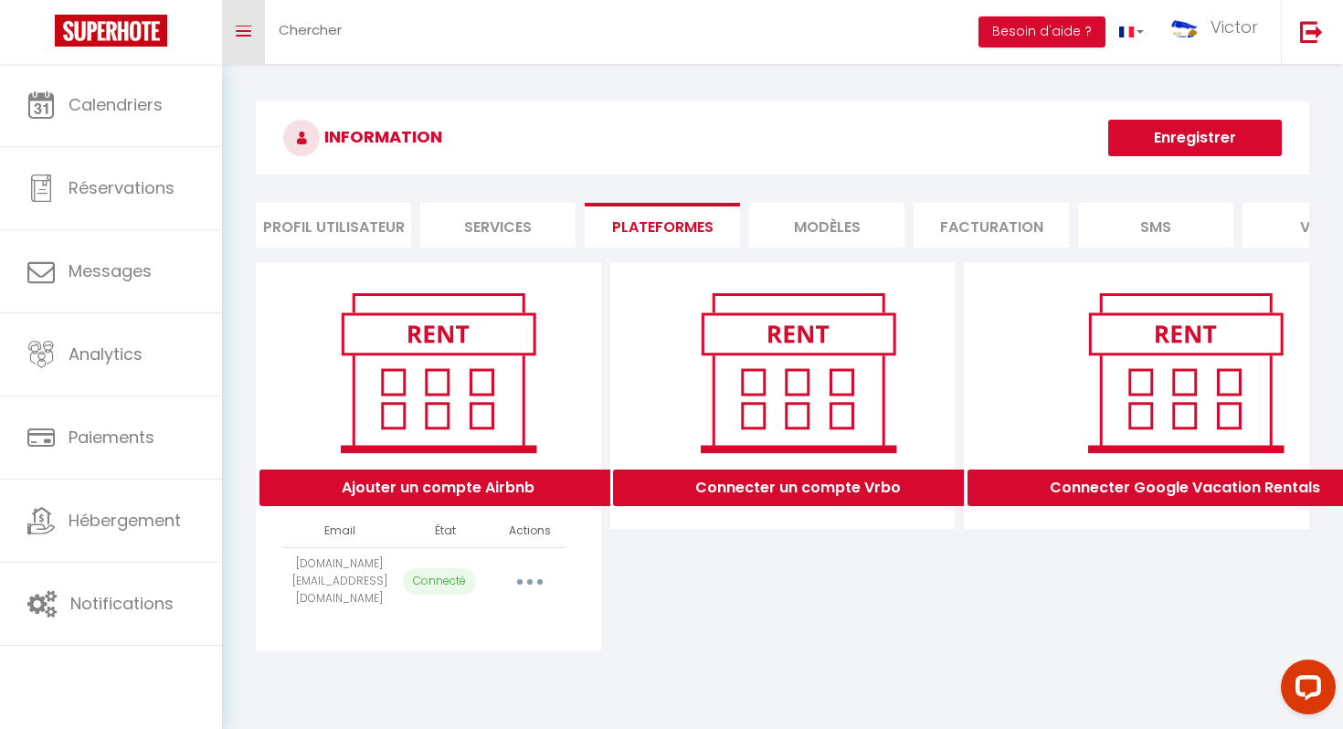
select select "71659"
select select "71816"
select select "72297"
select select "72338"
select select "72911"
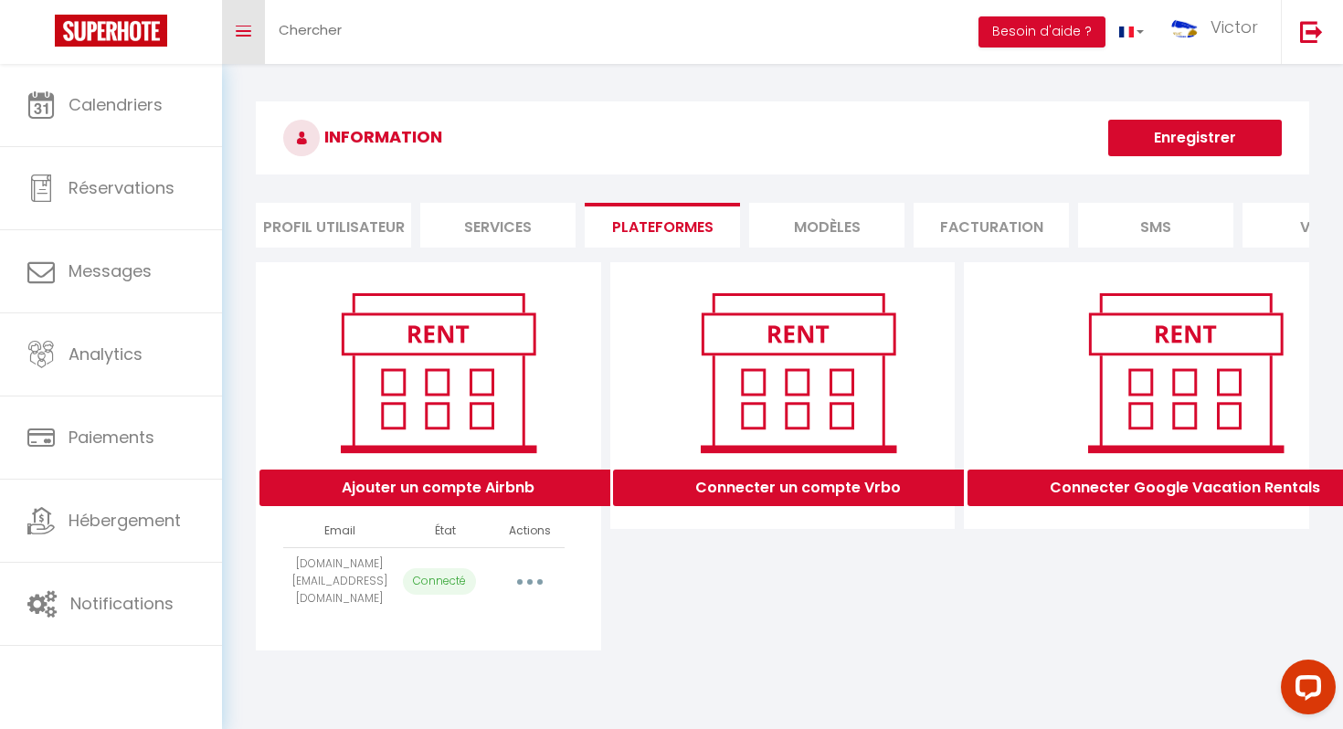
select select "75134"
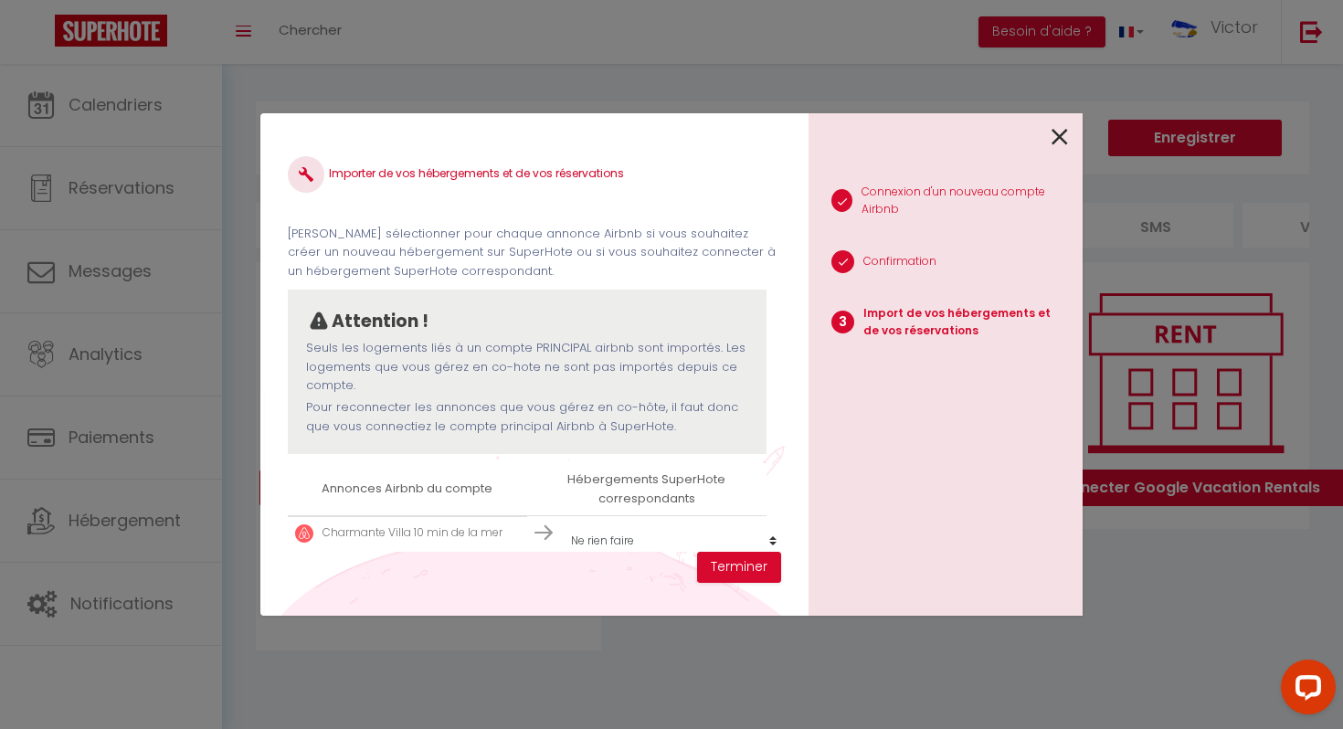
click at [1054, 139] on icon at bounding box center [1060, 136] width 16 height 27
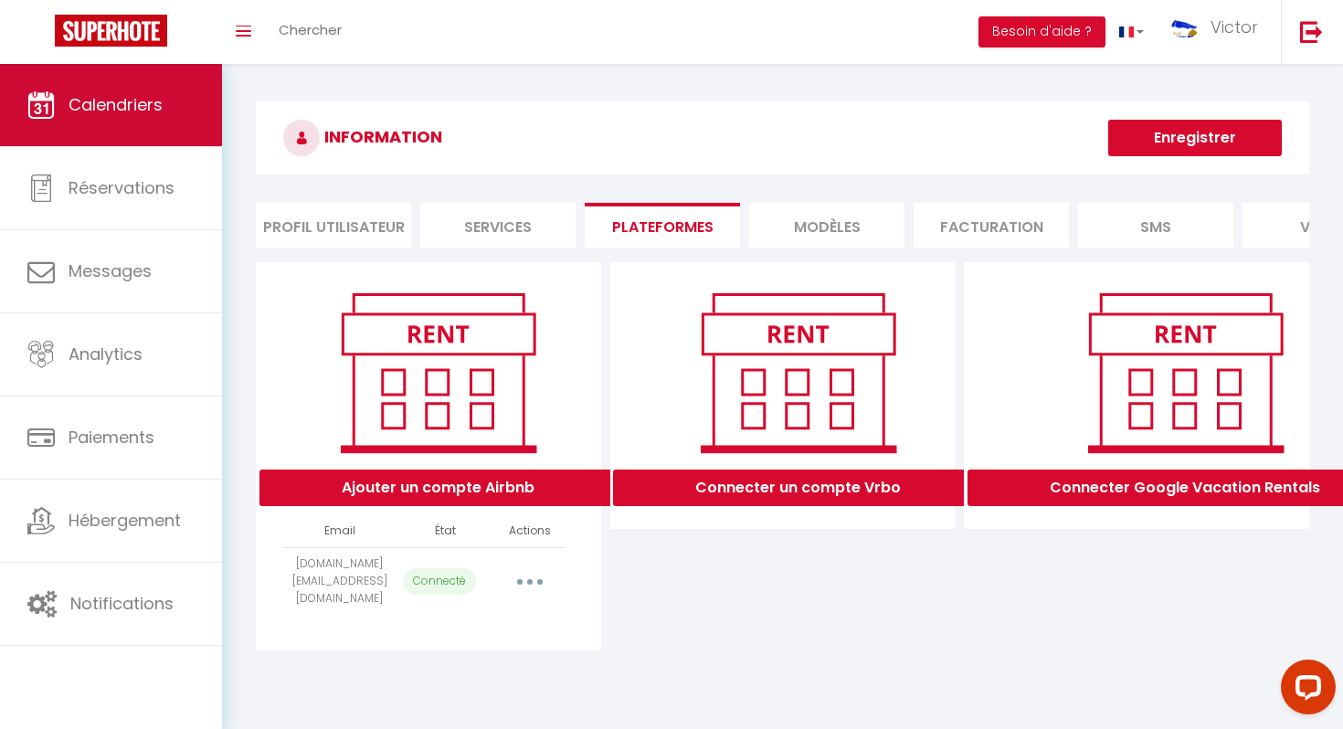
click at [140, 109] on span "Calendriers" at bounding box center [116, 104] width 94 height 23
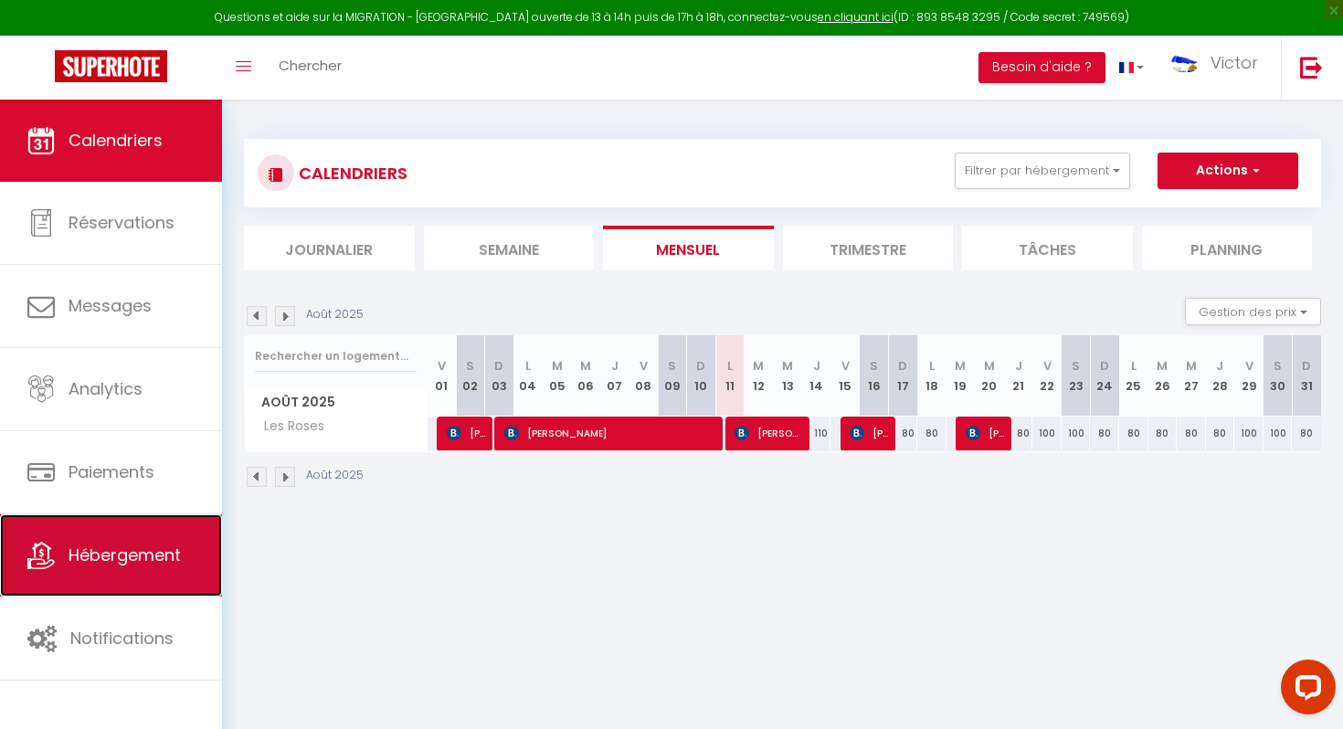
click at [125, 545] on span "Hébergement" at bounding box center [125, 555] width 112 height 23
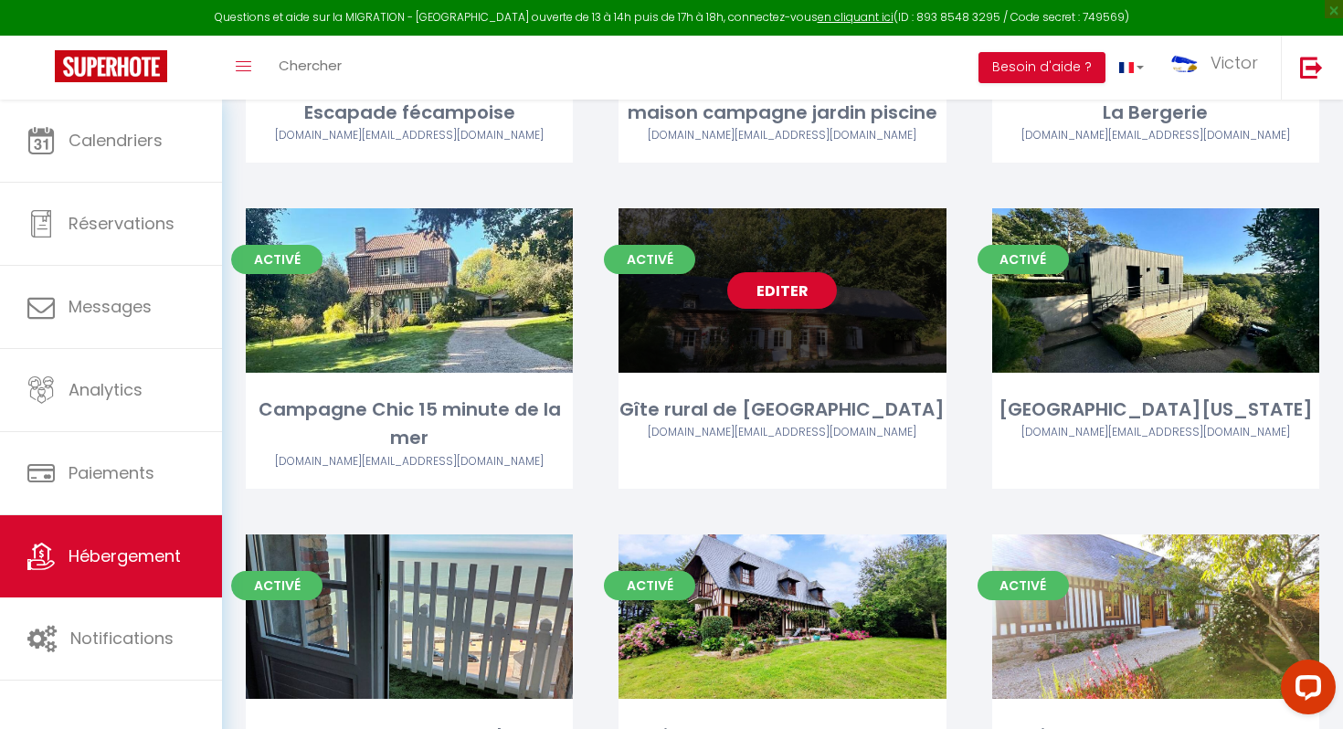
scroll to position [944, 0]
